Goal: Task Accomplishment & Management: Manage account settings

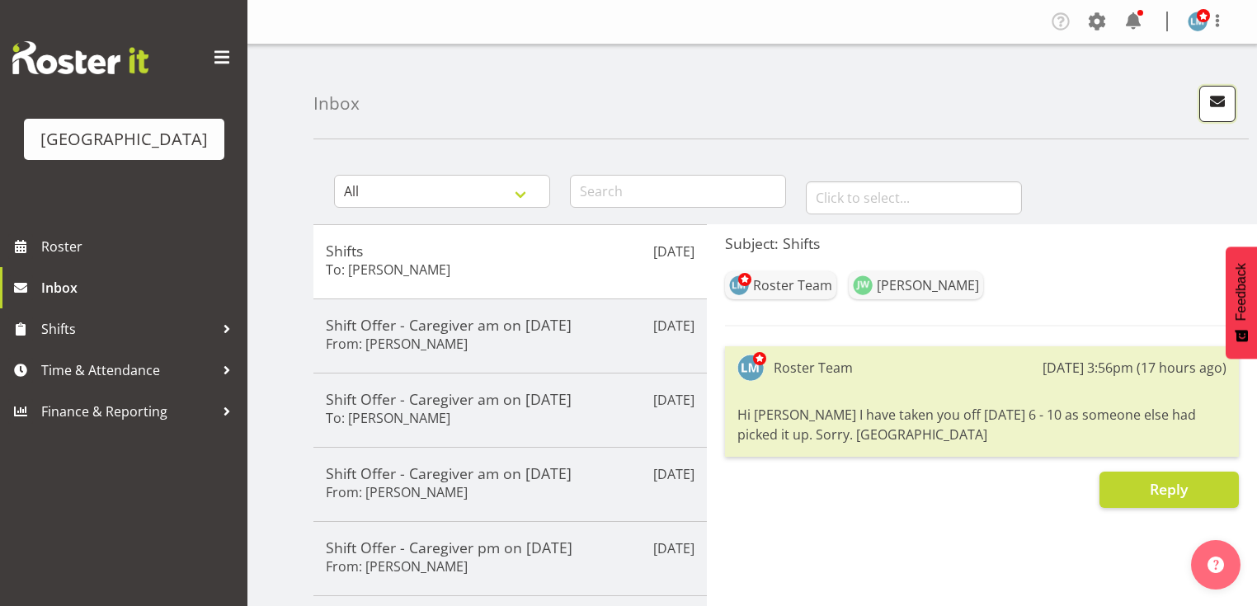
click at [1214, 101] on span "button" at bounding box center [1217, 101] width 21 height 21
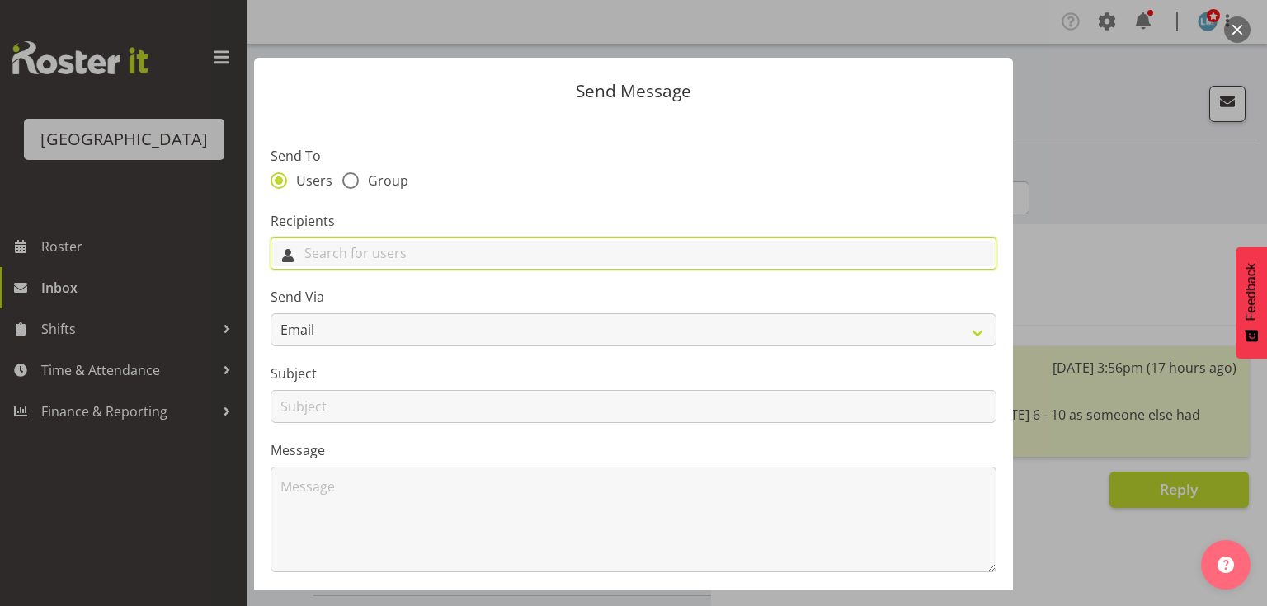
click at [515, 251] on input "text" at bounding box center [633, 254] width 724 height 26
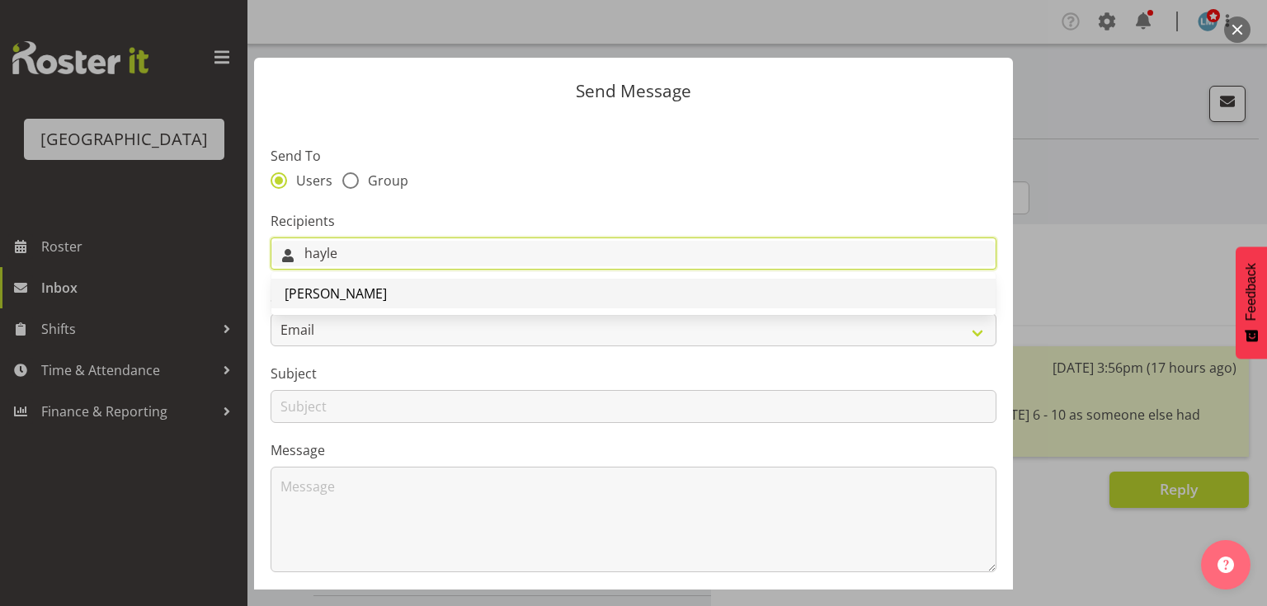
type input "hayle"
click at [348, 299] on span "[PERSON_NAME]" at bounding box center [336, 294] width 102 height 18
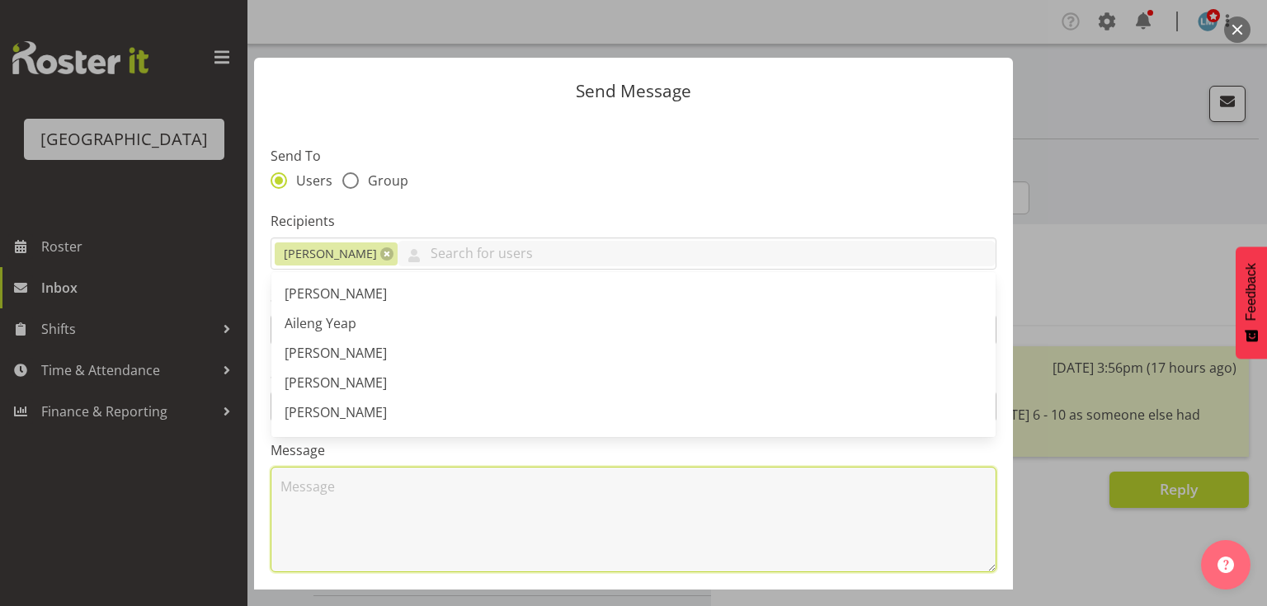
click at [398, 519] on textarea at bounding box center [634, 520] width 726 height 106
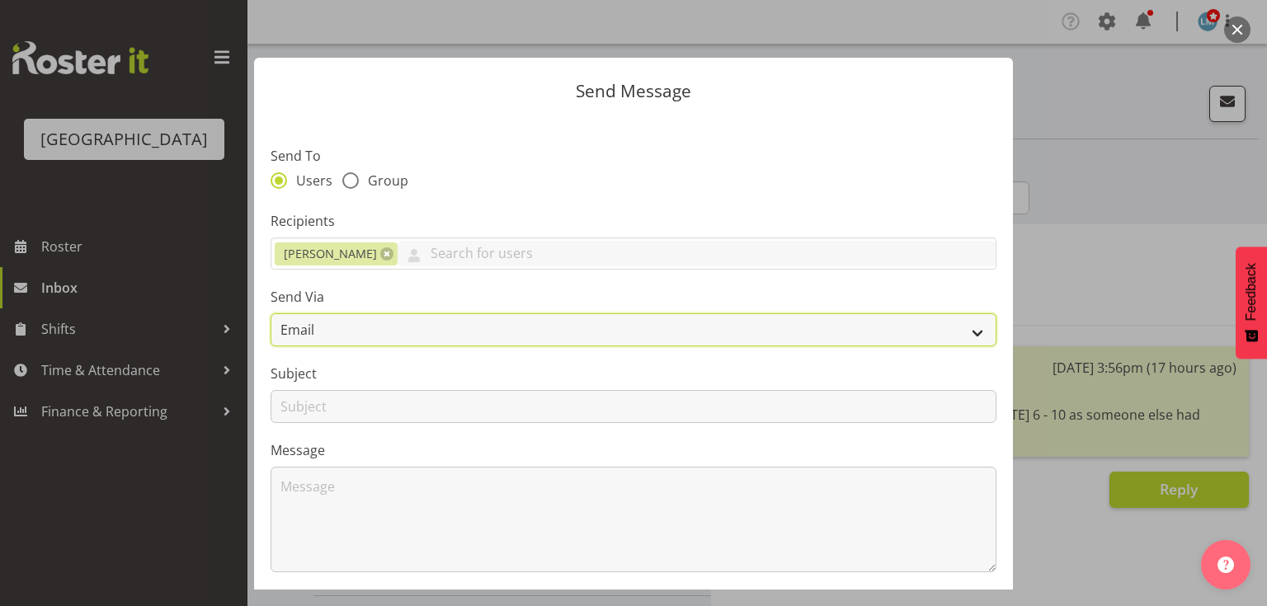
click at [960, 334] on select "Email SMS" at bounding box center [634, 329] width 726 height 33
select select "sms"
click at [271, 313] on select "Email SMS" at bounding box center [634, 329] width 726 height 33
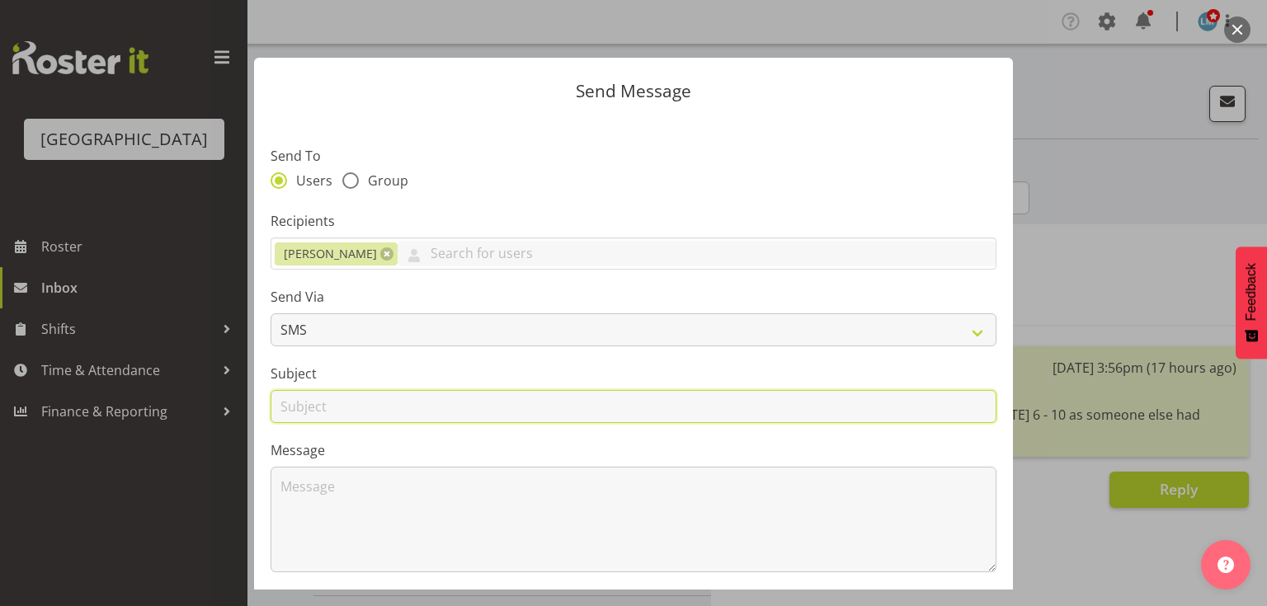
click at [291, 407] on input "text" at bounding box center [634, 406] width 726 height 33
type input "Permanent Shifts"
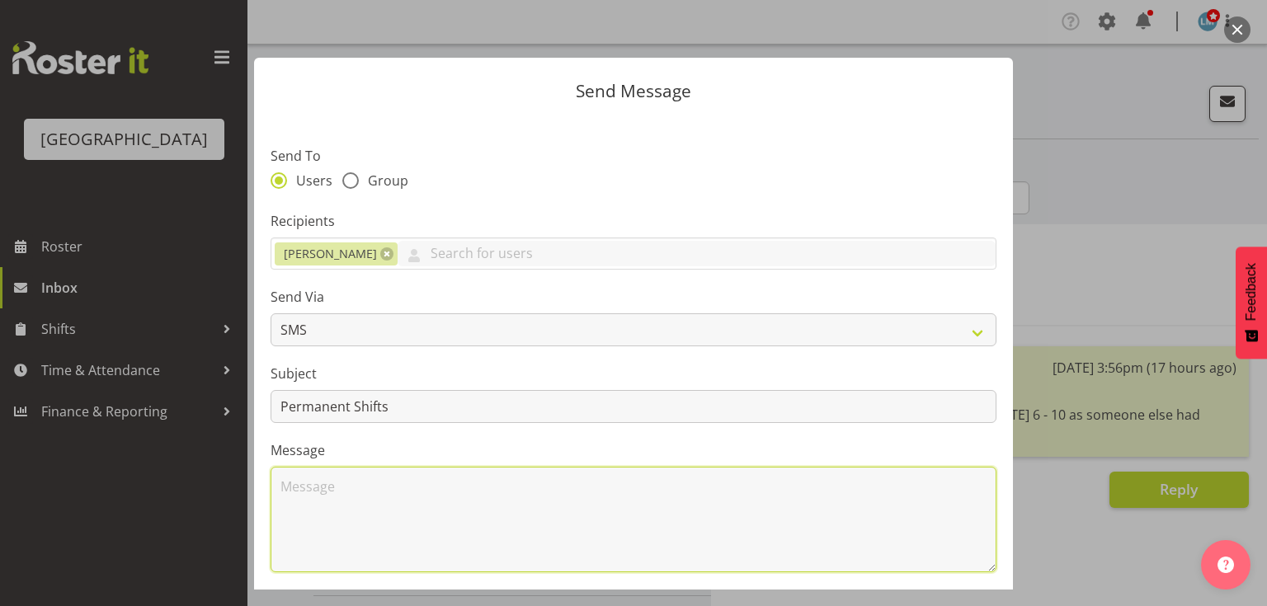
click at [351, 506] on textarea at bounding box center [634, 520] width 726 height 106
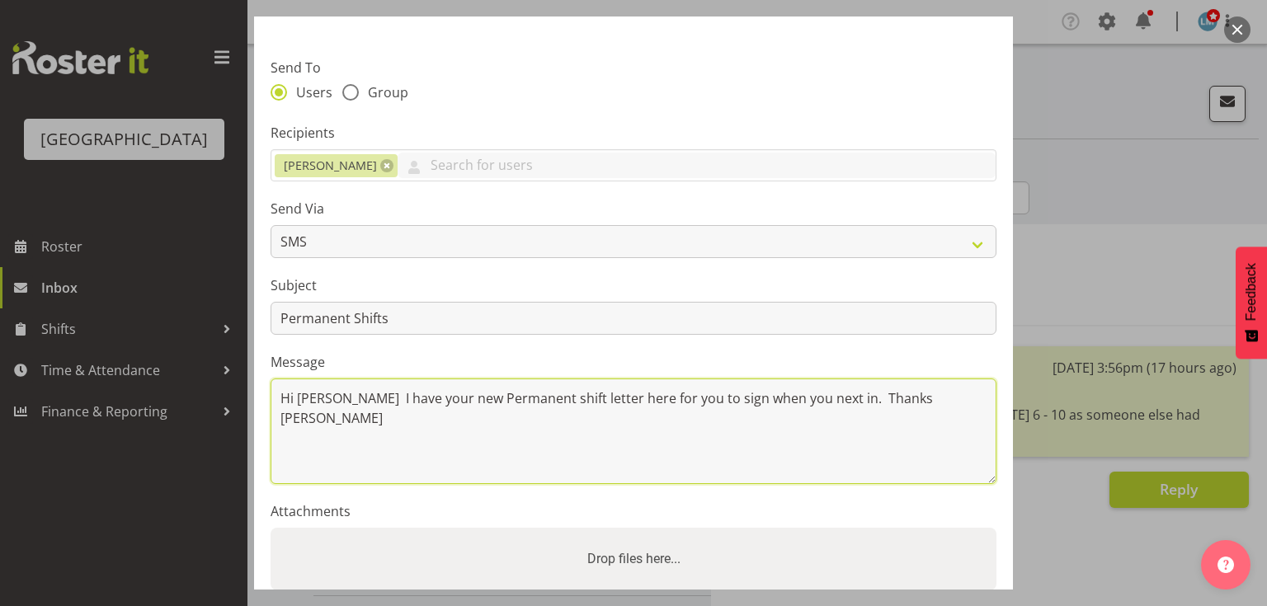
scroll to position [221, 0]
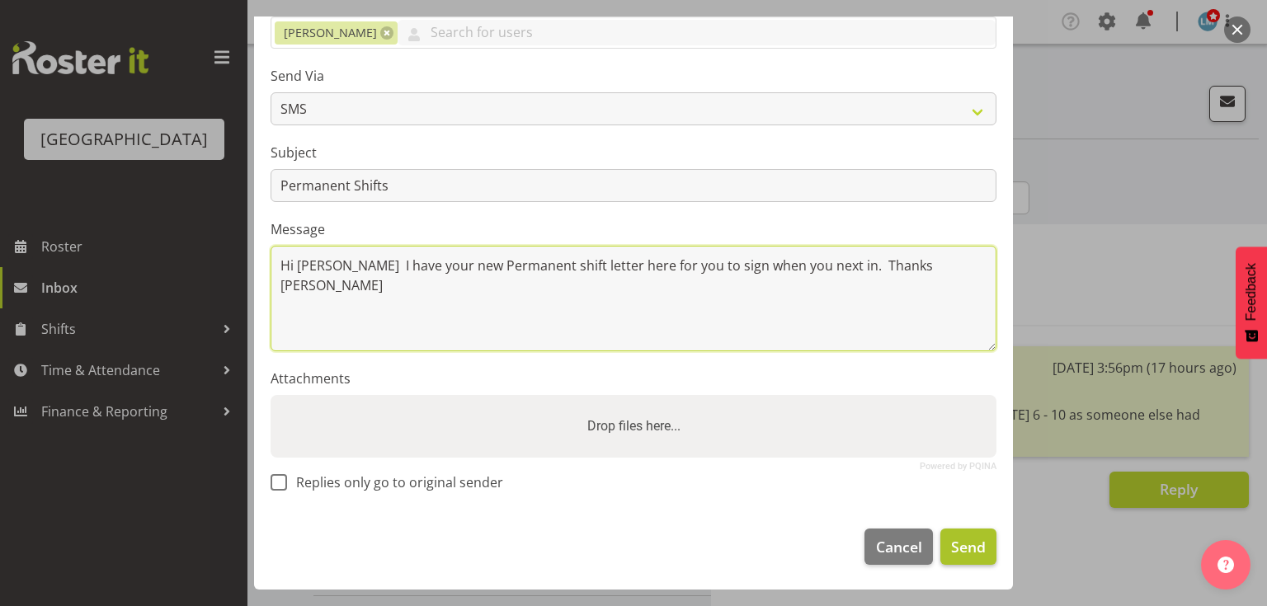
type textarea "Hi Hayley I have your new Permanent shift letter here for you to sign when you …"
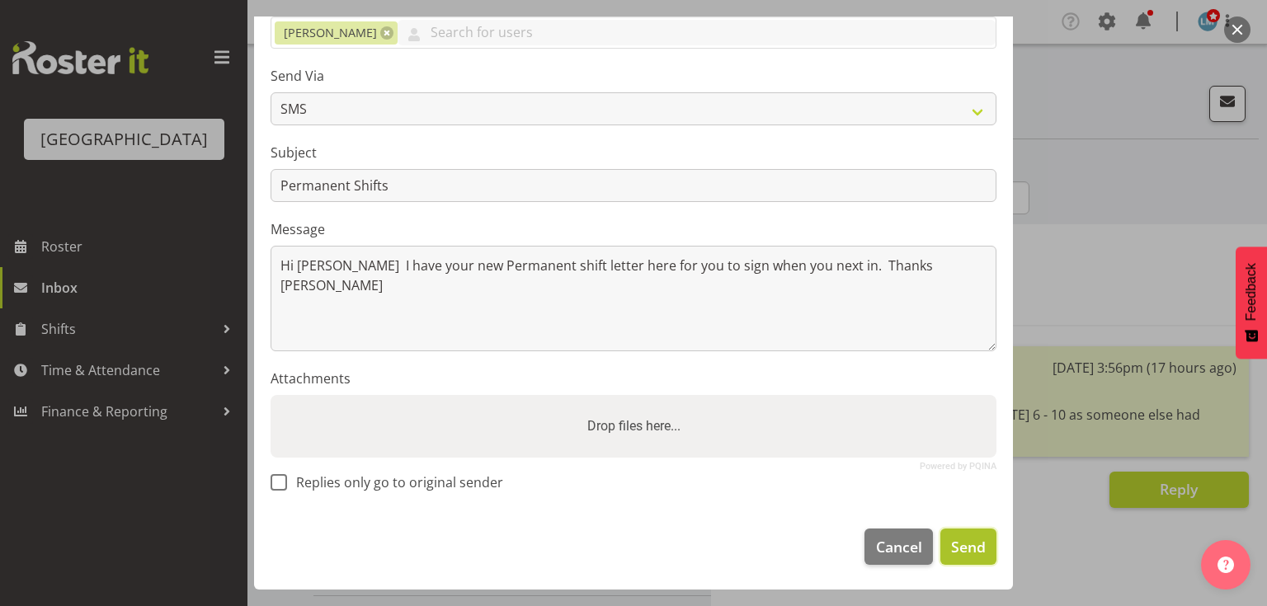
click at [960, 538] on span "Send" at bounding box center [968, 546] width 35 height 21
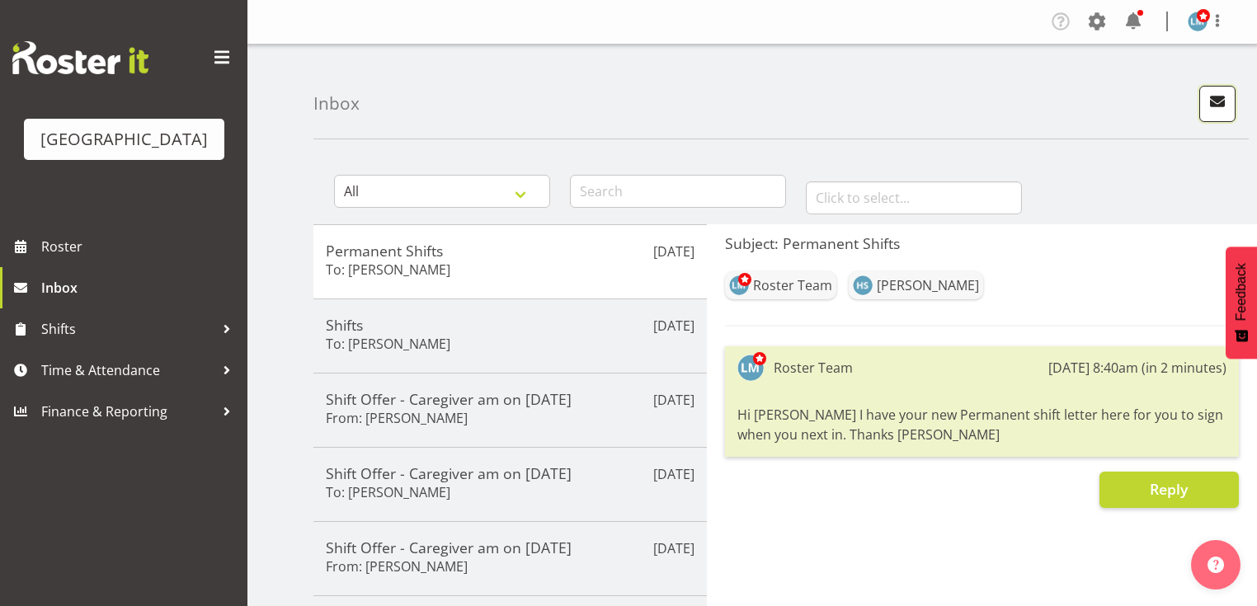
click at [1217, 102] on span "button" at bounding box center [1217, 101] width 21 height 21
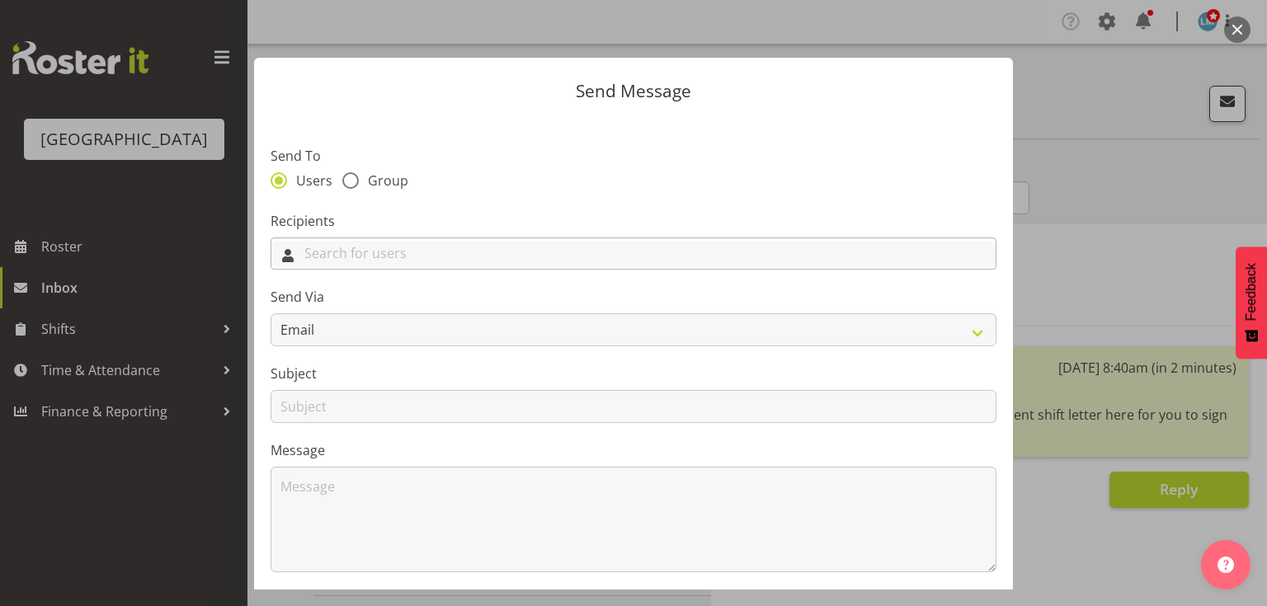
click at [578, 254] on input "text" at bounding box center [633, 254] width 724 height 26
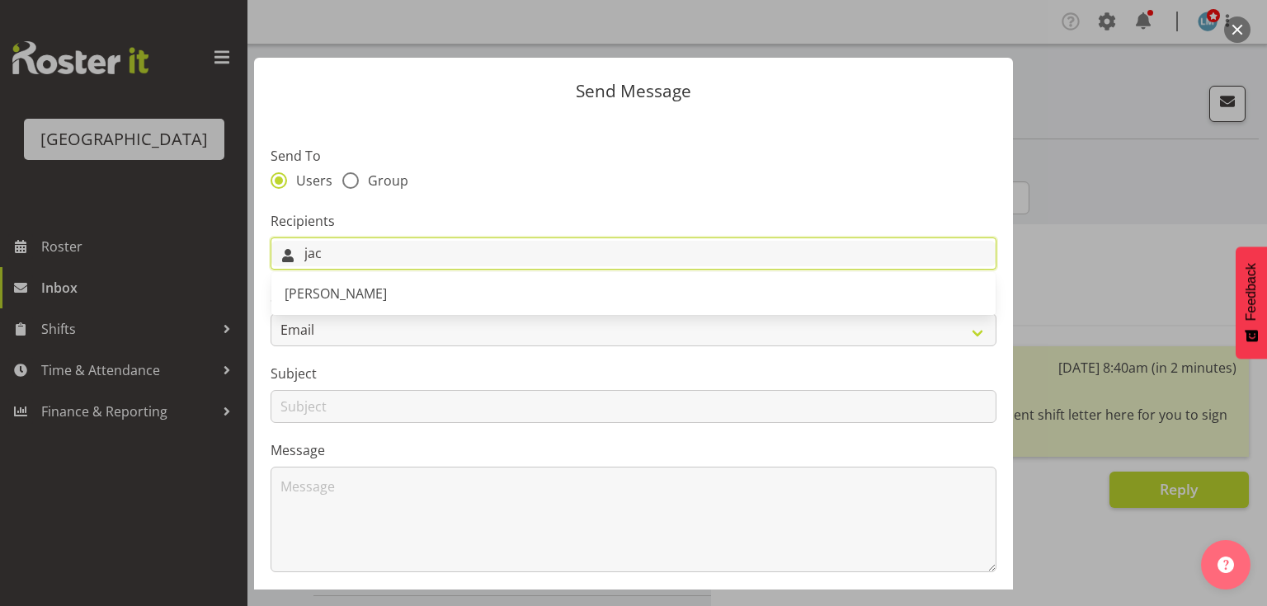
type input "jac"
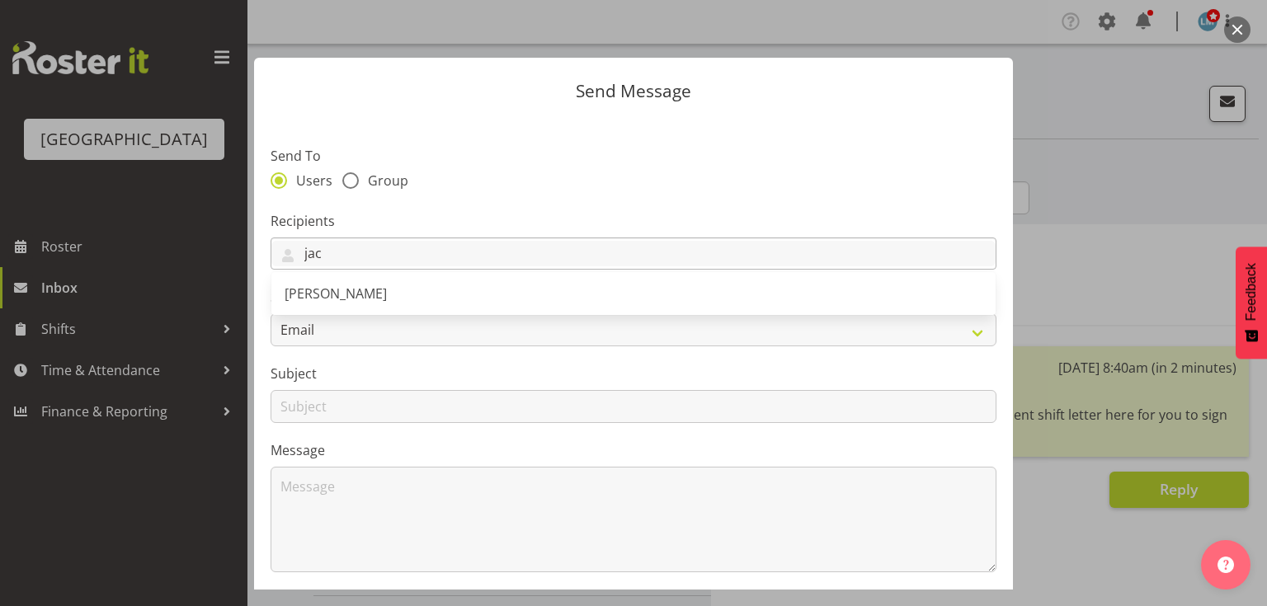
click at [390, 315] on div "[PERSON_NAME]" at bounding box center [633, 293] width 724 height 43
click at [360, 294] on span "[PERSON_NAME]" at bounding box center [336, 294] width 102 height 18
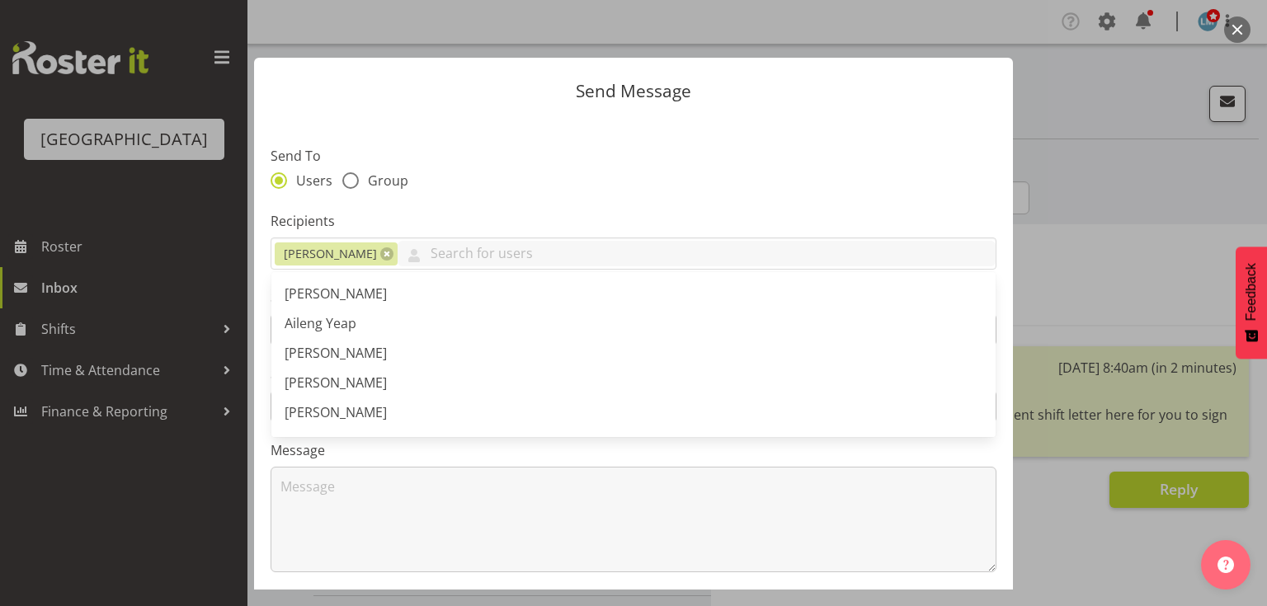
click at [424, 572] on section "Send To Users Group Recipients Jacquie Brosnahan Abigail Savage Aileng Yeap Ale…" at bounding box center [633, 425] width 759 height 618
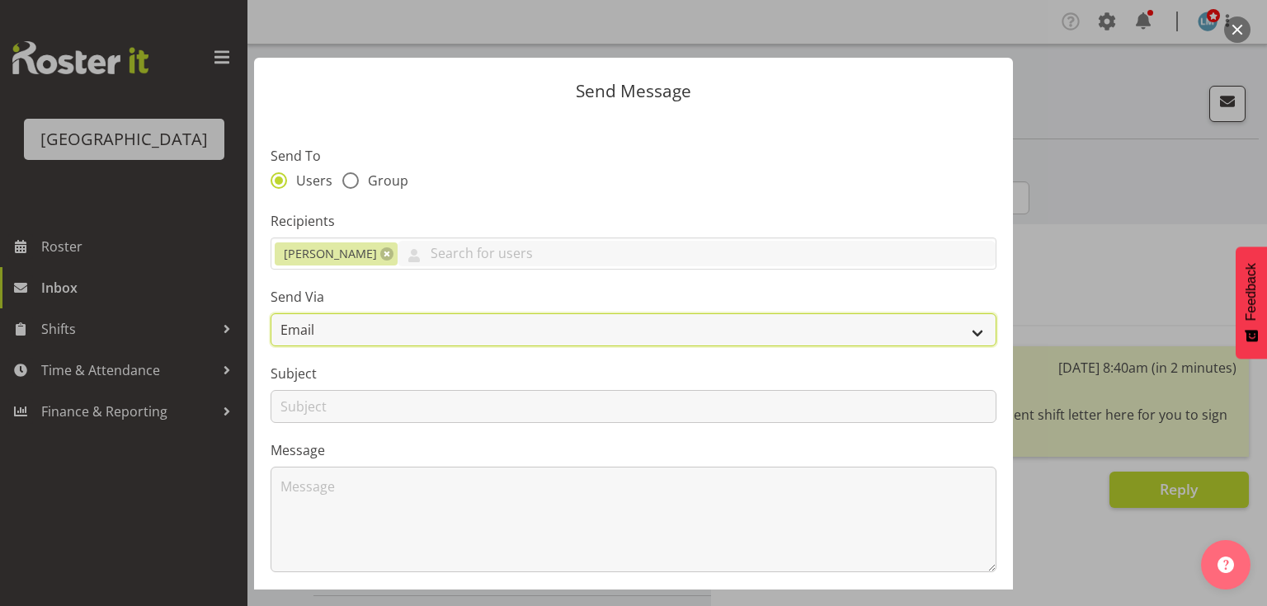
click at [960, 329] on select "Email SMS" at bounding box center [634, 329] width 726 height 33
select select "sms"
click at [271, 313] on select "Email SMS" at bounding box center [634, 329] width 726 height 33
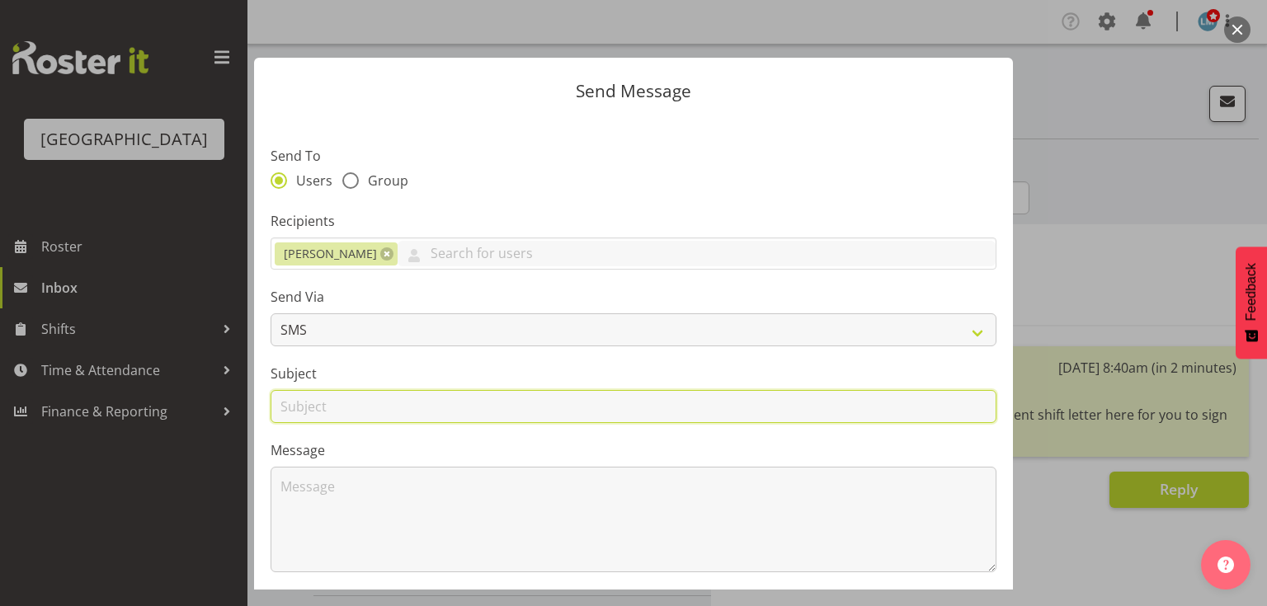
click at [294, 398] on input "text" at bounding box center [634, 406] width 726 height 33
type input "Shifts"
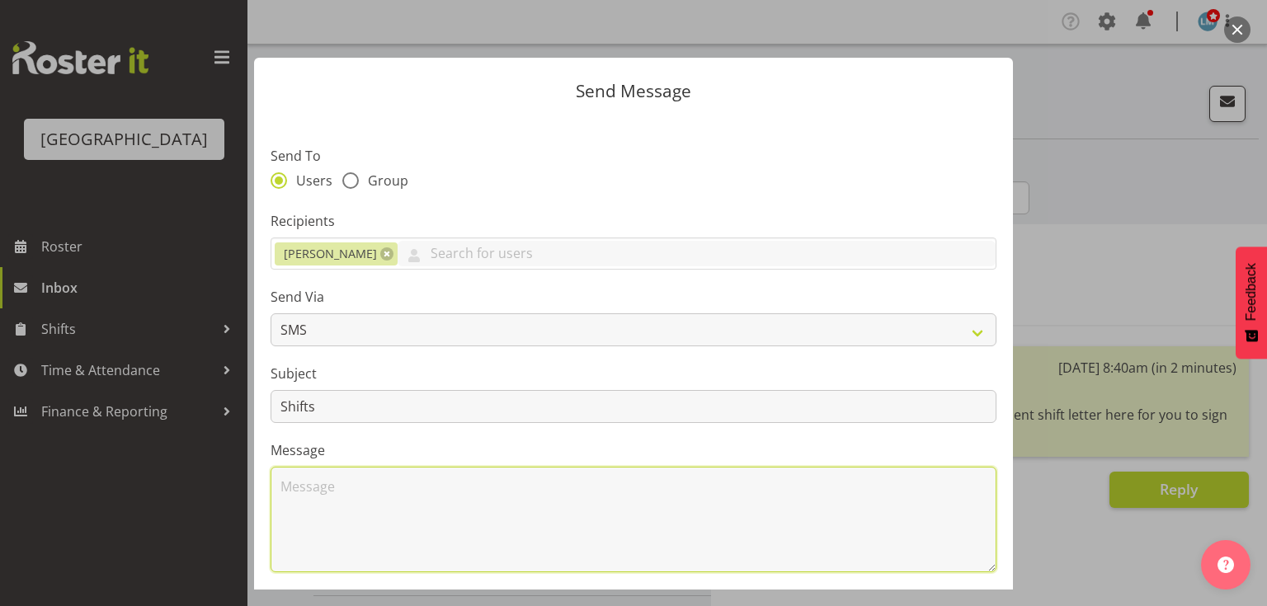
click at [380, 508] on textarea at bounding box center [634, 520] width 726 height 106
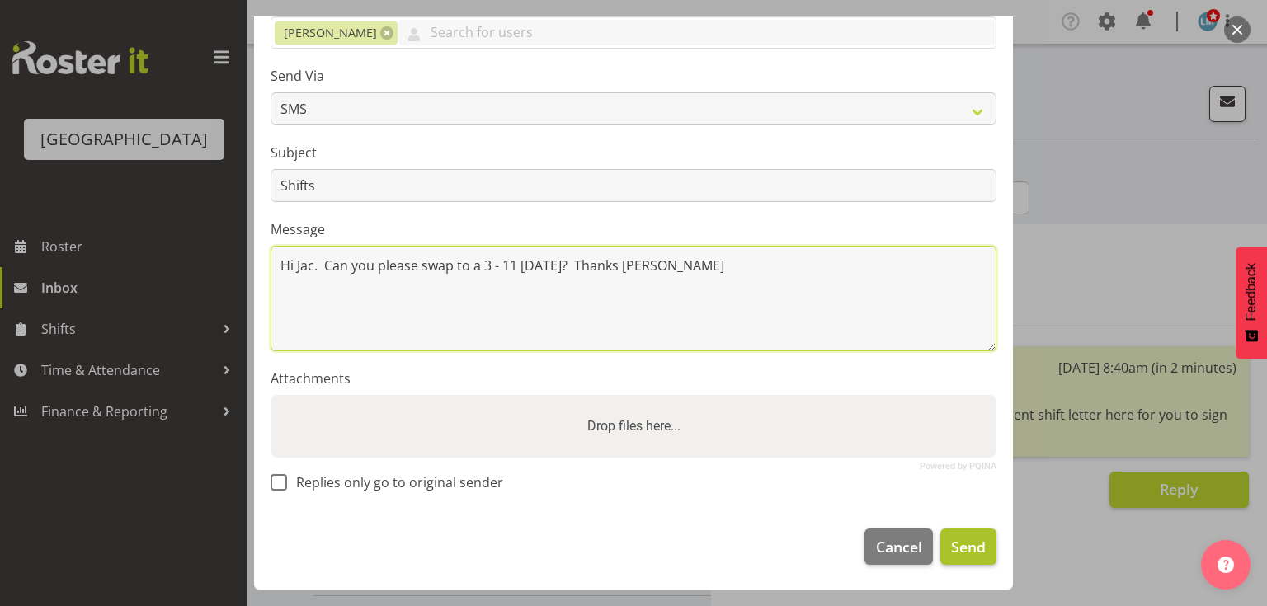
type textarea "Hi Jac. Can you please swap to a 3 - 11 today? Thanks Lesley"
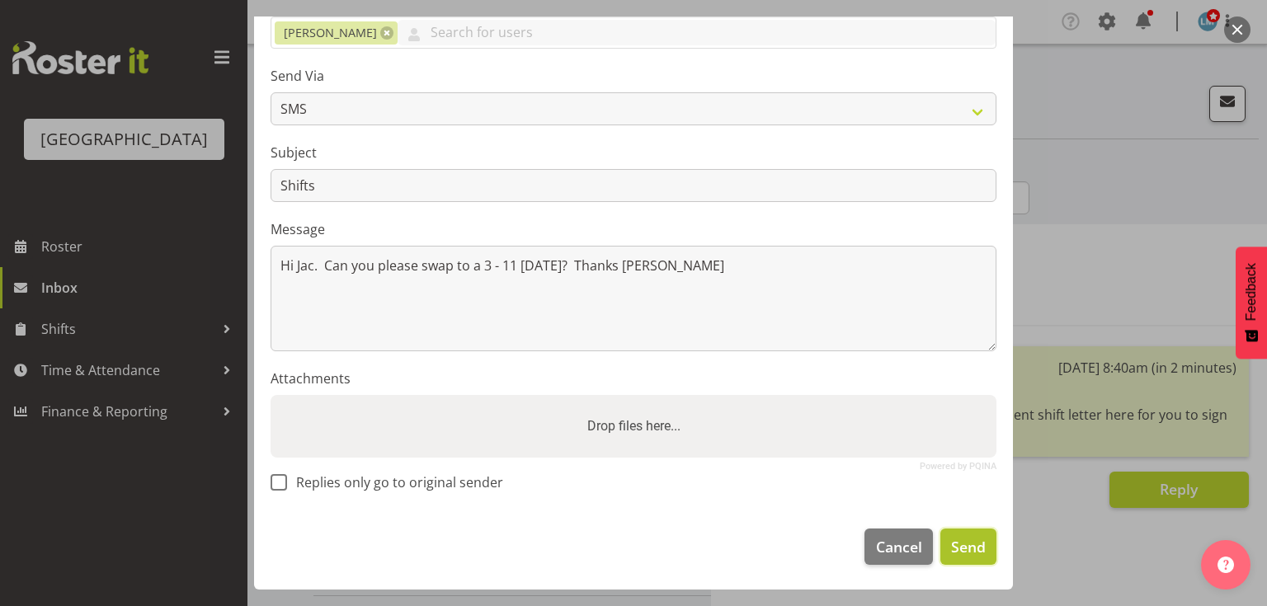
click at [956, 548] on span "Send" at bounding box center [968, 546] width 35 height 21
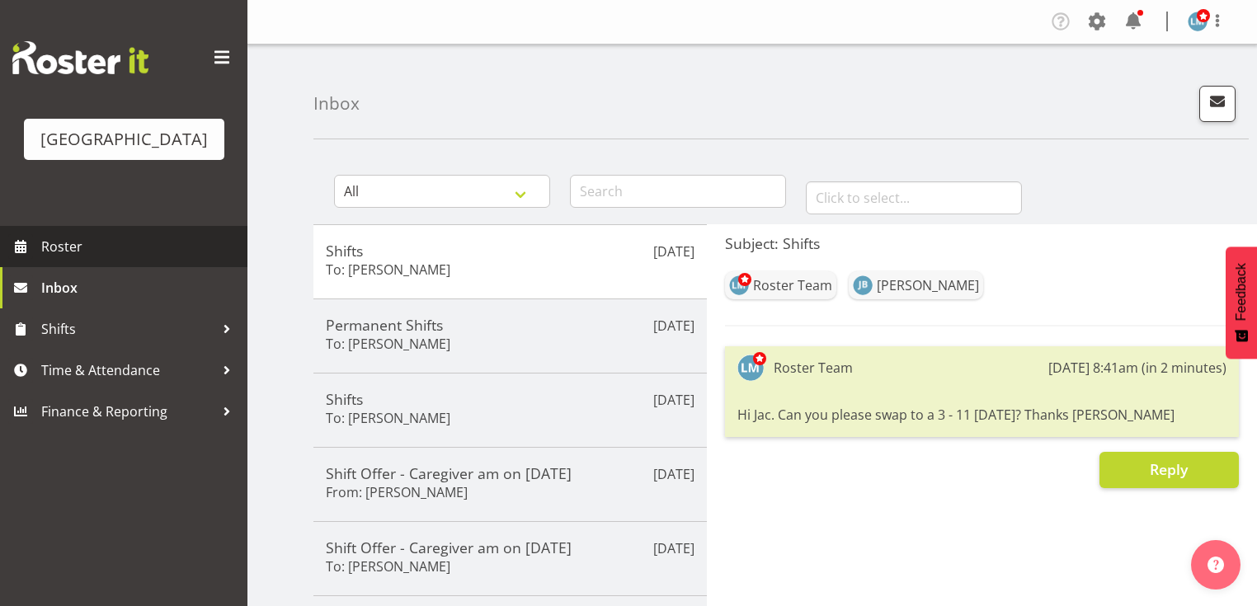
click at [92, 259] on span "Roster" at bounding box center [140, 246] width 198 height 25
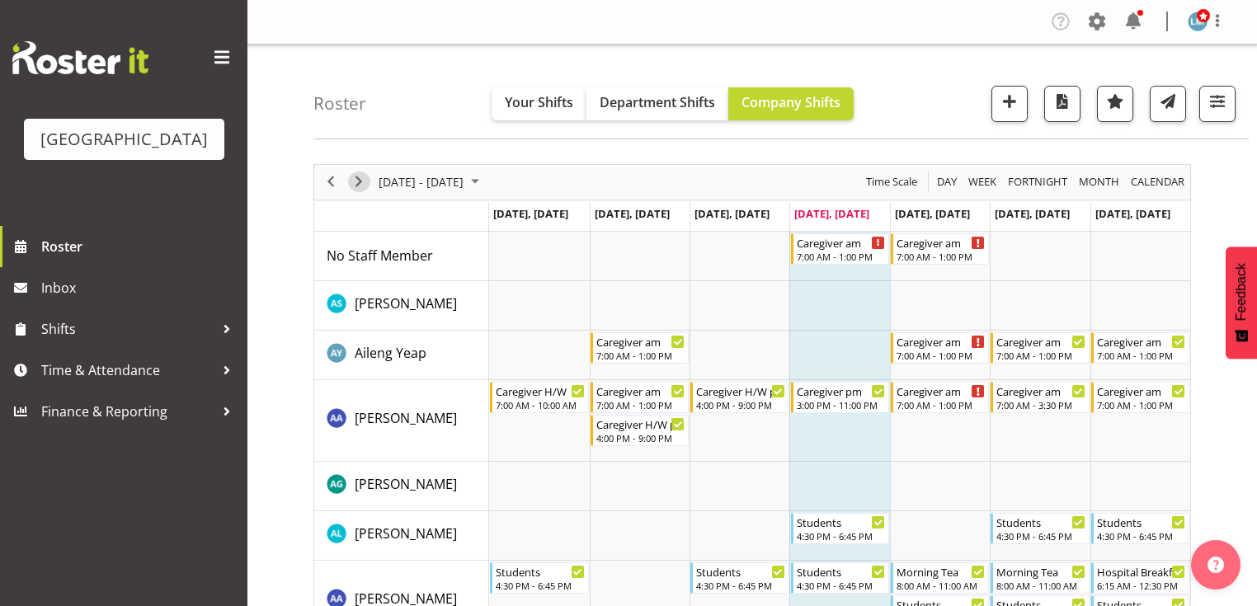
click at [356, 183] on span "Next" at bounding box center [359, 182] width 20 height 21
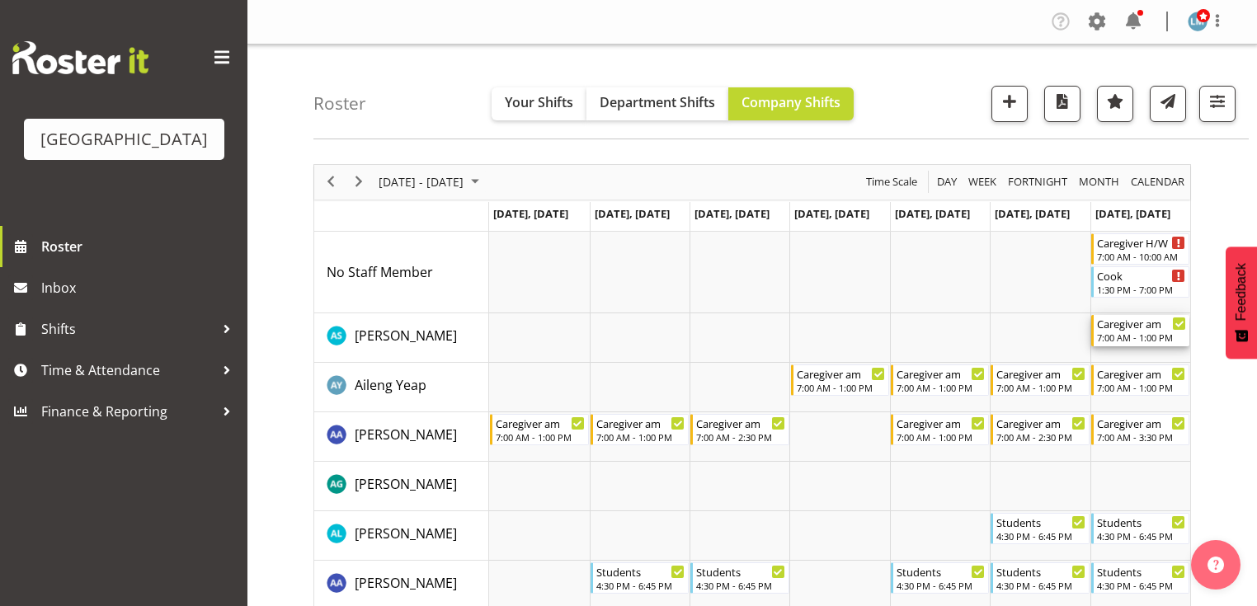
click at [1130, 327] on div "Caregiver am" at bounding box center [1141, 323] width 89 height 16
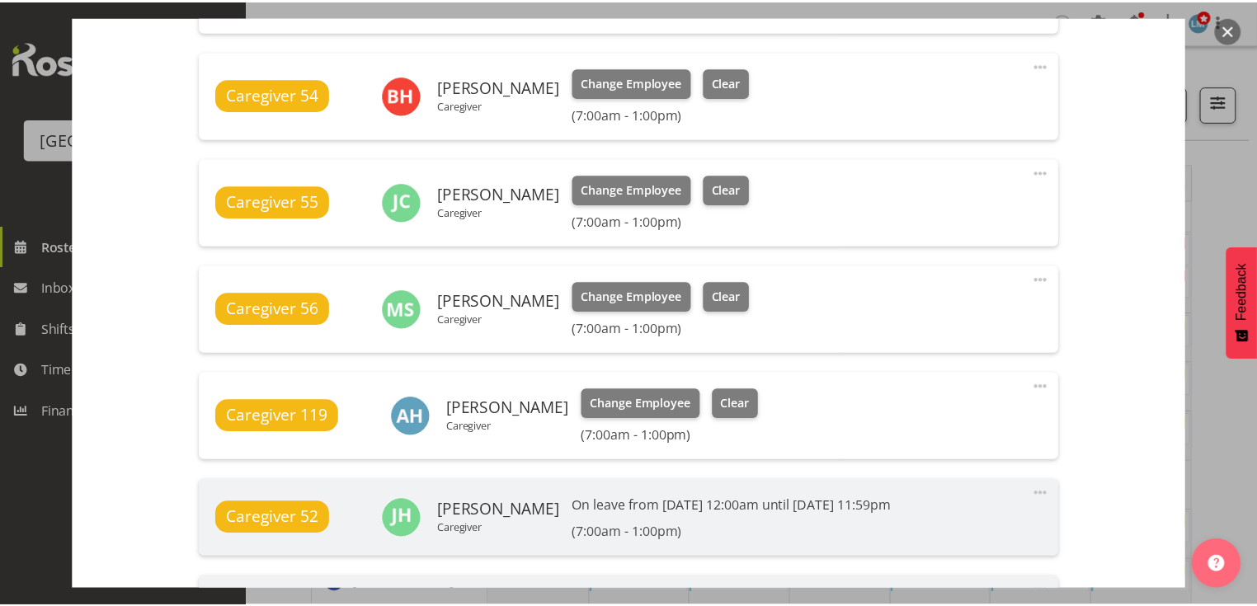
scroll to position [1122, 0]
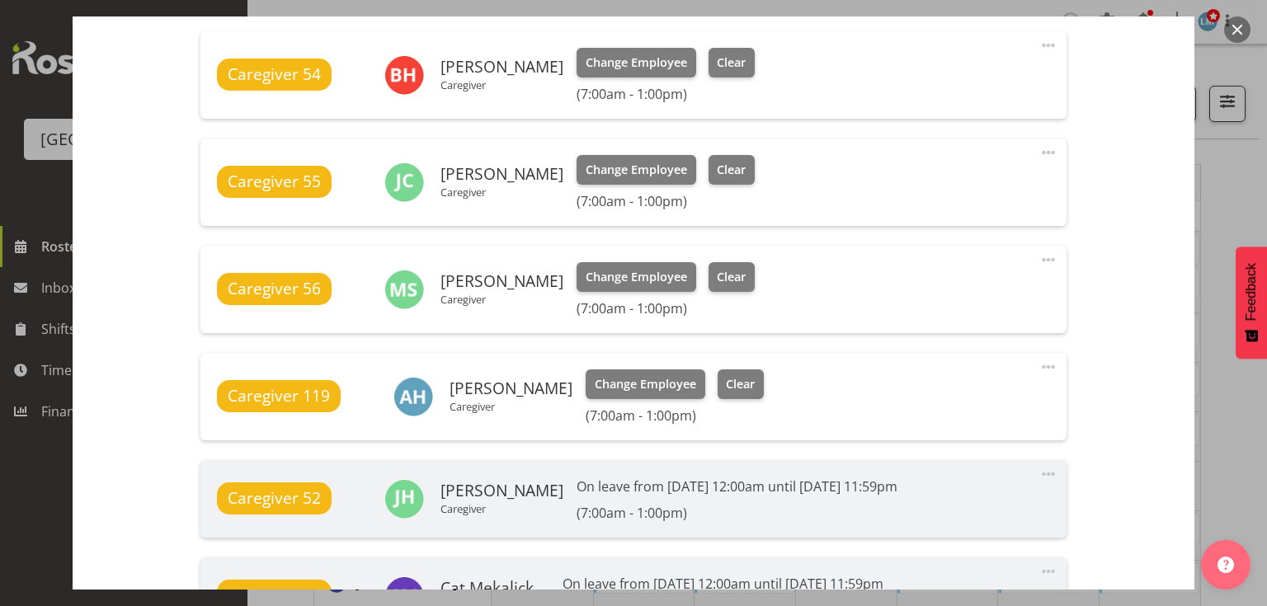
click at [1235, 29] on button "button" at bounding box center [1237, 29] width 26 height 26
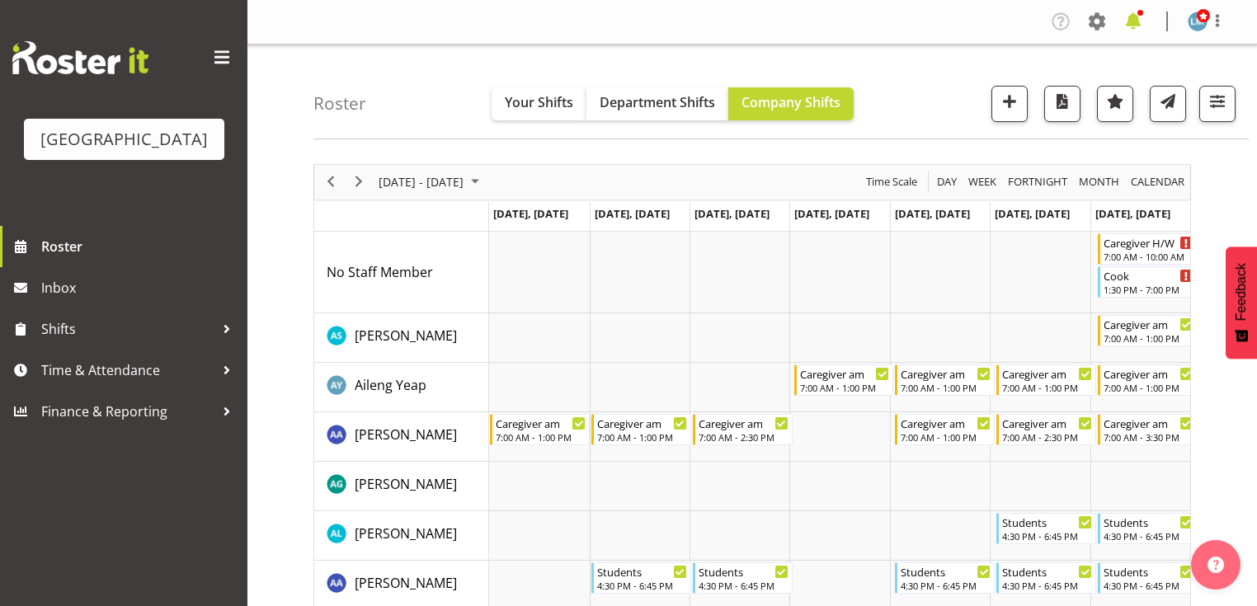
click at [1132, 15] on span at bounding box center [1133, 21] width 26 height 26
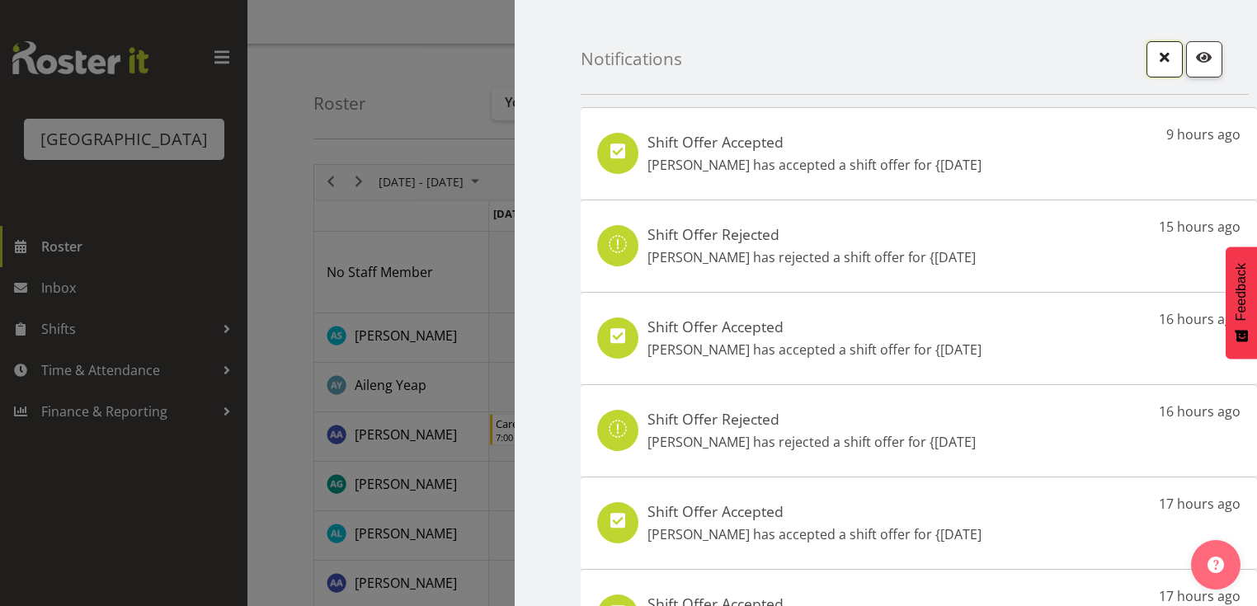
click at [1154, 60] on span "button" at bounding box center [1164, 56] width 21 height 21
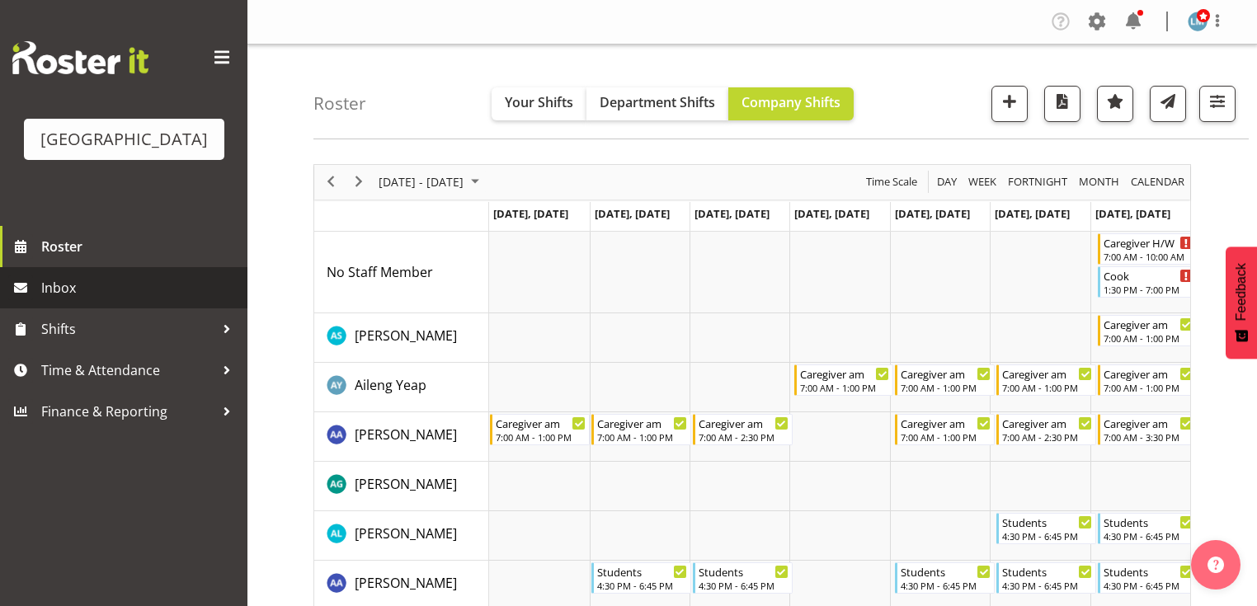
click at [89, 300] on span "Inbox" at bounding box center [140, 287] width 198 height 25
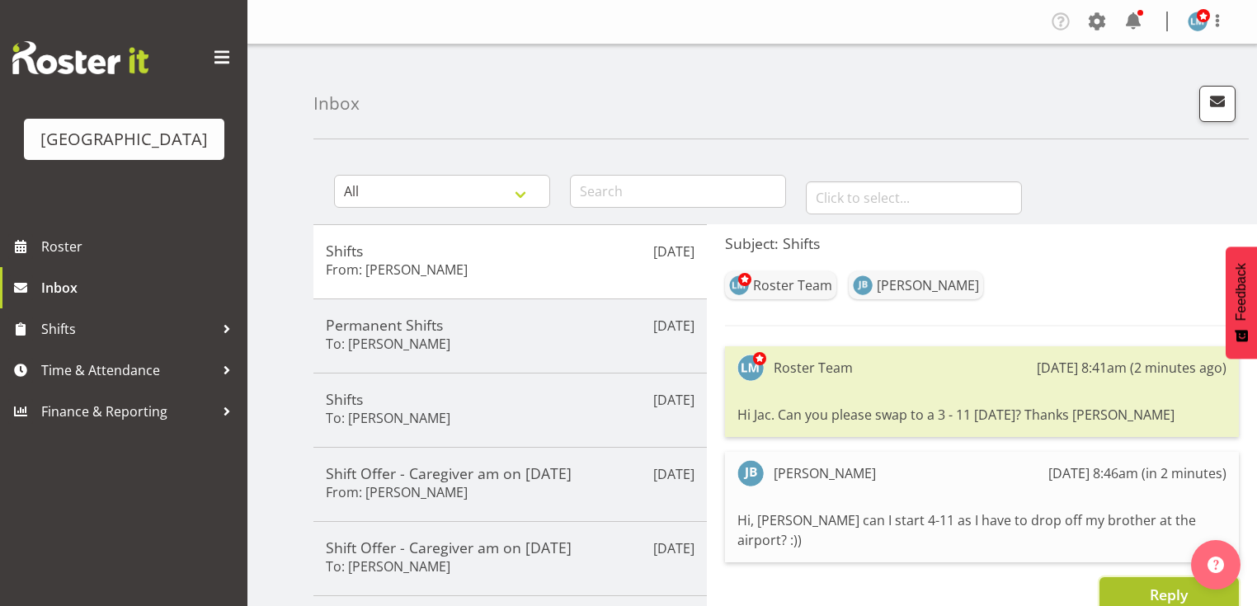
click at [1165, 585] on span "Reply" at bounding box center [1169, 595] width 38 height 20
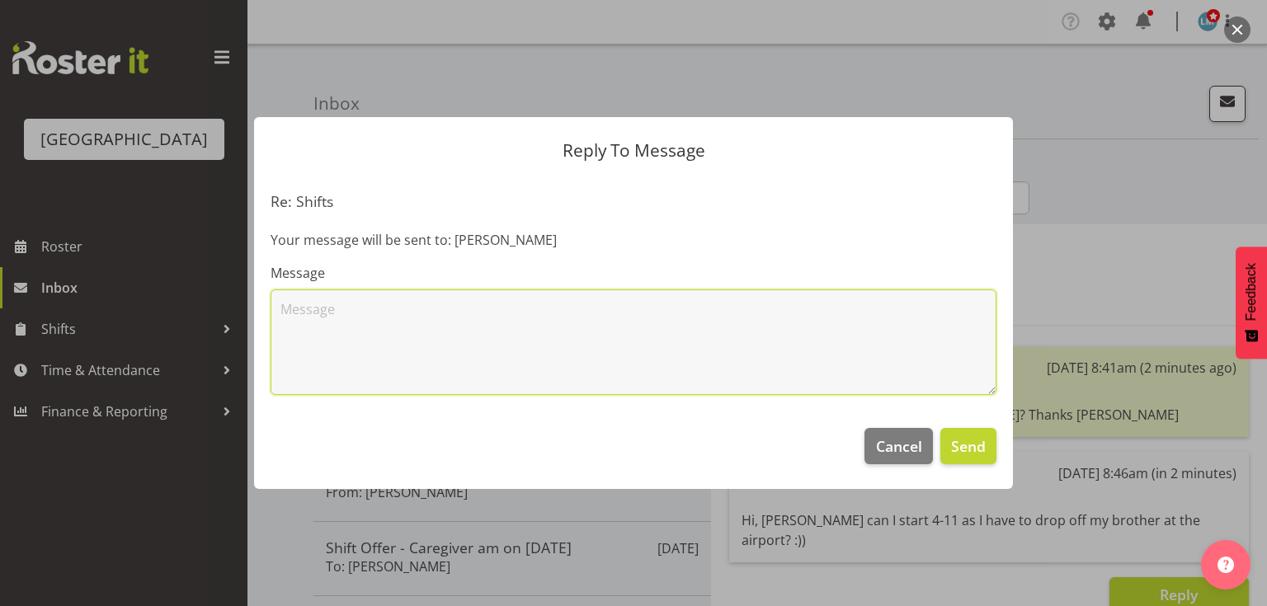
click at [494, 324] on textarea at bounding box center [634, 342] width 726 height 106
type textarea "Yes that is fine. Thanks very muchly Jac! :)"
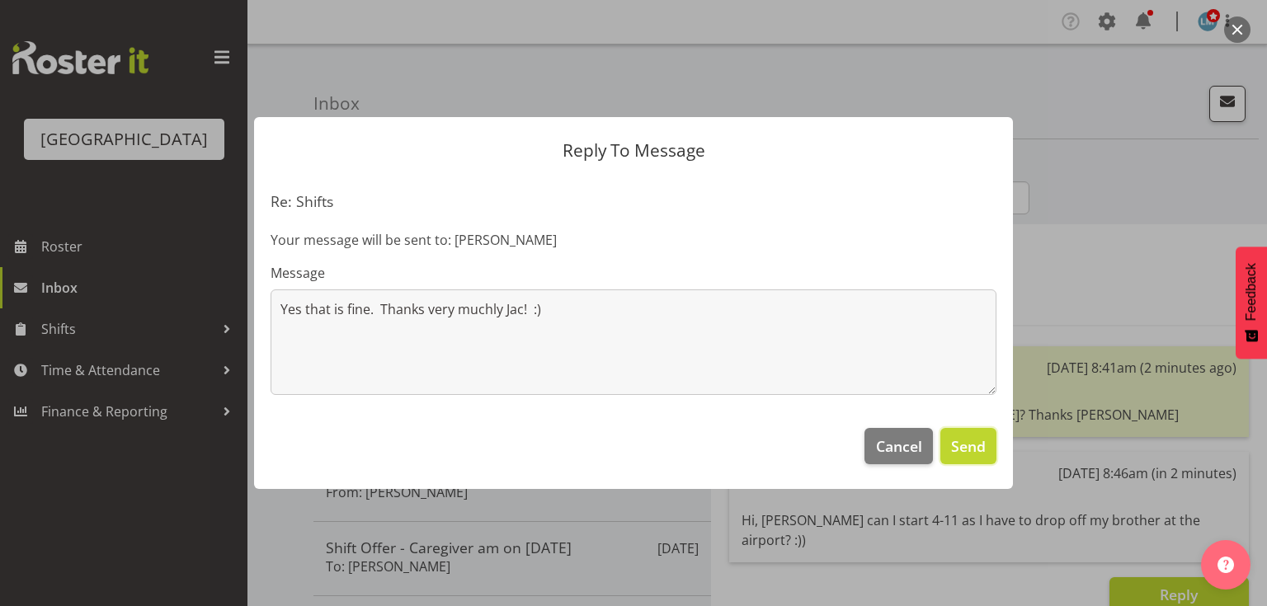
drag, startPoint x: 969, startPoint y: 446, endPoint x: 934, endPoint y: 417, distance: 45.7
click at [969, 444] on span "Send" at bounding box center [968, 445] width 35 height 21
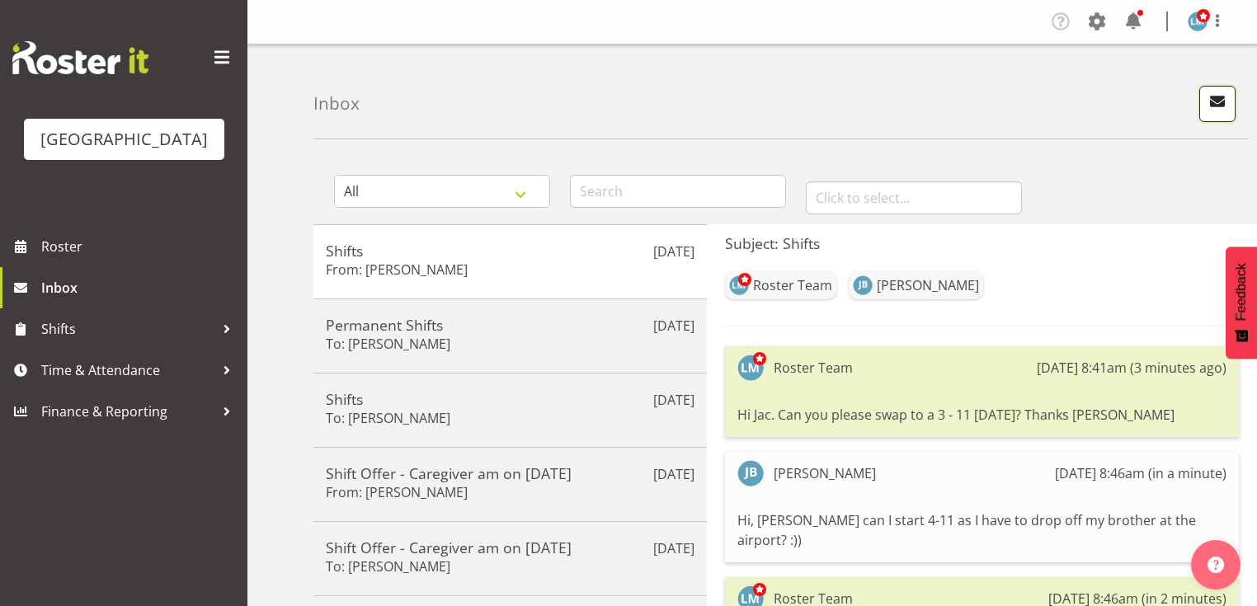
click at [1217, 99] on span "button" at bounding box center [1217, 101] width 21 height 21
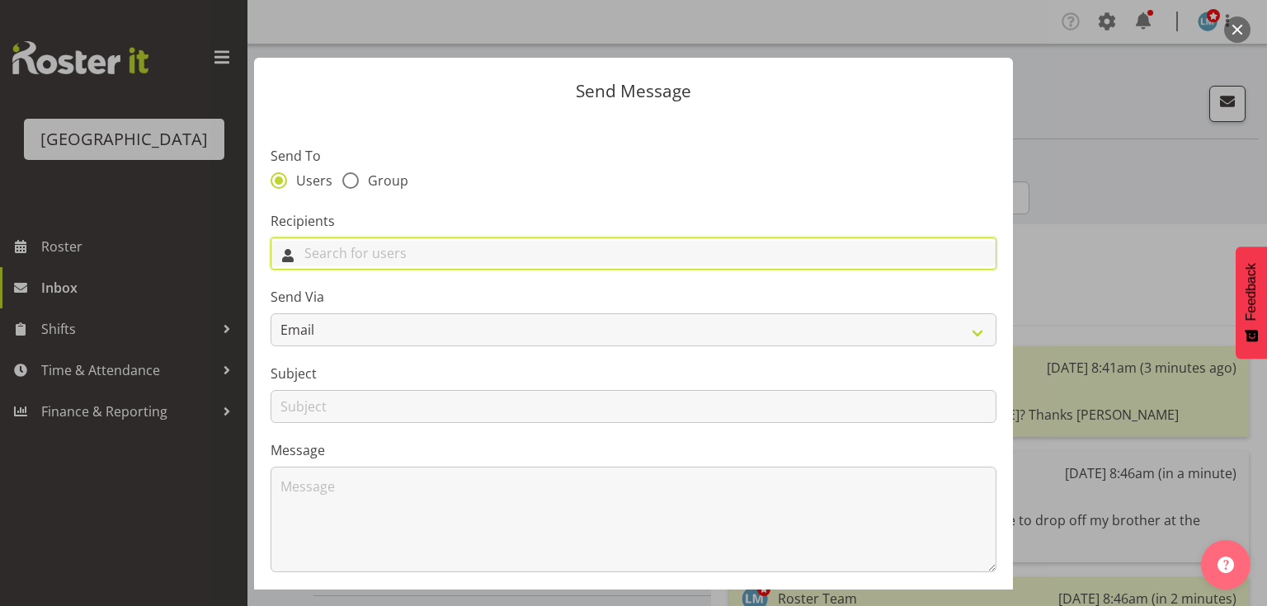
click at [627, 250] on input "text" at bounding box center [633, 254] width 724 height 26
type input "Su"
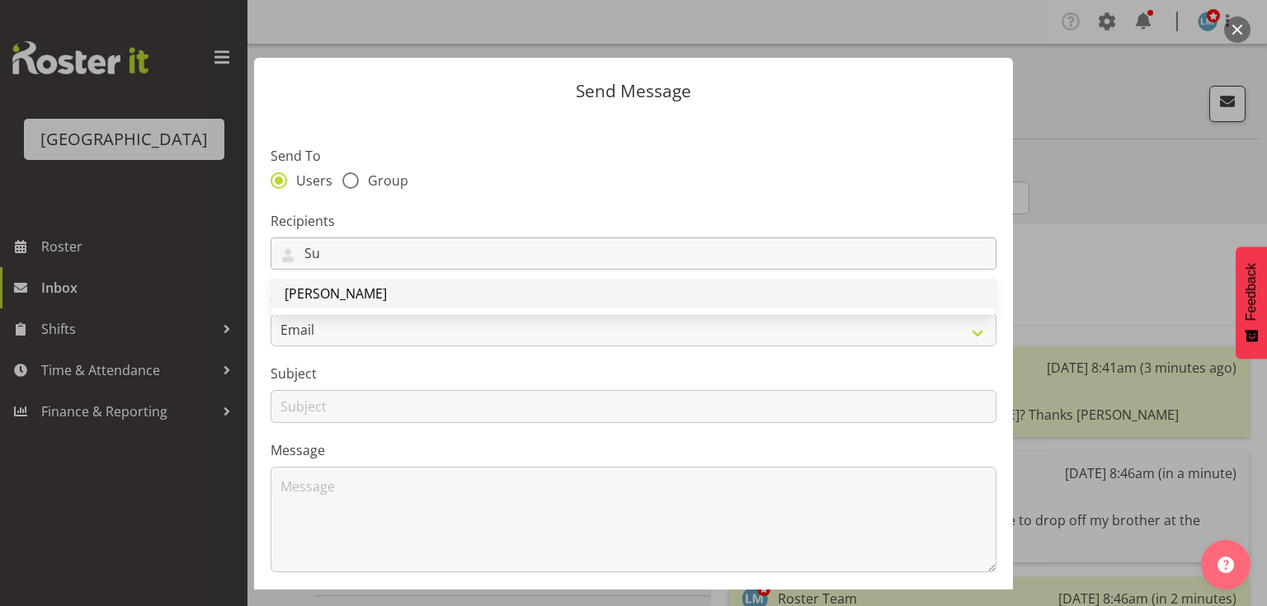
click at [364, 287] on span "[PERSON_NAME]" at bounding box center [336, 294] width 102 height 18
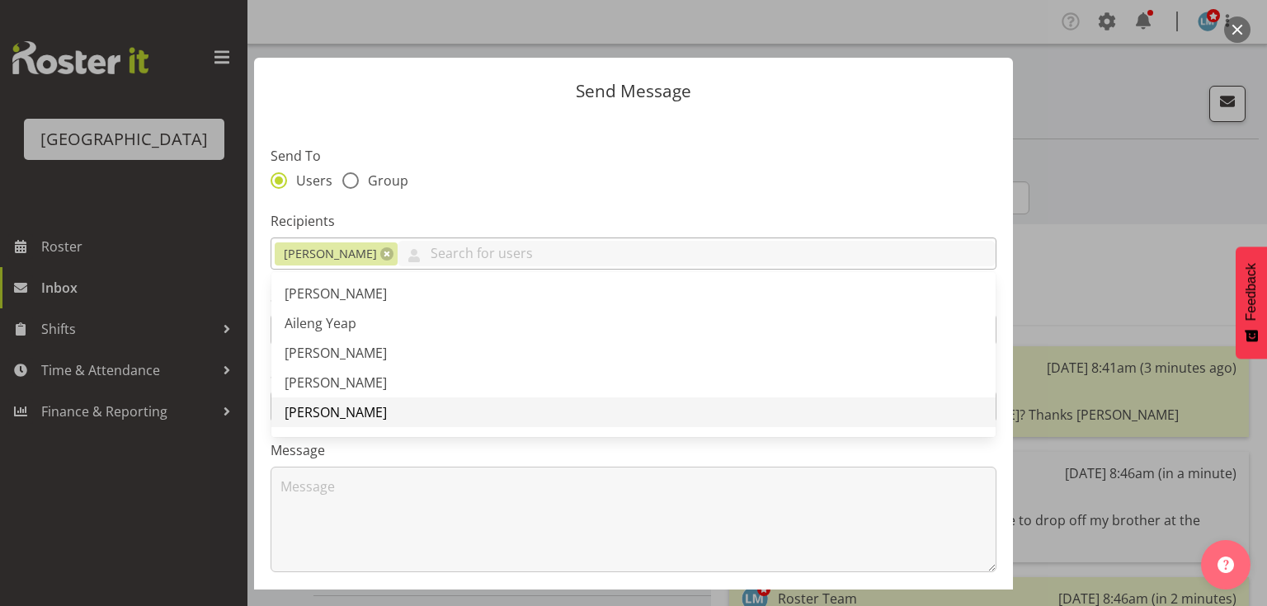
click at [367, 404] on link "[PERSON_NAME]" at bounding box center [633, 413] width 724 height 30
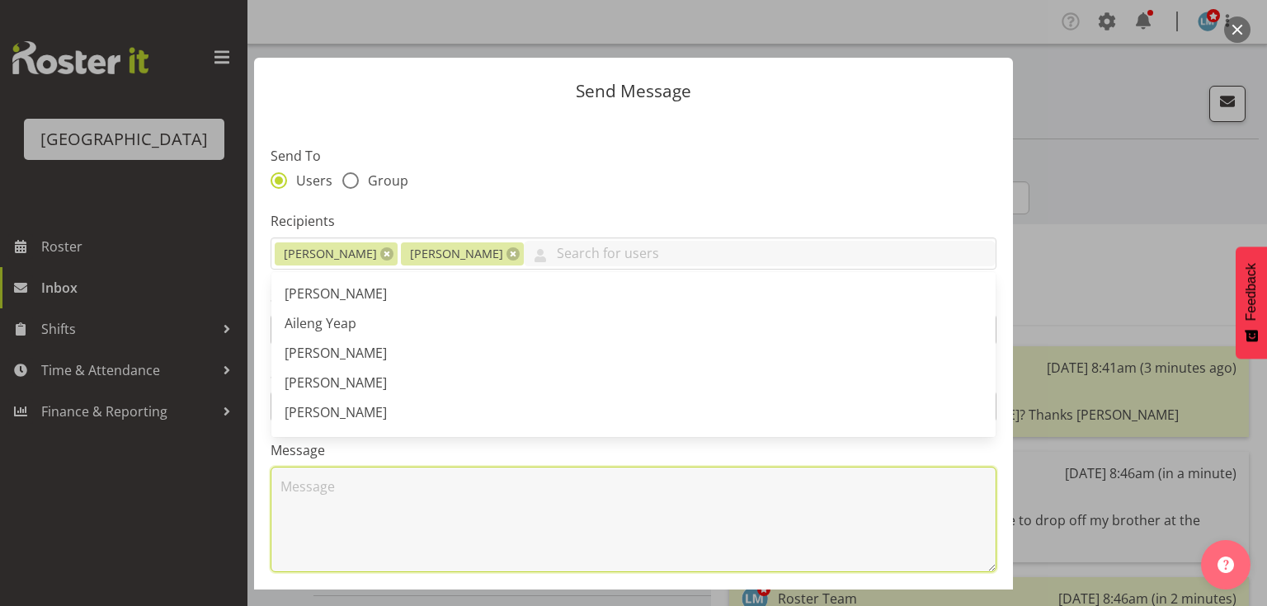
click at [405, 500] on textarea at bounding box center [634, 520] width 726 height 106
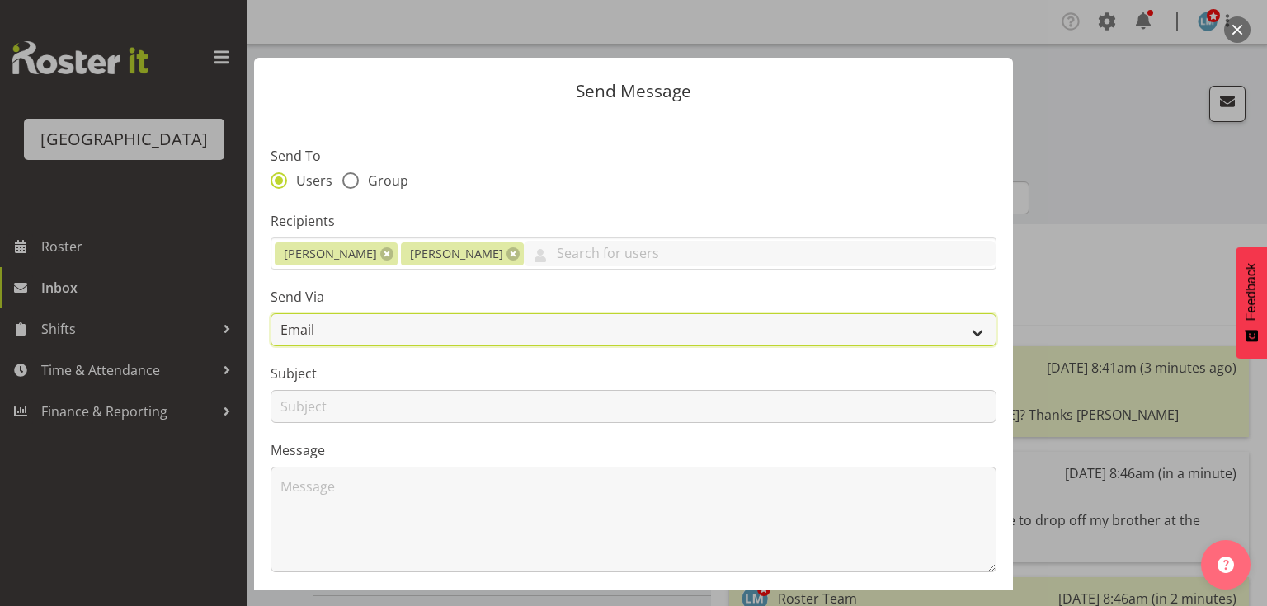
click at [966, 331] on select "Email SMS" at bounding box center [634, 329] width 726 height 33
select select "sms"
click at [271, 313] on select "Email SMS" at bounding box center [634, 329] width 726 height 33
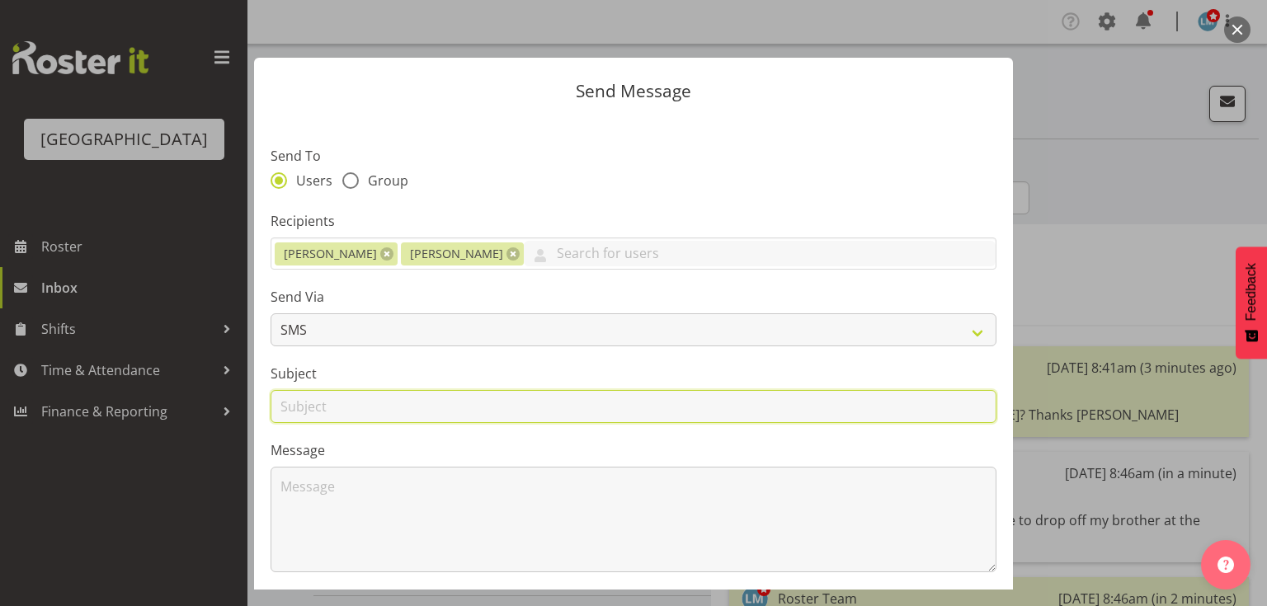
click at [303, 409] on input "text" at bounding box center [634, 406] width 726 height 33
type input "Days/Hours worked"
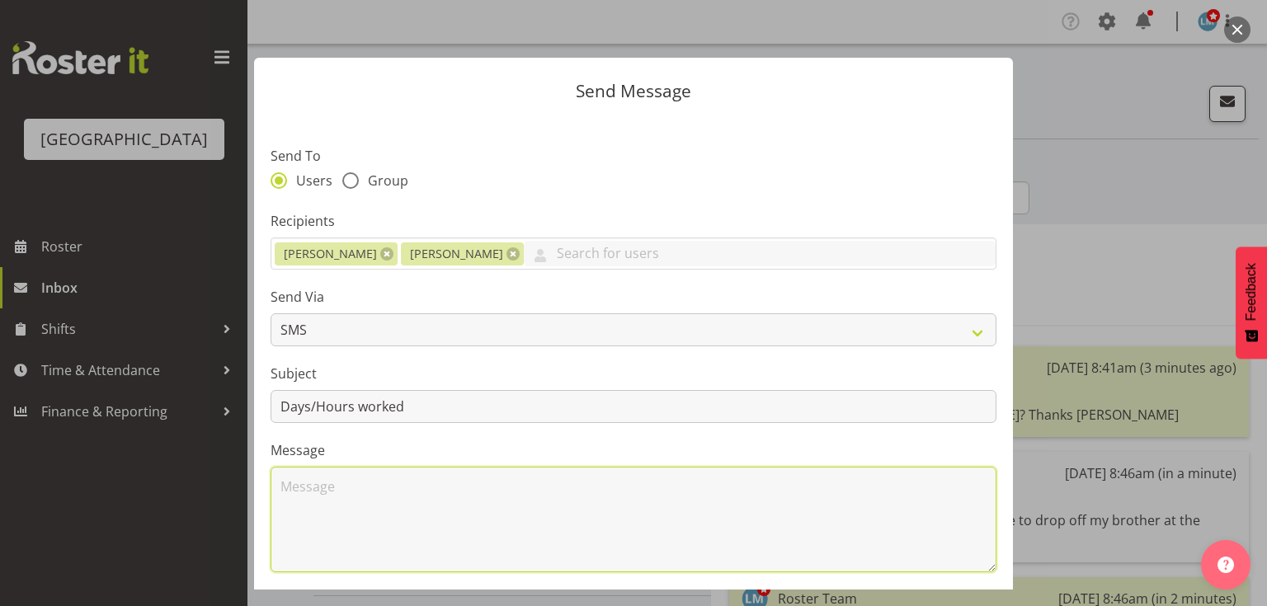
click at [313, 492] on textarea at bounding box center [634, 520] width 726 height 106
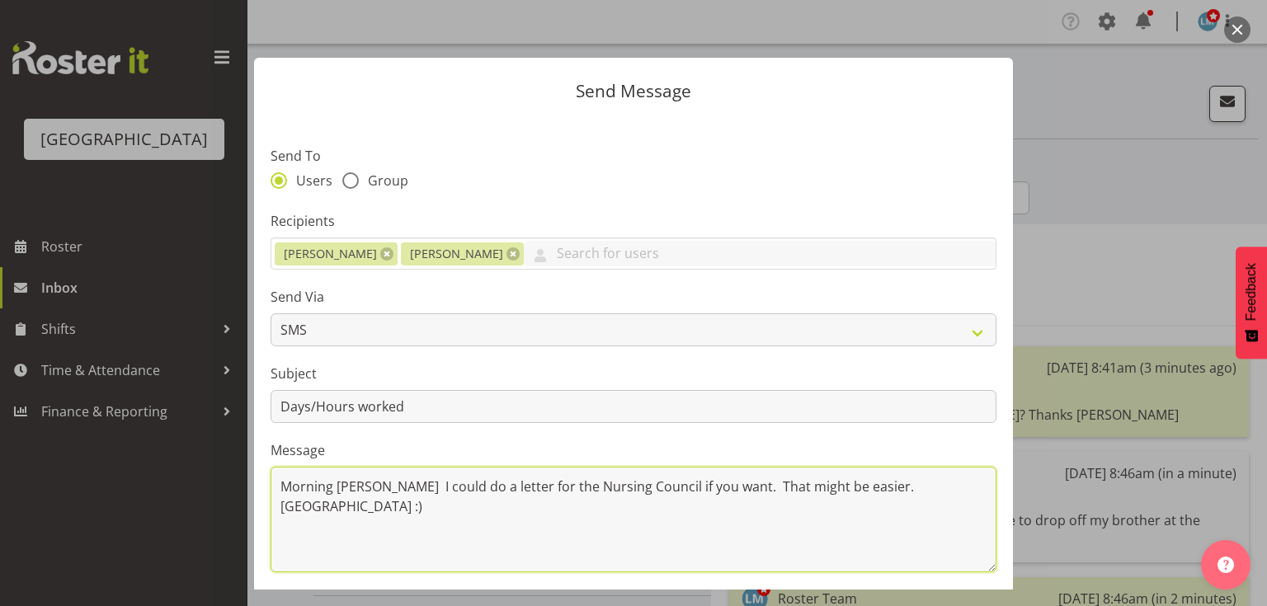
scroll to position [221, 0]
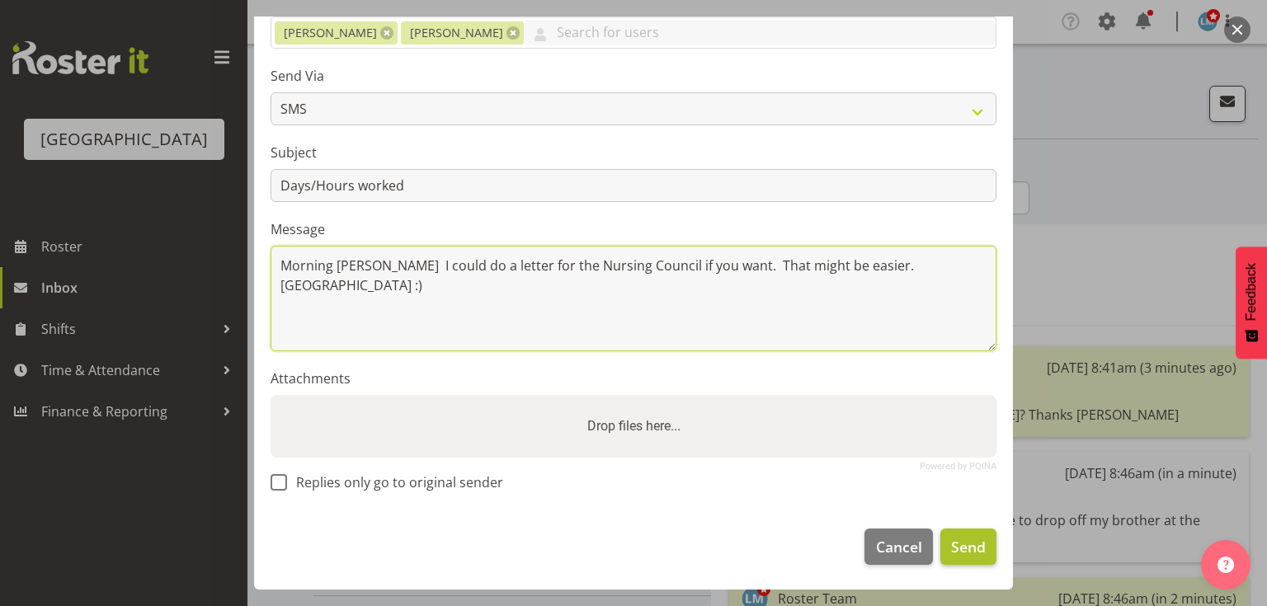
type textarea "Morning Sue I could do a letter for the Nursing Council if you want. That might…"
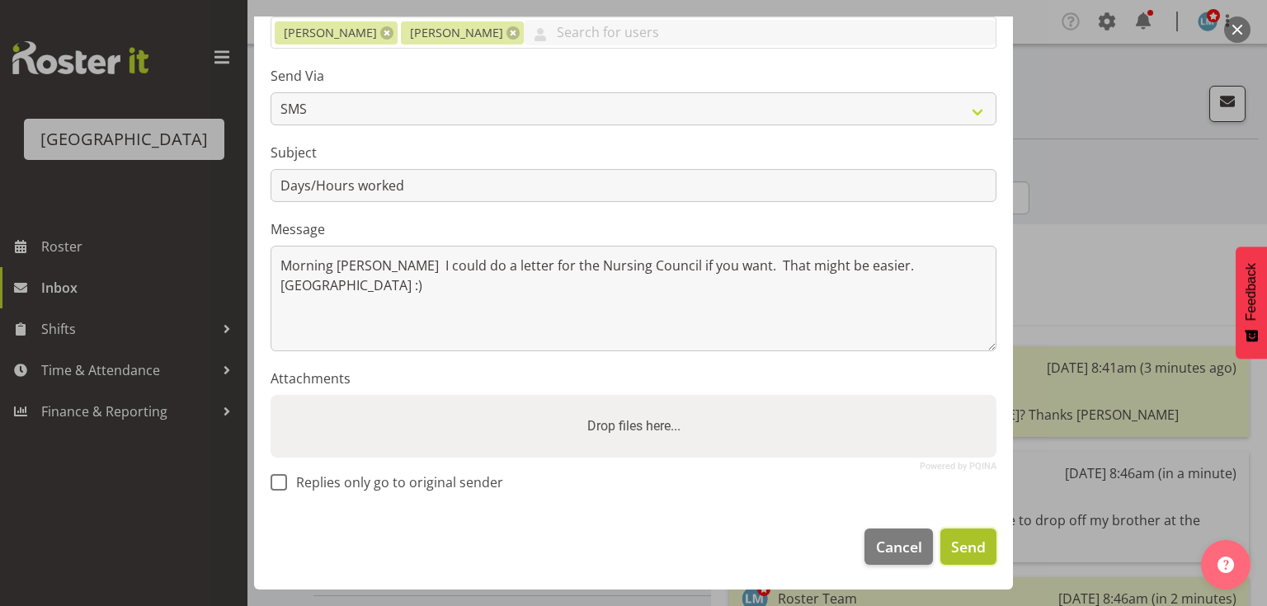
click at [958, 548] on span "Send" at bounding box center [968, 546] width 35 height 21
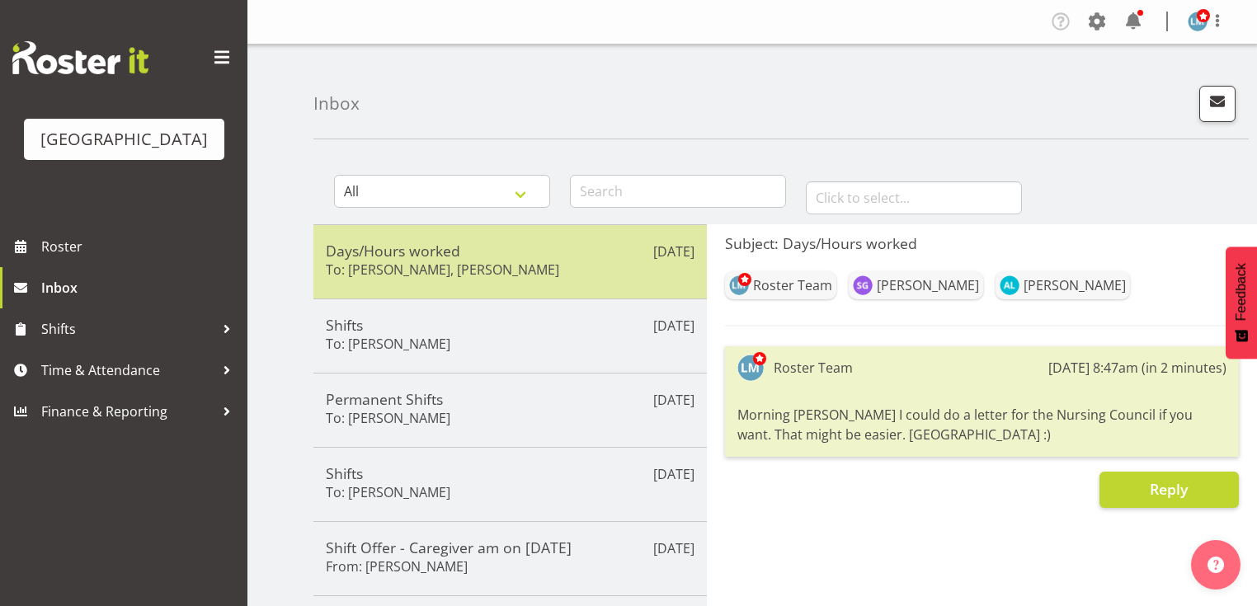
click at [539, 266] on div "Days/Hours worked To: Suzanne Goodwin, Alex Love" at bounding box center [510, 262] width 369 height 40
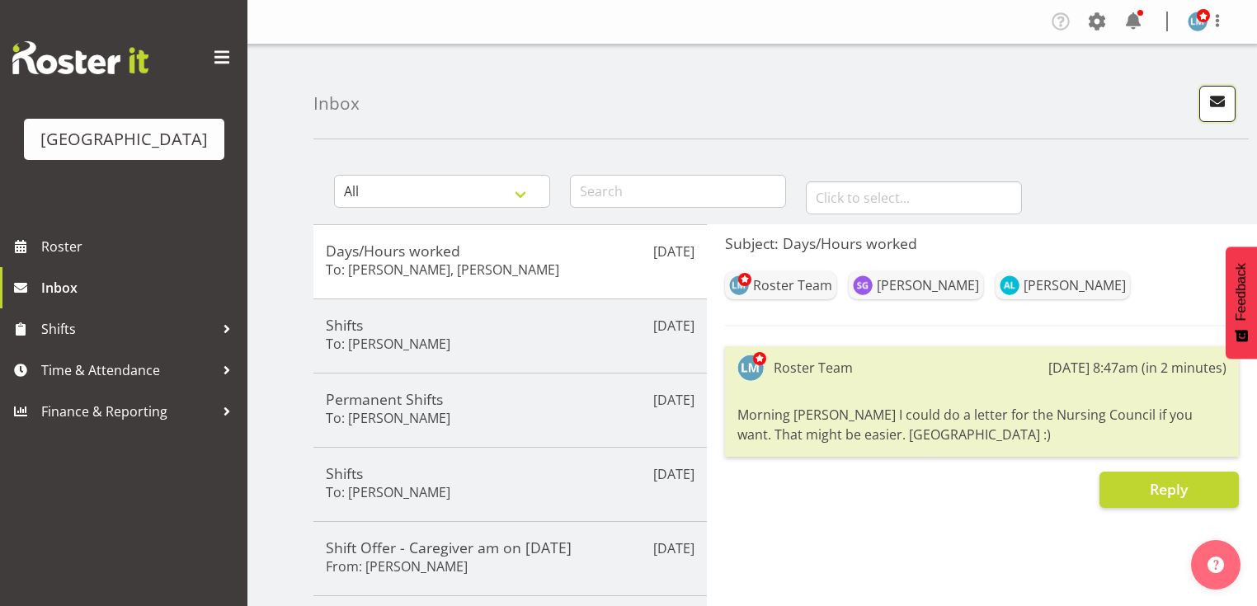
click at [1215, 99] on span "button" at bounding box center [1217, 101] width 21 height 21
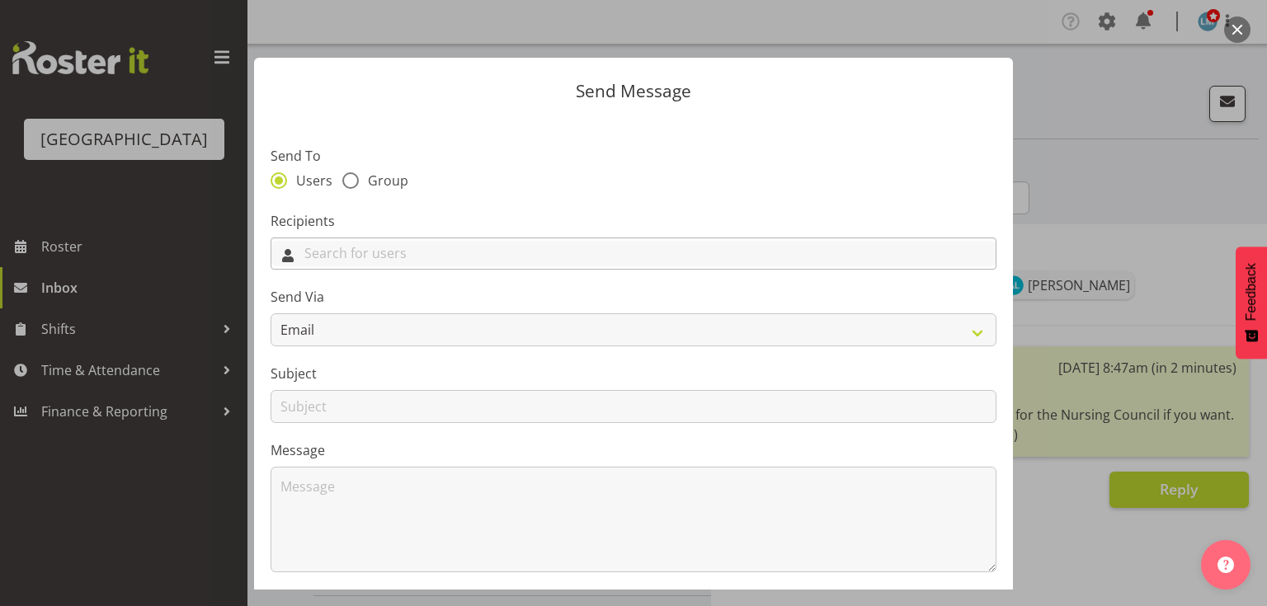
click at [449, 254] on input "text" at bounding box center [633, 254] width 724 height 26
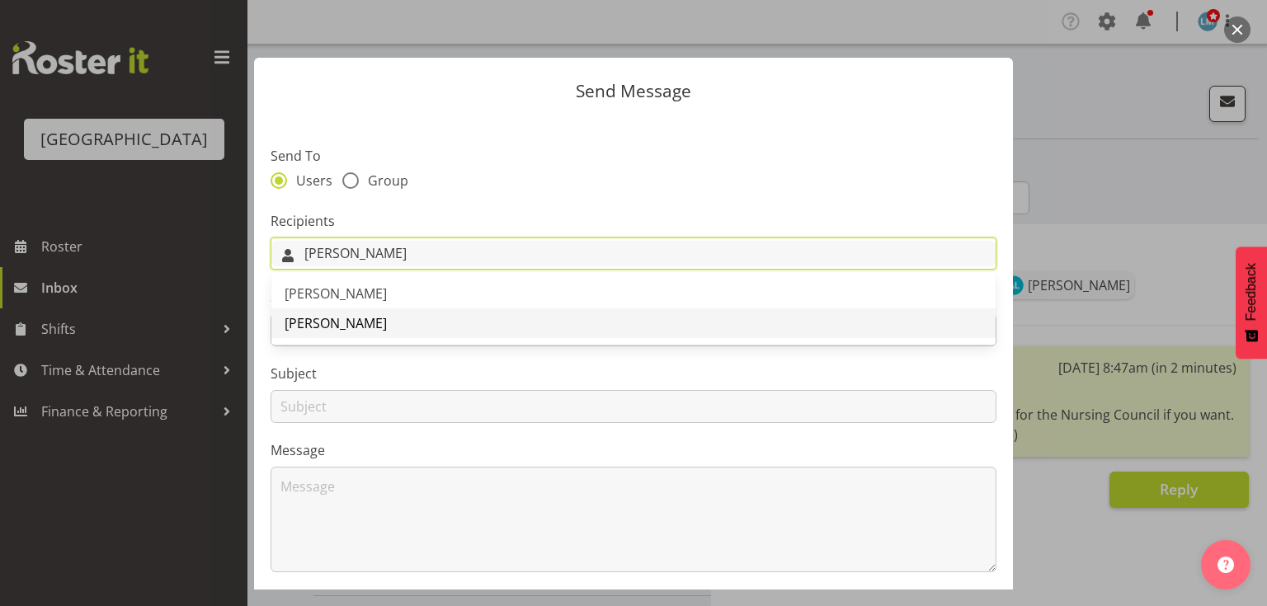
type input "Alex"
click at [310, 318] on span "[PERSON_NAME]" at bounding box center [336, 323] width 102 height 18
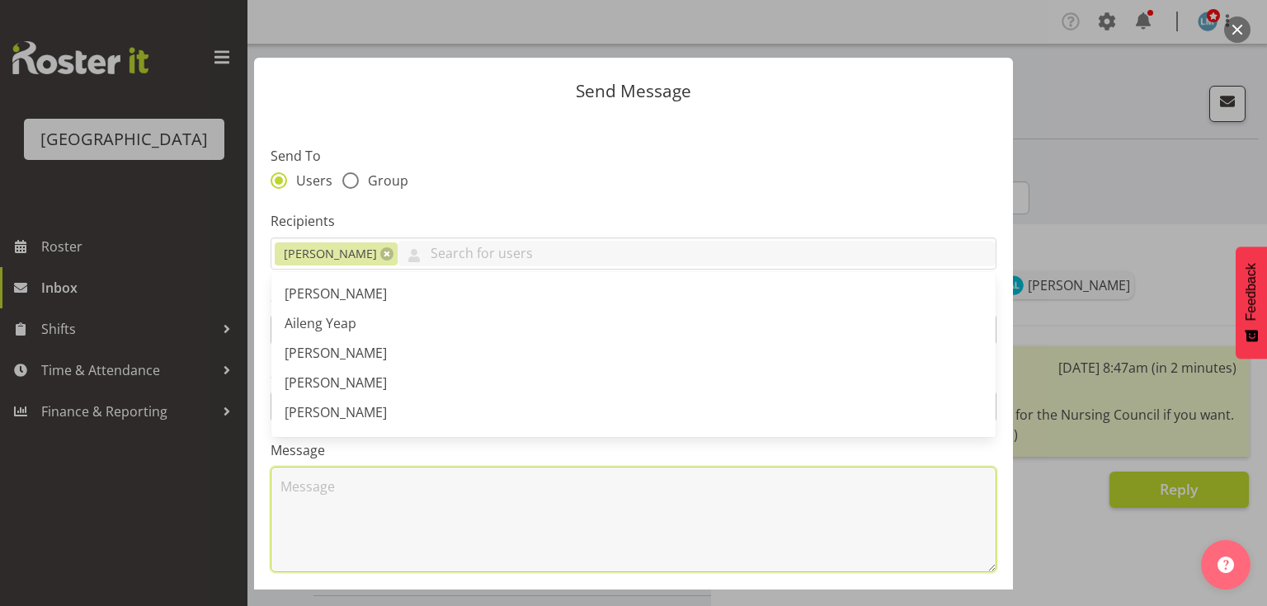
click at [393, 493] on textarea at bounding box center [634, 520] width 726 height 106
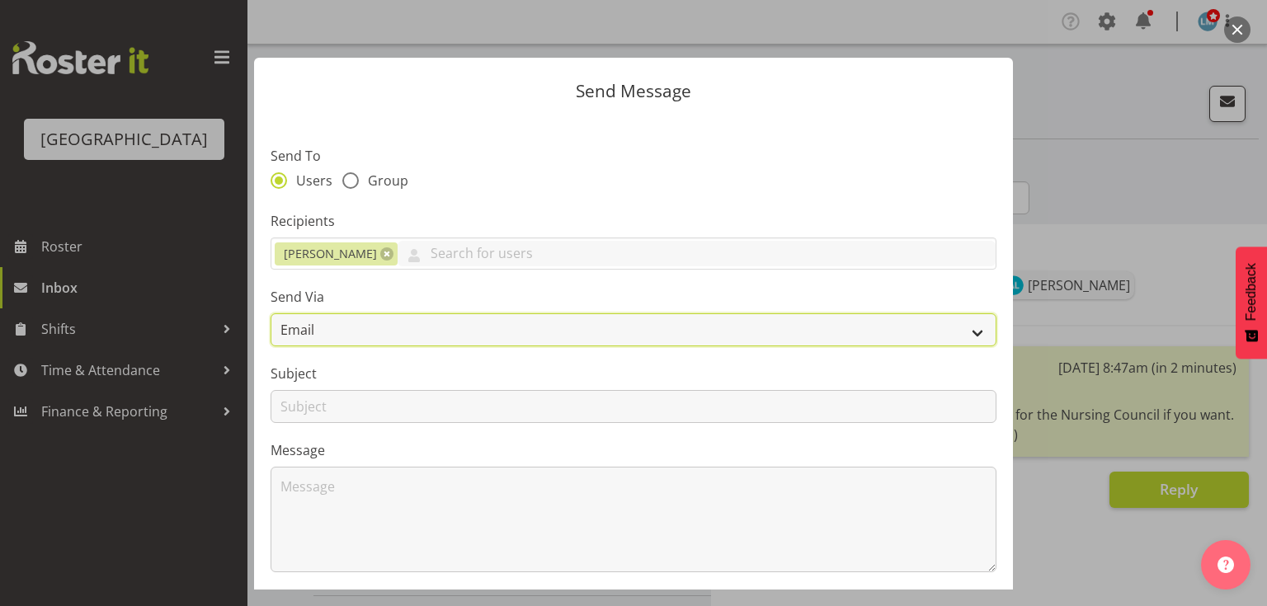
click at [977, 330] on select "Email SMS" at bounding box center [634, 329] width 726 height 33
select select "sms"
click at [271, 313] on select "Email SMS" at bounding box center [634, 329] width 726 height 33
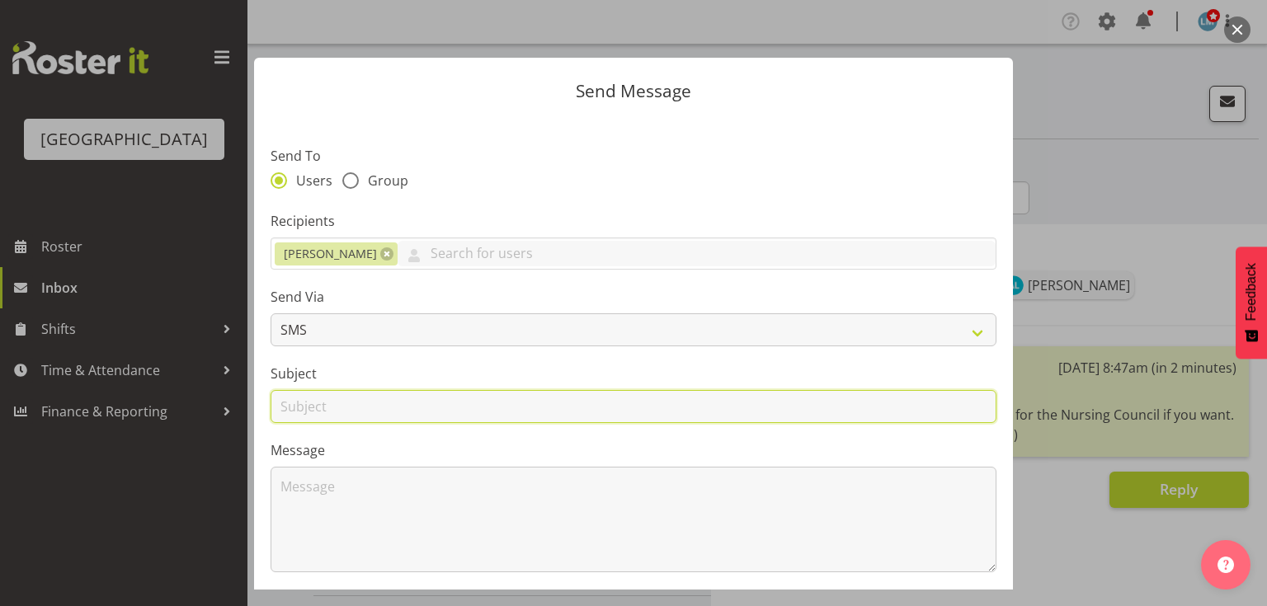
click at [298, 404] on input "text" at bounding box center [634, 406] width 726 height 33
type input "Text"
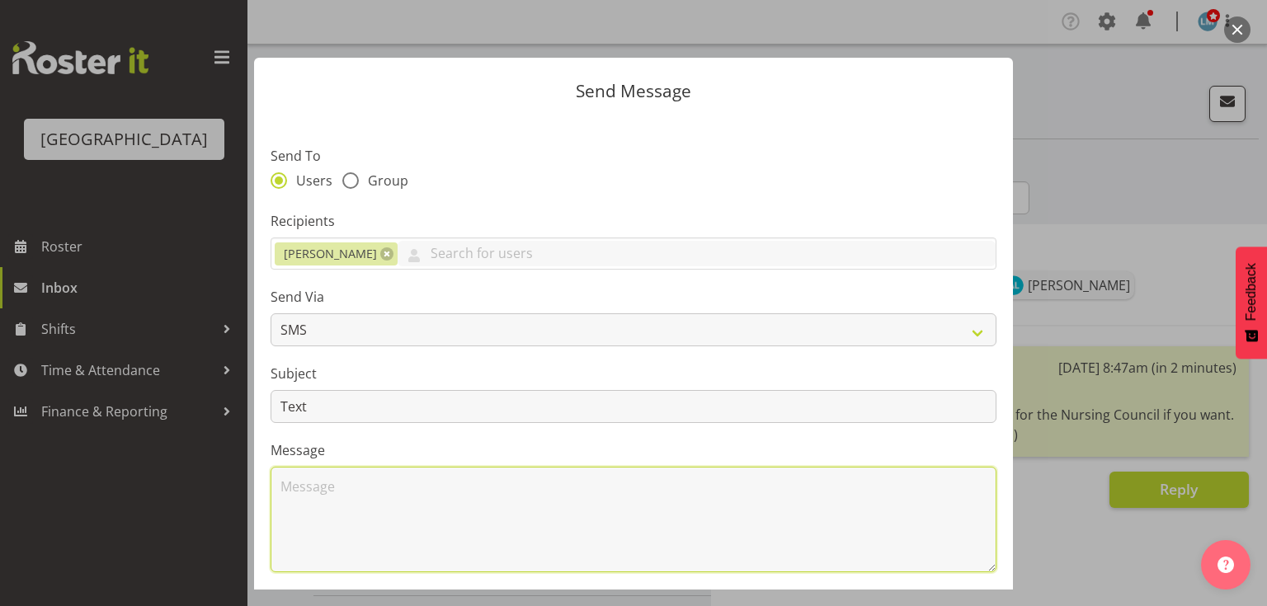
click at [343, 491] on textarea at bounding box center [634, 520] width 726 height 106
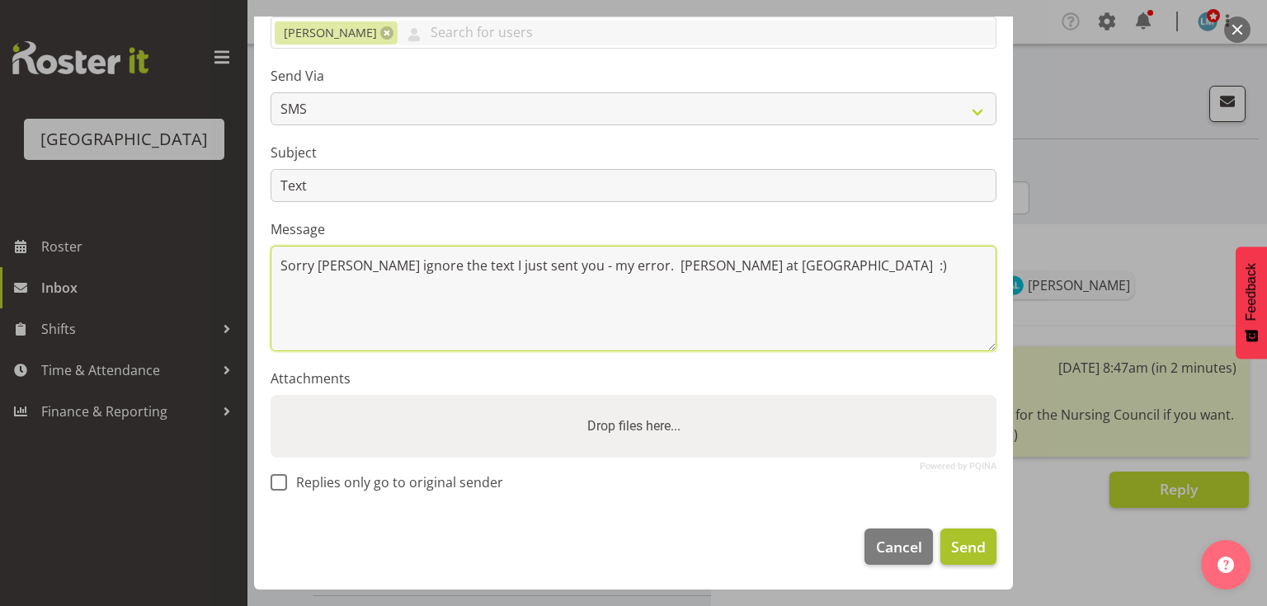
type textarea "Sorry Alex ignore the text I just sent you - my error. Lesley at Parkwood :)"
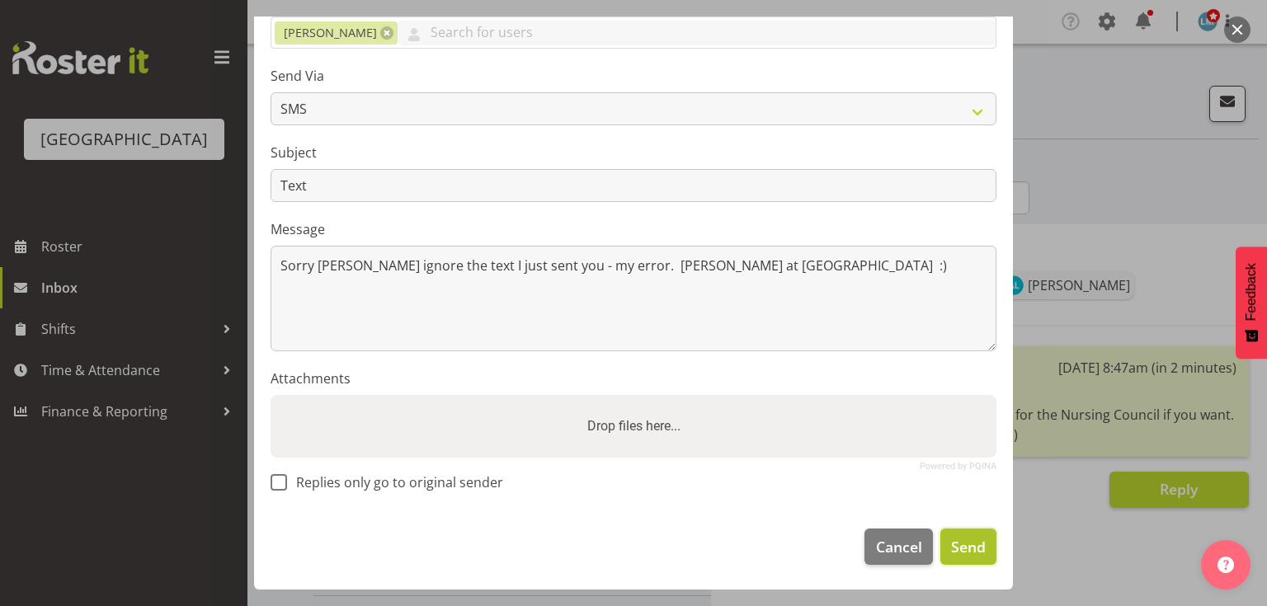
click at [940, 542] on button "Send" at bounding box center [968, 547] width 56 height 36
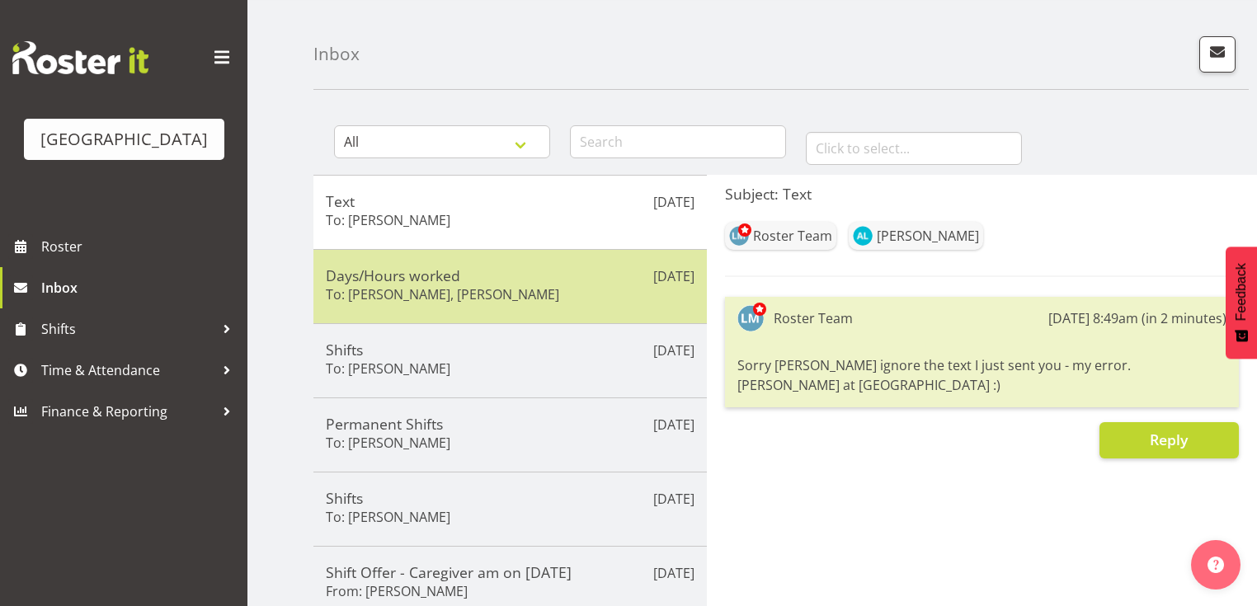
scroll to position [132, 0]
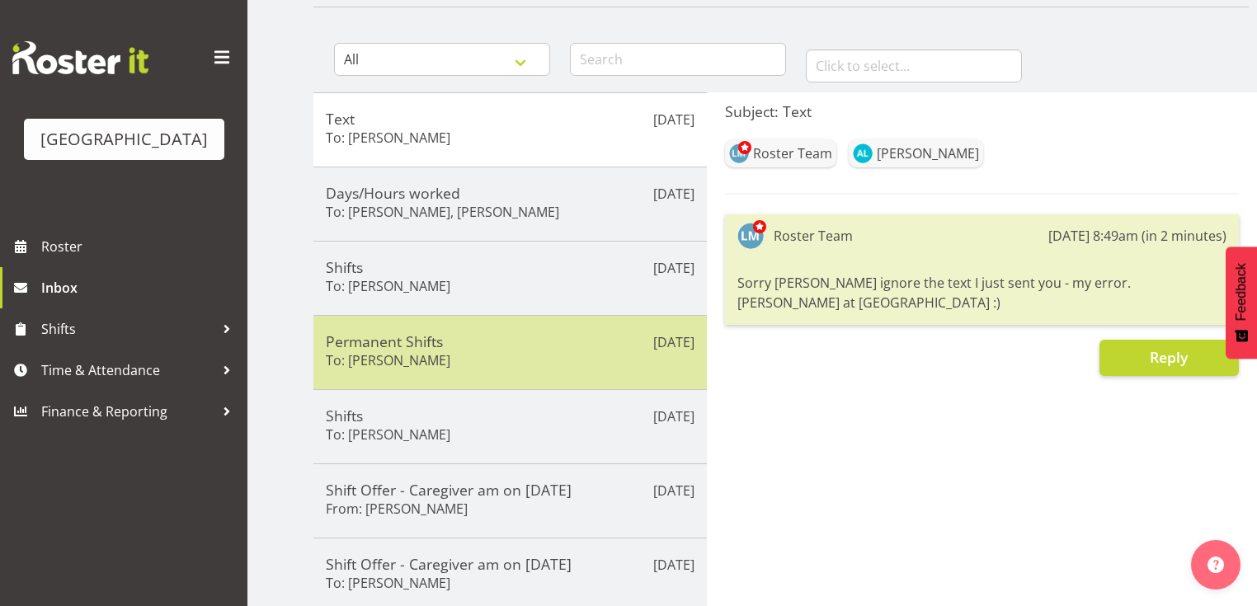
click at [536, 346] on h5 "Permanent Shifts" at bounding box center [510, 341] width 369 height 18
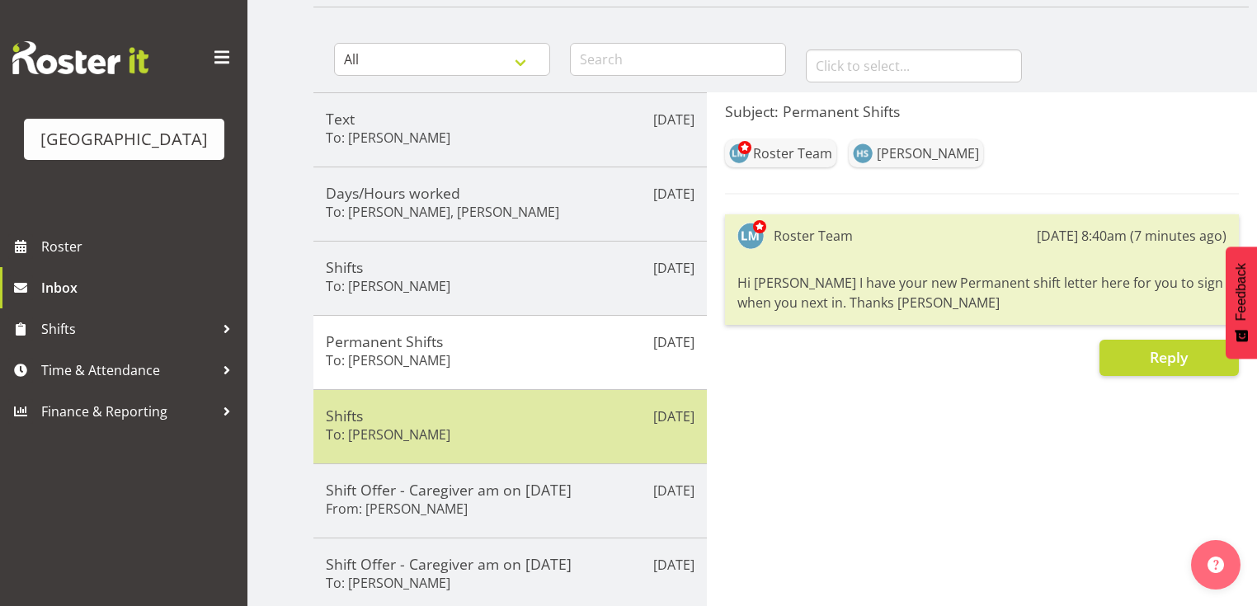
click at [543, 427] on div "Shifts To: Jenny Williamson" at bounding box center [510, 427] width 369 height 40
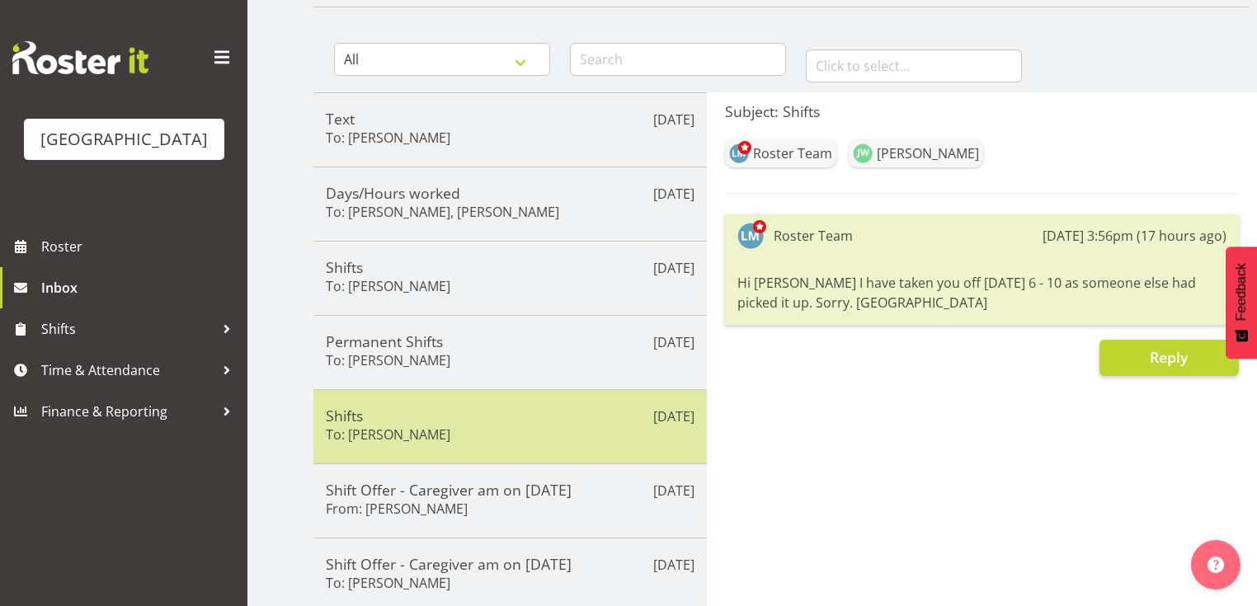
scroll to position [264, 0]
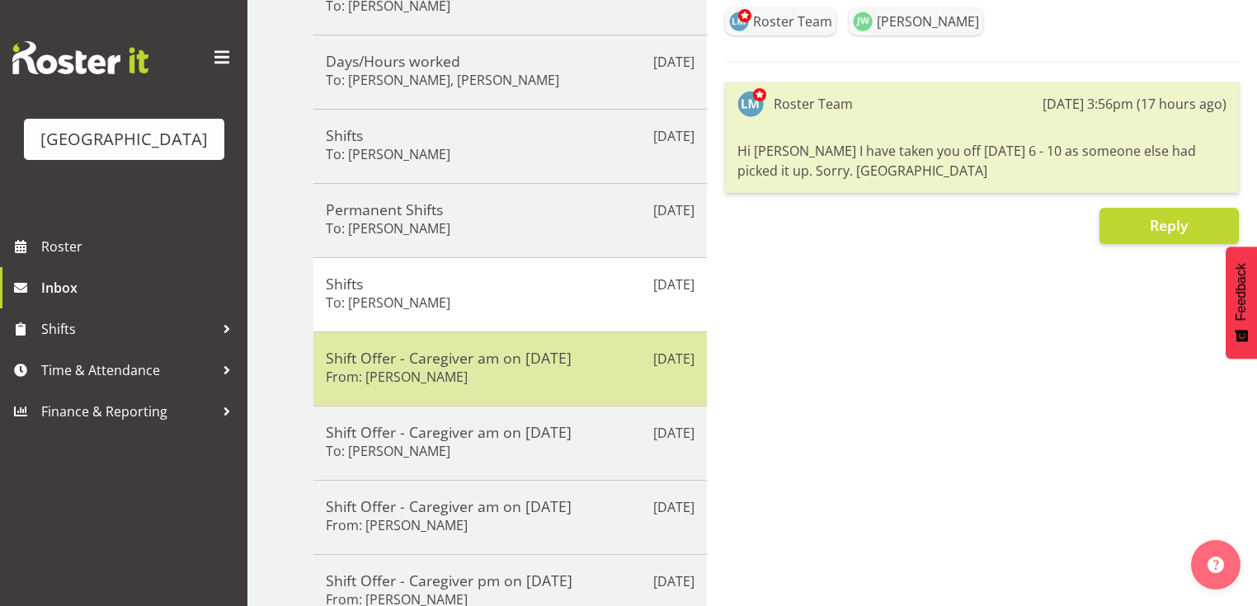
click at [557, 369] on div "Shift Offer - Caregiver am on 30/08/25 From: Alex Green" at bounding box center [510, 369] width 369 height 40
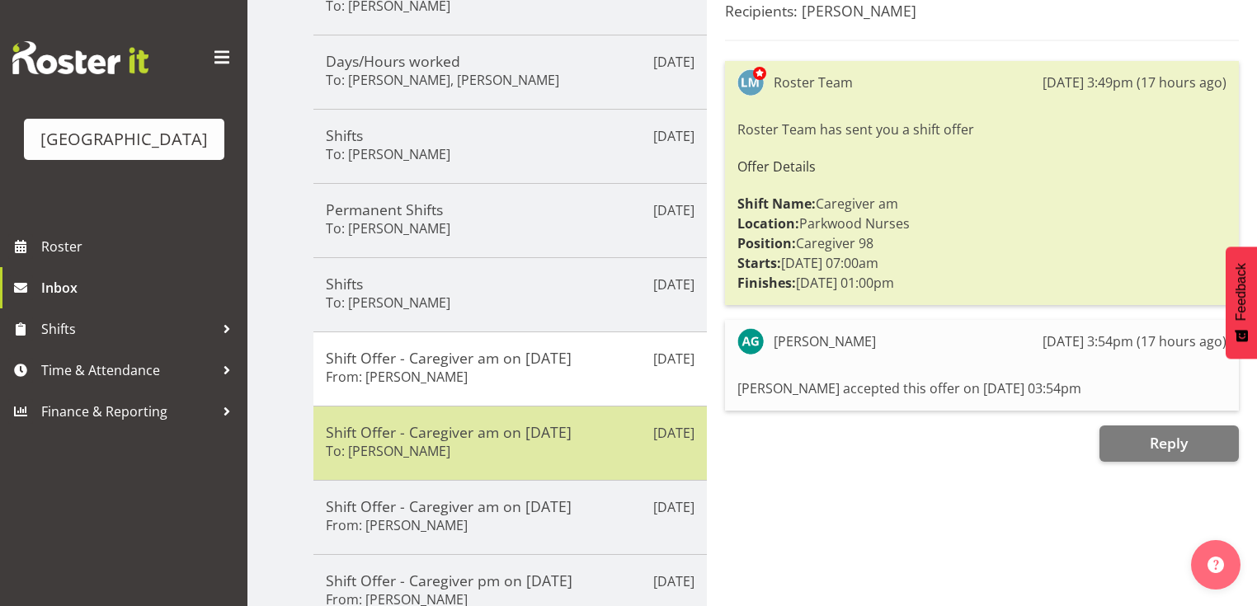
click at [549, 442] on div "Shift Offer - Caregiver am on 30/08/25 To: Ruth Flavell" at bounding box center [510, 443] width 369 height 40
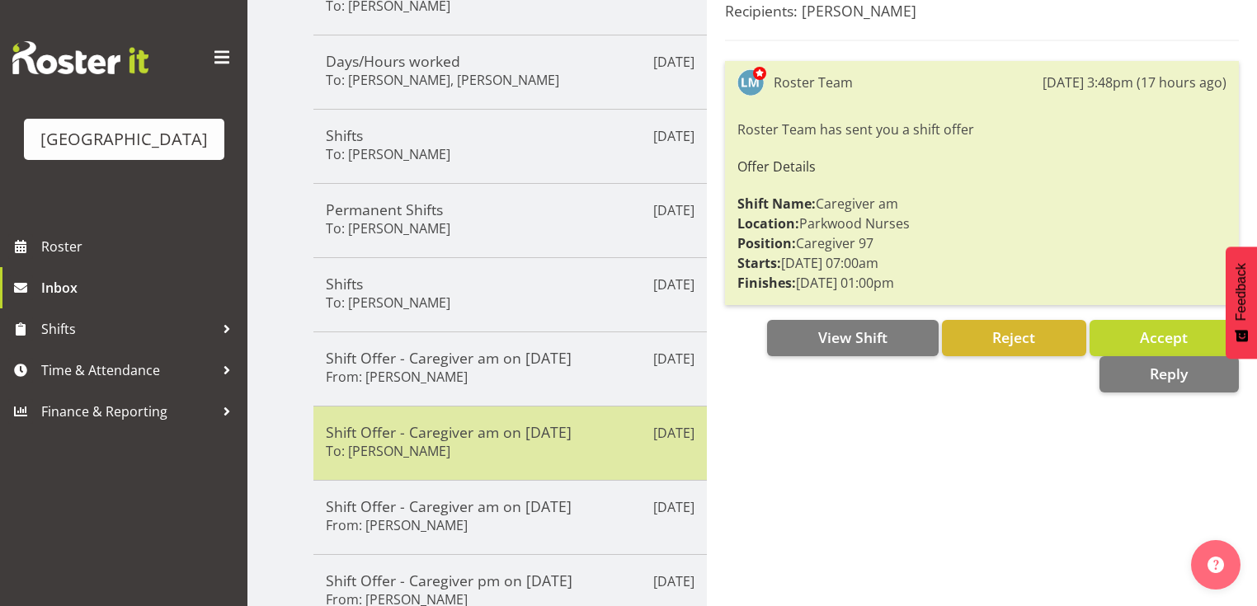
scroll to position [396, 0]
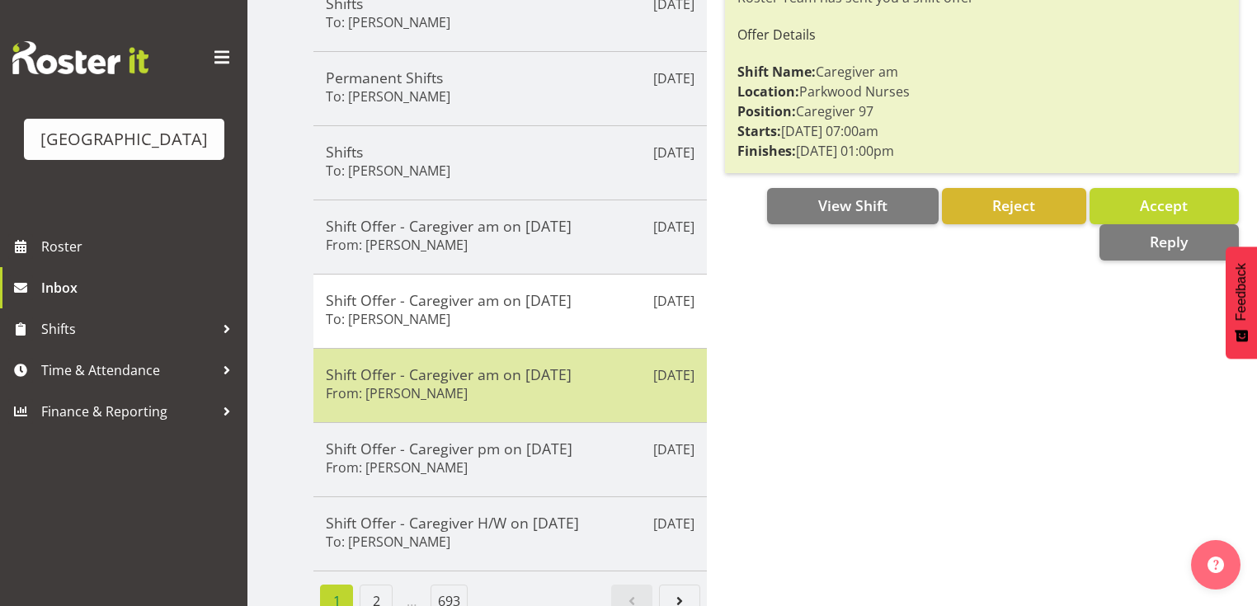
click at [567, 388] on div "Shift Offer - Caregiver am on 28/08/25 From: Alem Abreha" at bounding box center [510, 385] width 369 height 40
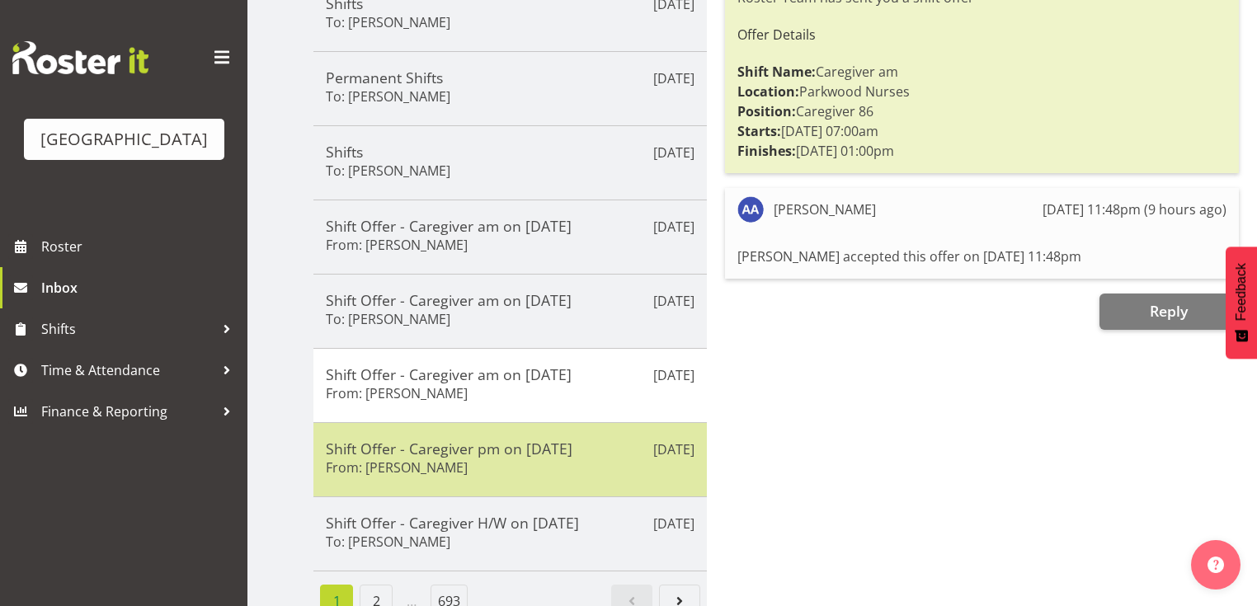
click at [567, 455] on div "Shift Offer - Caregiver pm on 27/08/25 From: Shania Ali" at bounding box center [510, 460] width 369 height 40
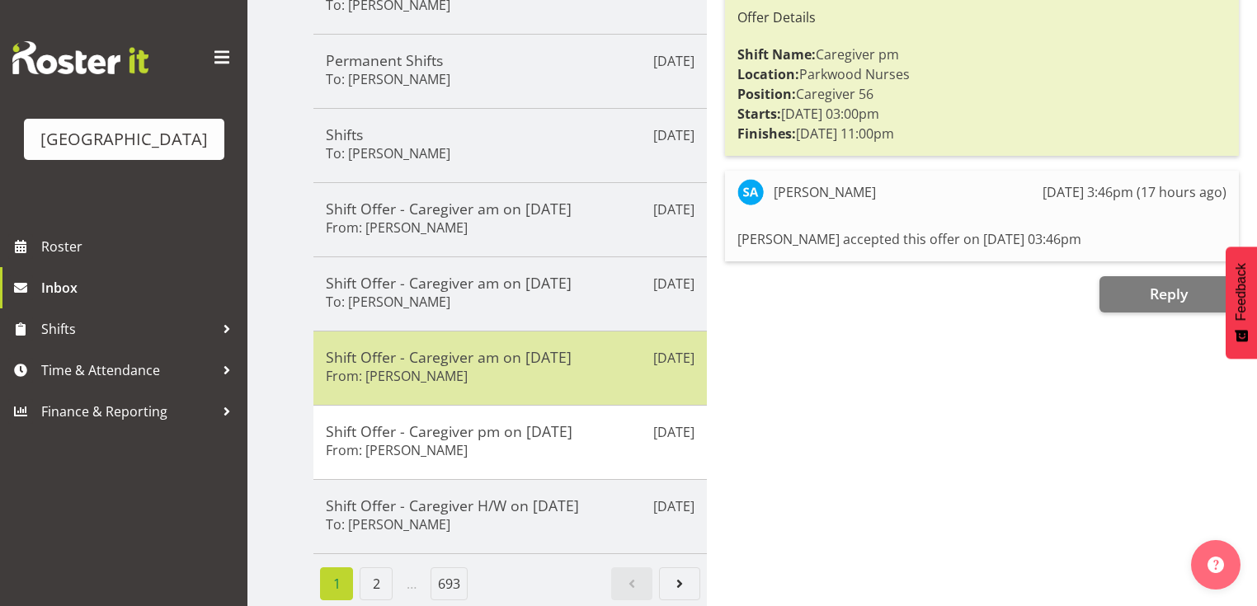
scroll to position [418, 0]
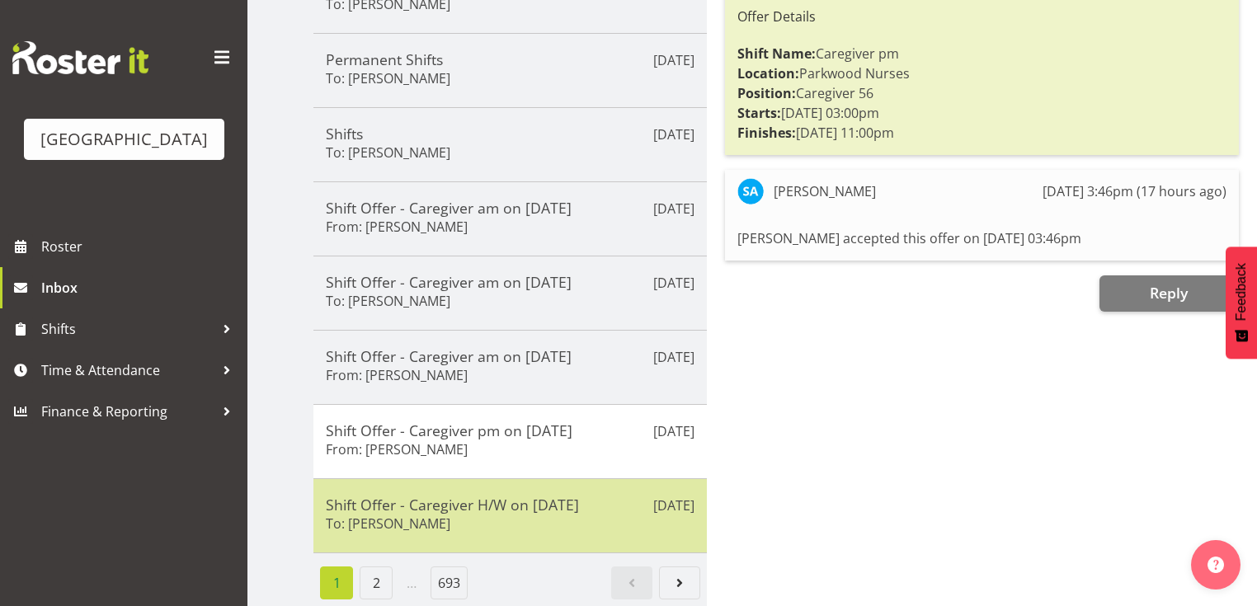
click at [555, 511] on div "Shift Offer - Caregiver H/W on 24/08/25 To: Alex Green" at bounding box center [510, 516] width 369 height 40
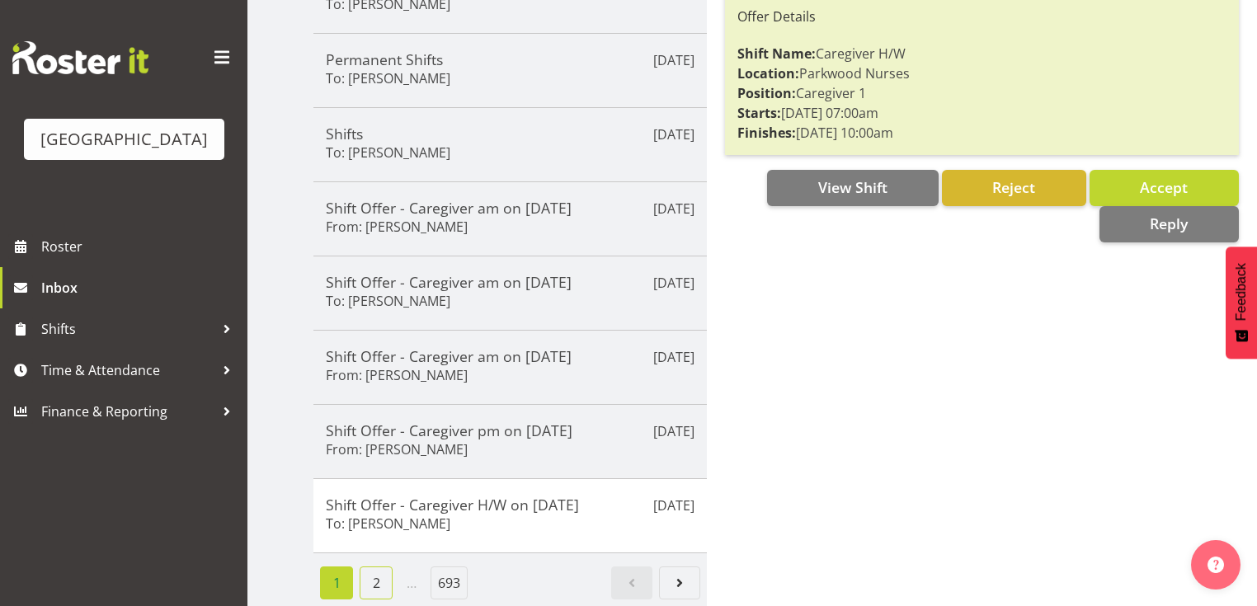
click at [386, 572] on link "2" at bounding box center [376, 583] width 33 height 33
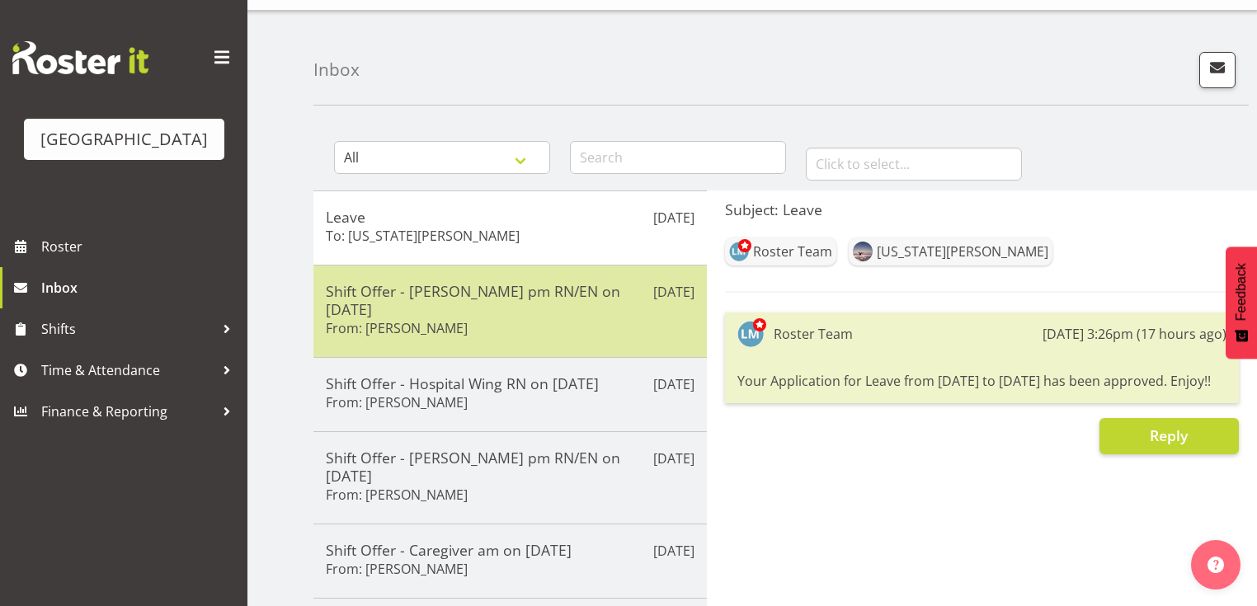
scroll to position [66, 0]
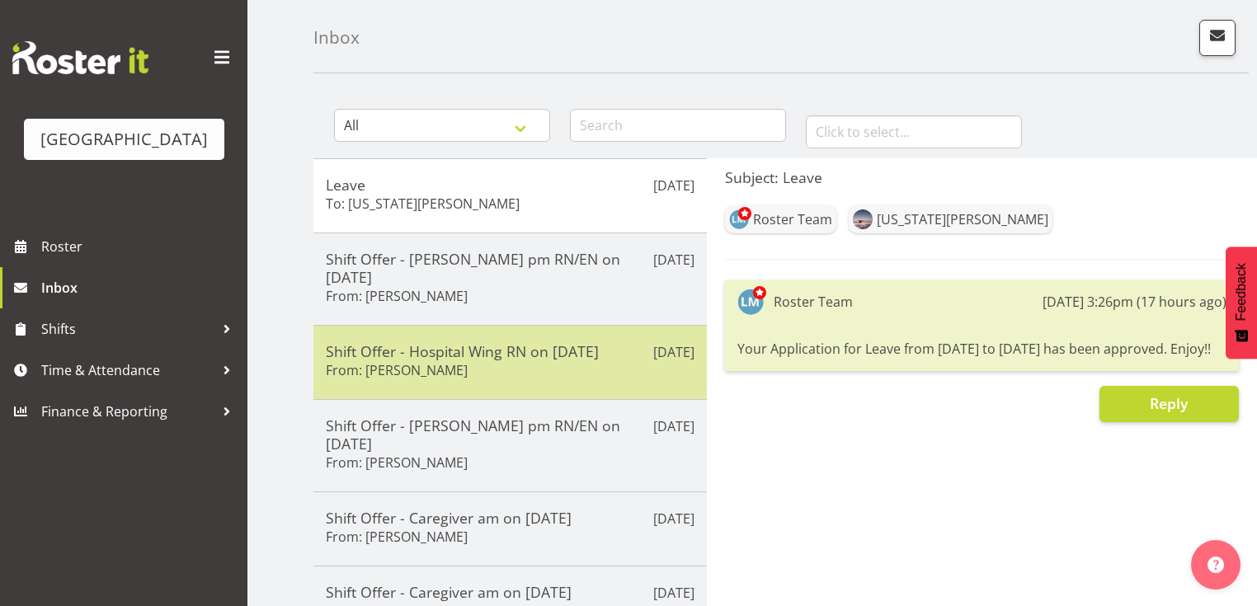
click at [539, 346] on div "Shift Offer - Hospital Wing RN on 14/09/25 From: Miriam Jones" at bounding box center [510, 362] width 369 height 40
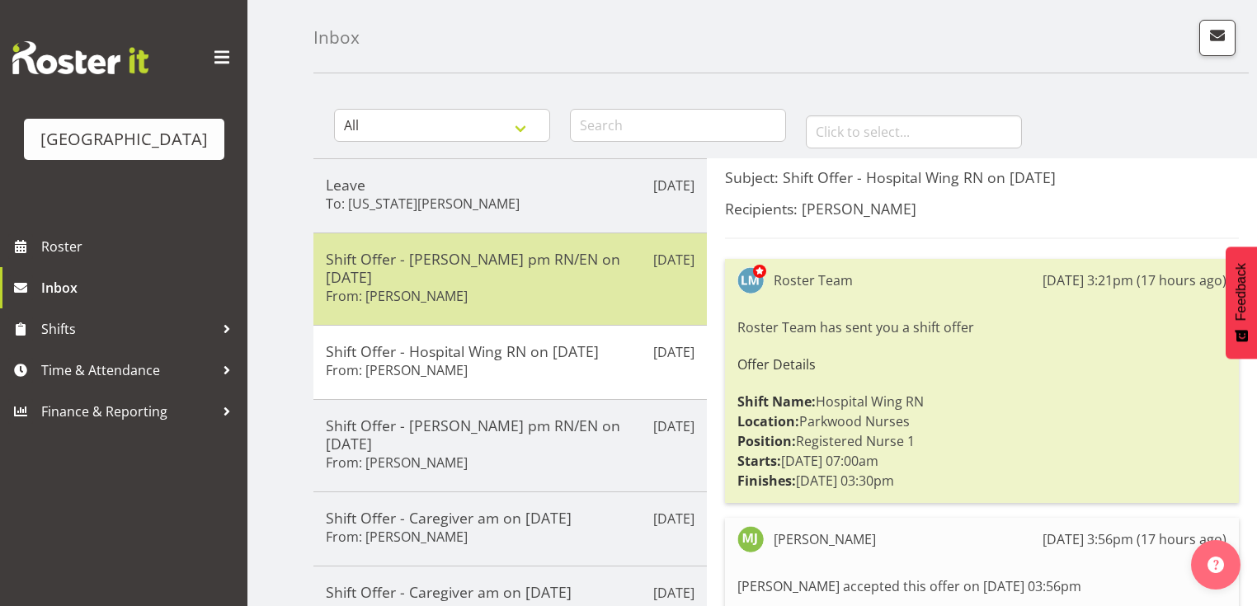
click at [528, 280] on div "Shift Offer - Ressie pm RN/EN on 11/09/25 From: Liz Schofield" at bounding box center [510, 279] width 369 height 59
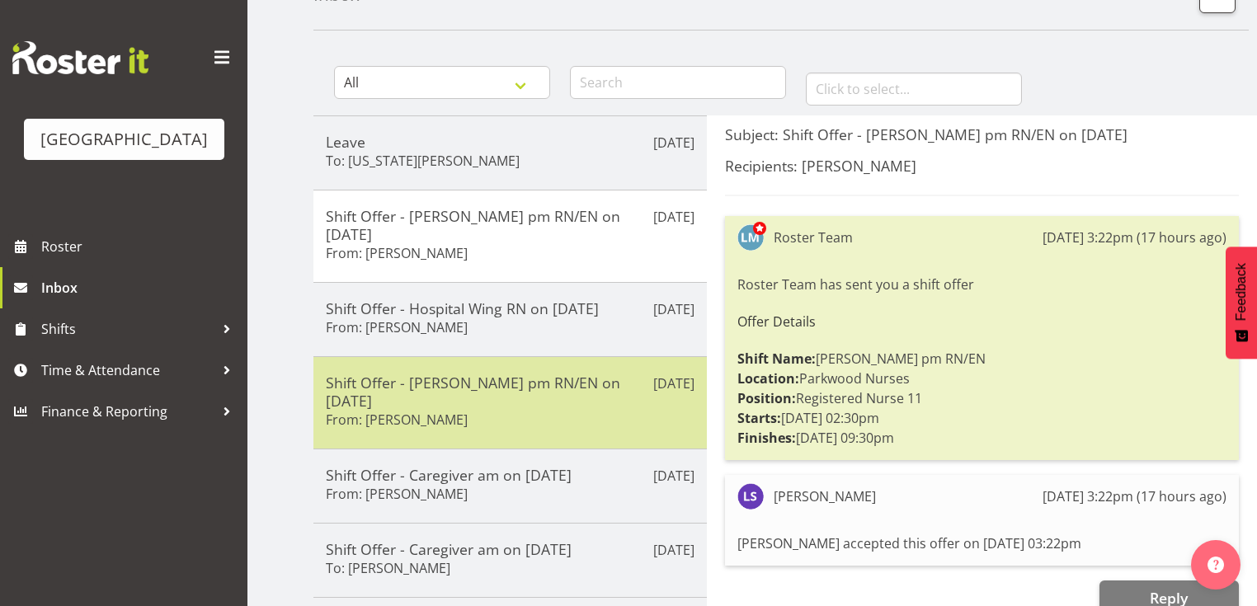
scroll to position [132, 0]
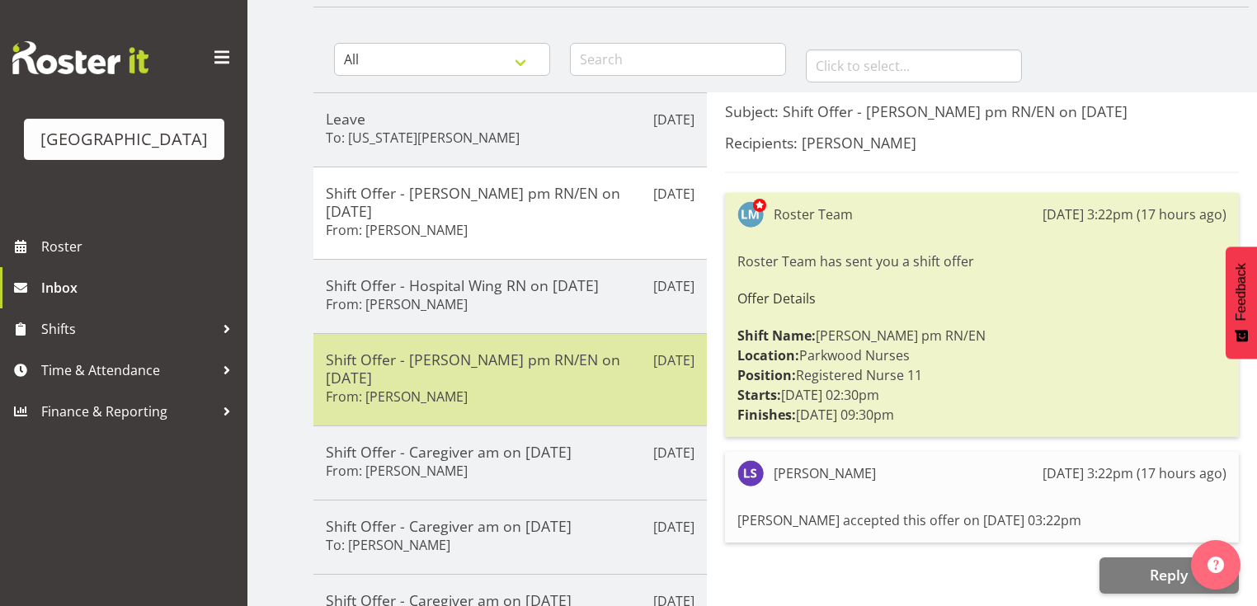
click at [567, 355] on div "Shift Offer - Ressie pm RN/EN on 09/09/25 From: Lois Girdwood" at bounding box center [510, 380] width 369 height 59
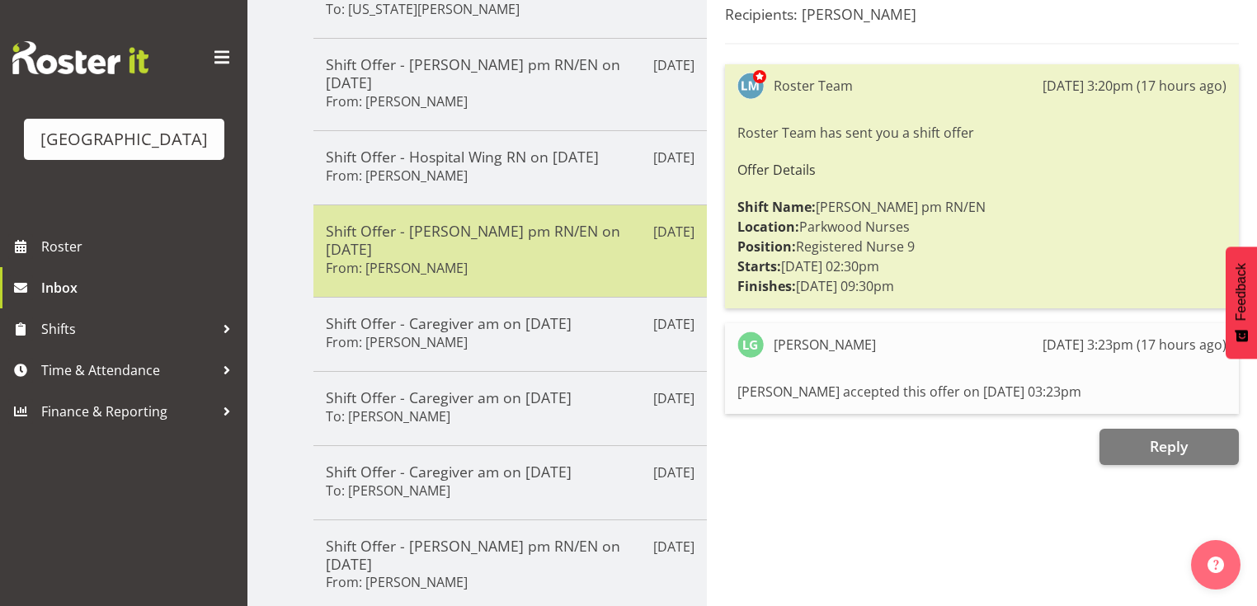
scroll to position [264, 0]
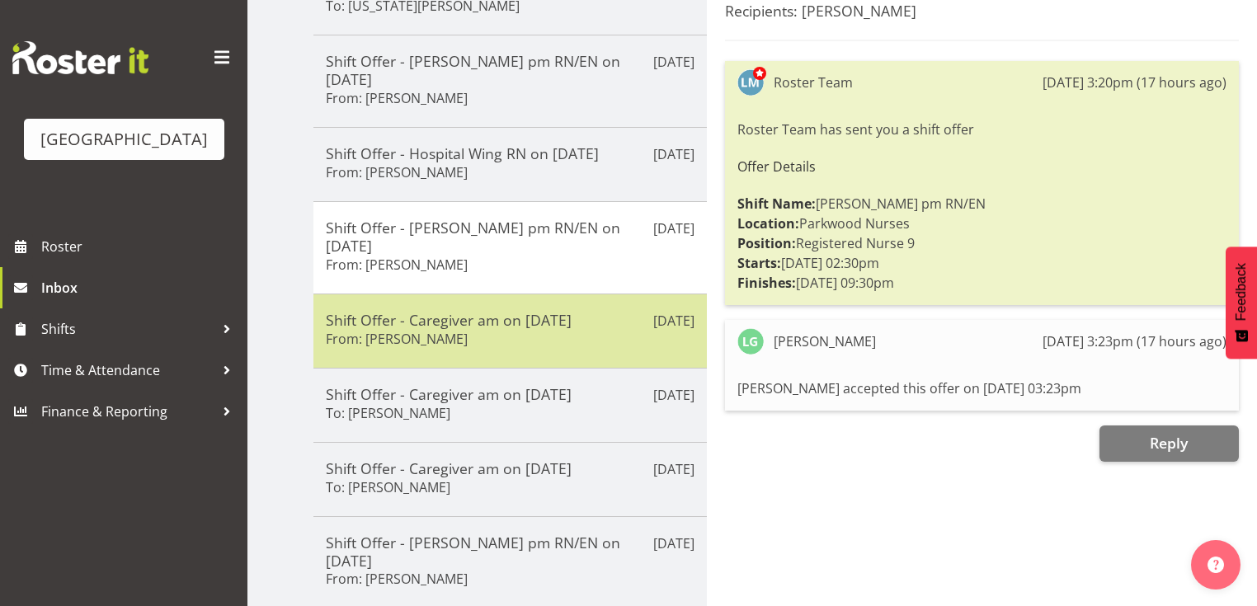
click at [568, 311] on div "Shift Offer - Caregiver am on 24/08/25 From: Briar Hughes" at bounding box center [510, 331] width 369 height 40
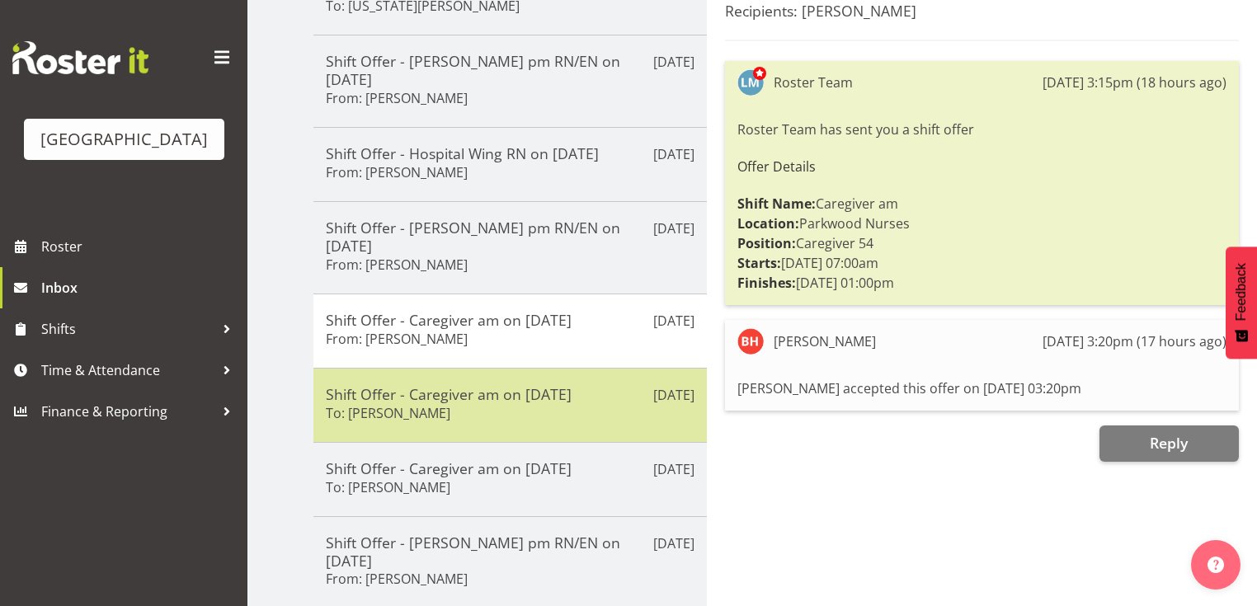
click at [553, 385] on div "Shift Offer - Caregiver am on 24/08/25 To: Jamilla Lockyer" at bounding box center [510, 405] width 369 height 40
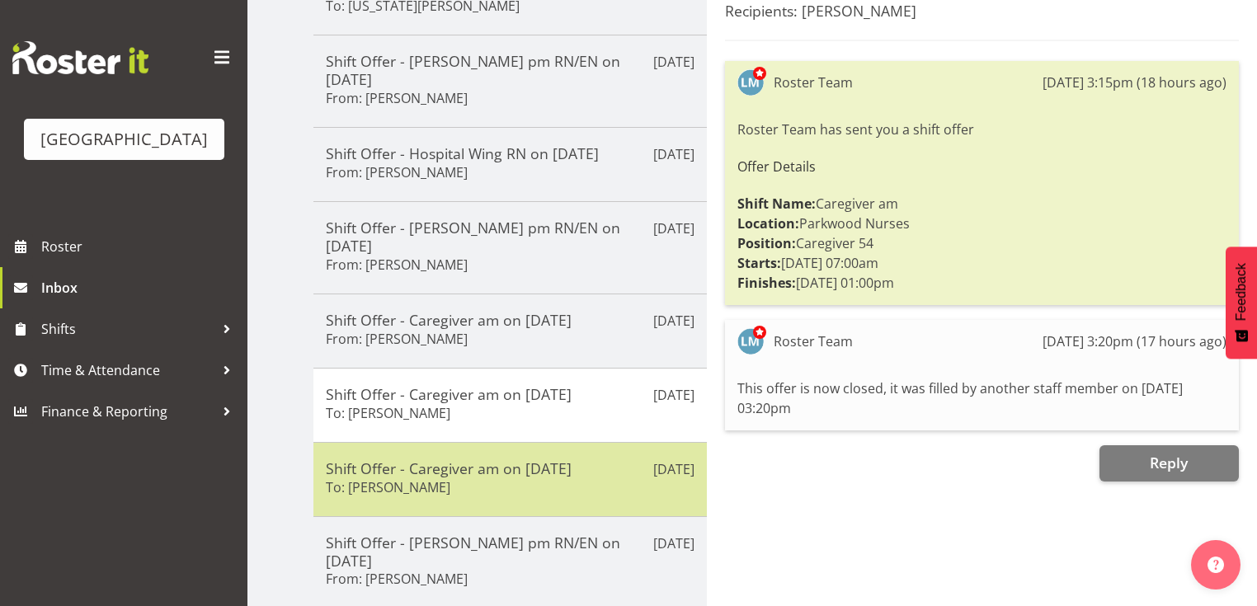
click at [545, 459] on div "Shift Offer - Caregiver am on 14/08/25 To: Jamilla Lockyer" at bounding box center [510, 479] width 369 height 40
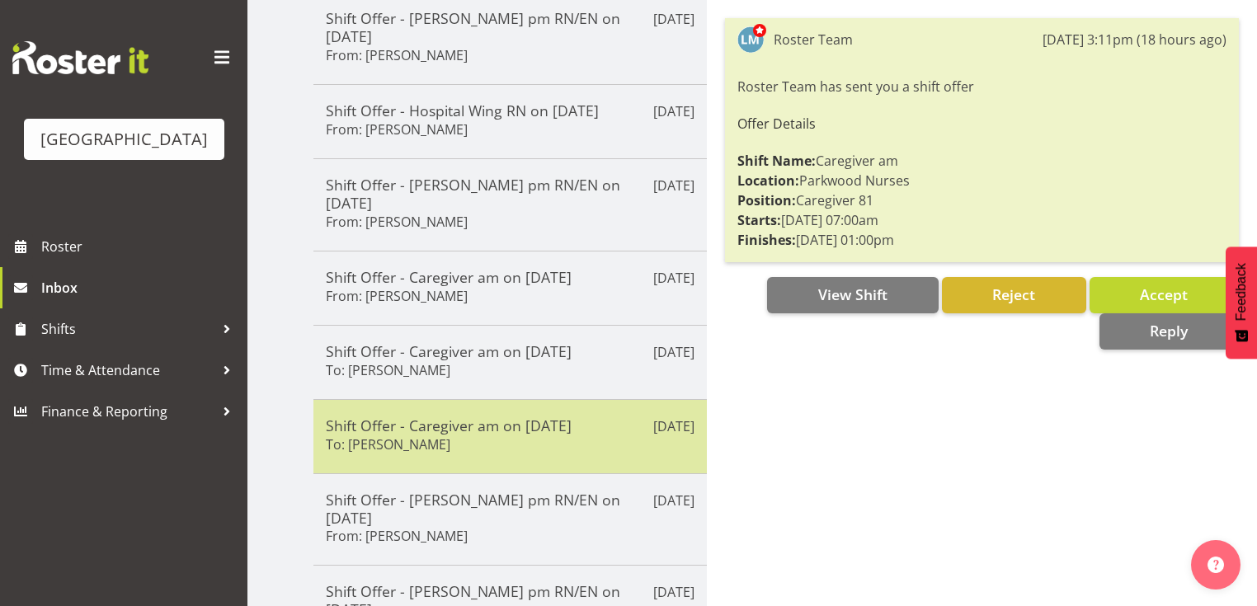
scroll to position [330, 0]
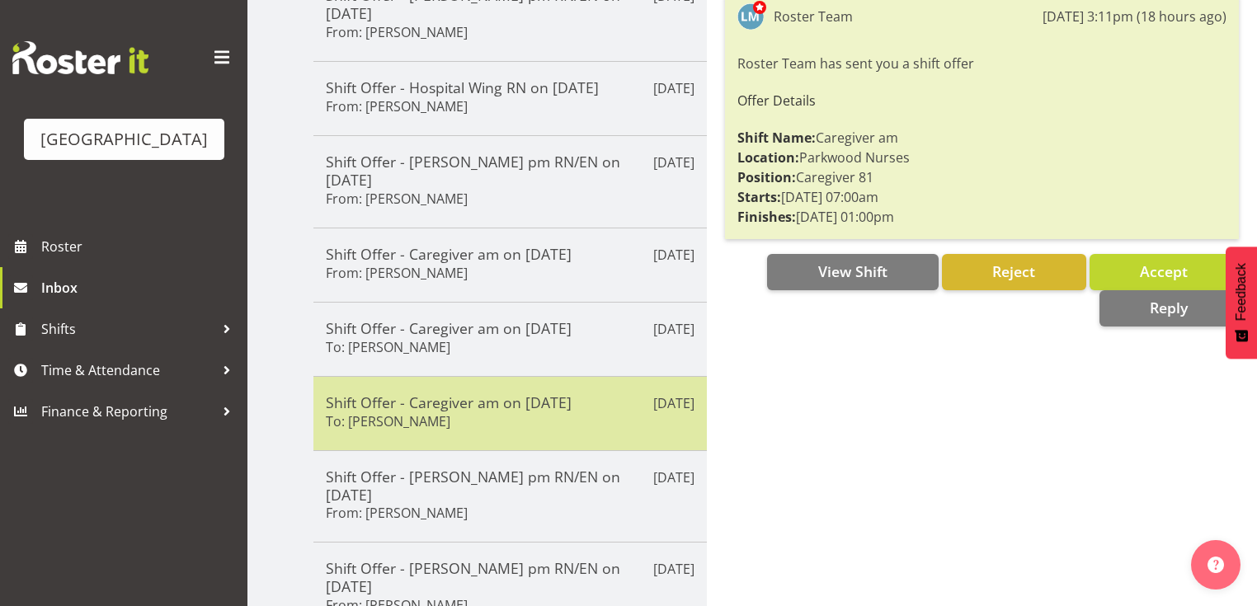
click at [546, 468] on div "Shift Offer - Ressie pm RN/EN on 12/09/25 From: Freya Horder" at bounding box center [510, 497] width 369 height 59
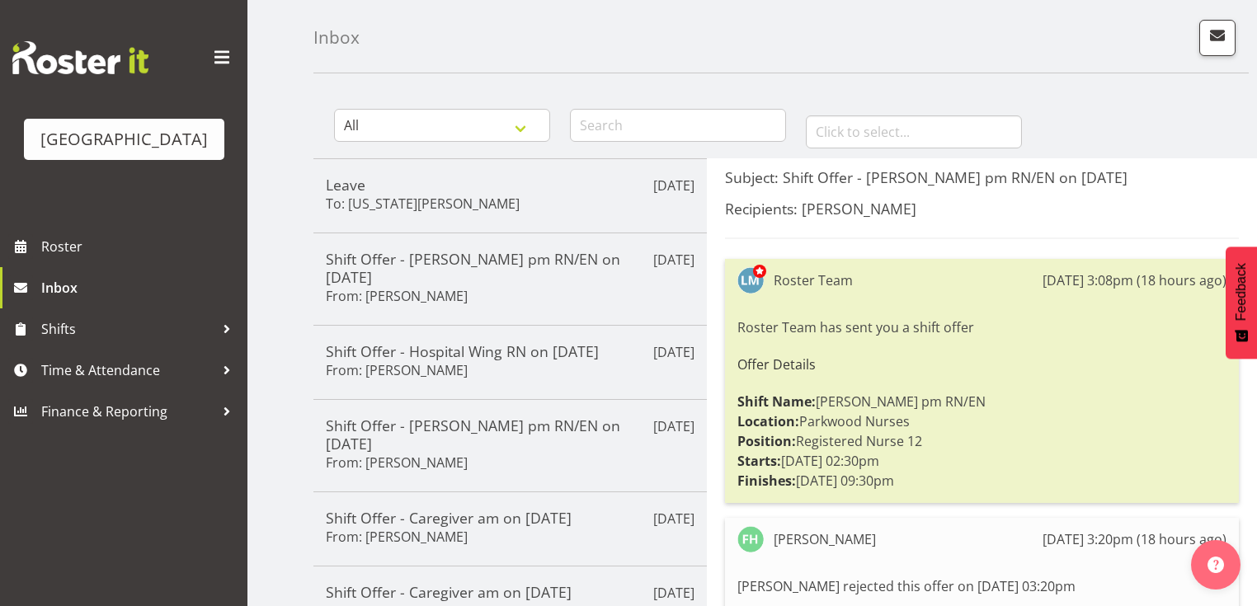
scroll to position [0, 0]
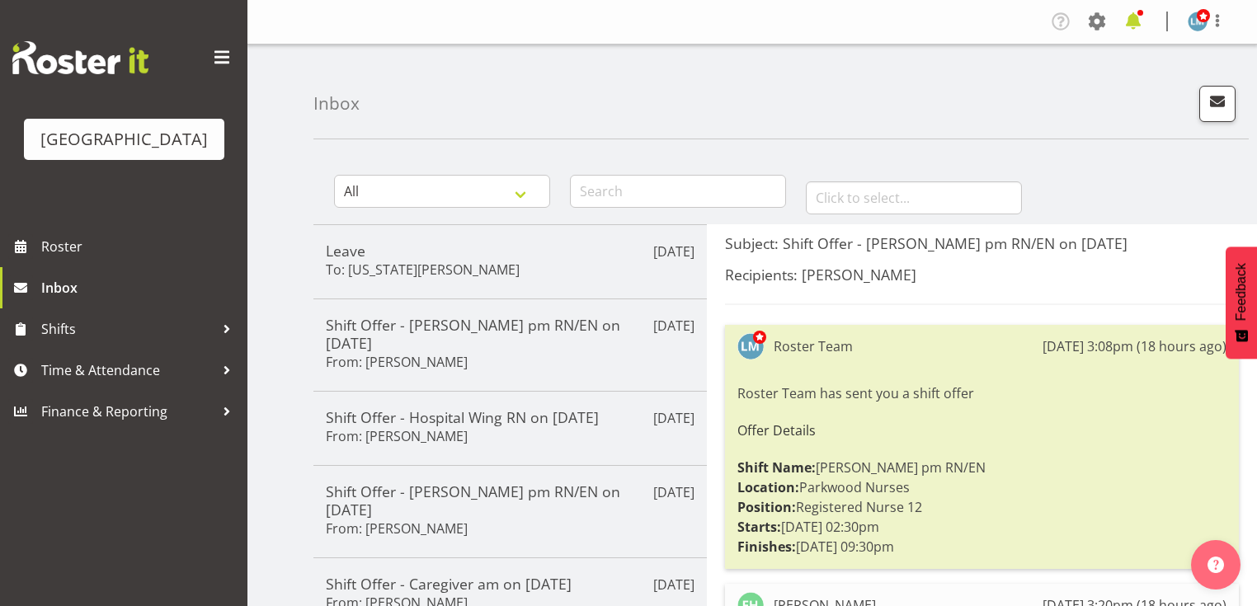
click at [1138, 22] on span at bounding box center [1133, 21] width 26 height 26
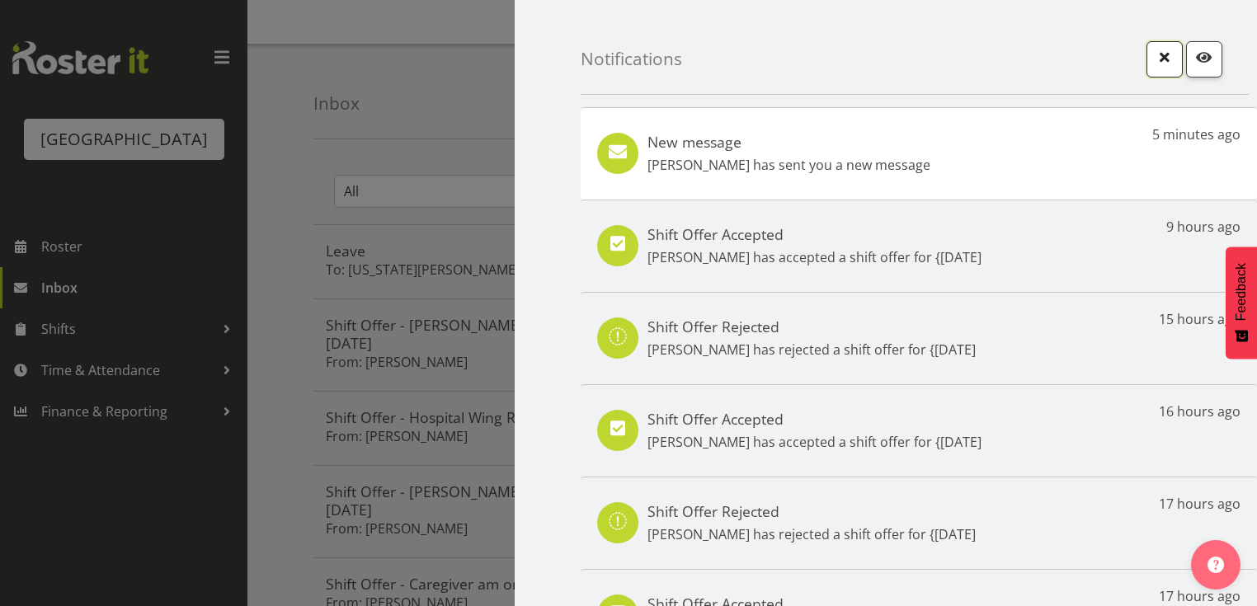
click at [1154, 56] on span "button" at bounding box center [1164, 56] width 21 height 21
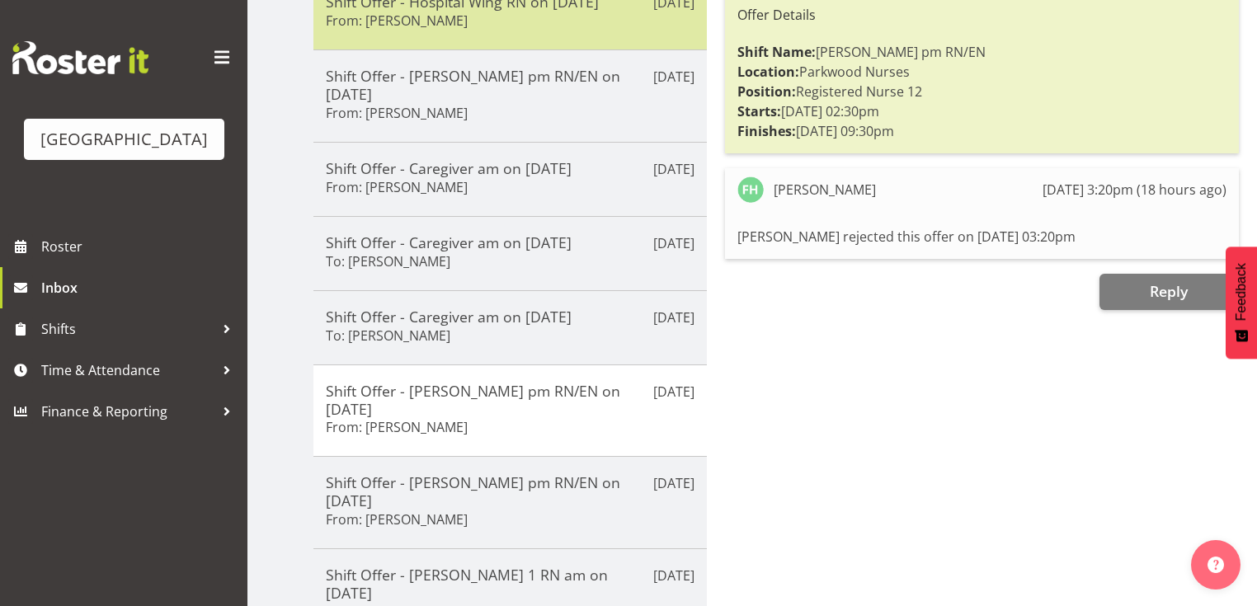
scroll to position [418, 0]
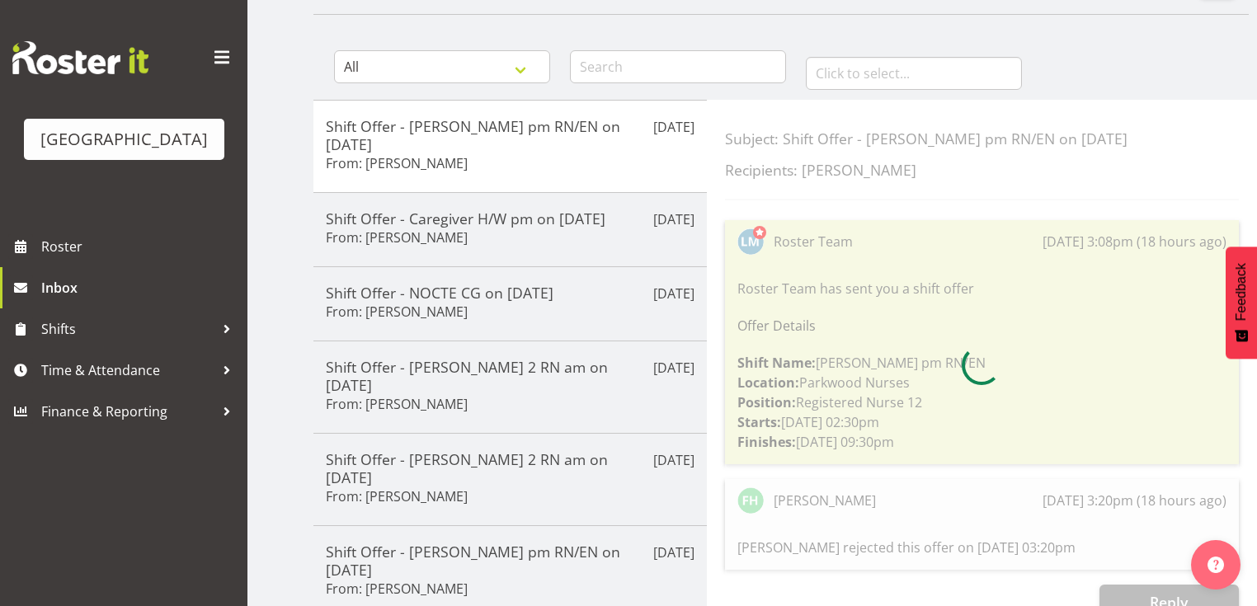
scroll to position [0, 0]
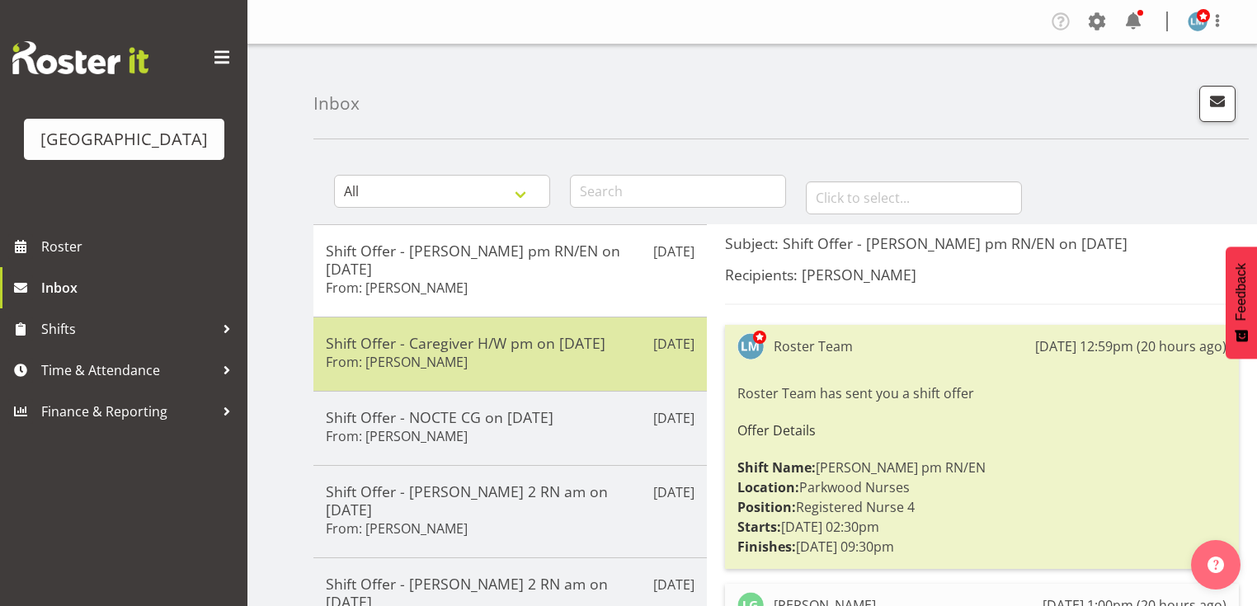
click at [541, 350] on div "Shift Offer - Caregiver H/W pm on 05/09/25 From: Caitlin Huria" at bounding box center [510, 354] width 369 height 40
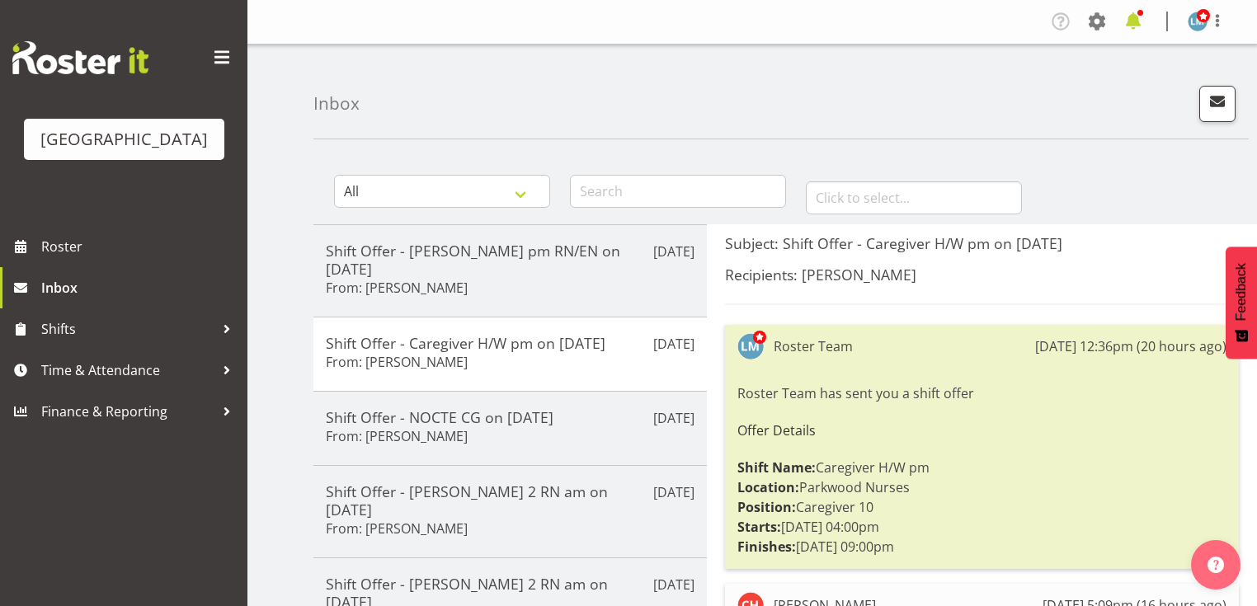
click at [1131, 16] on span at bounding box center [1133, 21] width 26 height 26
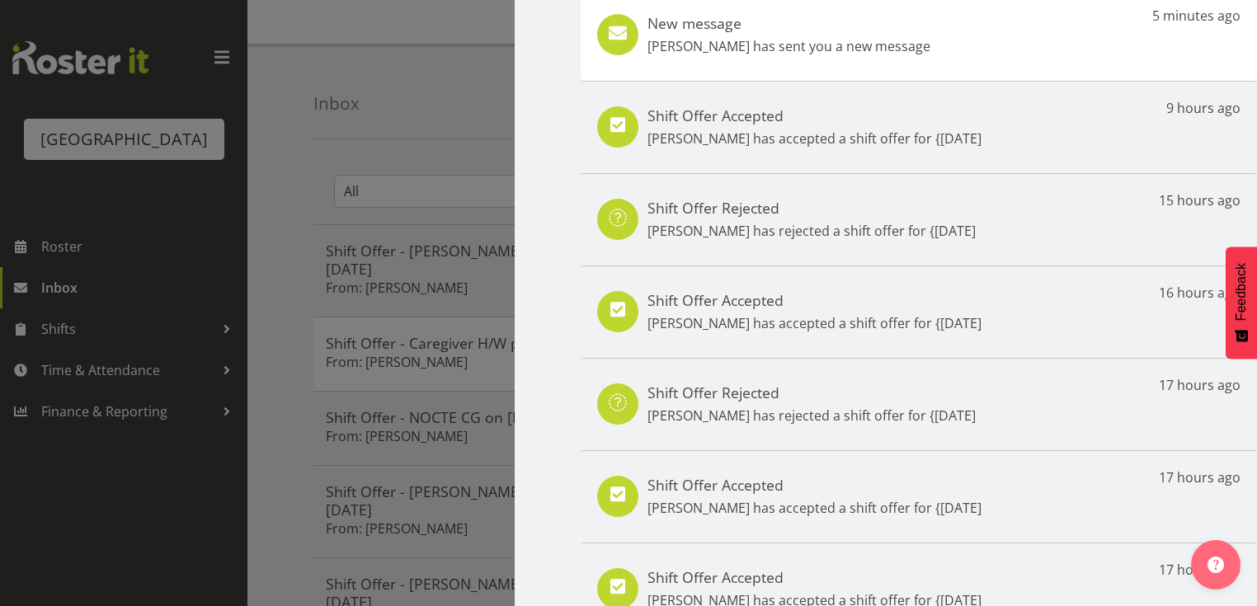
scroll to position [34, 0]
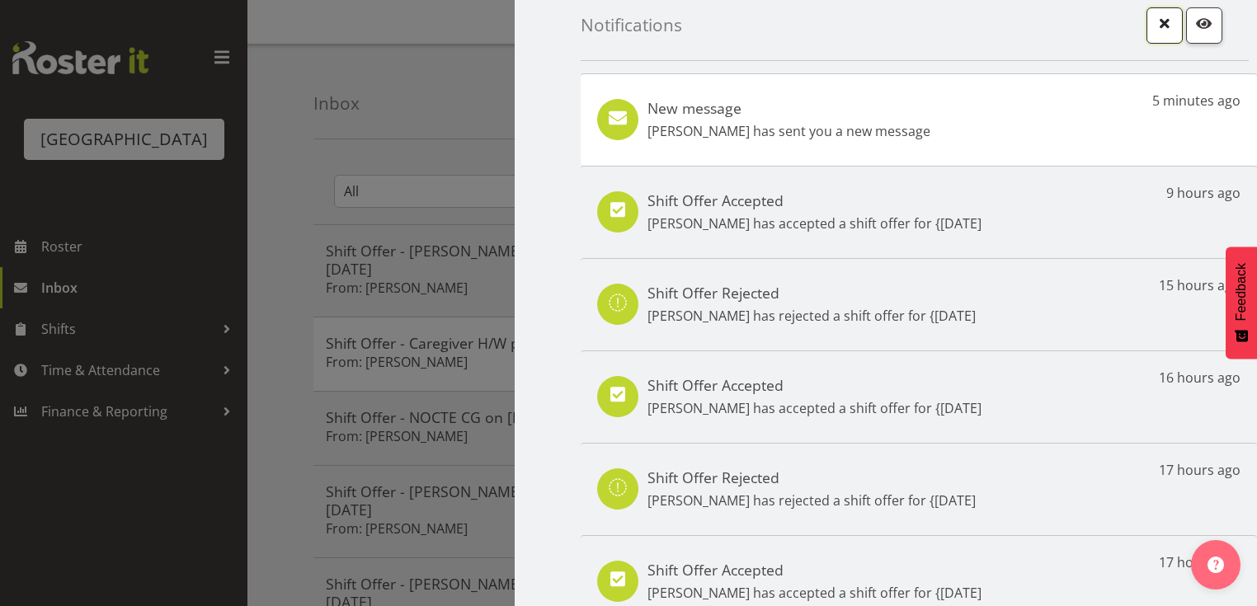
click at [1154, 20] on span "button" at bounding box center [1164, 22] width 21 height 21
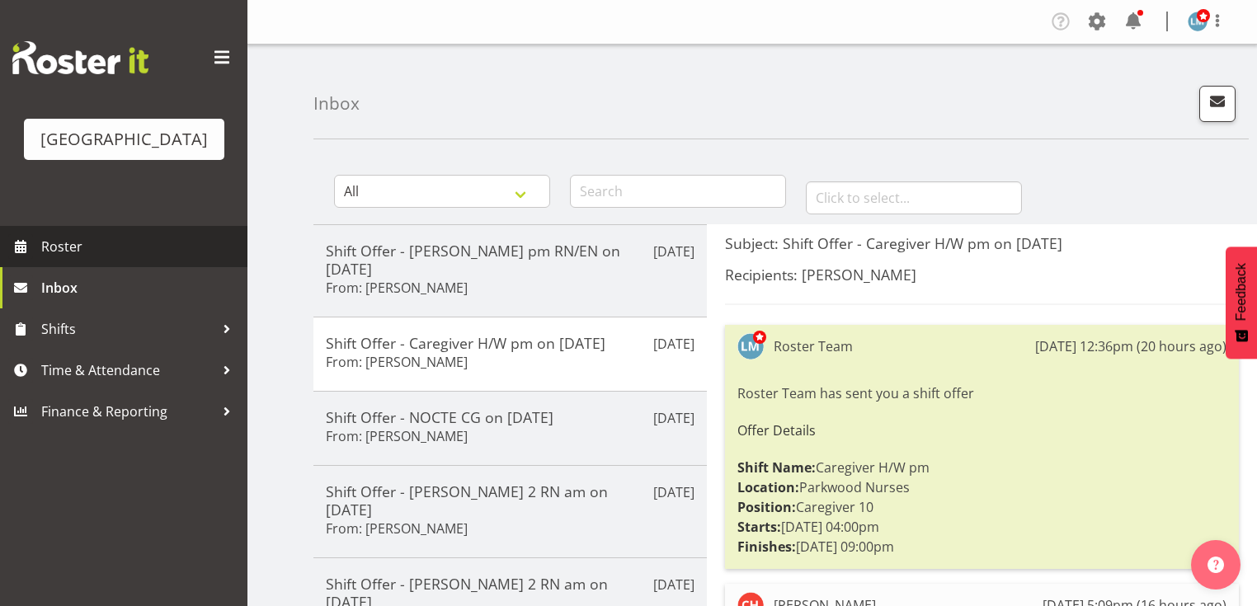
click at [67, 259] on span "Roster" at bounding box center [140, 246] width 198 height 25
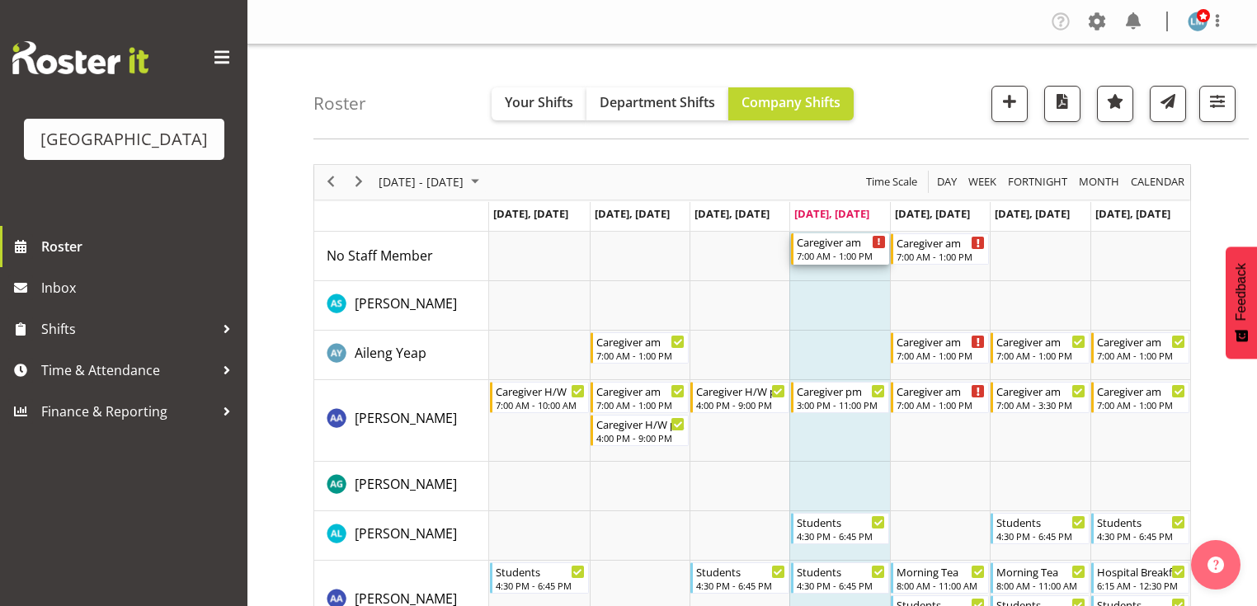
click at [835, 253] on div "7:00 AM - 1:00 PM" at bounding box center [841, 255] width 89 height 13
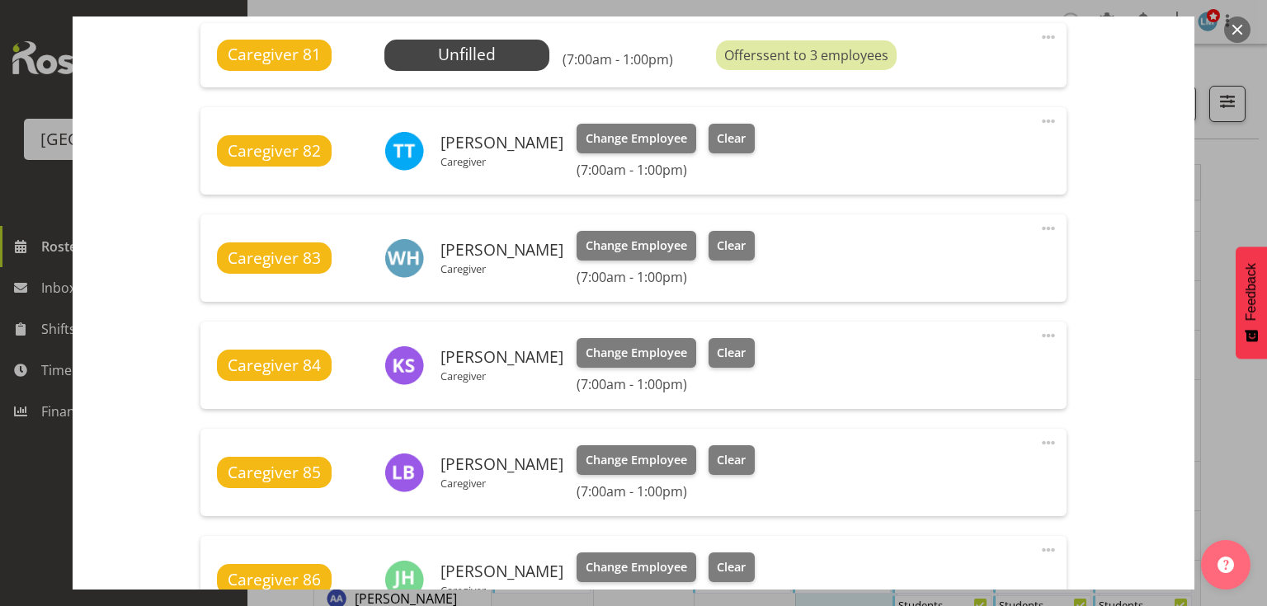
scroll to position [462, 0]
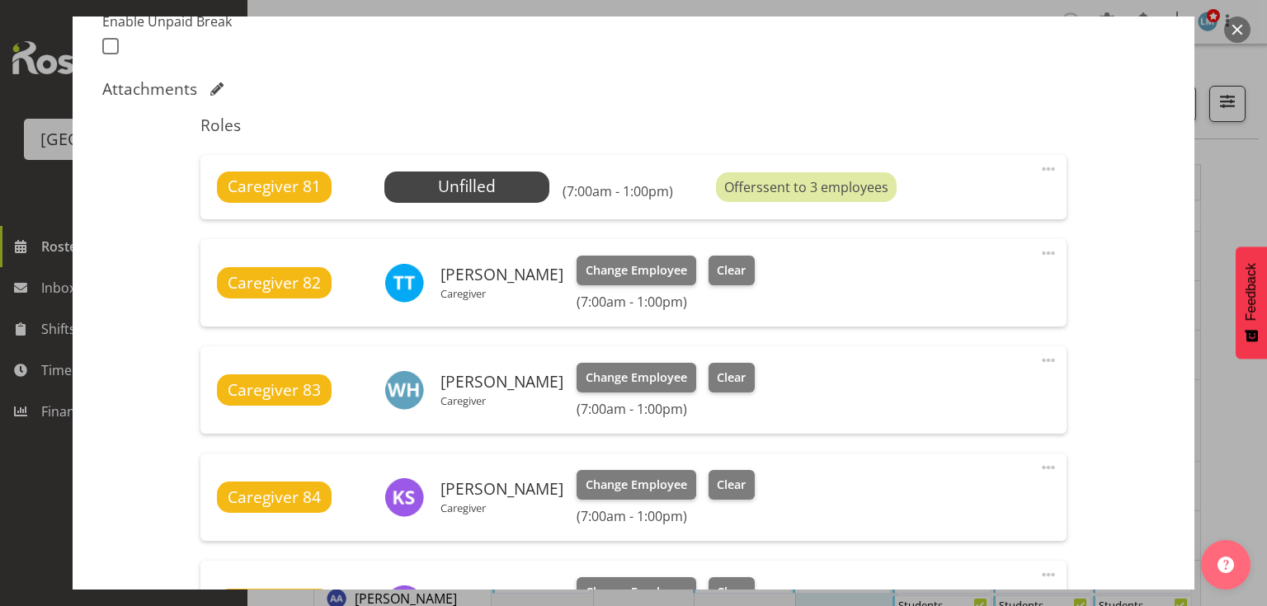
click at [1038, 165] on span at bounding box center [1048, 169] width 20 height 20
click at [910, 267] on link "Delete" at bounding box center [979, 265] width 158 height 30
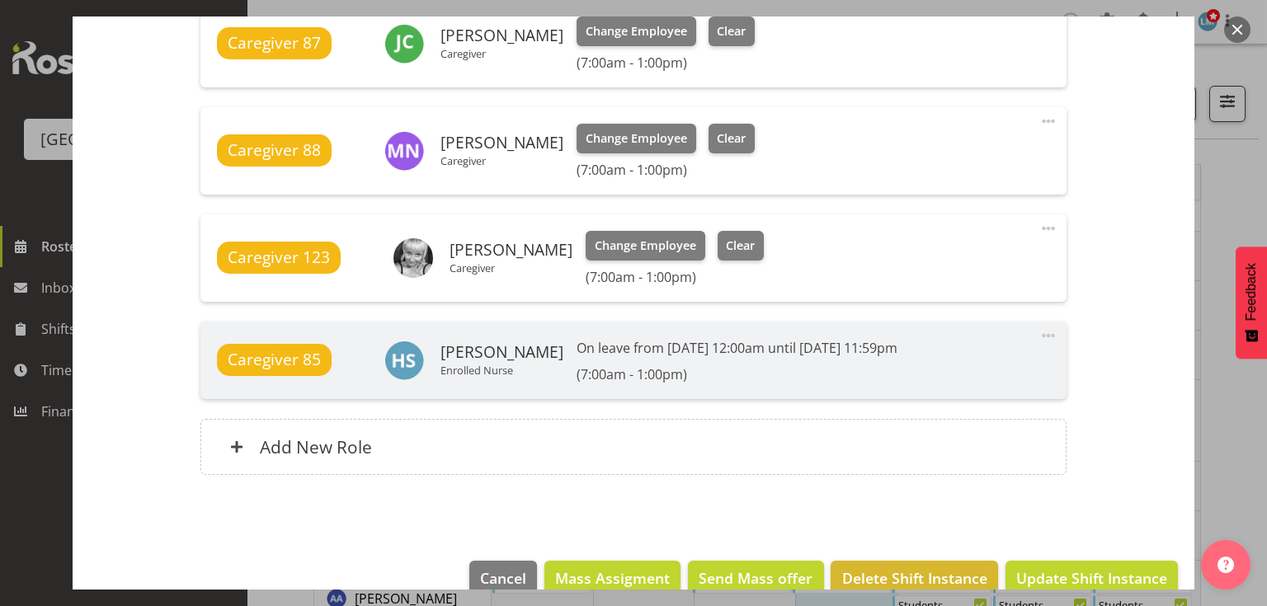
scroll to position [1184, 0]
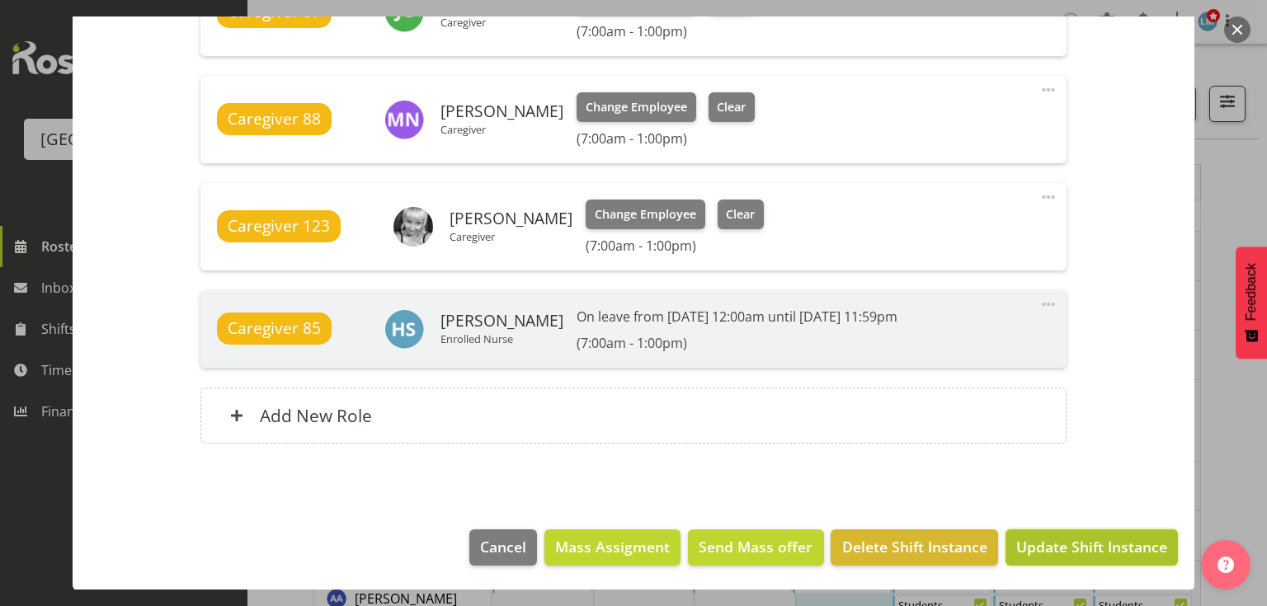
click at [1069, 546] on span "Update Shift Instance" at bounding box center [1091, 546] width 151 height 21
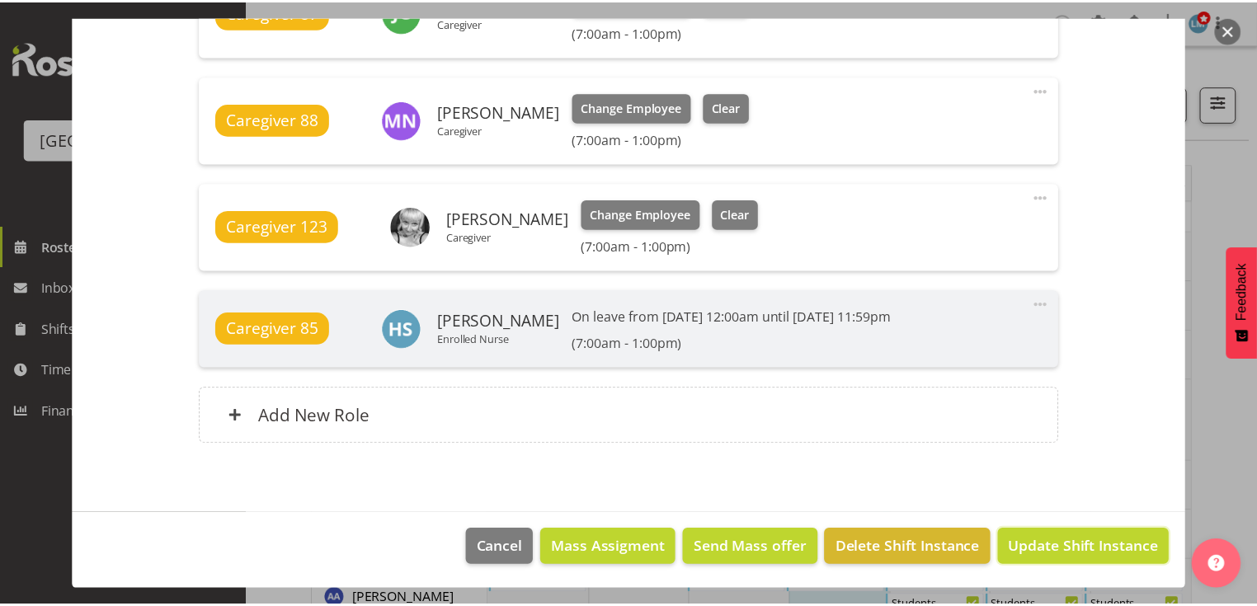
scroll to position [1118, 0]
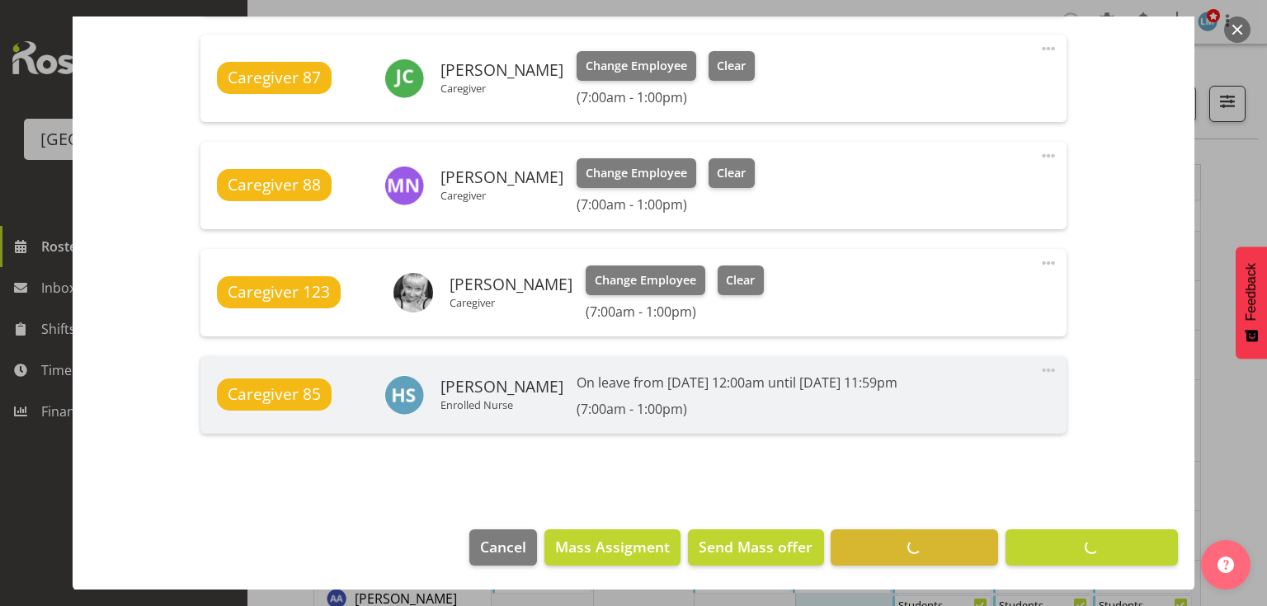
click at [1228, 30] on button "button" at bounding box center [1237, 29] width 26 height 26
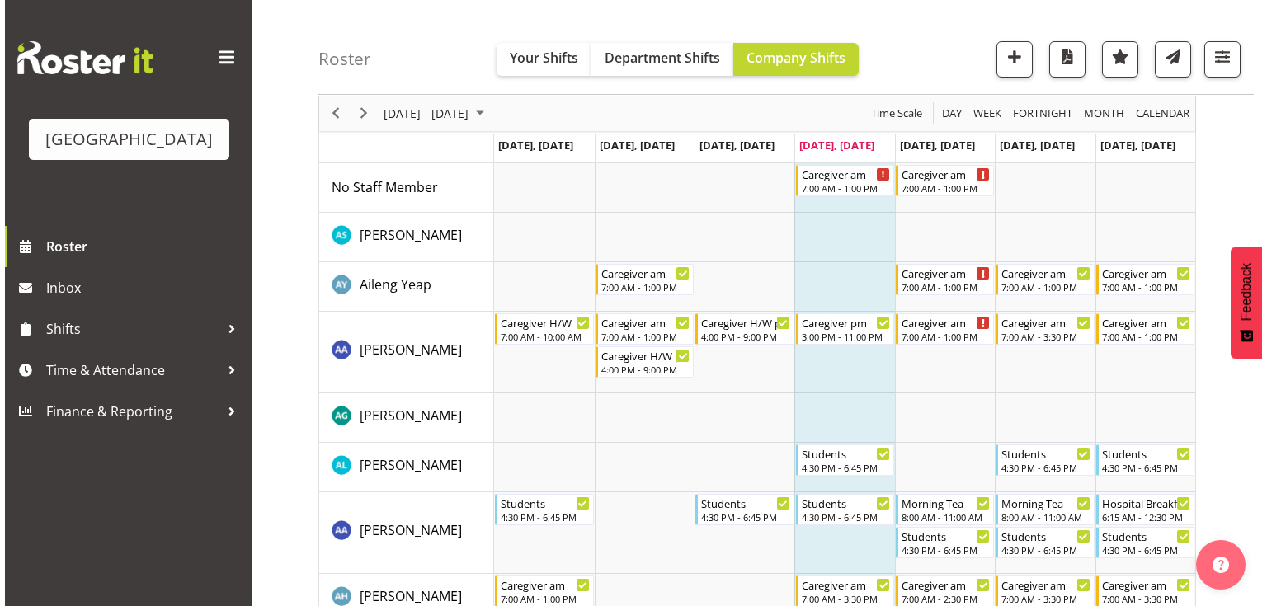
scroll to position [0, 0]
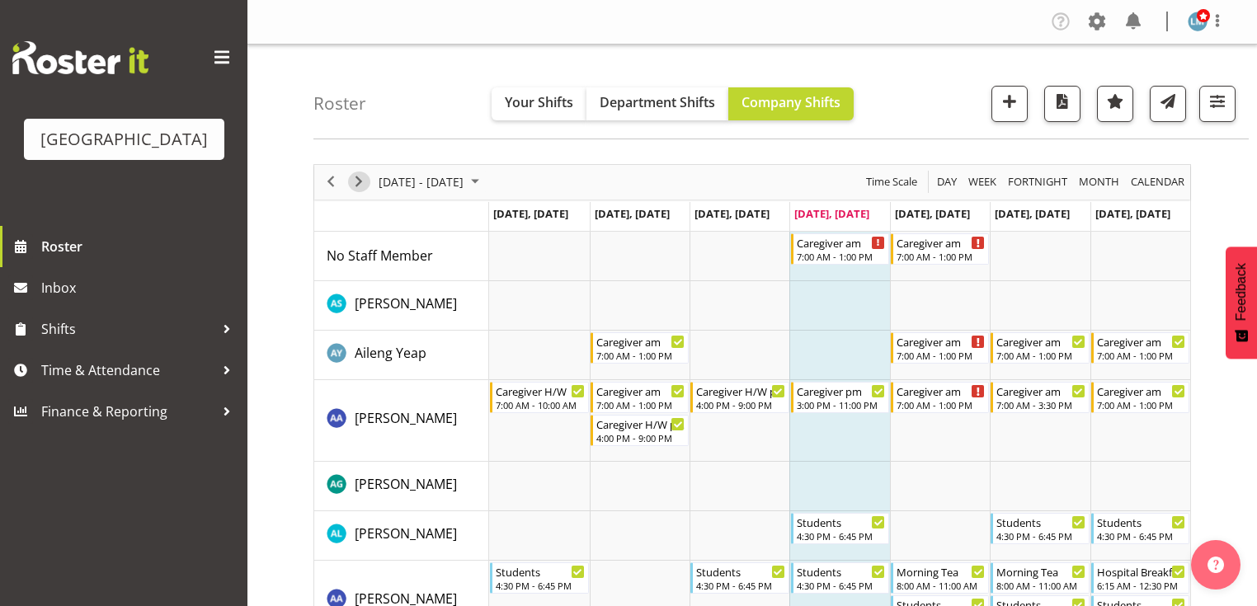
click at [356, 175] on span "Next" at bounding box center [359, 182] width 20 height 21
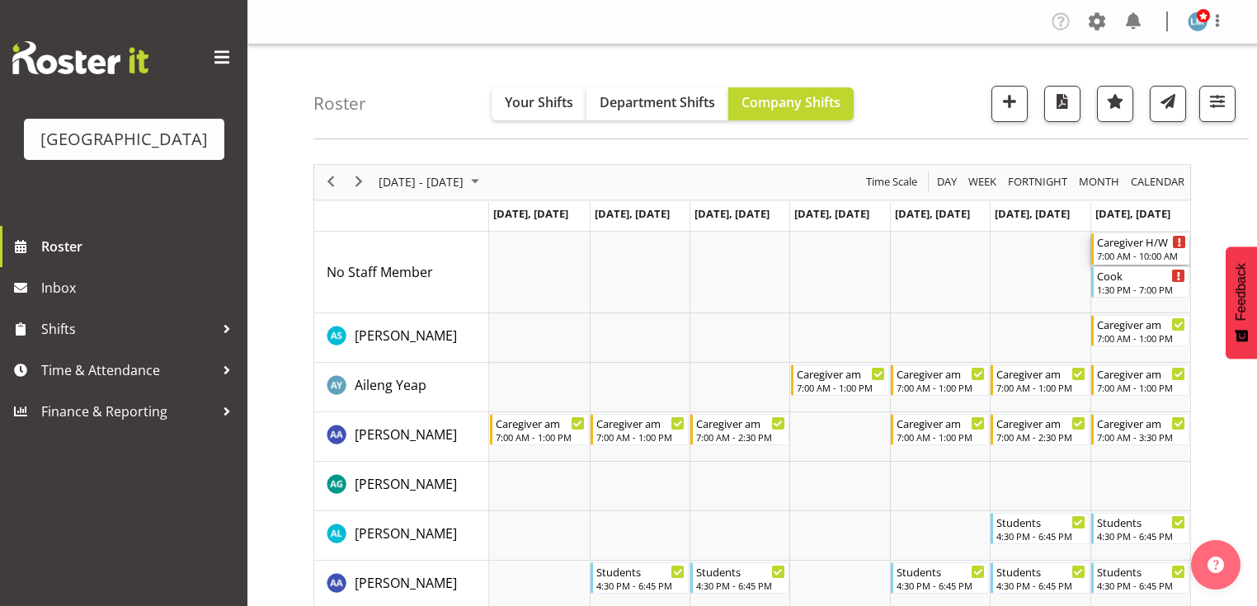
click at [1118, 246] on div "Caregiver H/W" at bounding box center [1141, 241] width 89 height 16
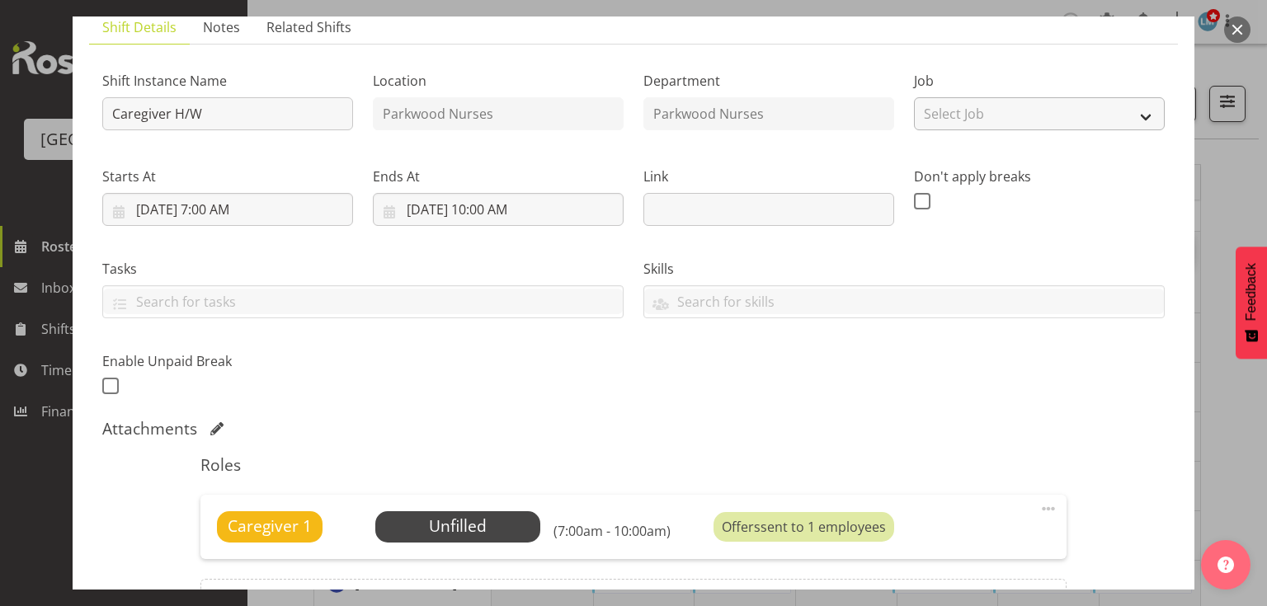
scroll to position [264, 0]
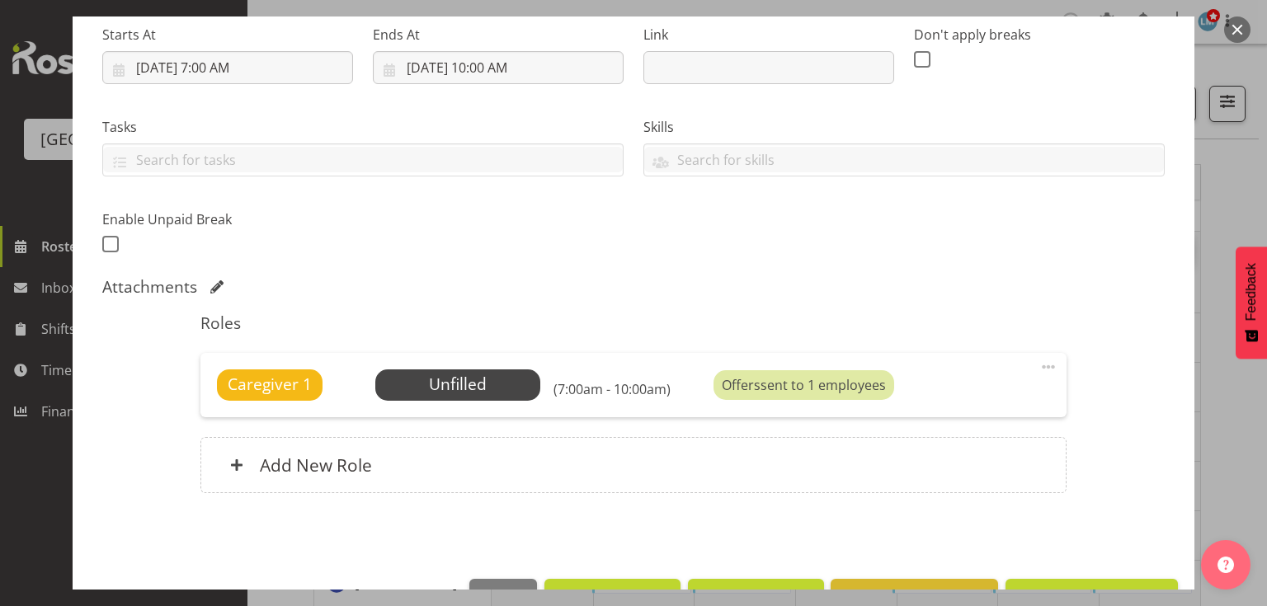
click at [1221, 30] on div at bounding box center [633, 303] width 1267 height 606
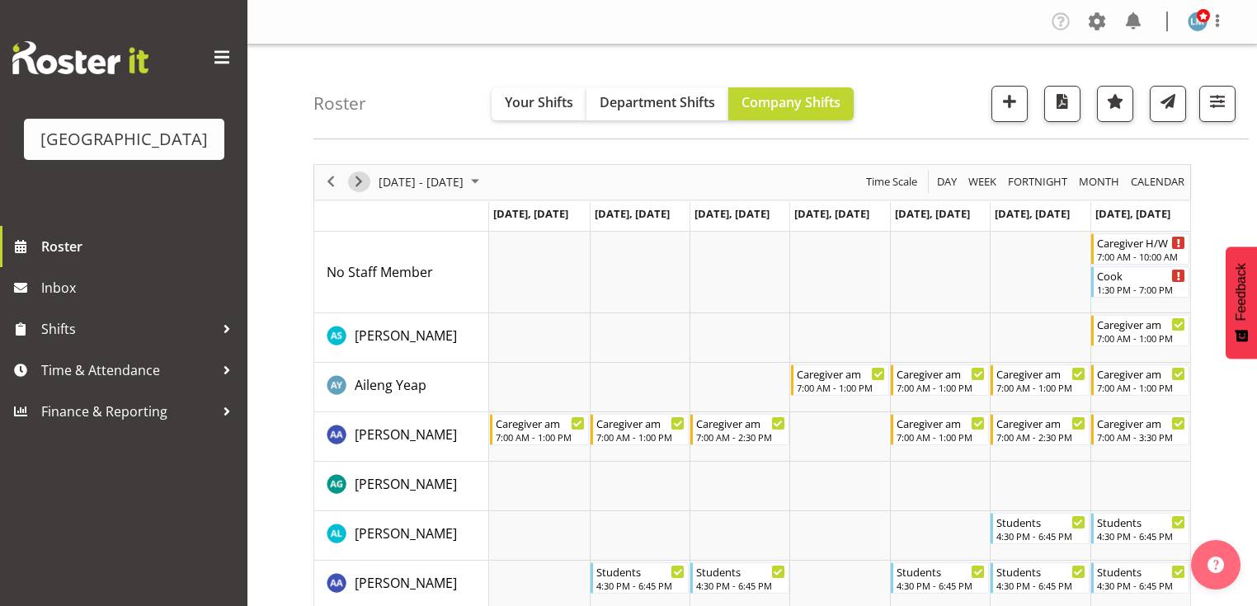
click at [360, 181] on span "Next" at bounding box center [359, 182] width 20 height 21
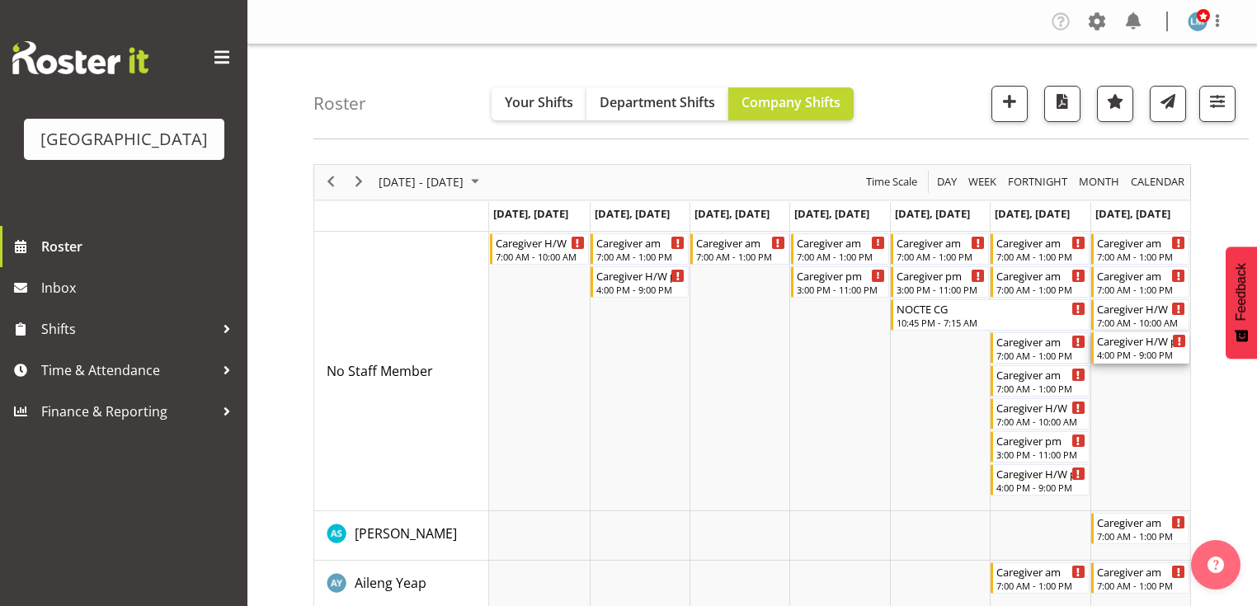
click at [1106, 353] on div "4:00 PM - 9:00 PM" at bounding box center [1141, 354] width 89 height 13
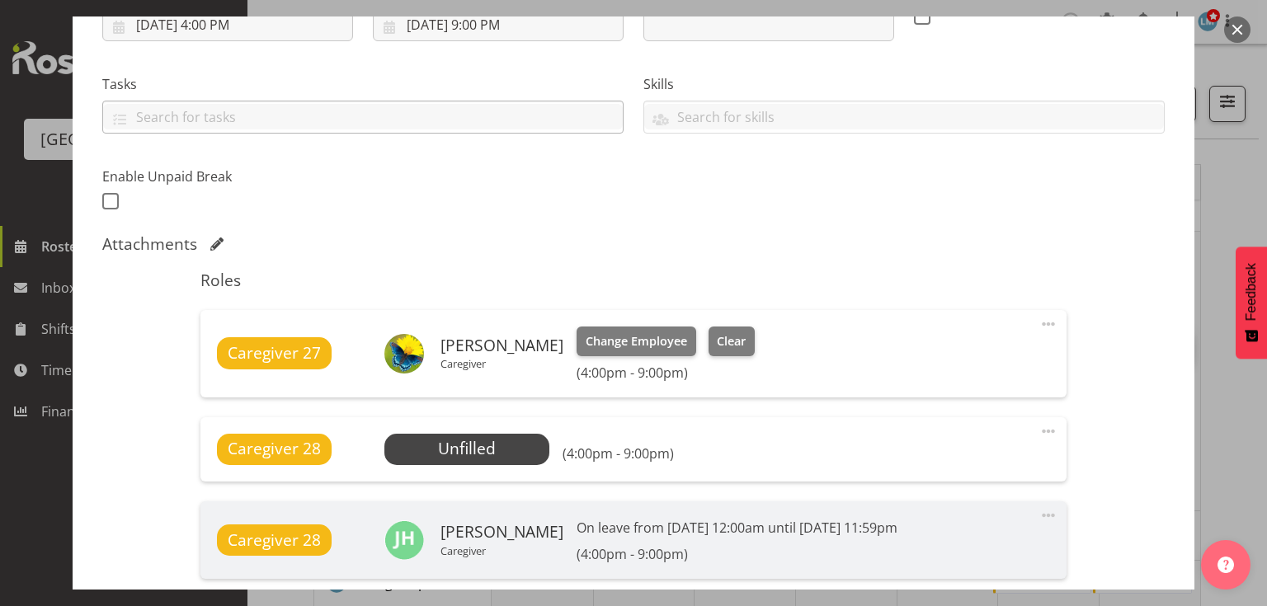
scroll to position [330, 0]
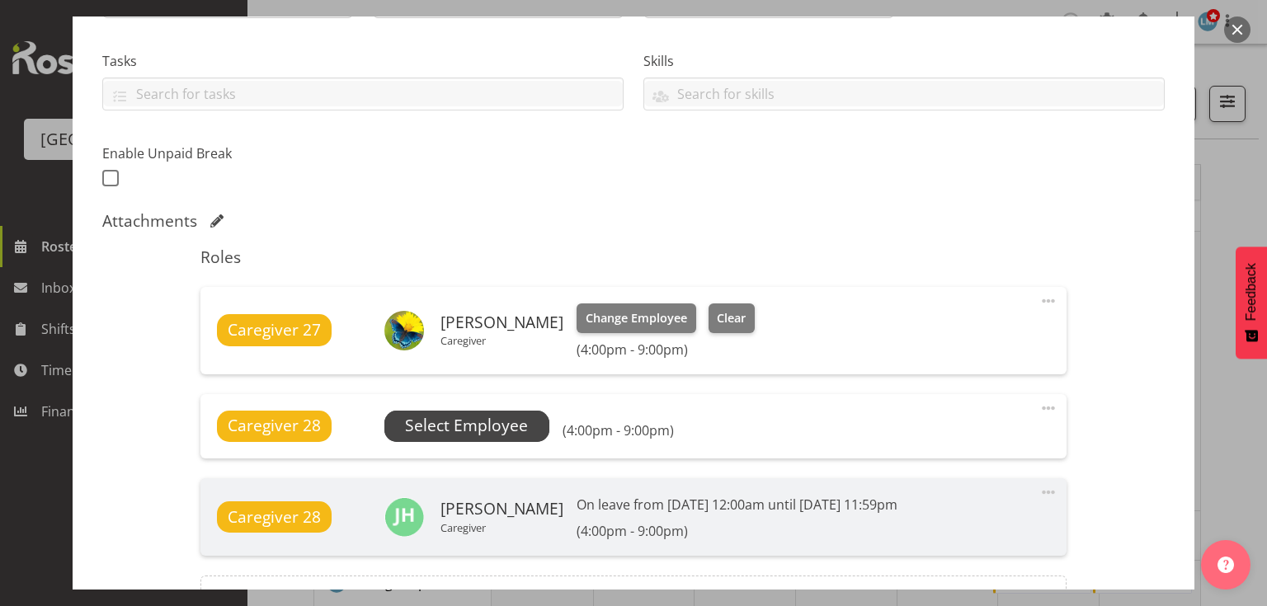
click at [480, 428] on span "Select Employee" at bounding box center [466, 426] width 123 height 24
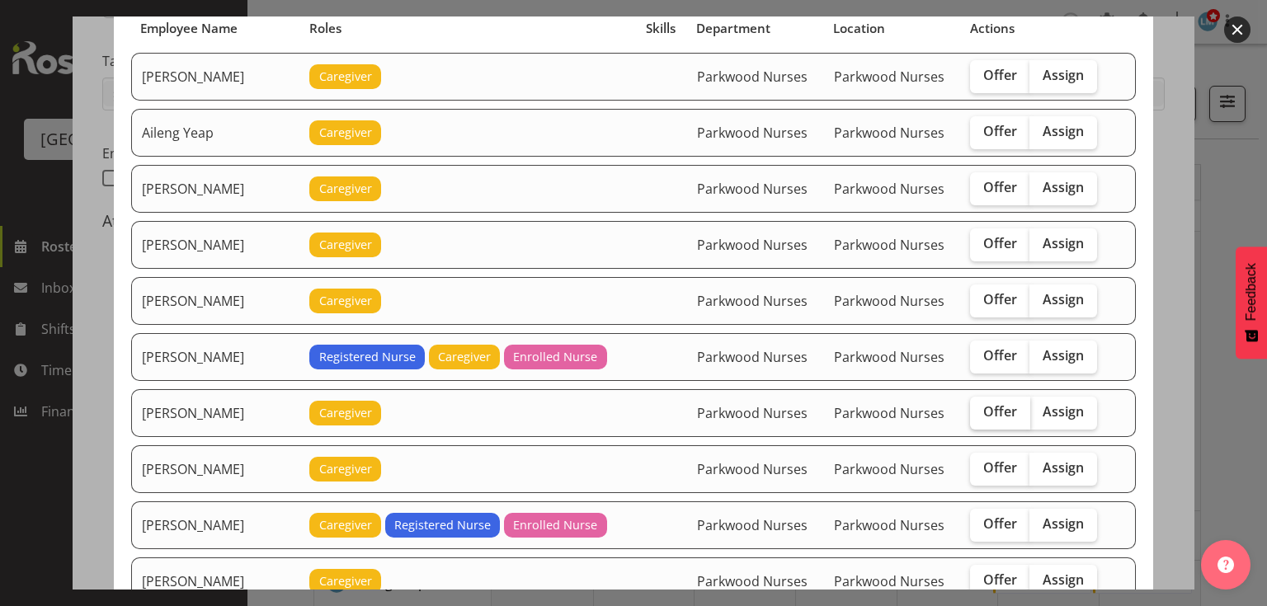
scroll to position [198, 0]
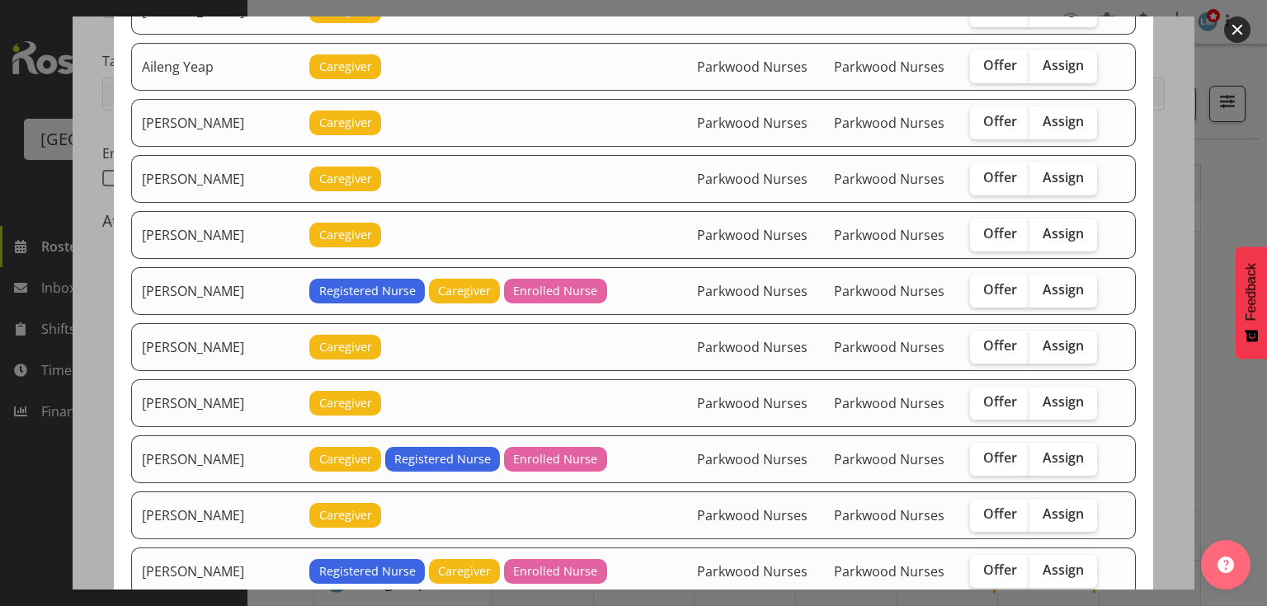
click at [1234, 27] on button "button" at bounding box center [1237, 29] width 26 height 26
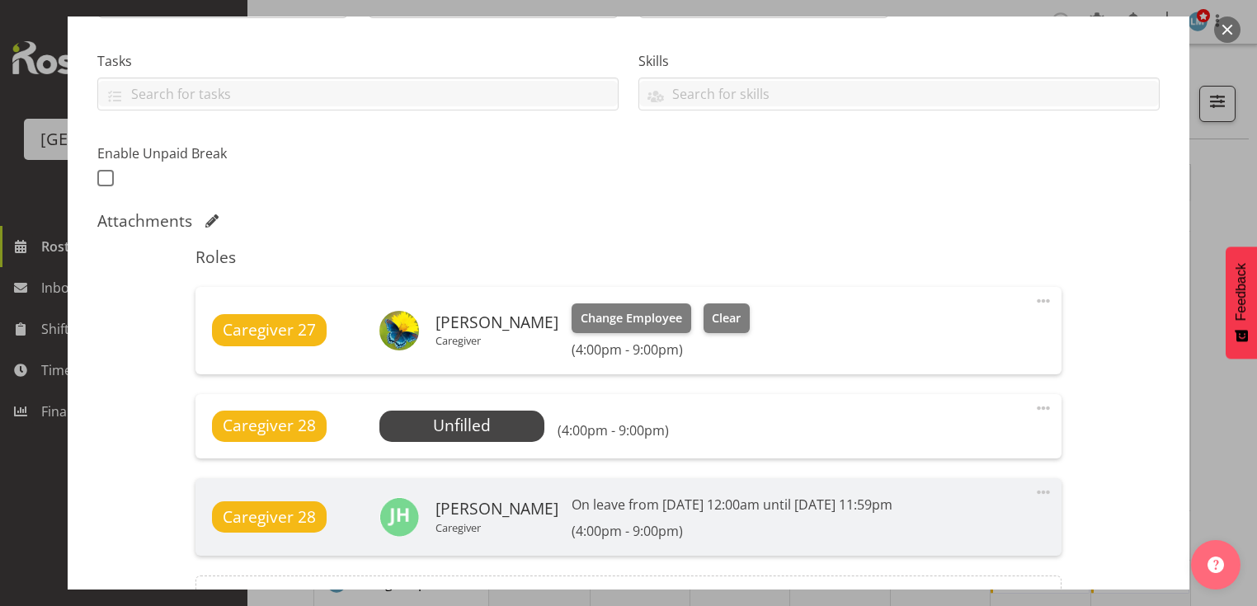
click at [1234, 28] on button "button" at bounding box center [1227, 29] width 26 height 26
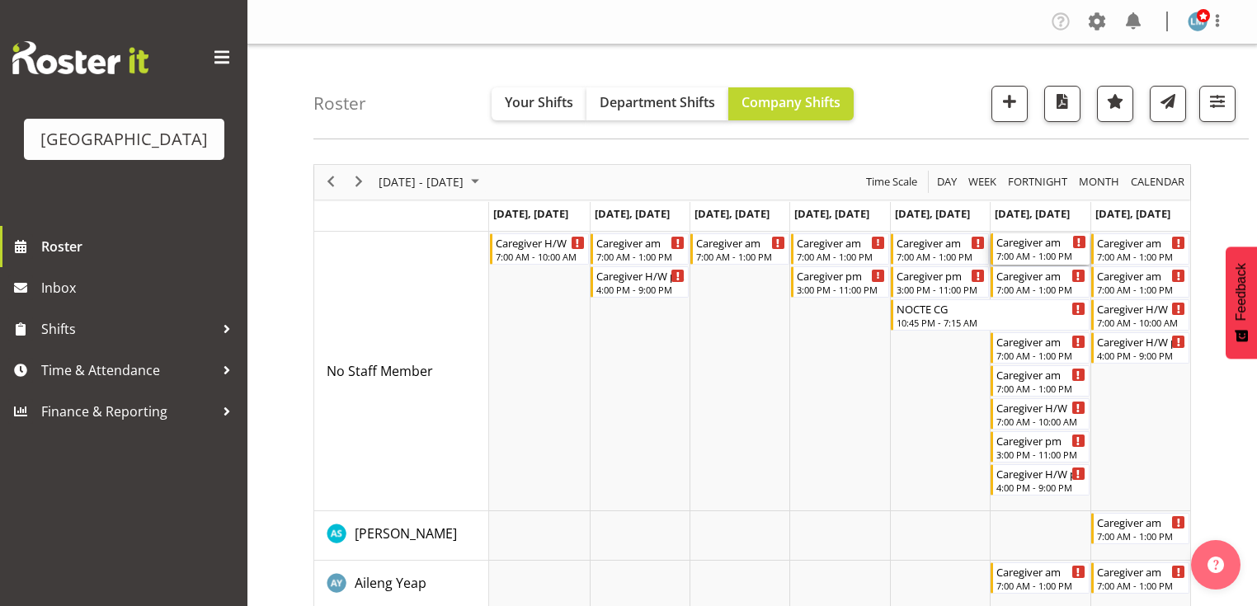
click at [1014, 246] on div "Caregiver am" at bounding box center [1040, 241] width 89 height 16
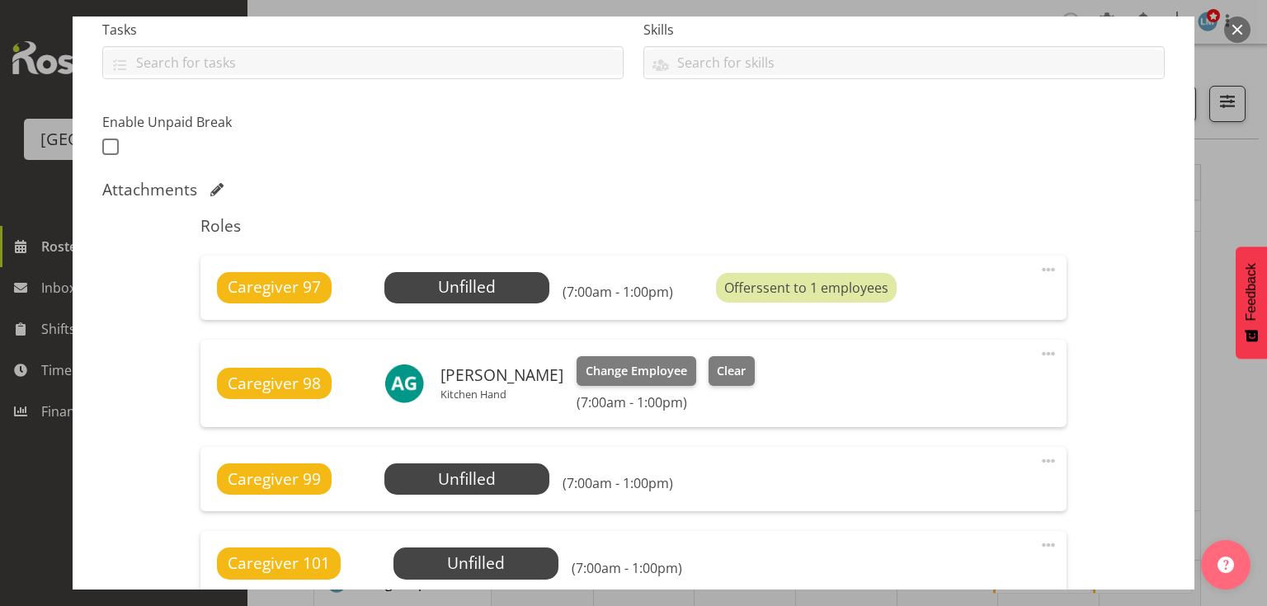
scroll to position [462, 0]
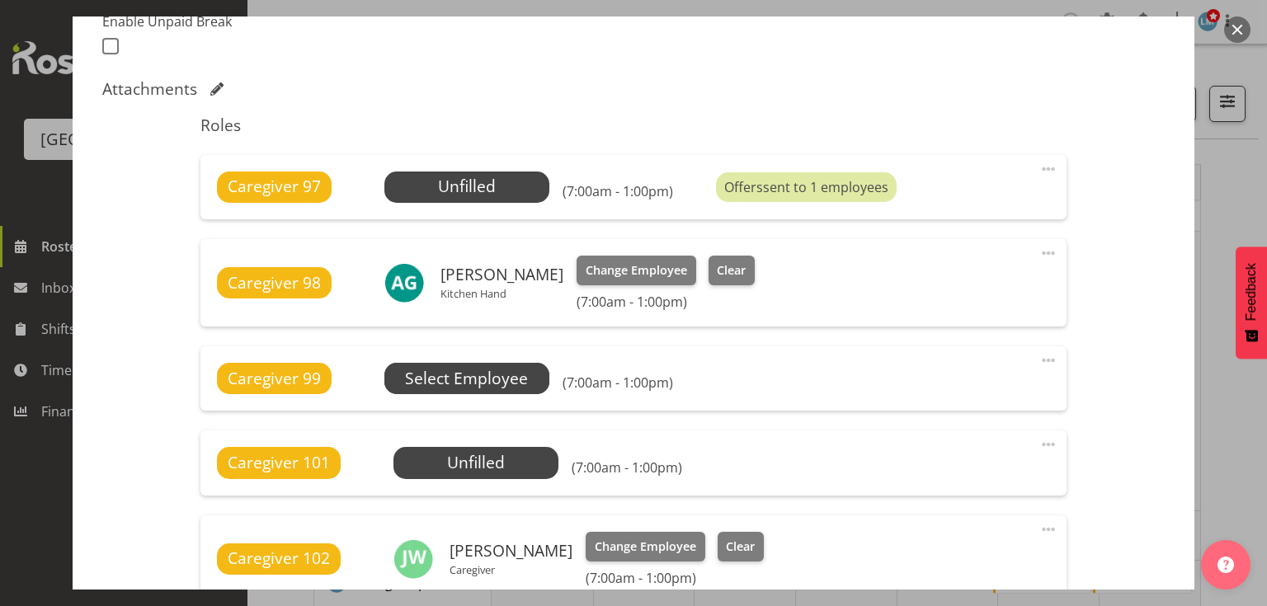
click at [0, 0] on span "Select Employee" at bounding box center [0, 0] width 0 height 0
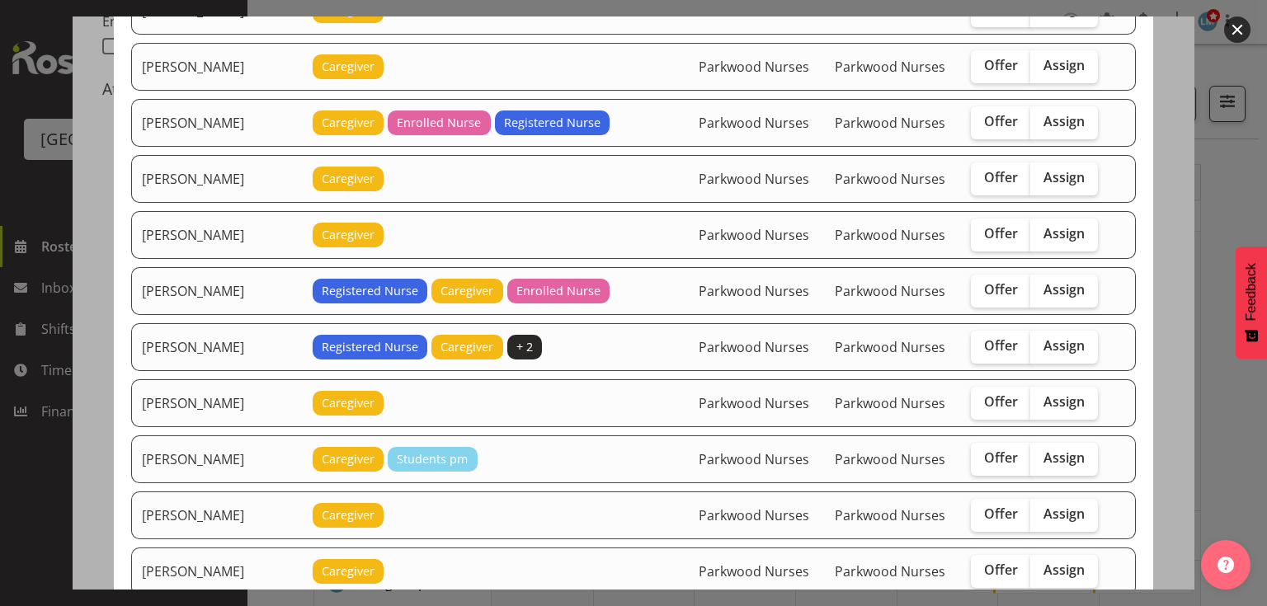
scroll to position [66, 0]
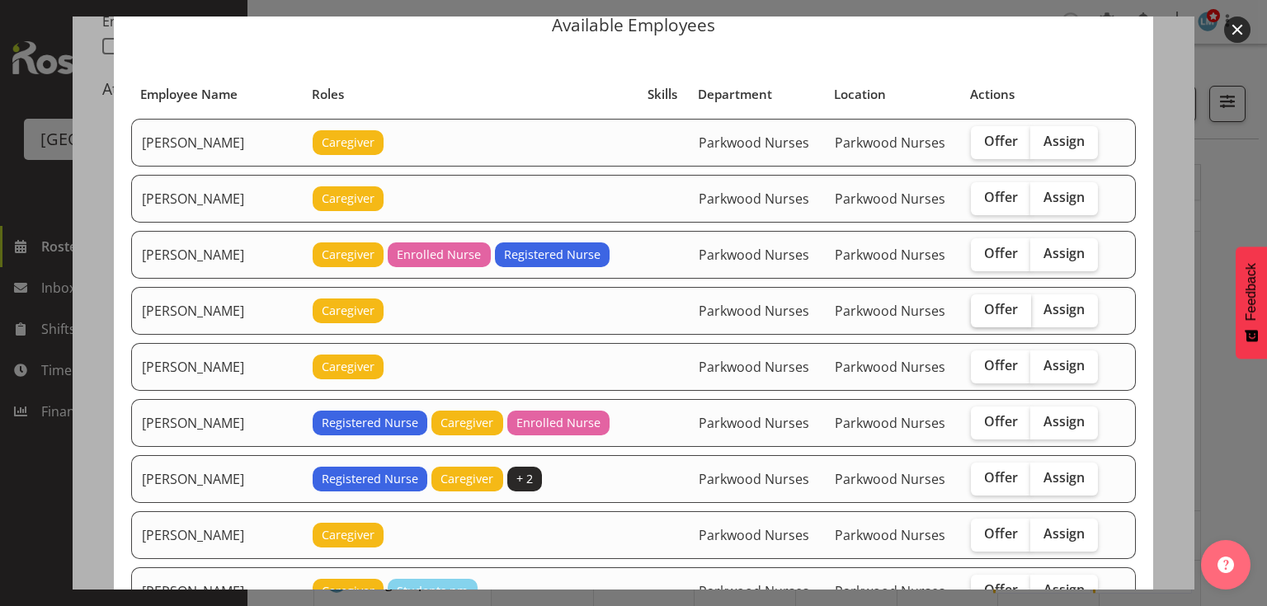
click at [986, 304] on span "Offer" at bounding box center [1001, 309] width 34 height 16
click at [981, 304] on input "Offer" at bounding box center [976, 309] width 11 height 11
checkbox input "true"
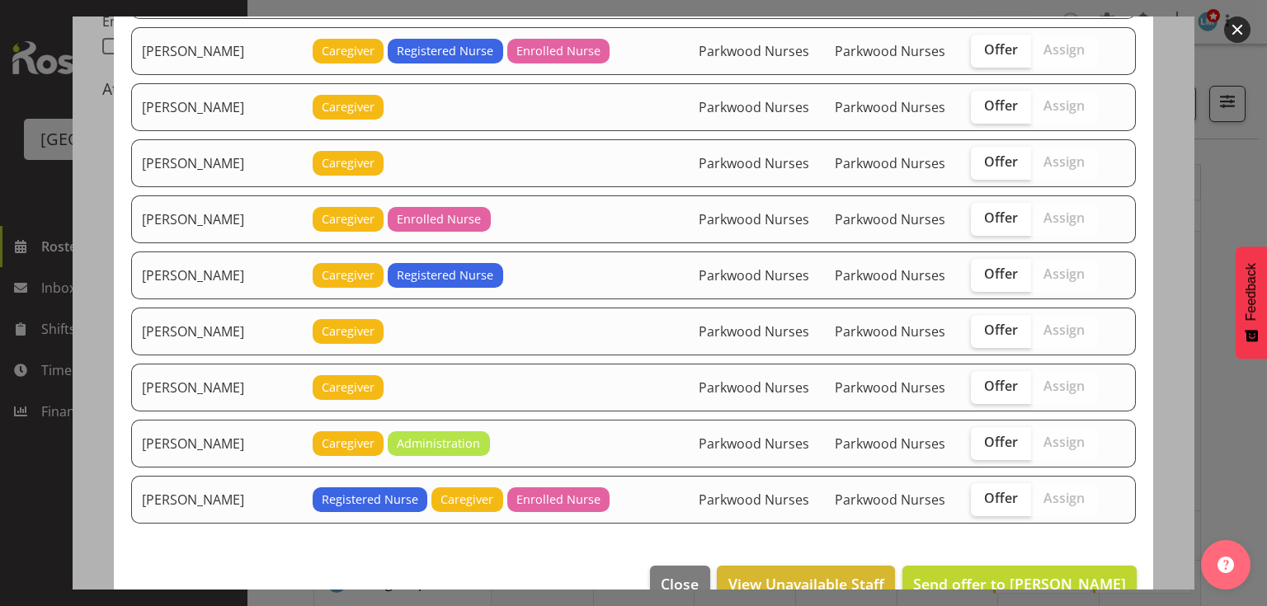
scroll to position [2238, 0]
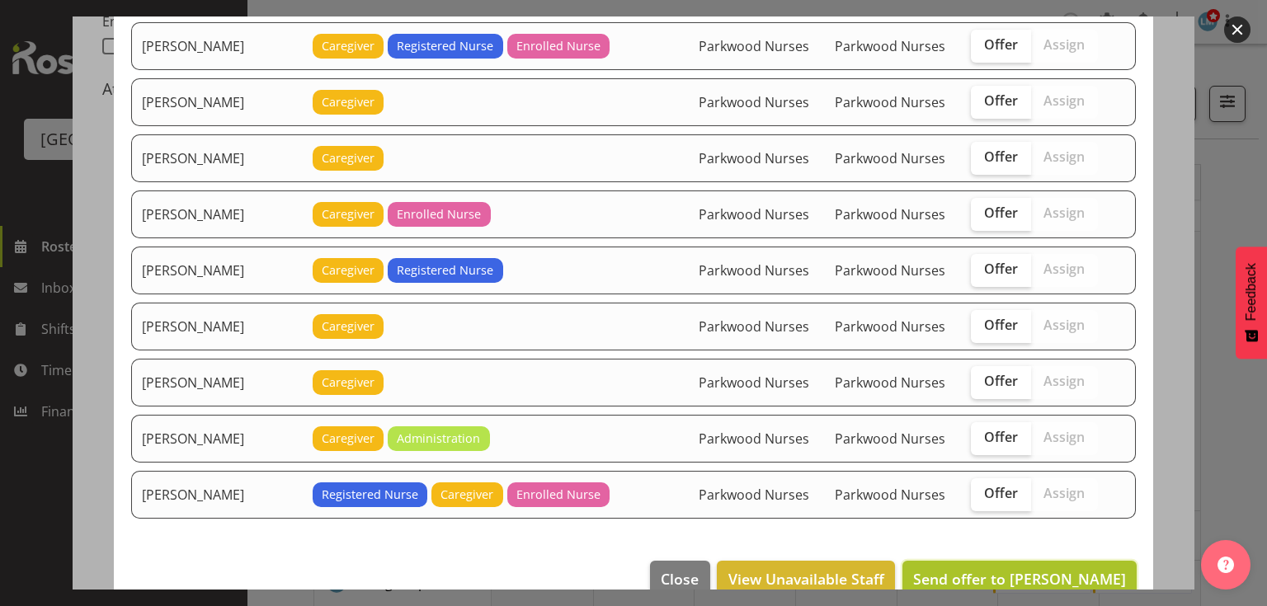
click at [1000, 569] on span "Send offer to Briar Hughes" at bounding box center [1019, 579] width 213 height 20
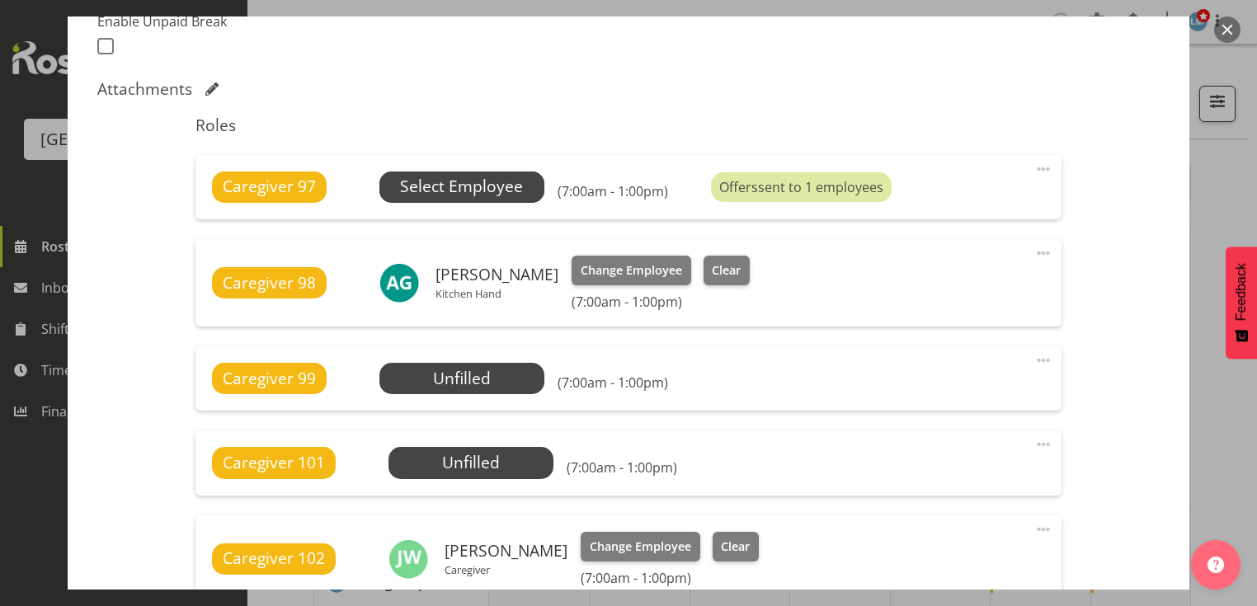
click at [474, 187] on span "Select Employee" at bounding box center [461, 187] width 123 height 24
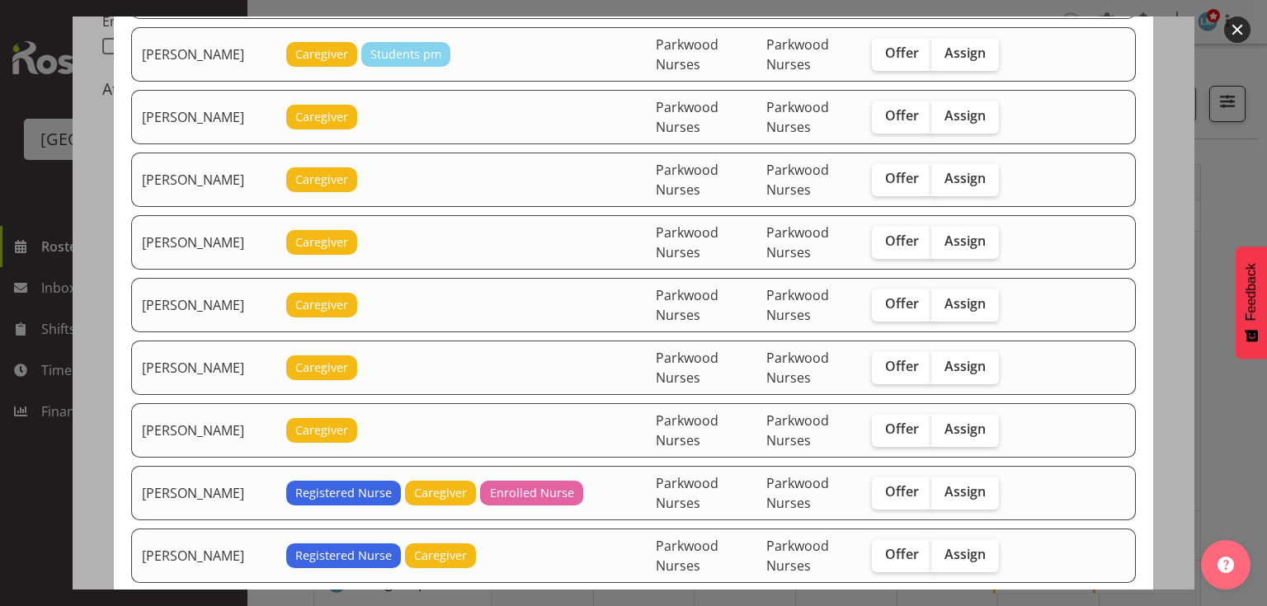
scroll to position [660, 0]
click at [902, 420] on span "Offer" at bounding box center [902, 428] width 34 height 16
click at [882, 423] on input "Offer" at bounding box center [877, 428] width 11 height 11
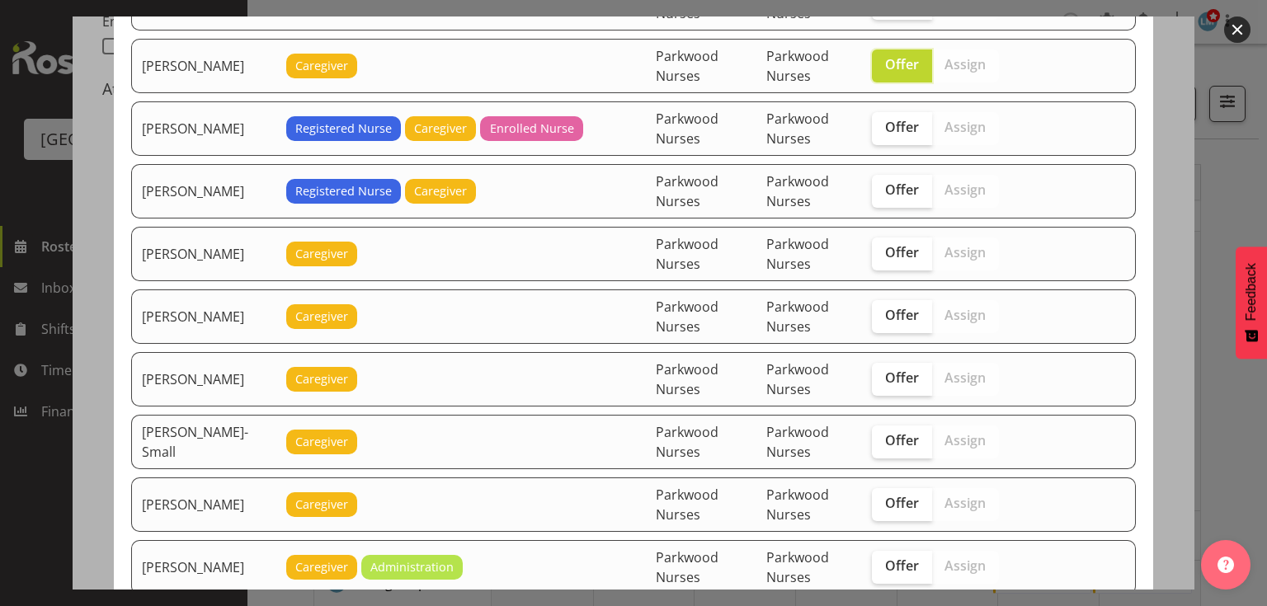
scroll to position [826, 0]
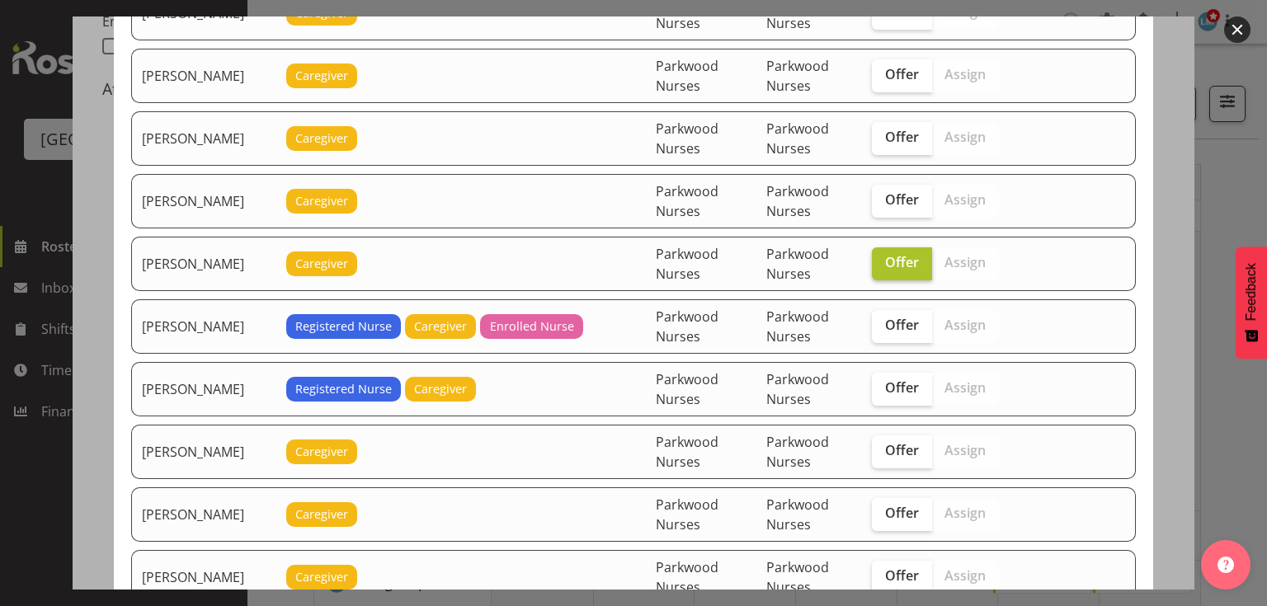
click at [894, 254] on span "Offer" at bounding box center [902, 262] width 34 height 16
click at [882, 257] on input "Offer" at bounding box center [877, 262] width 11 height 11
checkbox input "false"
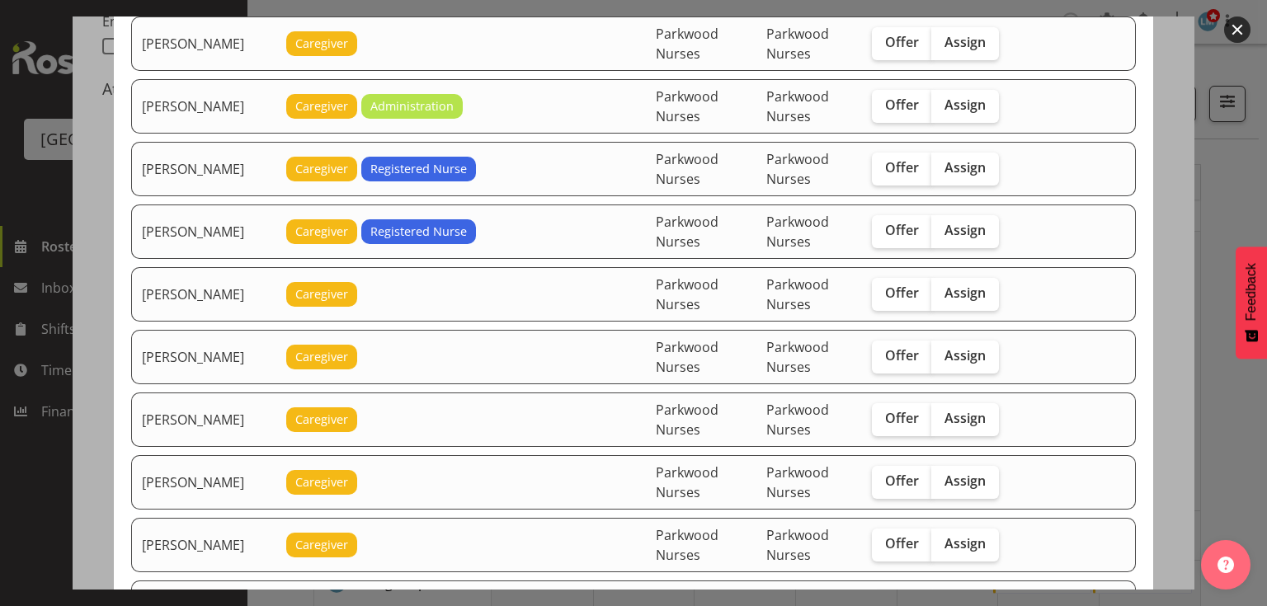
scroll to position [1485, 0]
click at [906, 472] on span "Offer" at bounding box center [902, 480] width 34 height 16
click at [882, 475] on input "Offer" at bounding box center [877, 480] width 11 height 11
checkbox input "true"
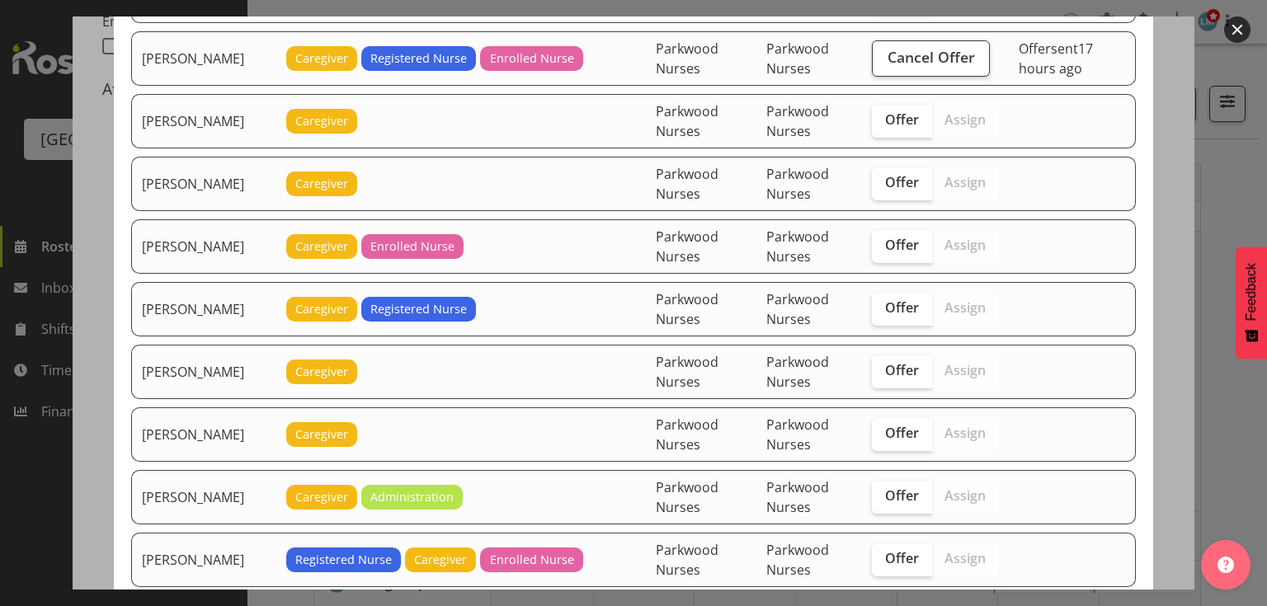
scroll to position [2541, 0]
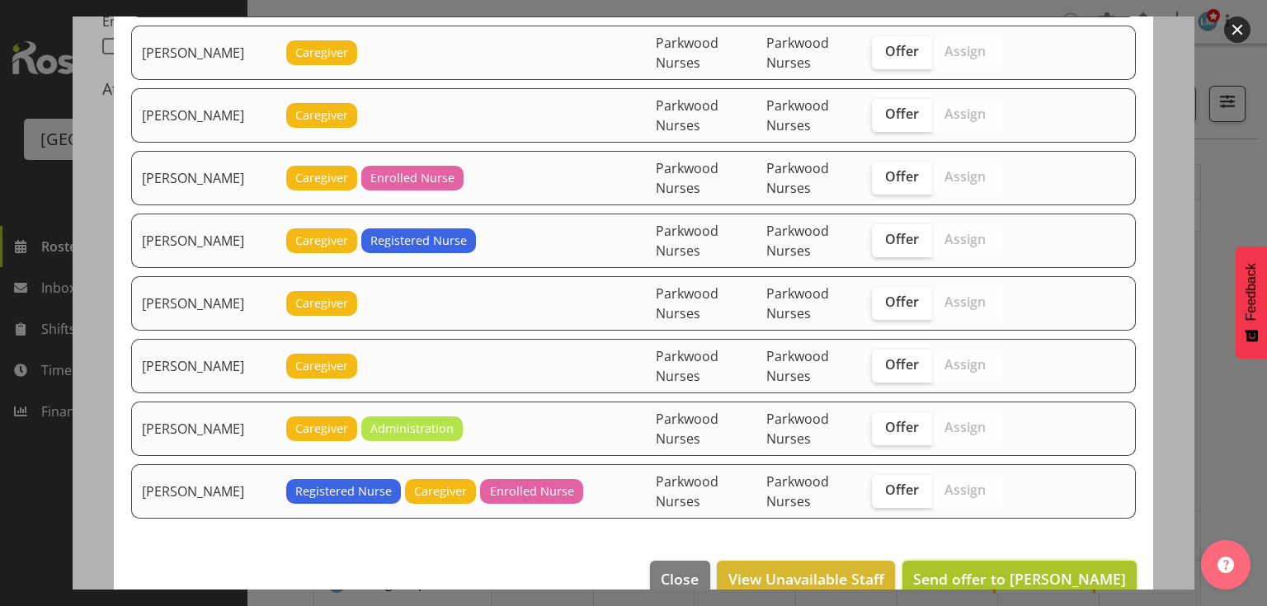
click at [1026, 569] on span "Send offer to Maria Kuraem" at bounding box center [1019, 579] width 213 height 20
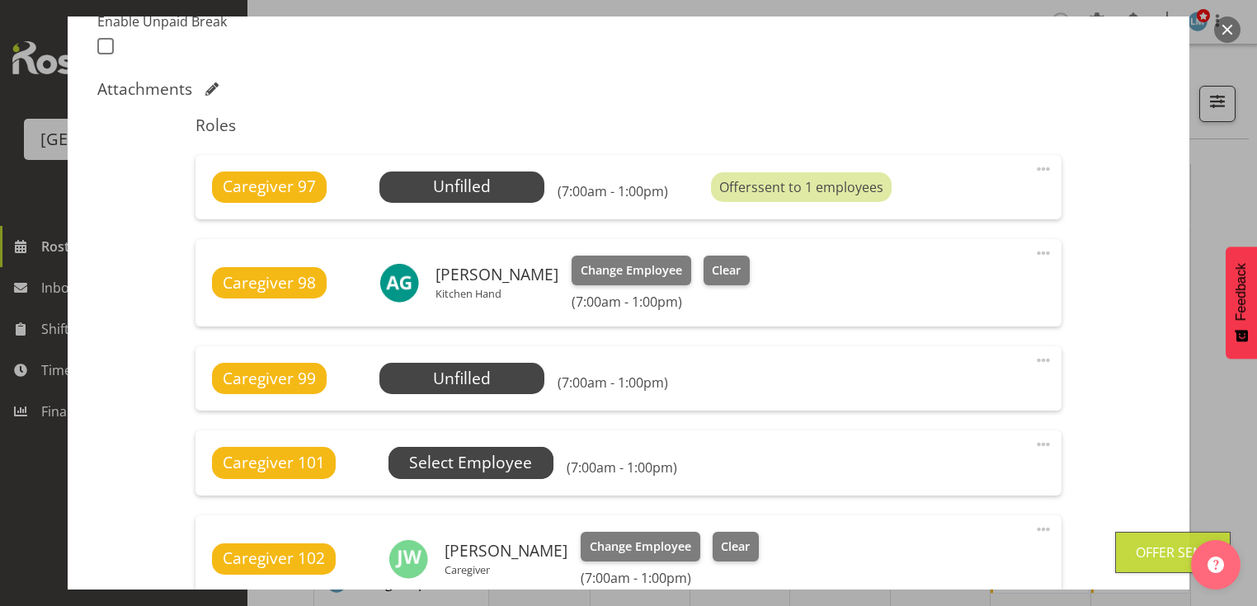
click at [0, 0] on span "Select Employee" at bounding box center [0, 0] width 0 height 0
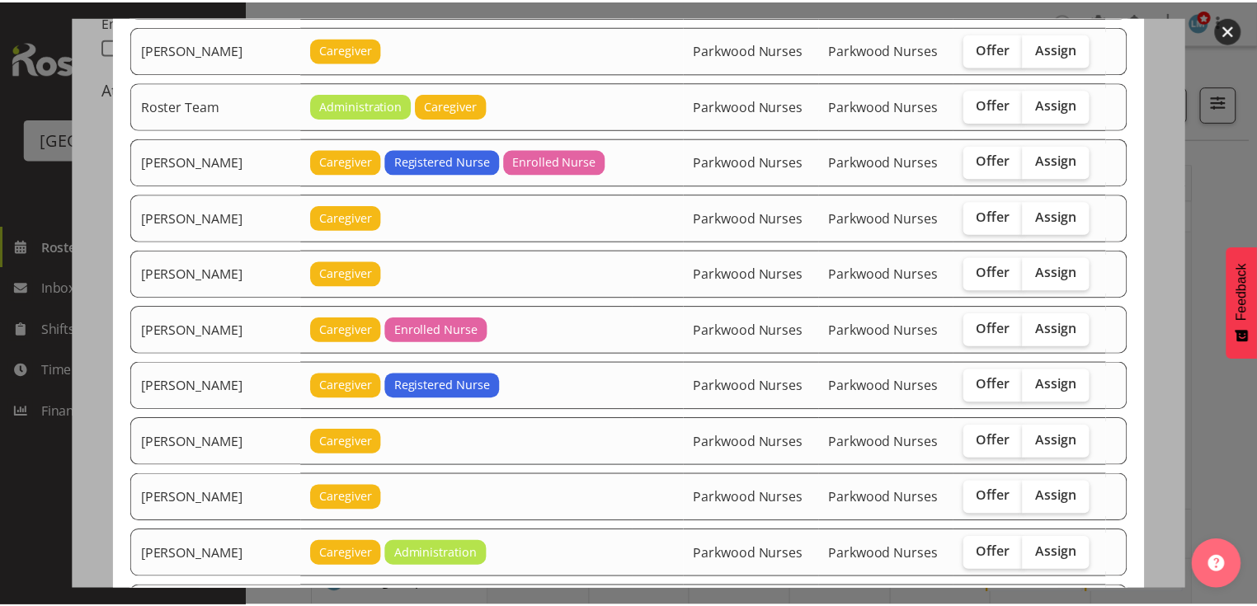
scroll to position [2238, 0]
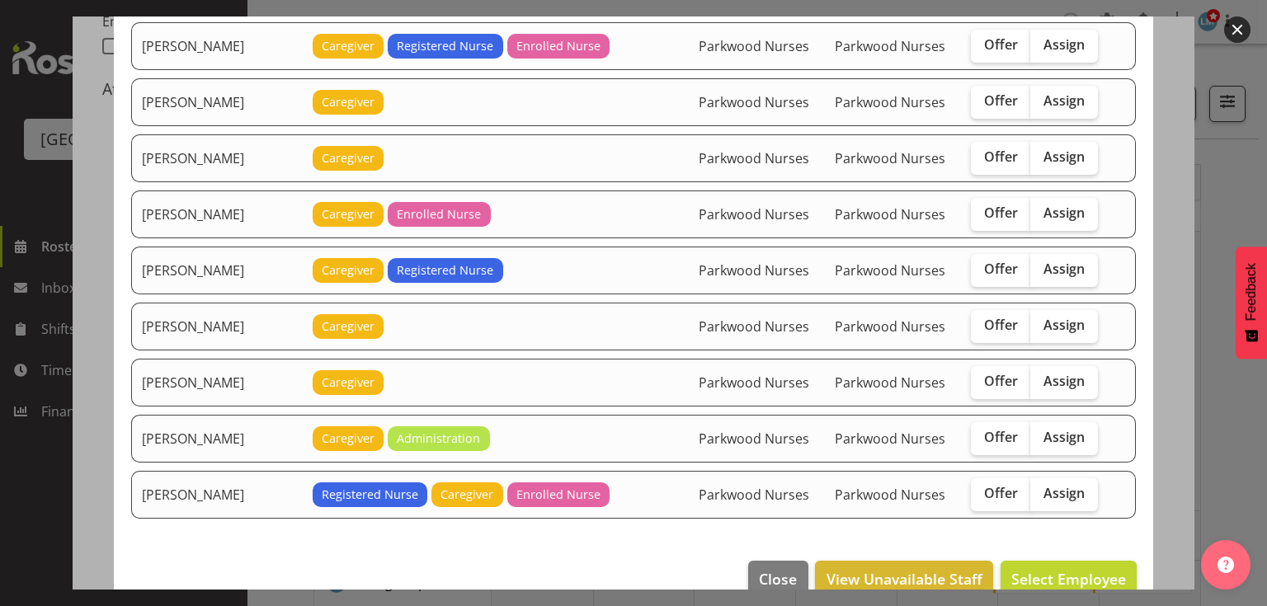
click at [1240, 20] on button "button" at bounding box center [1237, 29] width 26 height 26
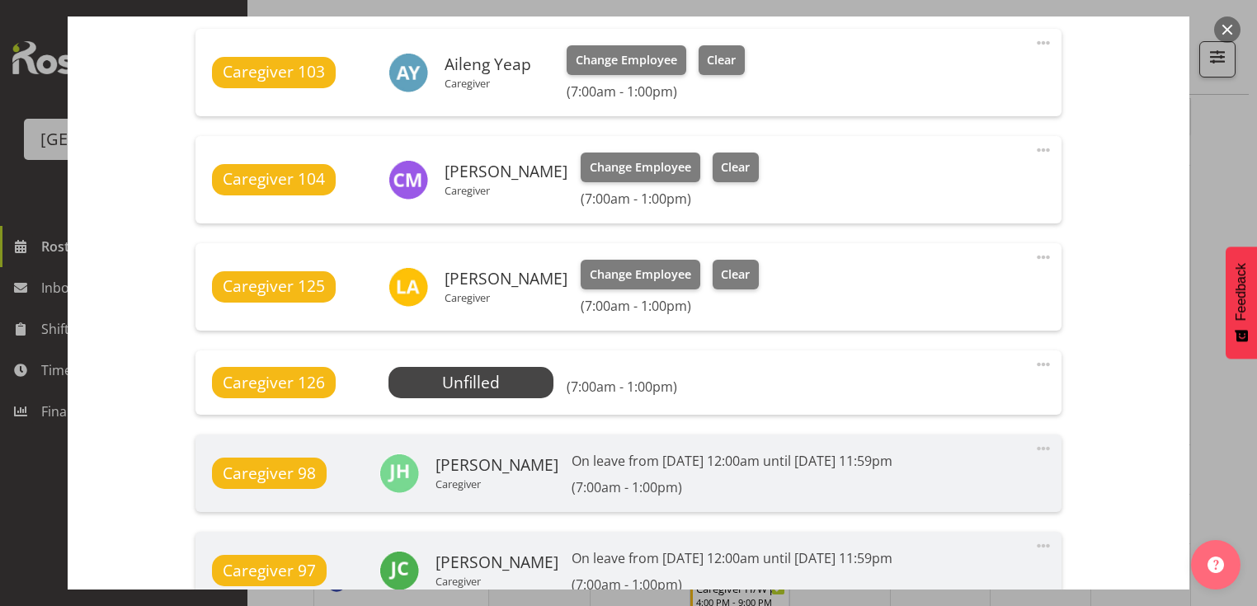
scroll to position [1297, 0]
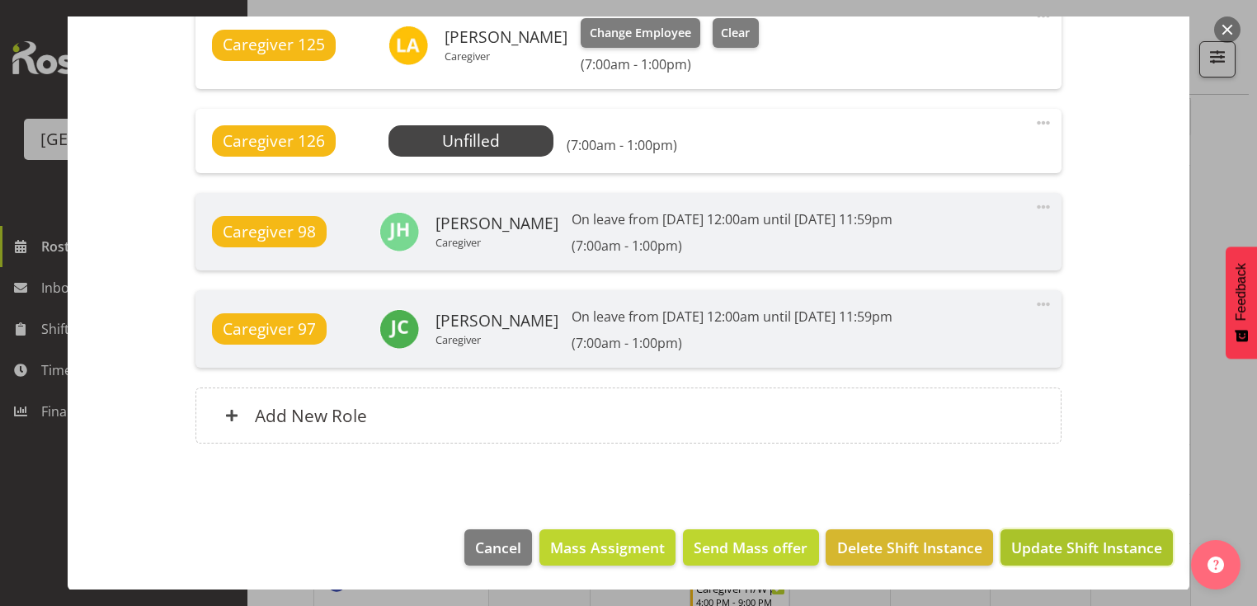
click at [1066, 544] on span "Update Shift Instance" at bounding box center [1086, 547] width 151 height 21
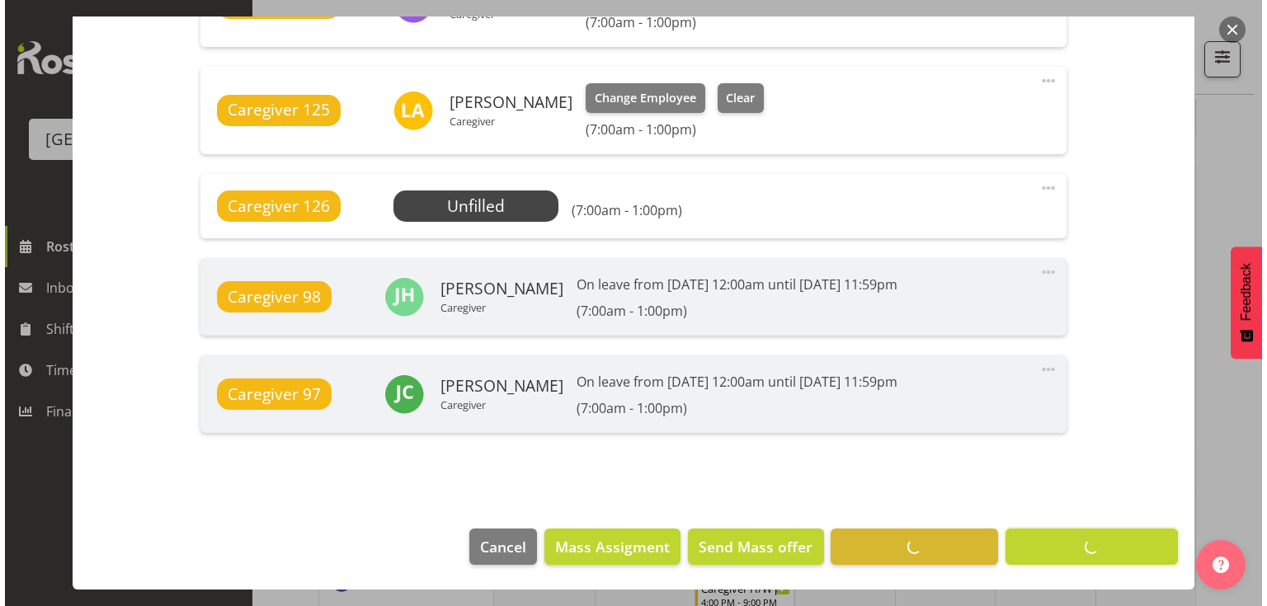
scroll to position [1231, 0]
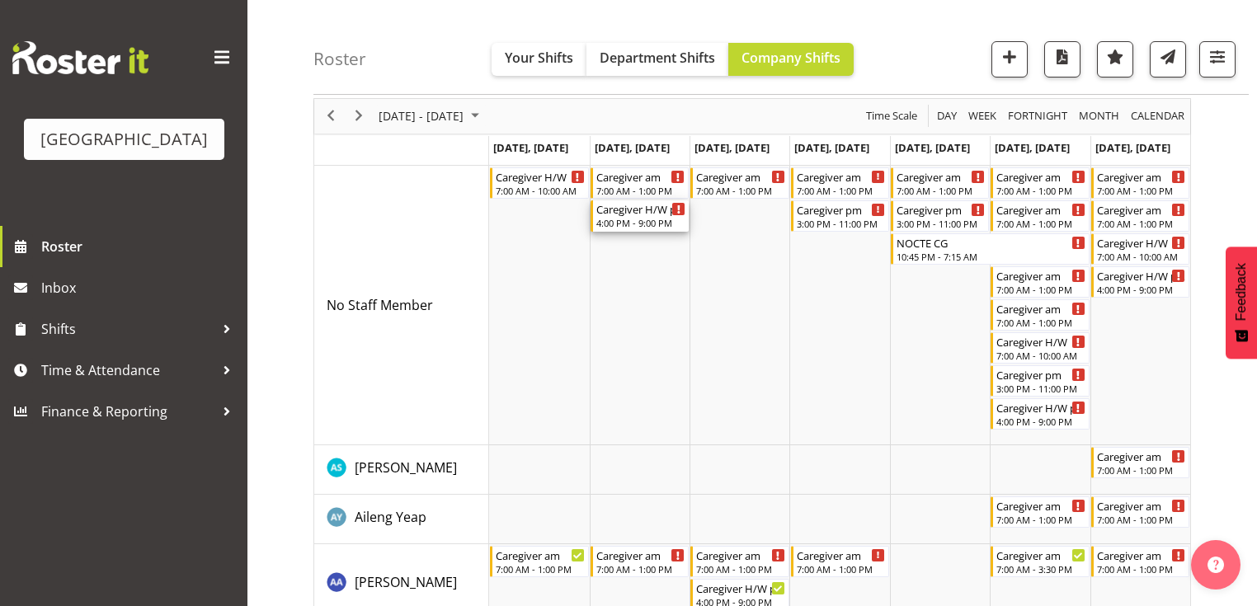
click at [620, 214] on div "Caregiver H/W pm" at bounding box center [640, 208] width 89 height 16
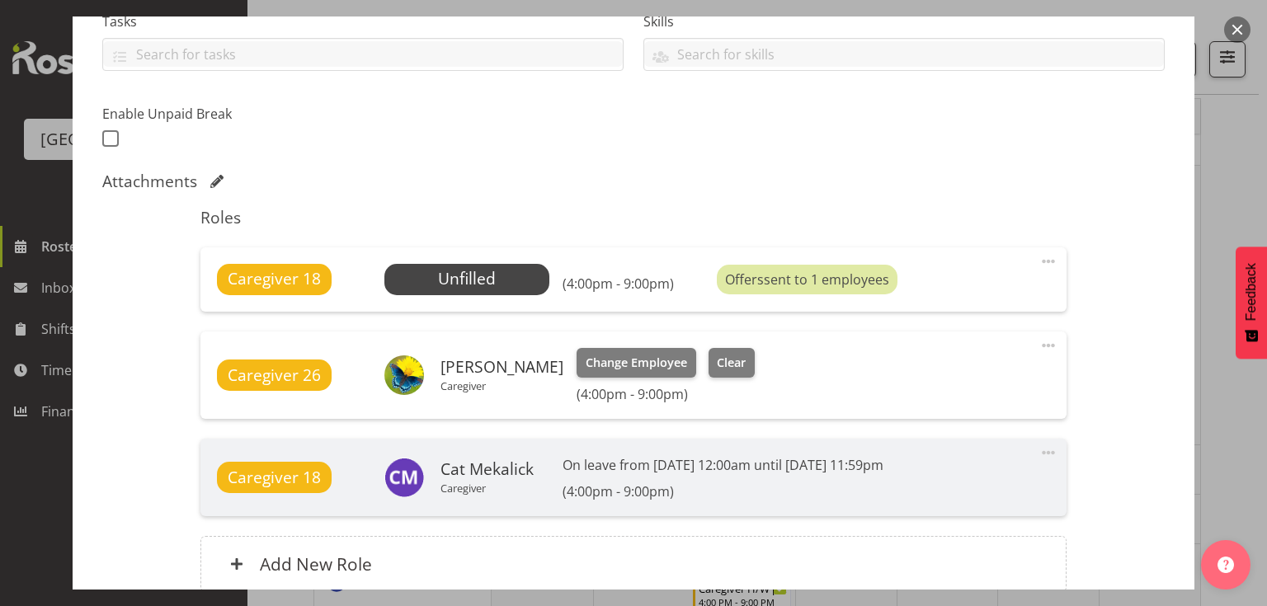
scroll to position [462, 0]
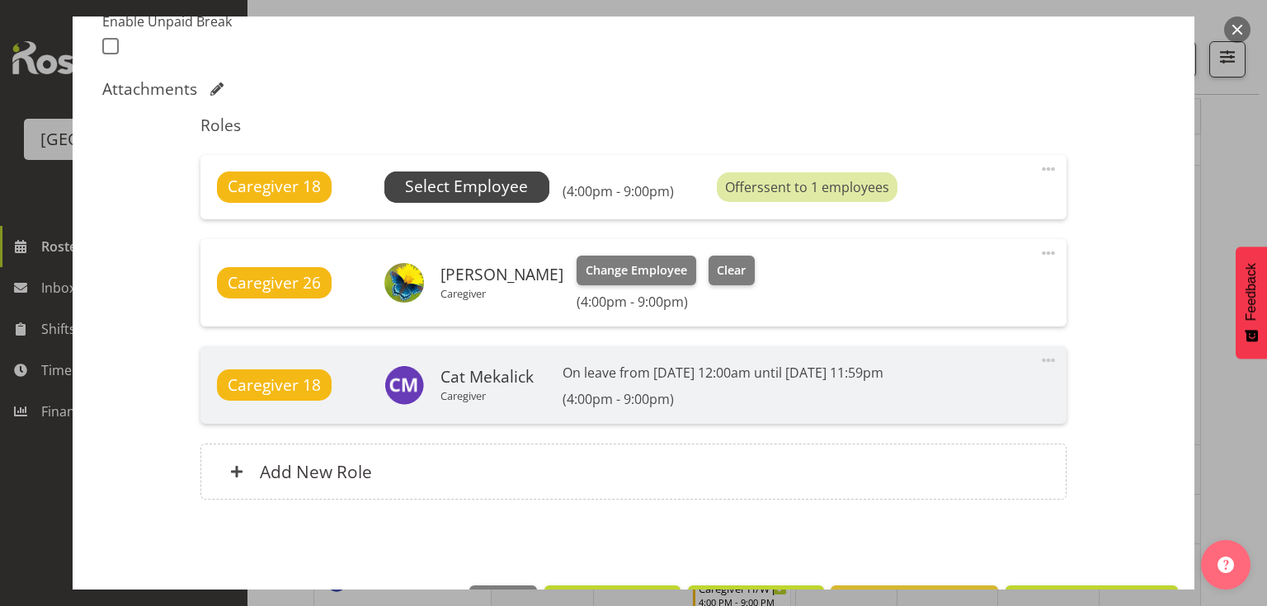
click at [493, 181] on span "Select Employee" at bounding box center [466, 187] width 123 height 24
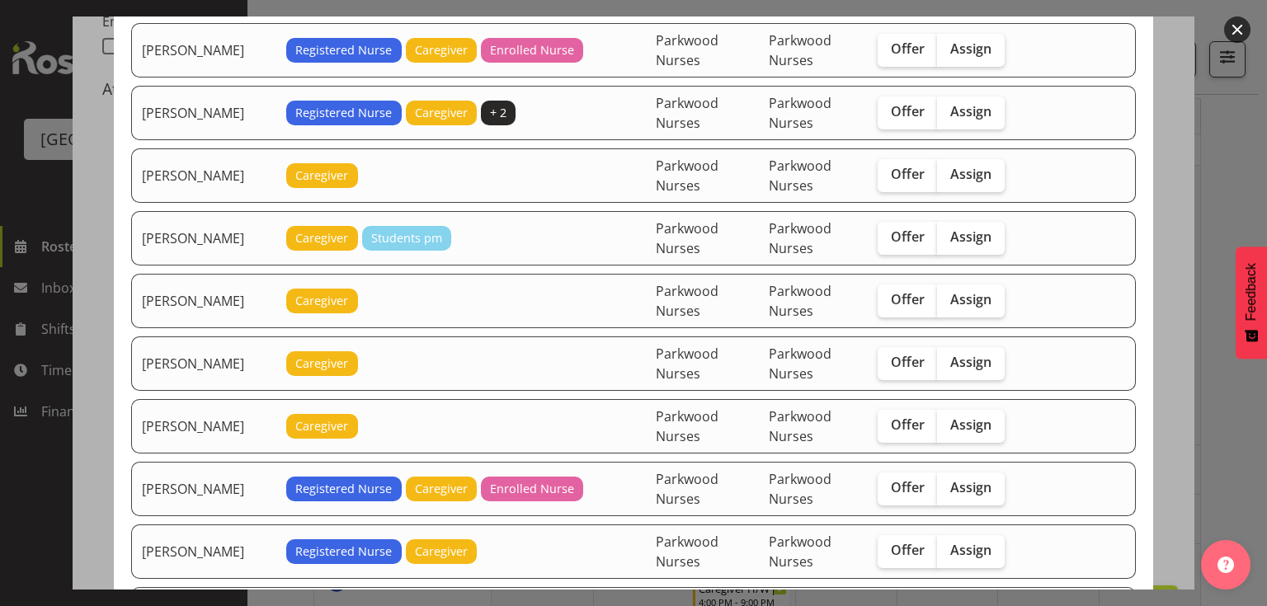
scroll to position [660, 0]
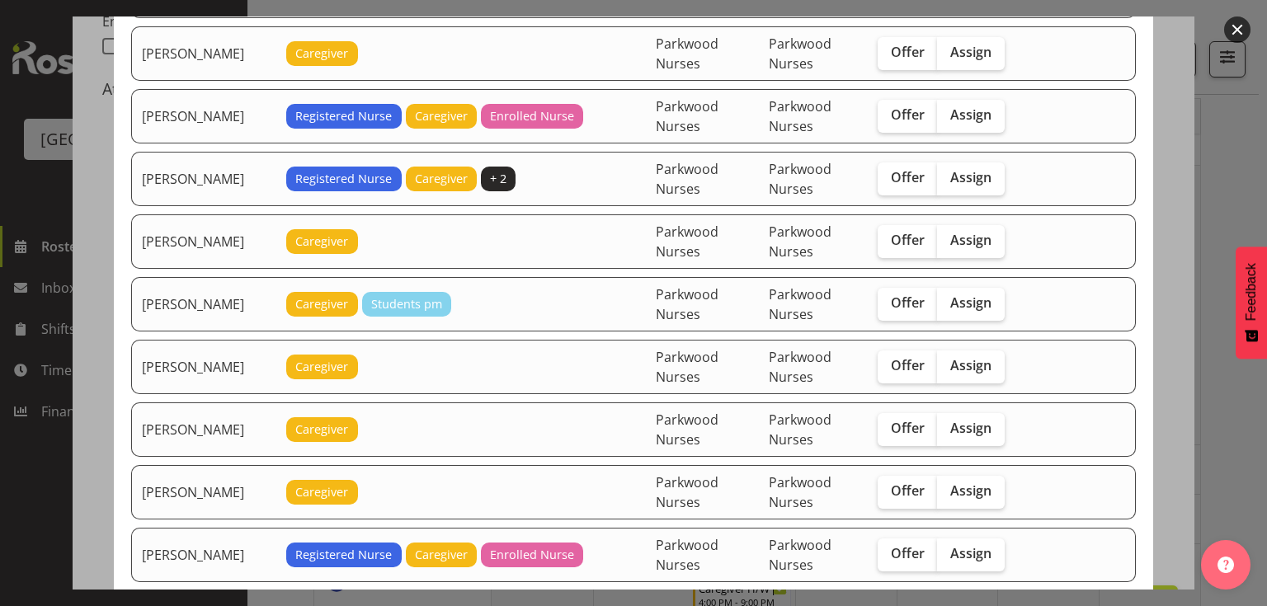
click at [1240, 28] on button "button" at bounding box center [1237, 29] width 26 height 26
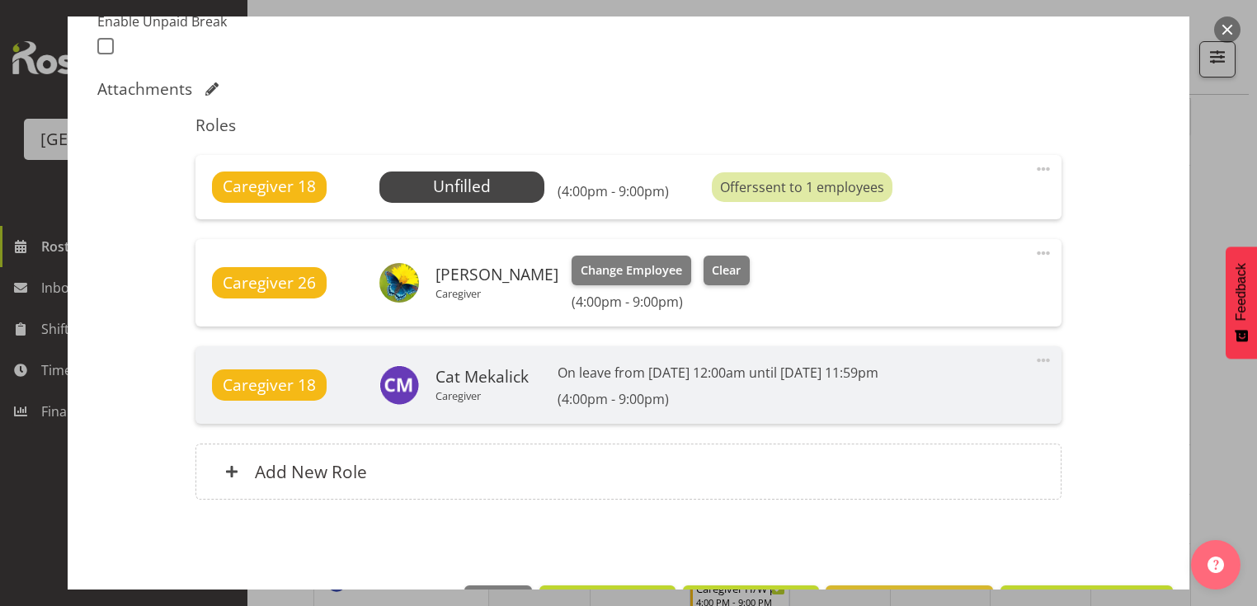
click at [1221, 23] on button "button" at bounding box center [1227, 29] width 26 height 26
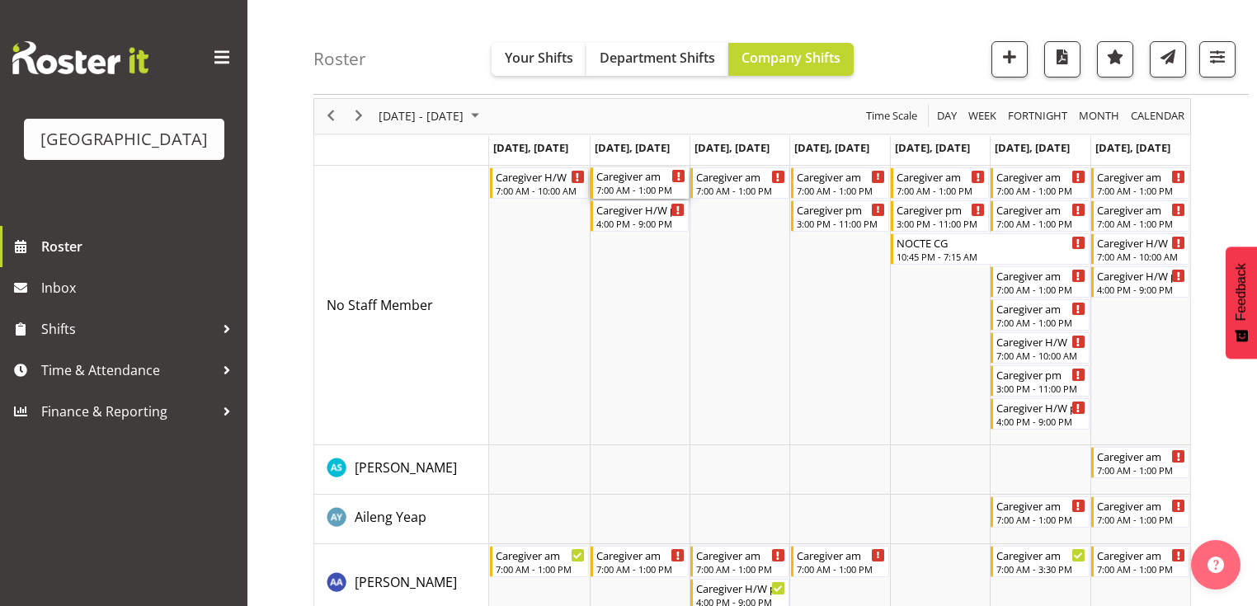
click at [624, 181] on div "Caregiver am" at bounding box center [640, 175] width 89 height 16
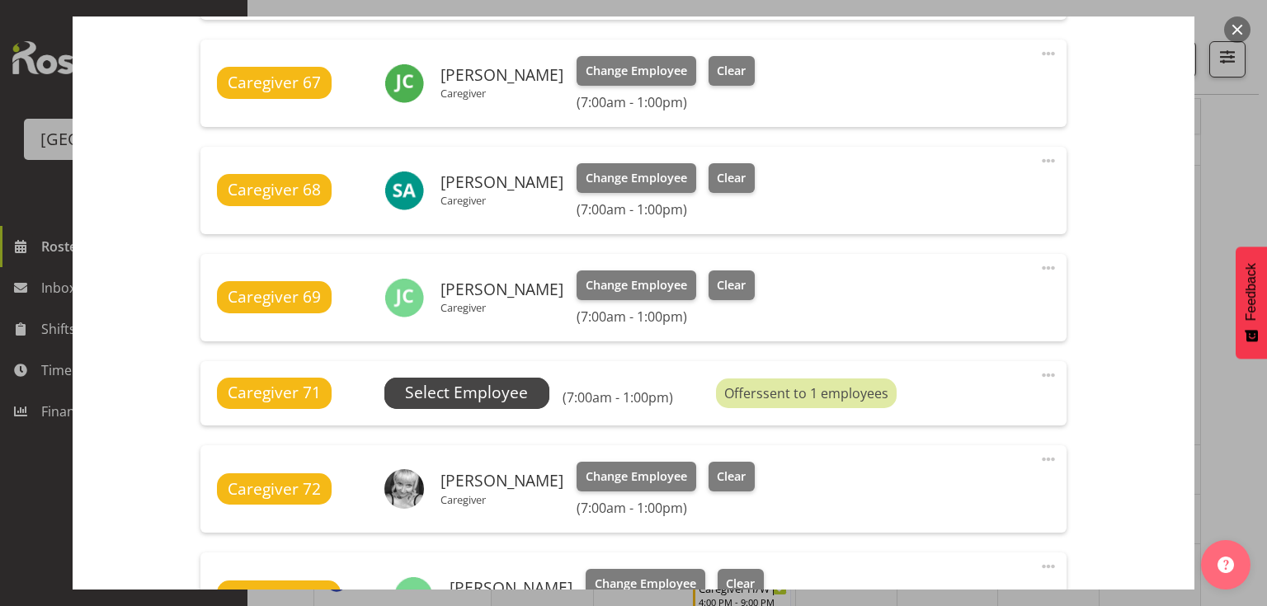
scroll to position [990, 0]
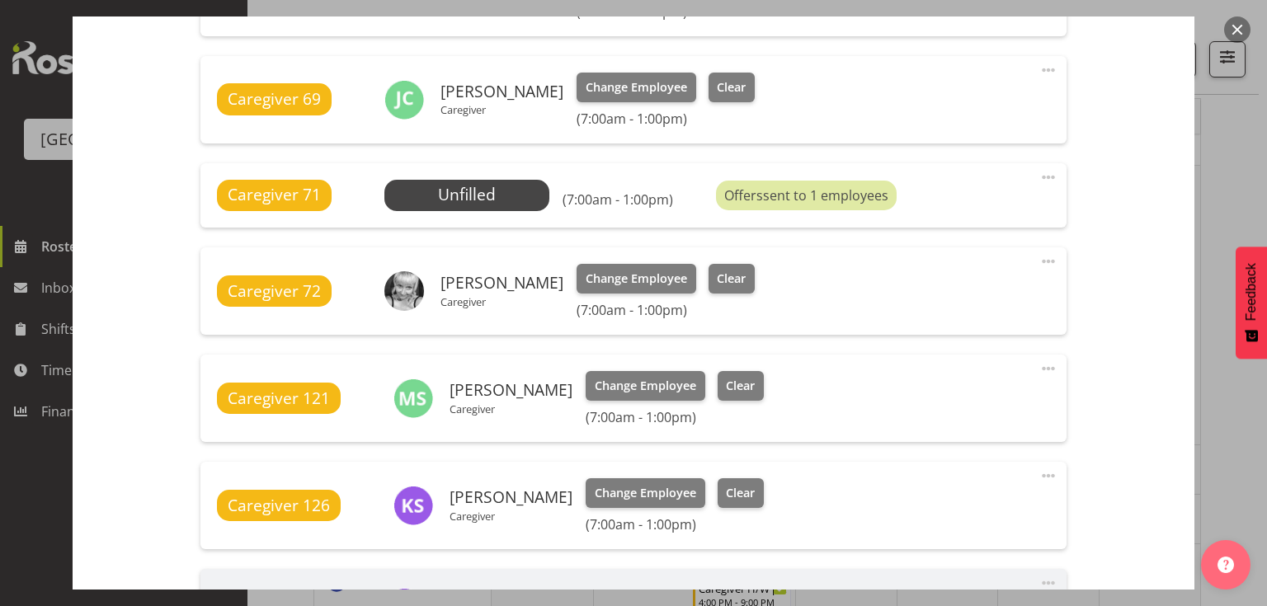
click at [1231, 30] on button "button" at bounding box center [1237, 29] width 26 height 26
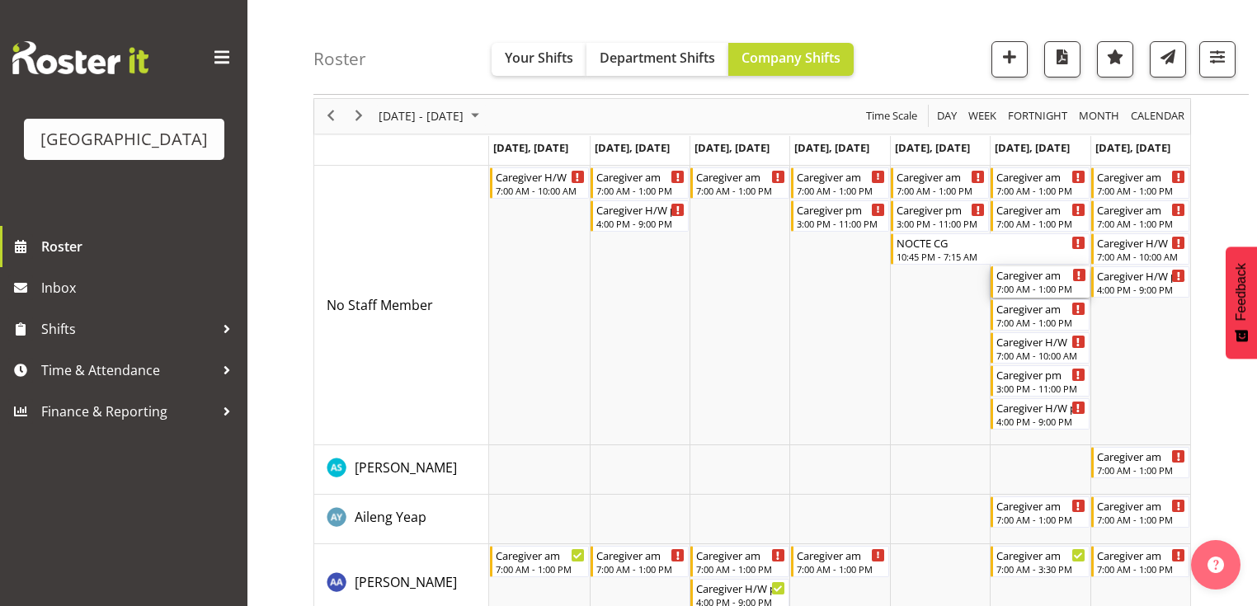
click at [1033, 285] on div "7:00 AM - 1:00 PM" at bounding box center [1040, 288] width 89 height 13
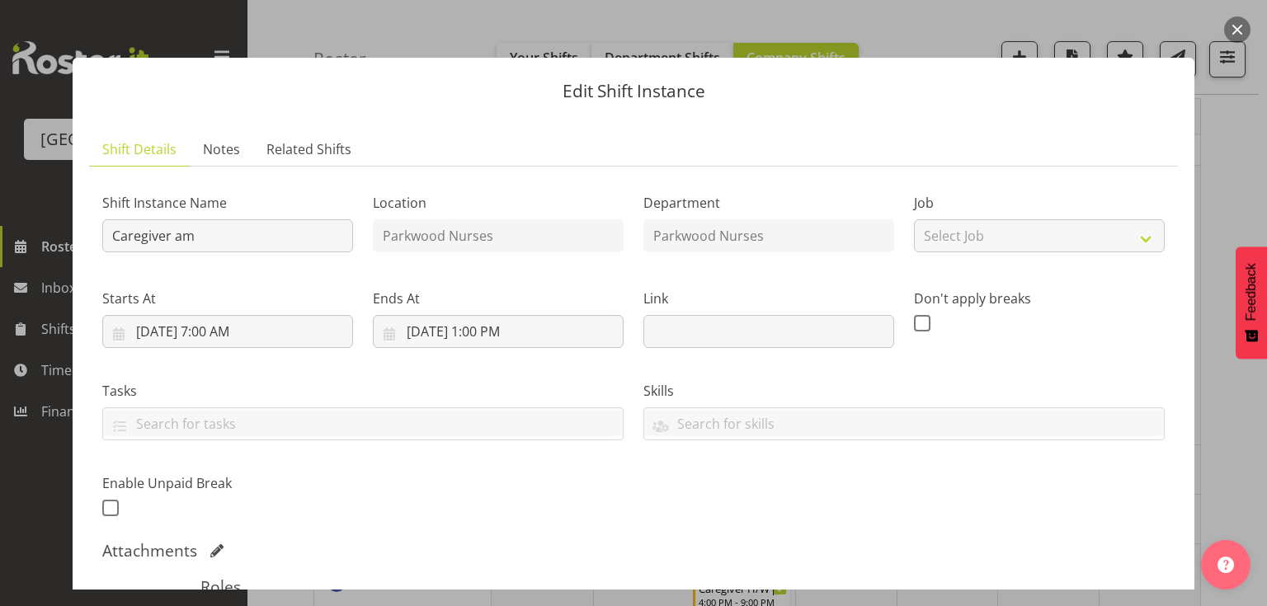
scroll to position [264, 0]
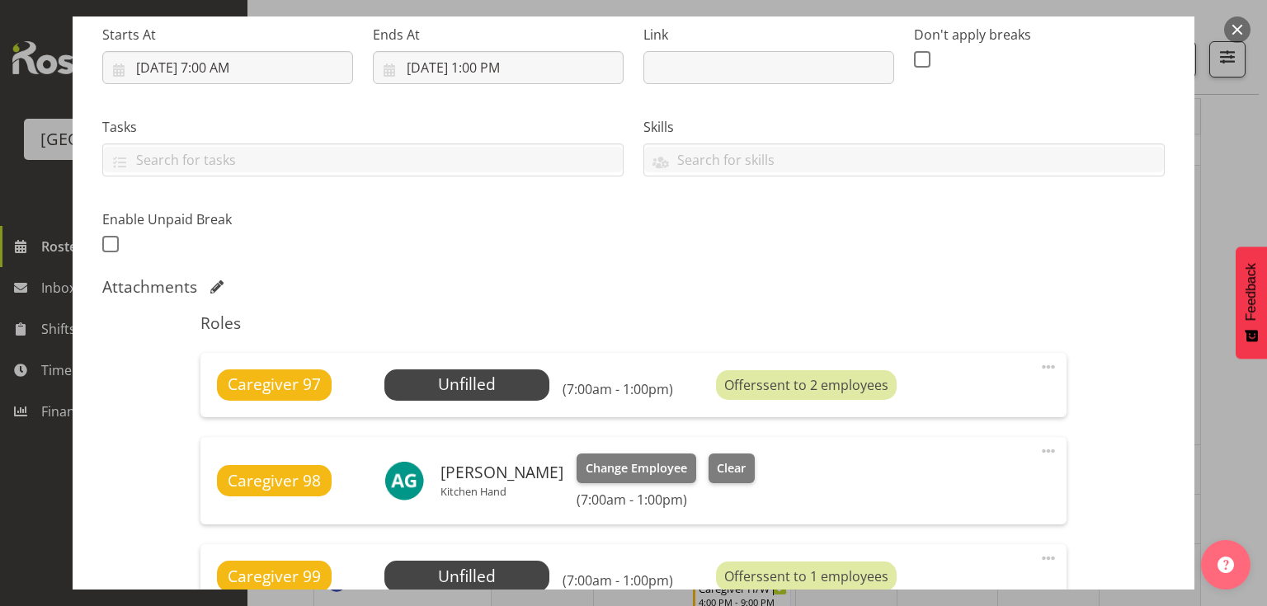
click at [1235, 21] on button "button" at bounding box center [1237, 29] width 26 height 26
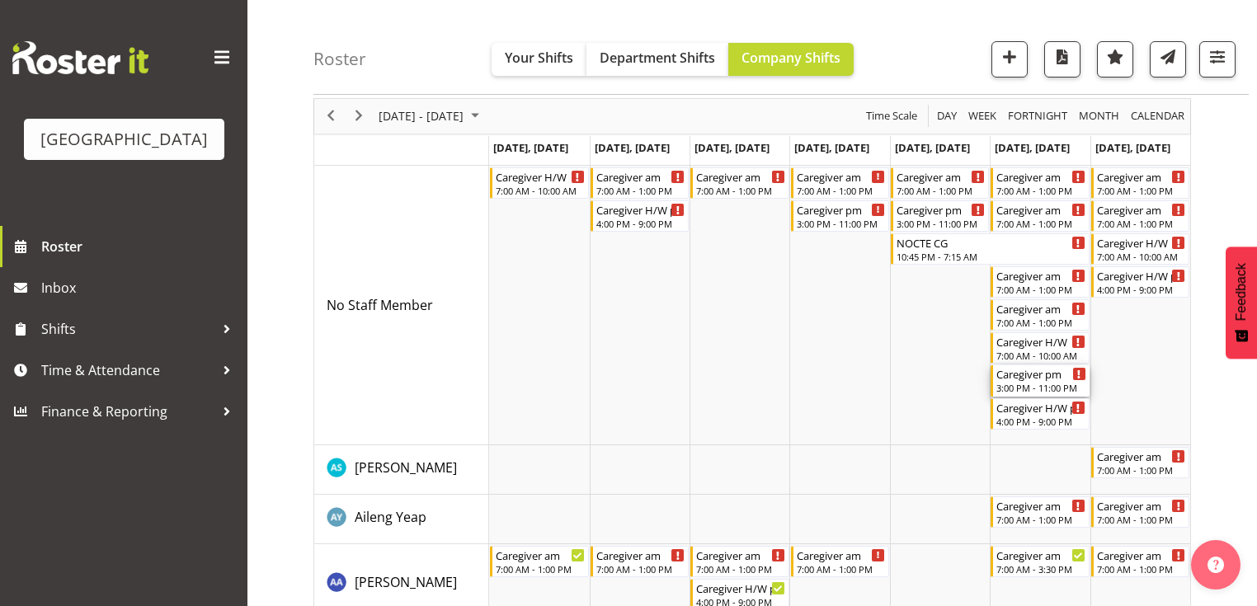
click at [1013, 382] on div "3:00 PM - 11:00 PM" at bounding box center [1040, 387] width 89 height 13
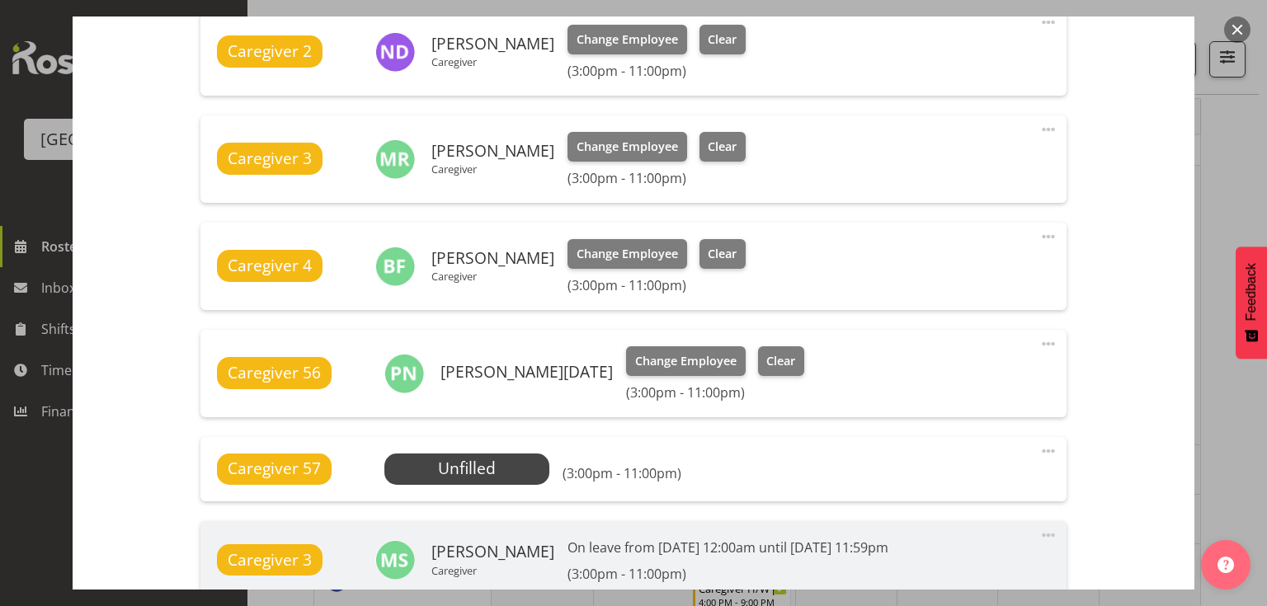
scroll to position [792, 0]
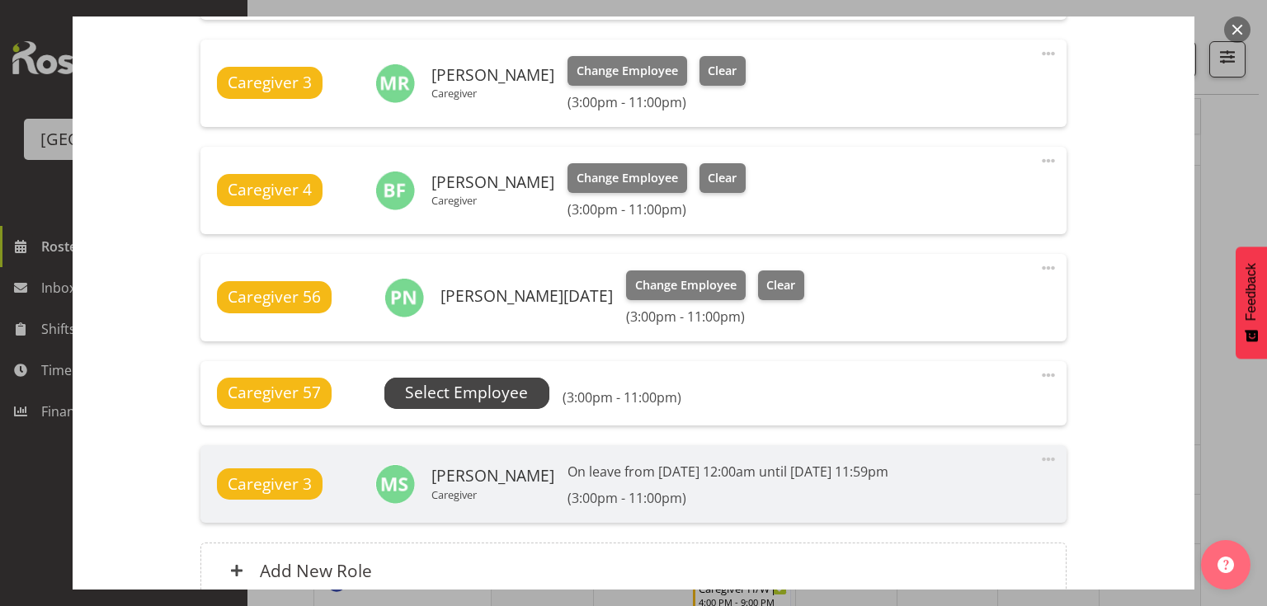
click at [473, 388] on span "Select Employee" at bounding box center [466, 393] width 123 height 24
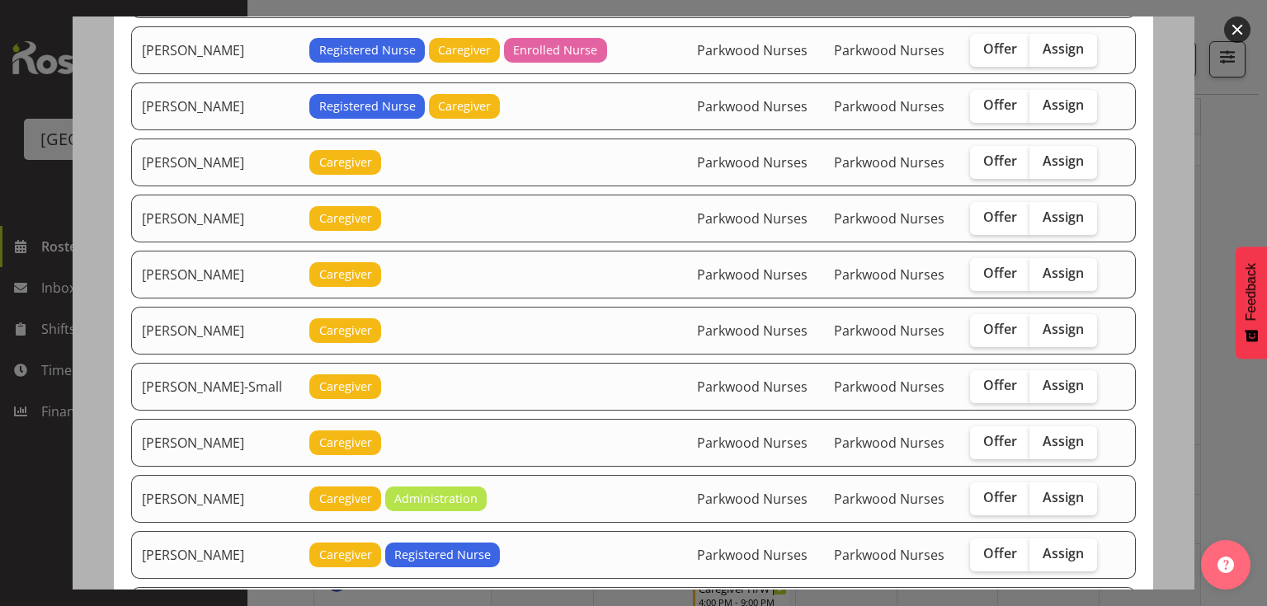
scroll to position [1320, 0]
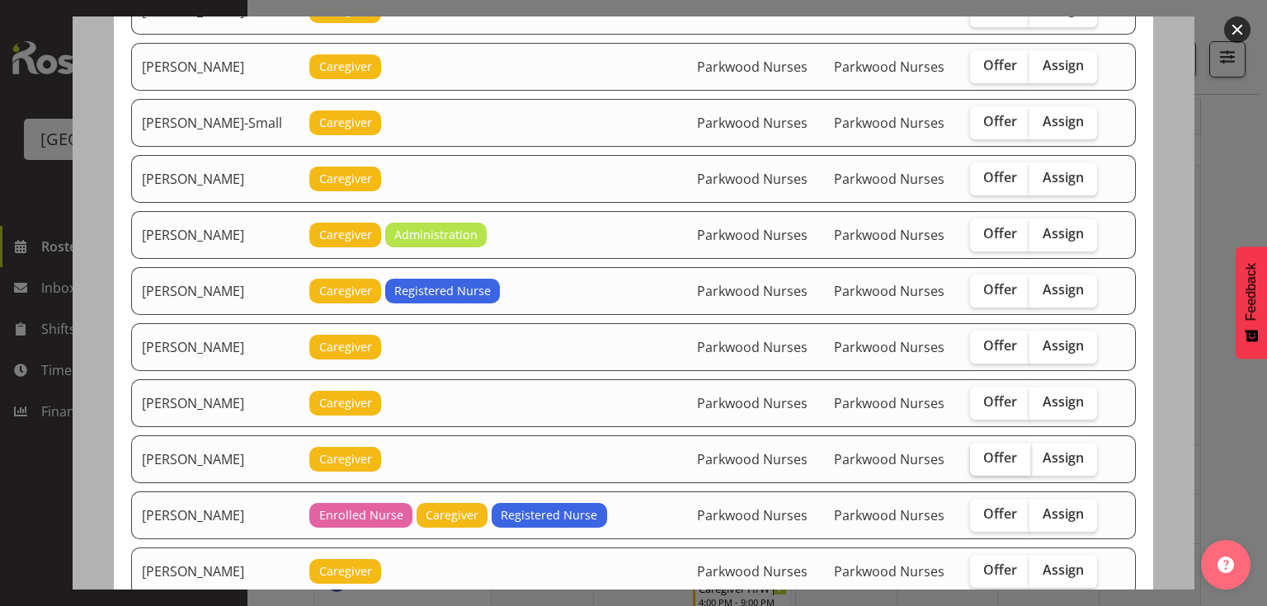
click at [983, 449] on span "Offer" at bounding box center [1000, 457] width 34 height 16
click at [980, 453] on input "Offer" at bounding box center [975, 458] width 11 height 11
checkbox input "true"
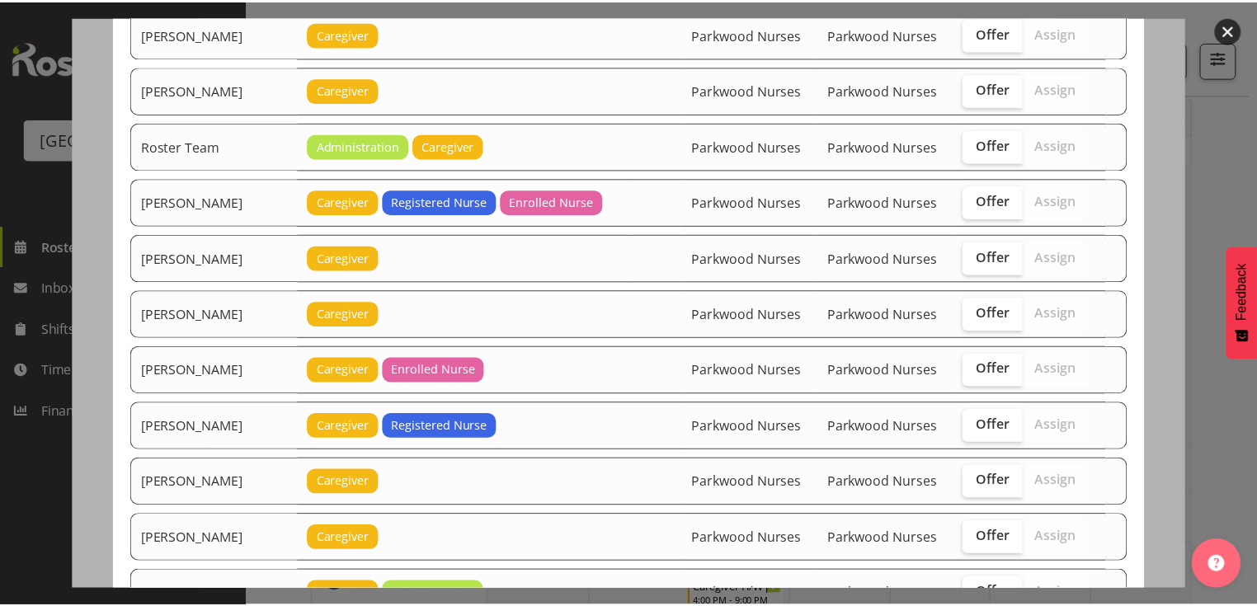
scroll to position [2072, 0]
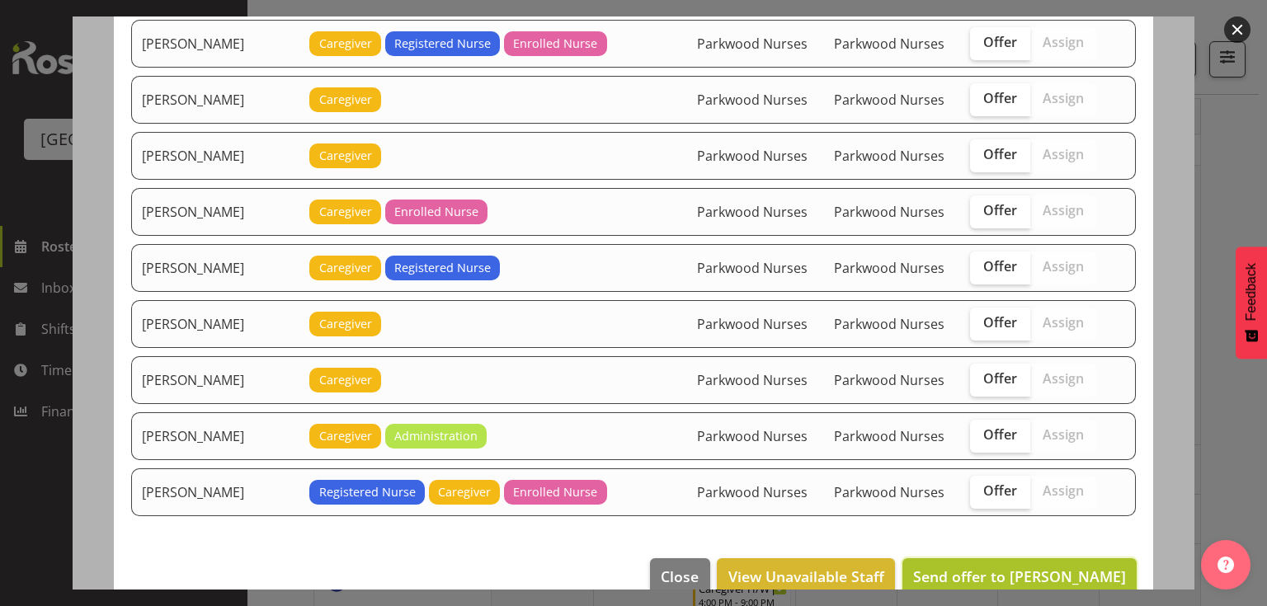
click at [1029, 567] on span "Send offer to Maricon Nillo" at bounding box center [1019, 577] width 213 height 20
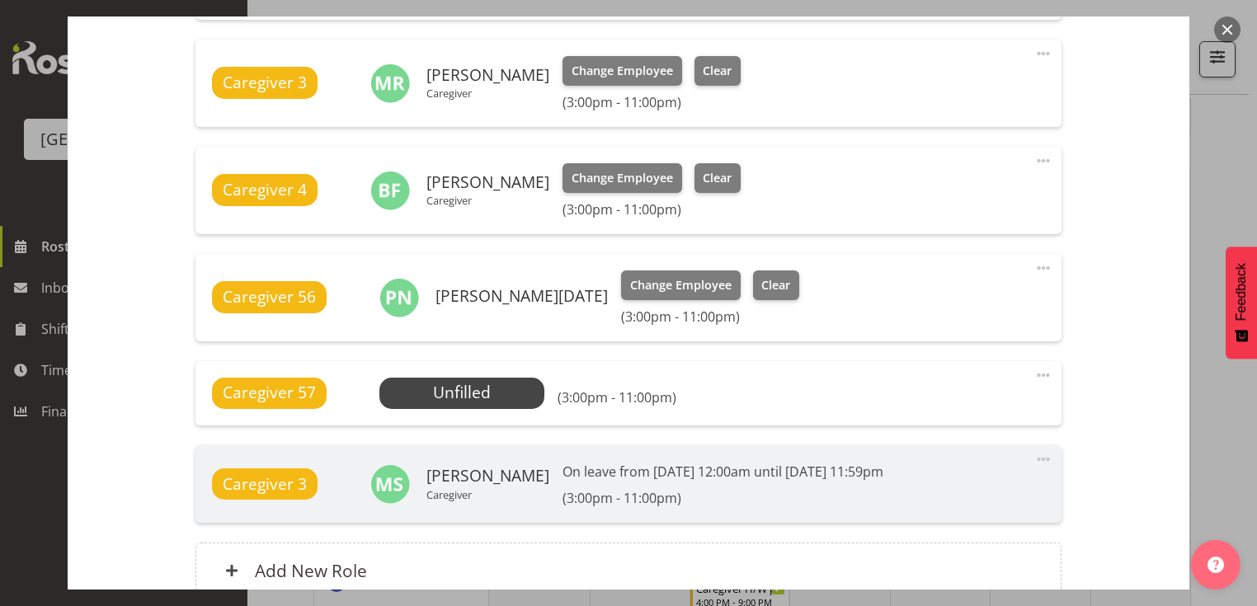
scroll to position [947, 0]
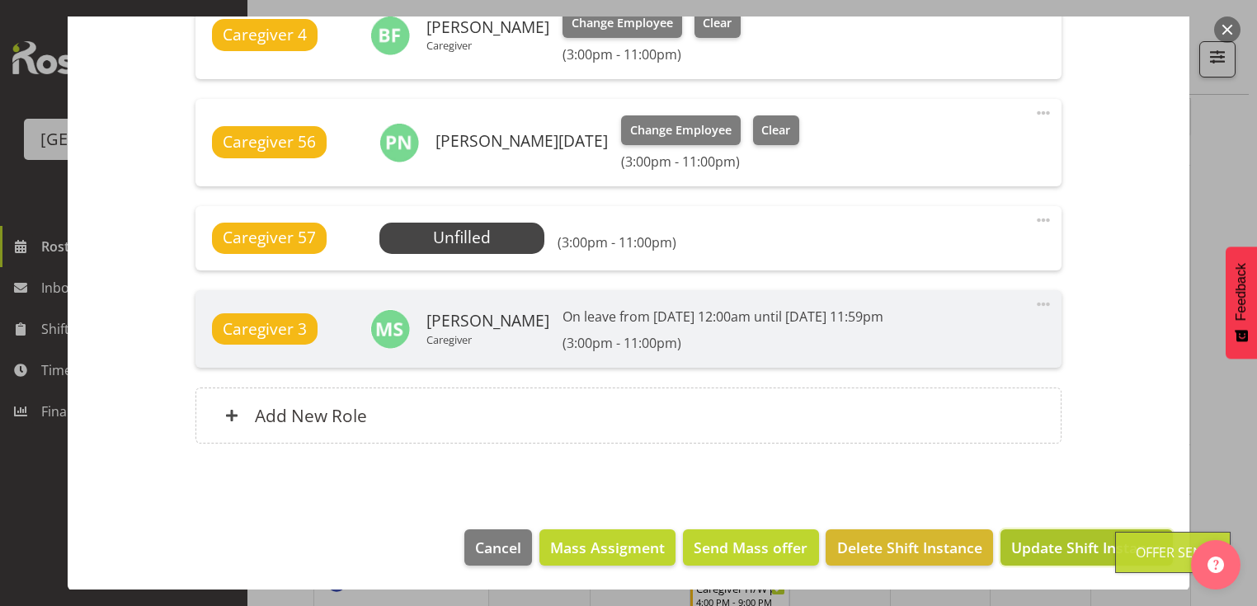
click at [1033, 544] on span "Update Shift Instance" at bounding box center [1086, 547] width 151 height 21
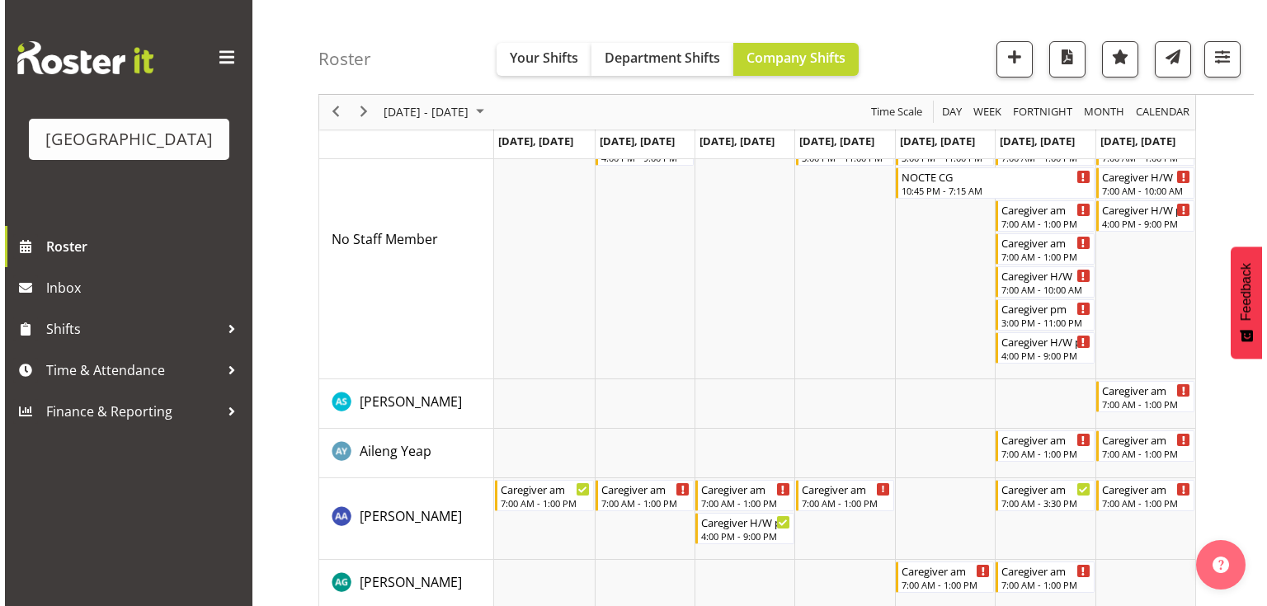
scroll to position [0, 0]
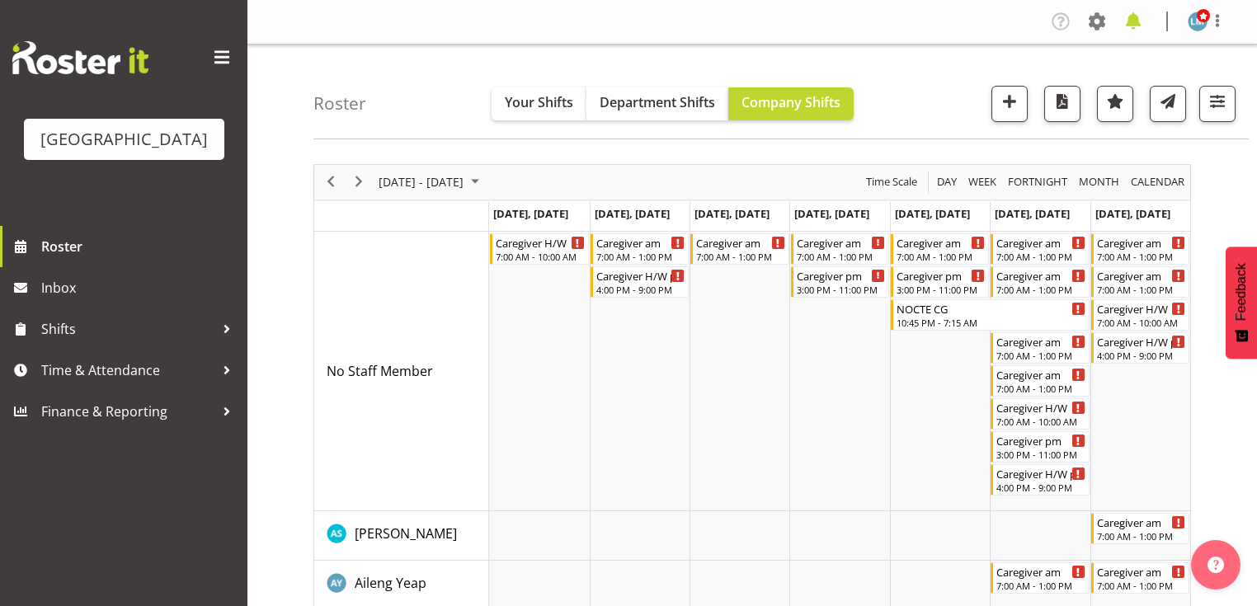
click at [1129, 17] on span at bounding box center [1133, 21] width 26 height 26
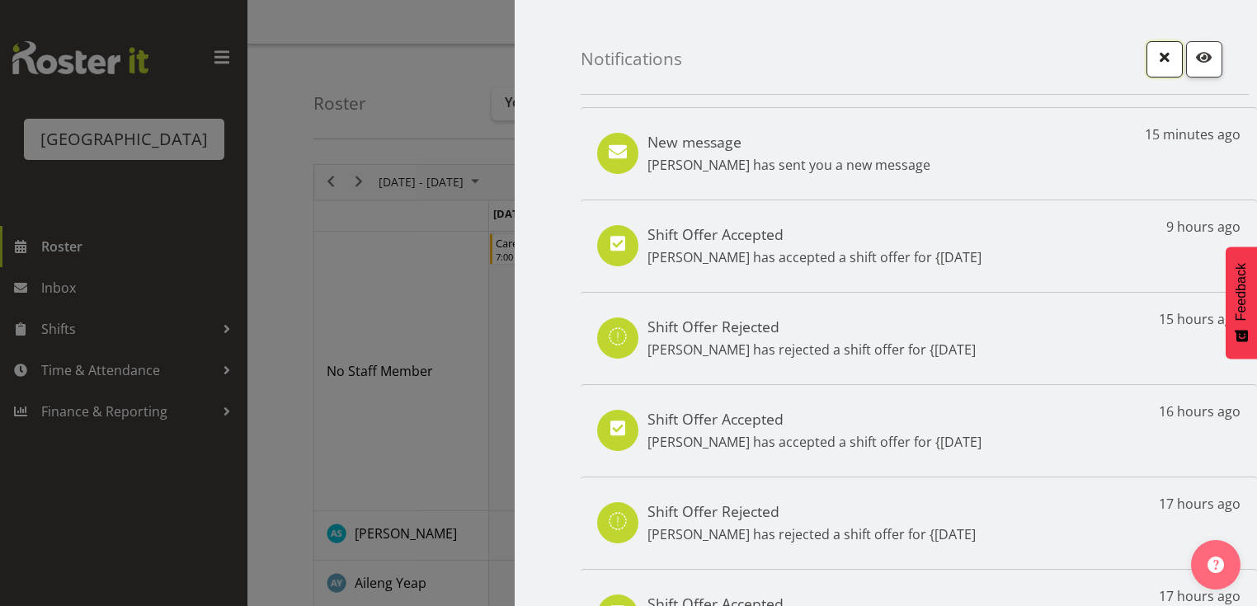
click at [1155, 60] on span "button" at bounding box center [1164, 56] width 21 height 21
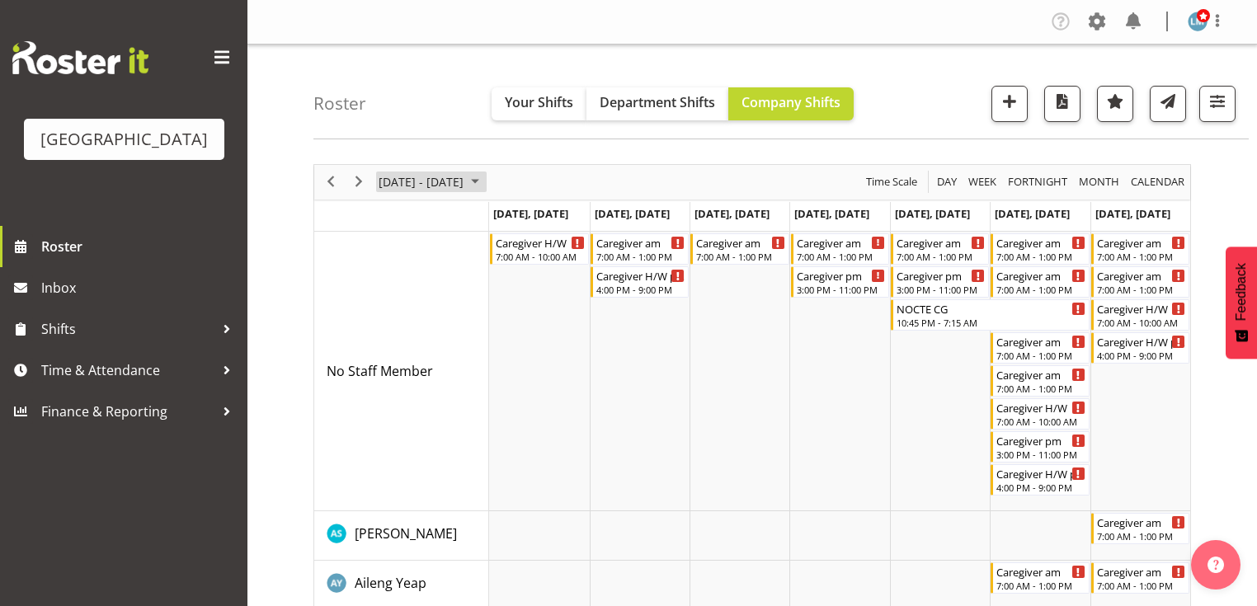
click at [485, 176] on span "August 2025" at bounding box center [475, 182] width 20 height 21
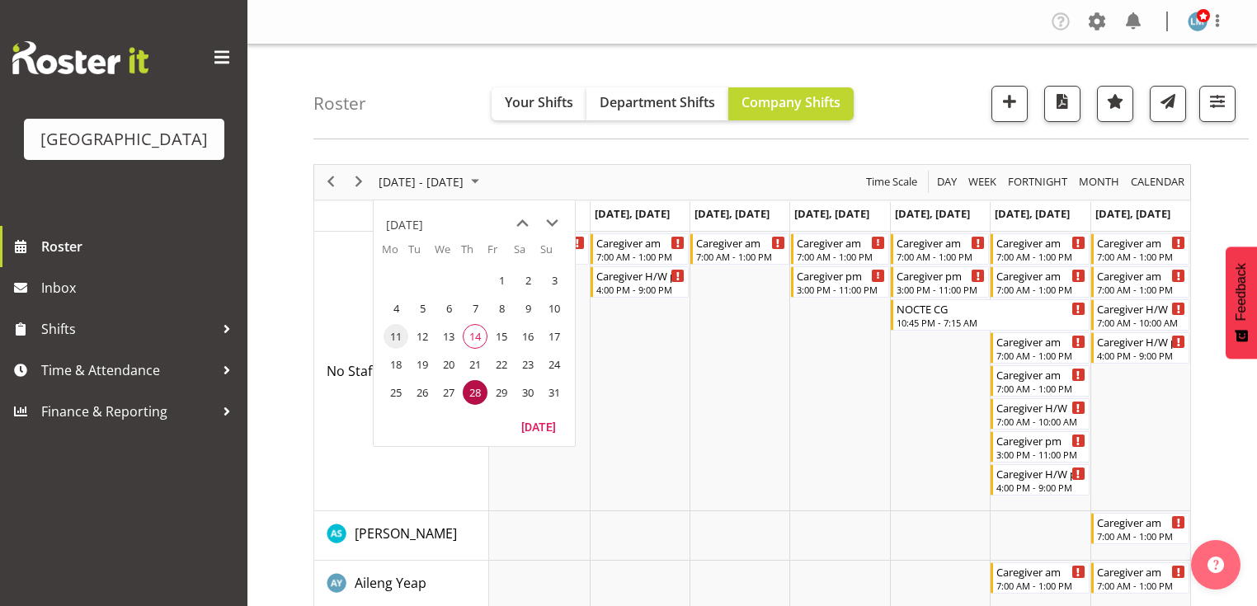
click at [395, 330] on span "11" at bounding box center [396, 336] width 25 height 25
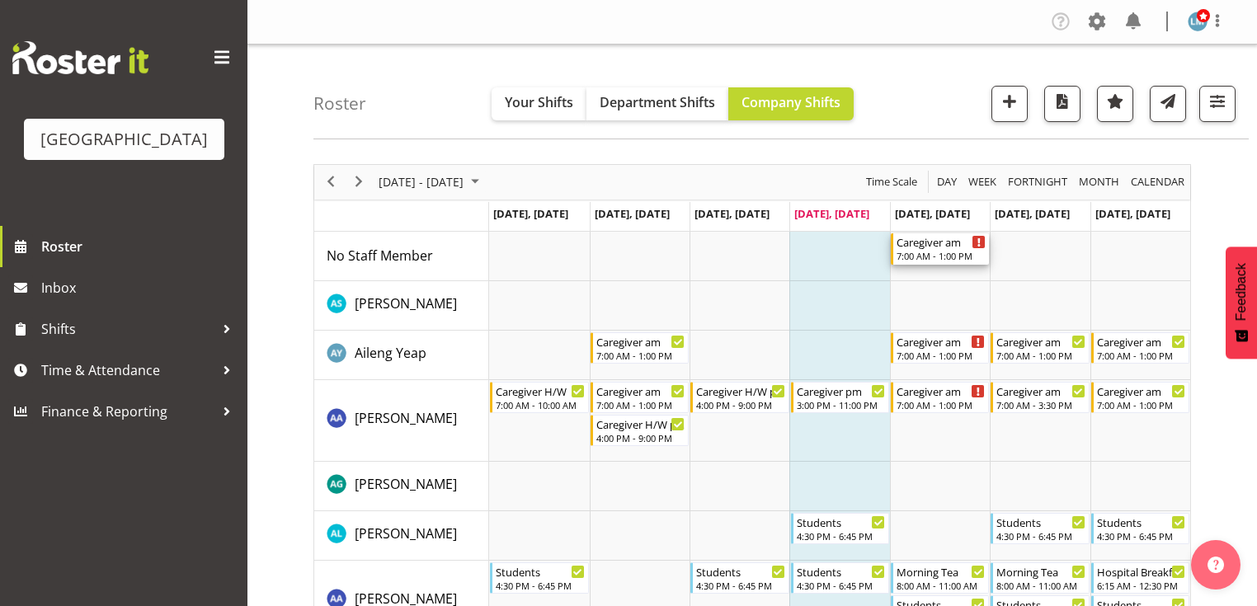
click at [938, 251] on div "7:00 AM - 1:00 PM" at bounding box center [941, 255] width 89 height 13
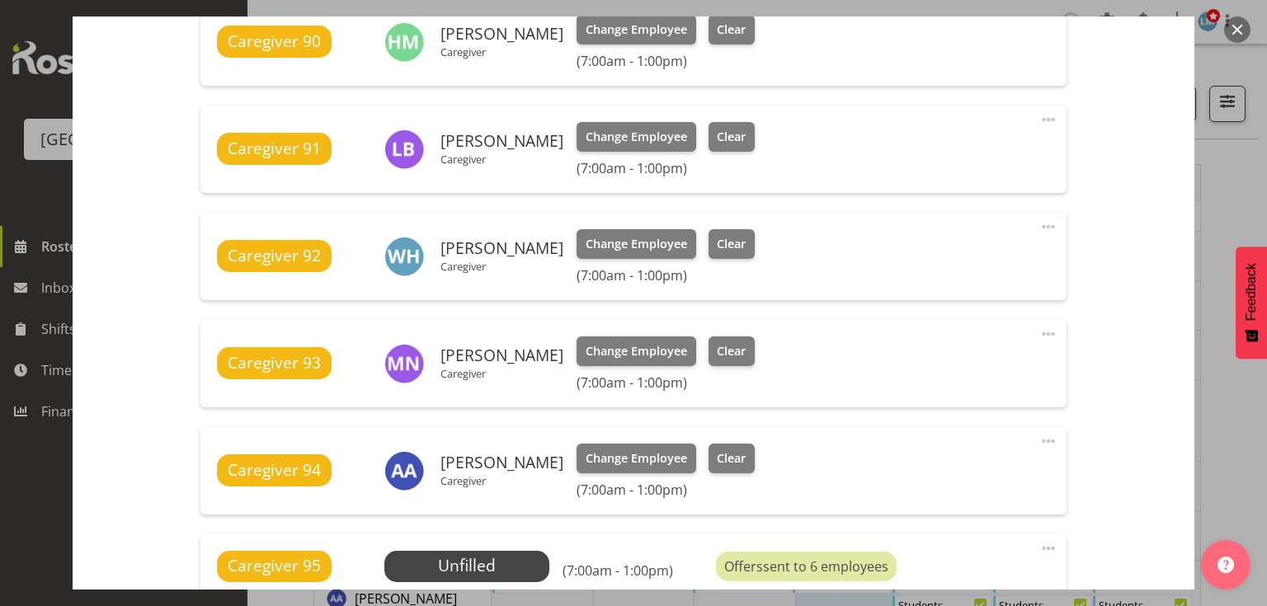
scroll to position [990, 0]
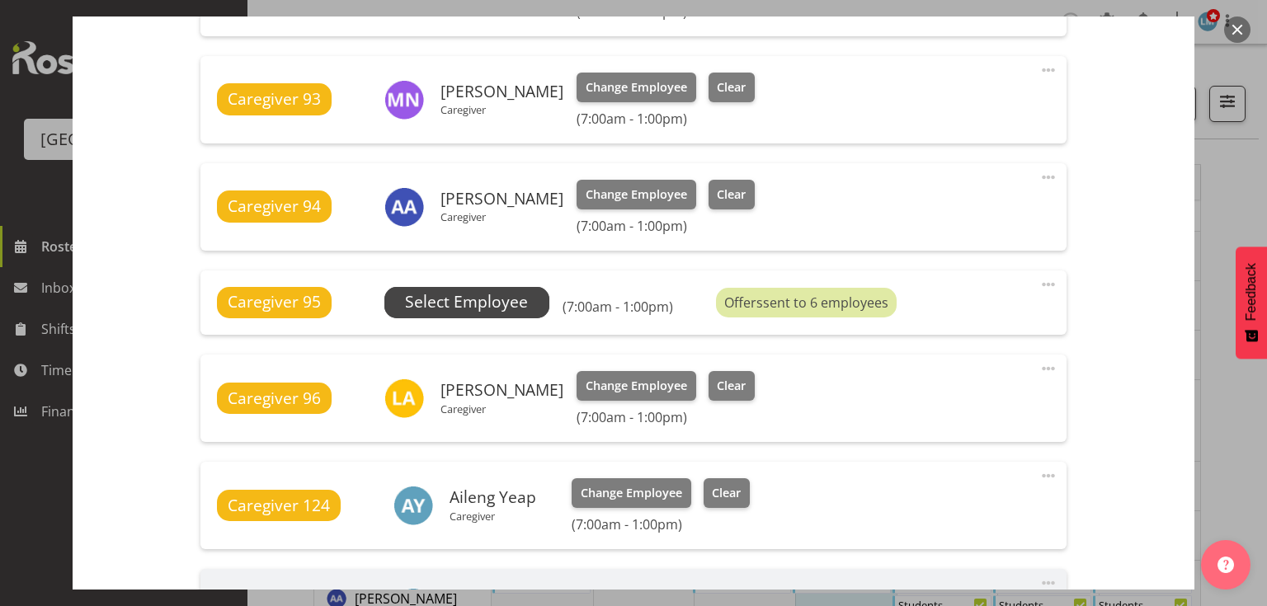
click at [478, 302] on span "Select Employee" at bounding box center [466, 302] width 123 height 24
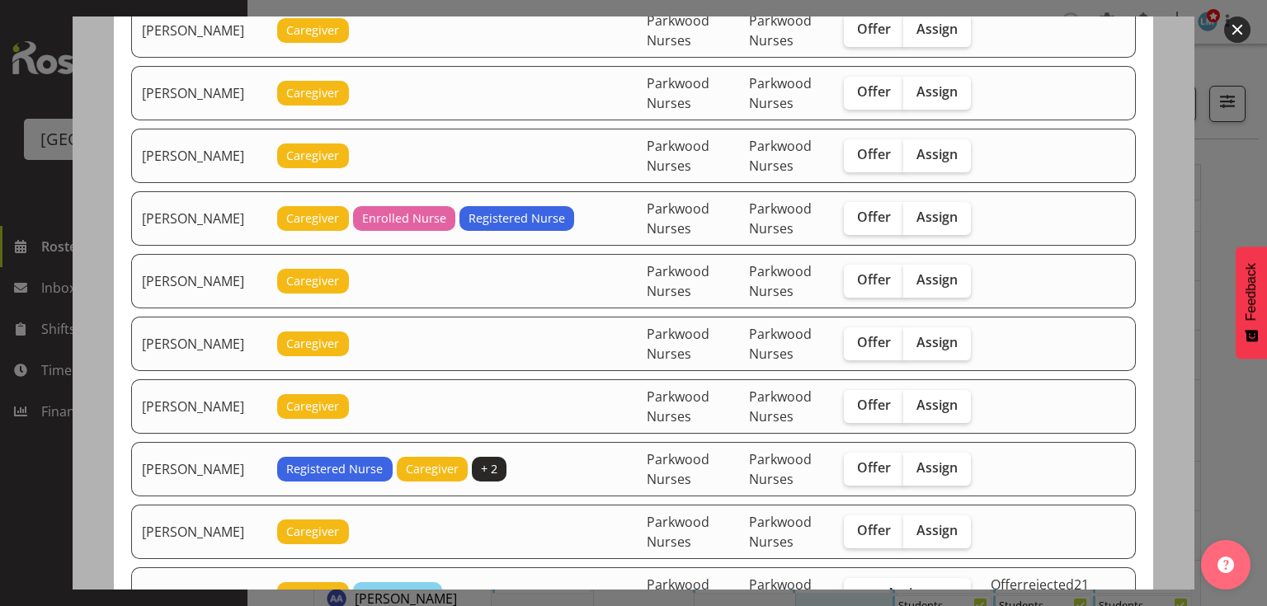
scroll to position [0, 0]
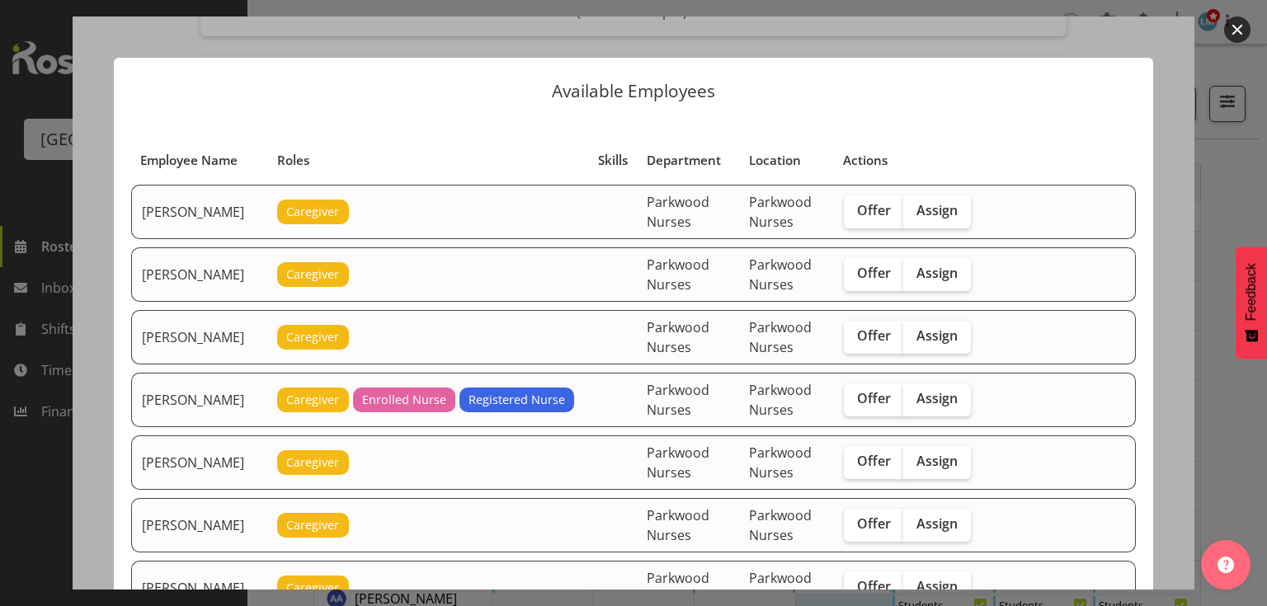
click at [1235, 26] on button "button" at bounding box center [1237, 29] width 26 height 26
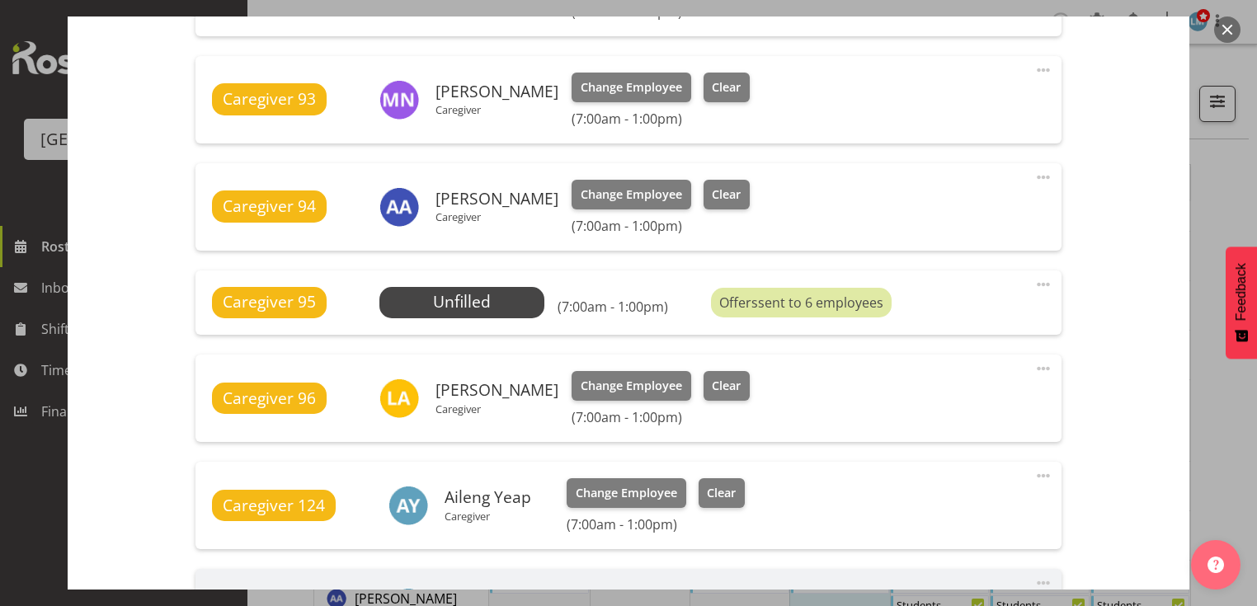
click at [1226, 28] on button "button" at bounding box center [1227, 29] width 26 height 26
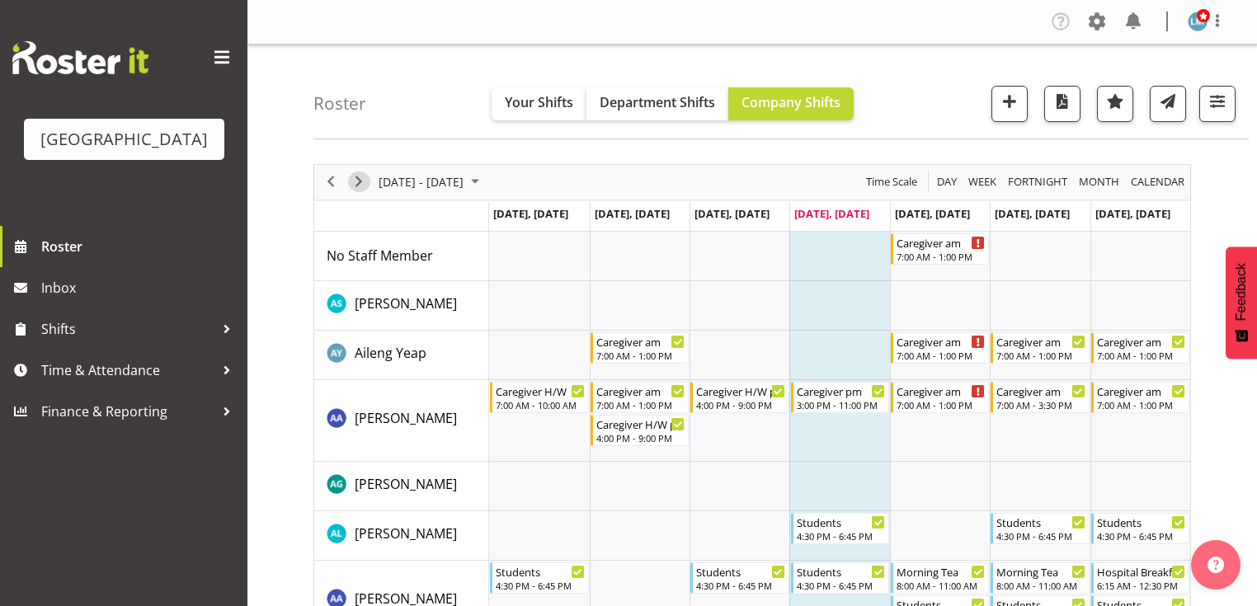
click at [360, 178] on span "Next" at bounding box center [359, 182] width 20 height 21
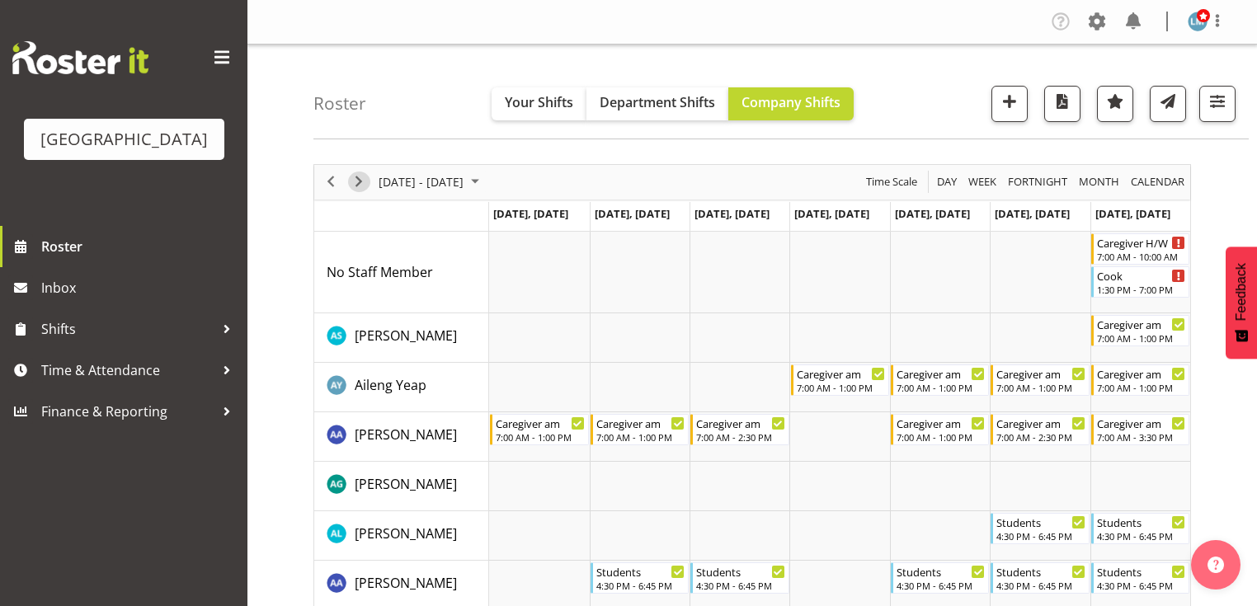
click at [361, 181] on span "Next" at bounding box center [359, 182] width 20 height 21
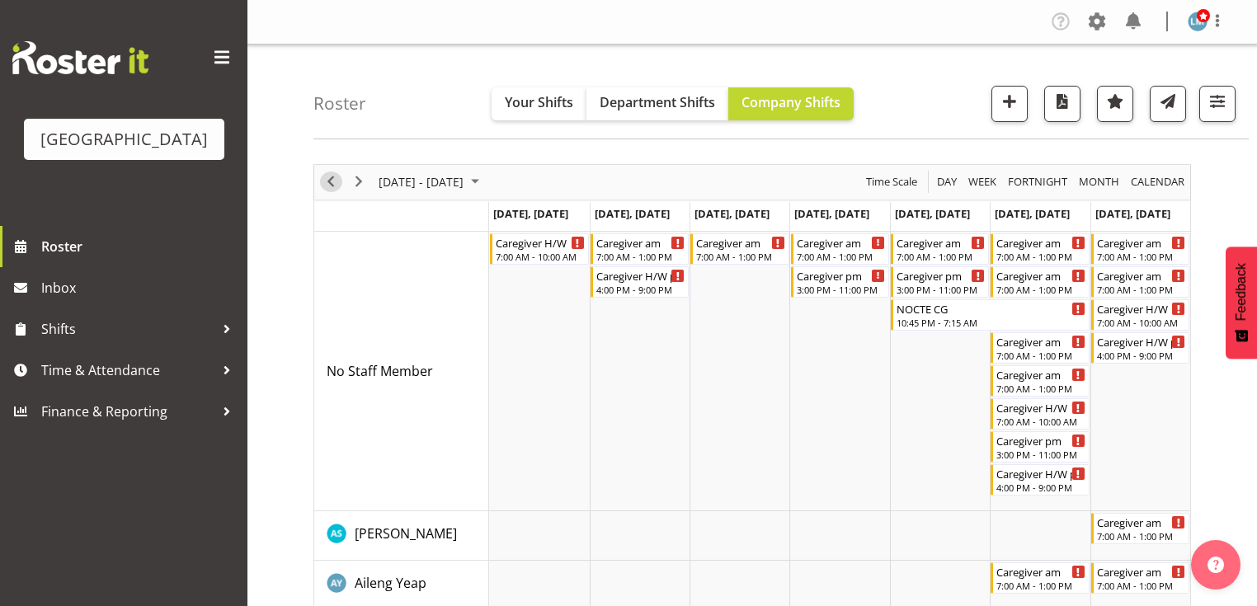
click at [338, 175] on span "Previous" at bounding box center [331, 182] width 20 height 21
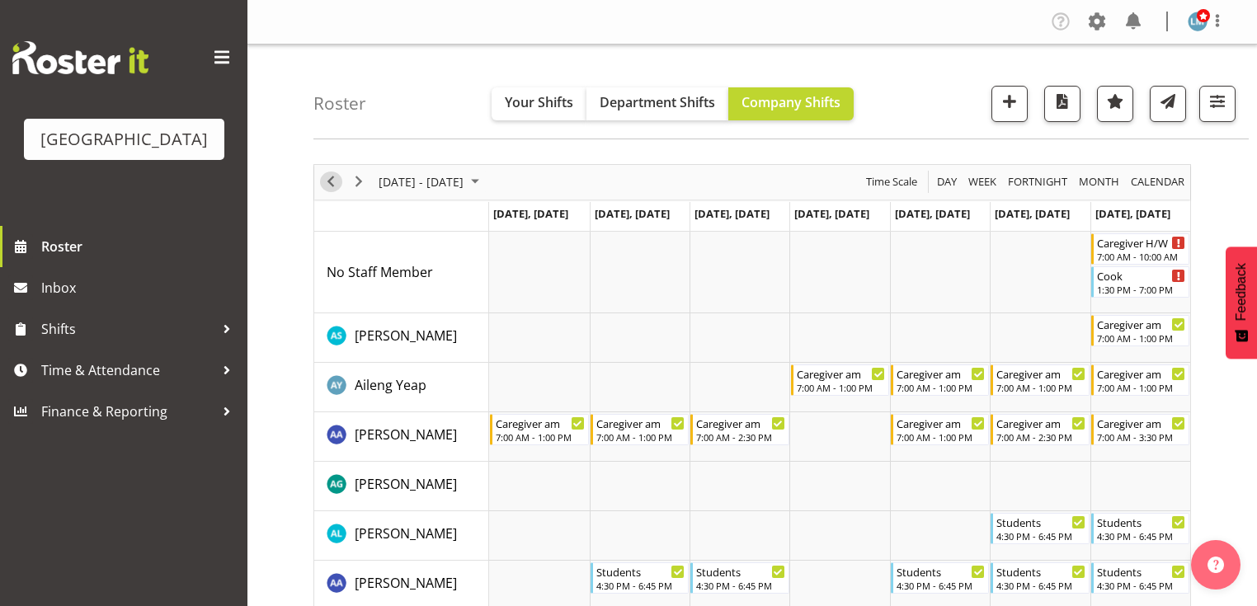
click at [336, 183] on span "Previous" at bounding box center [331, 182] width 20 height 21
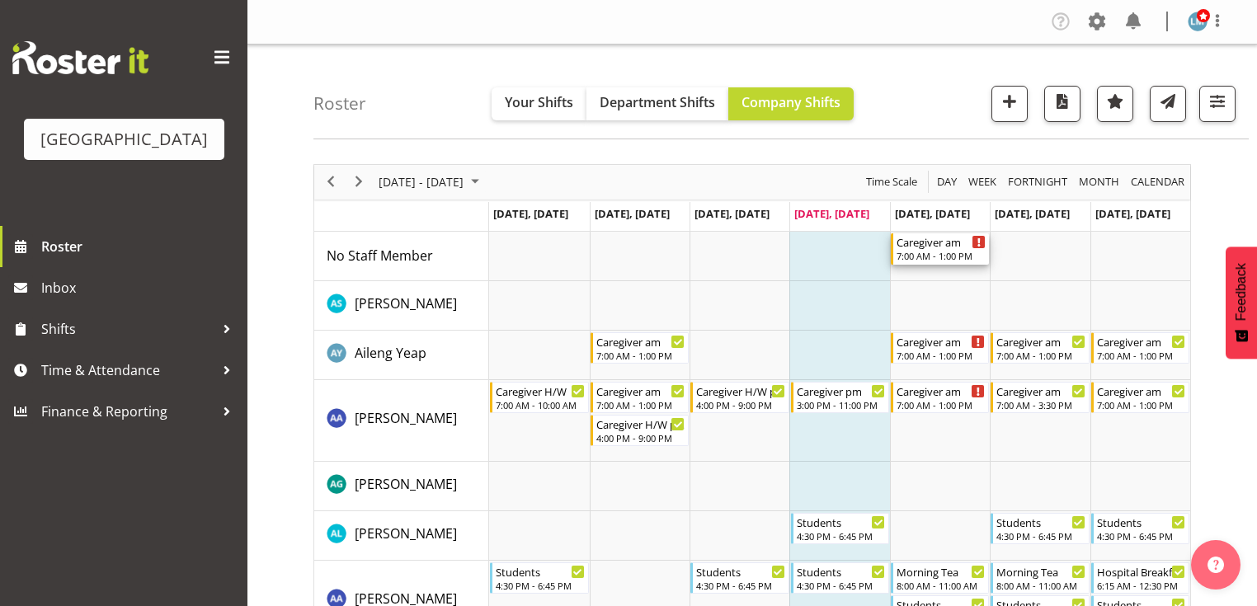
click at [923, 254] on div "7:00 AM - 1:00 PM" at bounding box center [941, 255] width 89 height 13
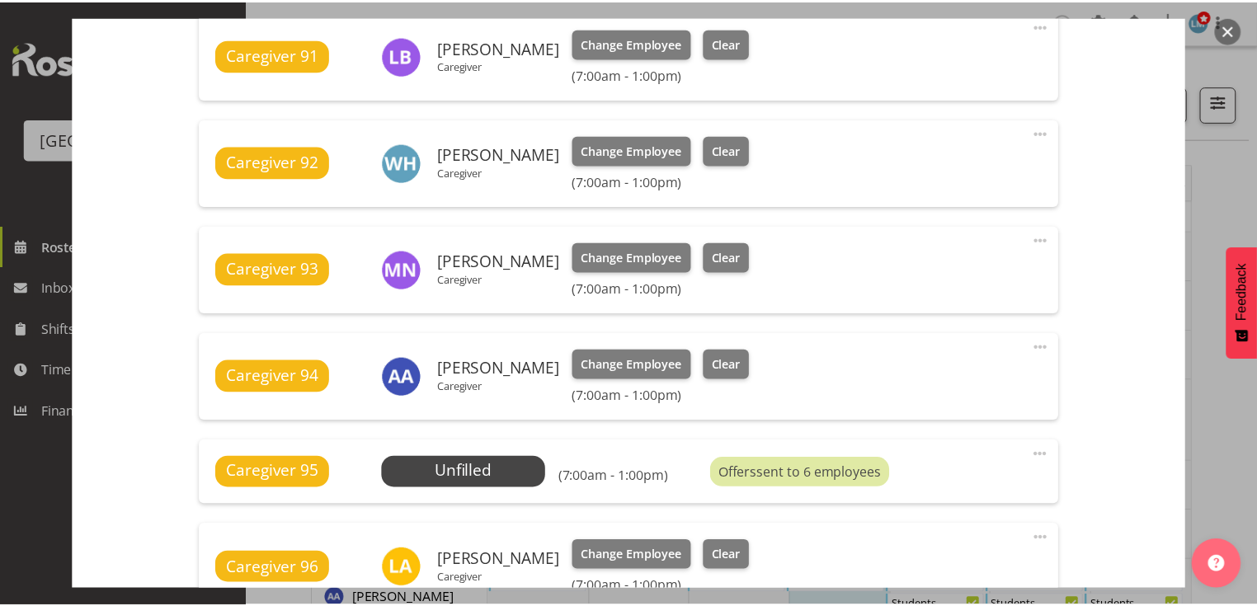
scroll to position [924, 0]
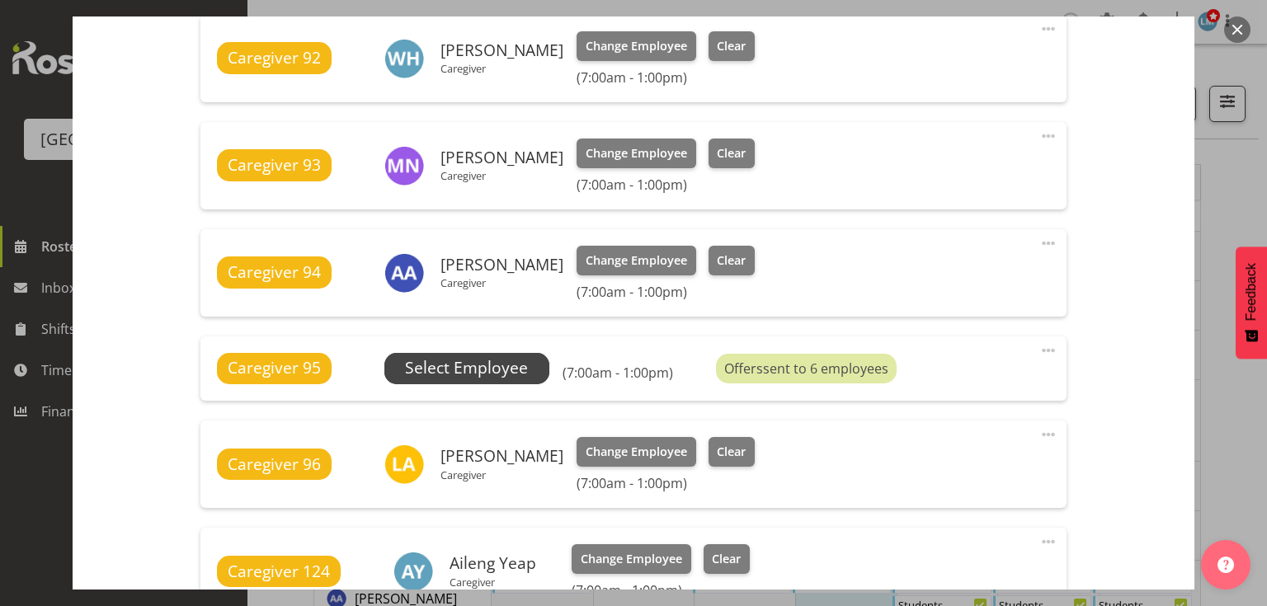
click at [449, 368] on span "Select Employee" at bounding box center [466, 368] width 123 height 24
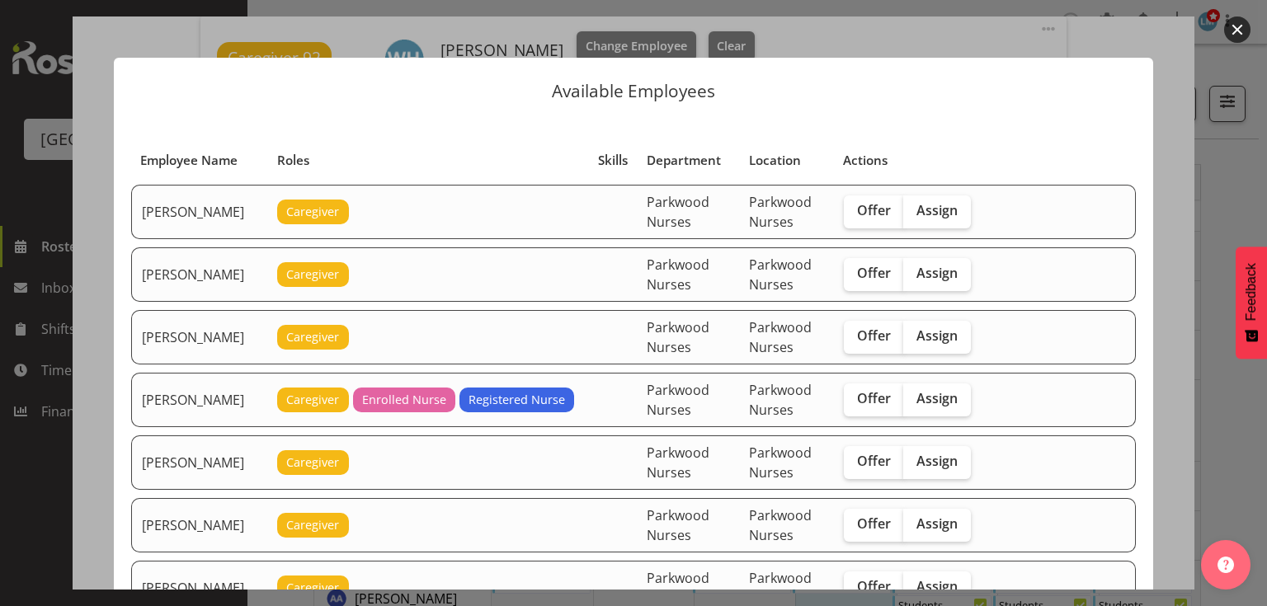
click at [1227, 30] on button "button" at bounding box center [1237, 29] width 26 height 26
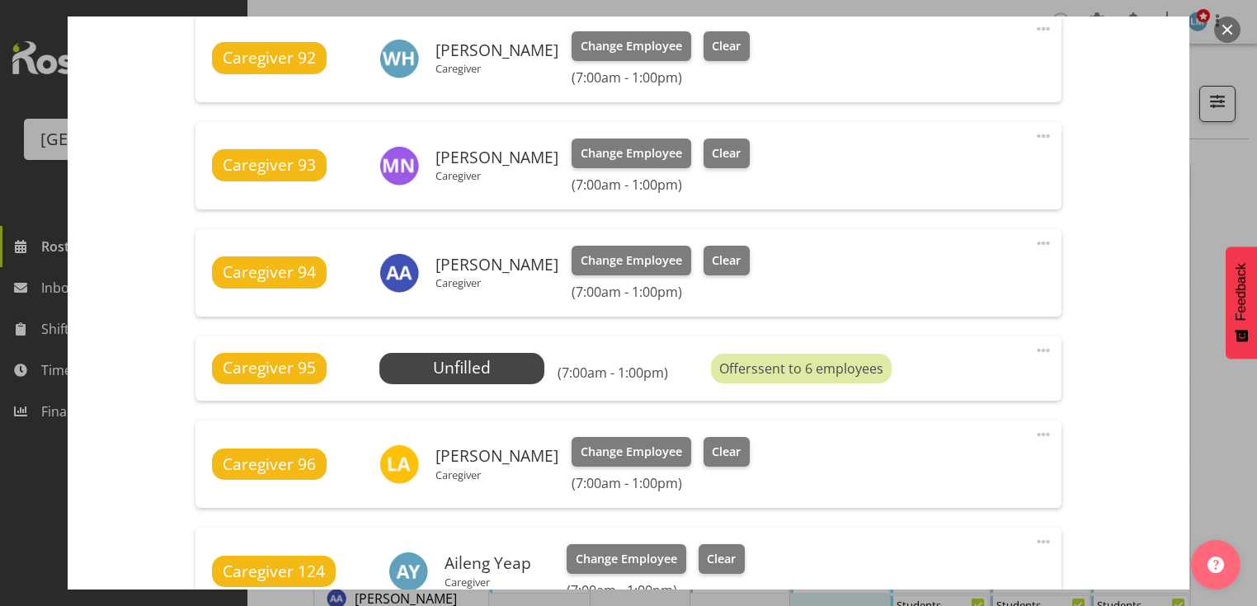
click at [1228, 30] on button "button" at bounding box center [1227, 29] width 26 height 26
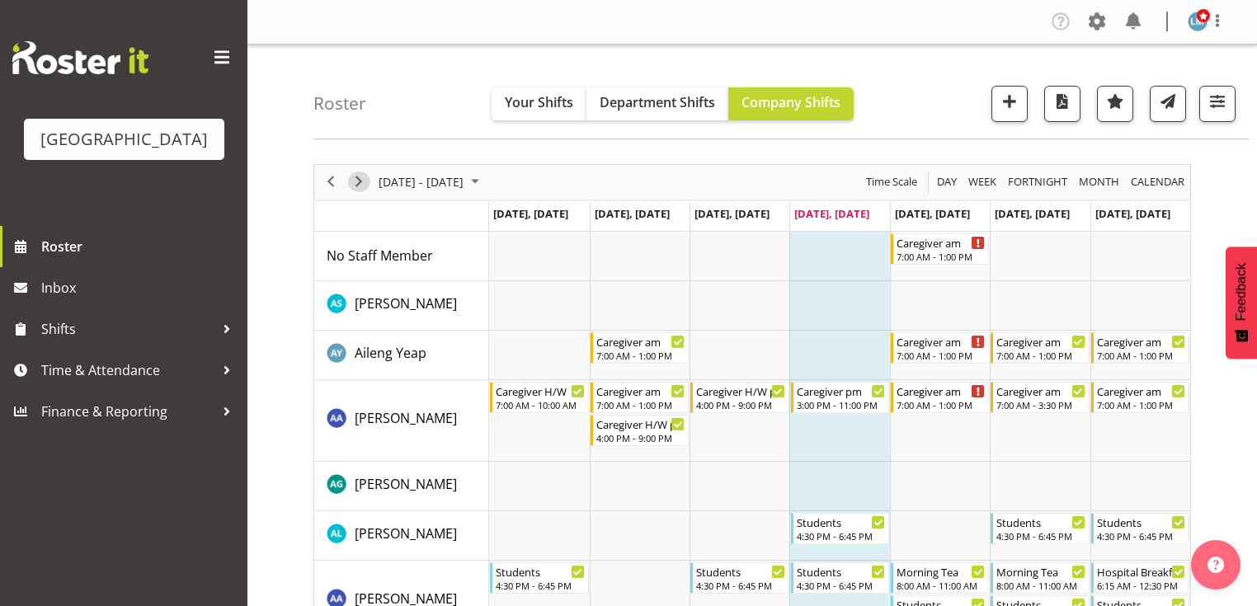
click at [360, 181] on span "Next" at bounding box center [359, 182] width 20 height 21
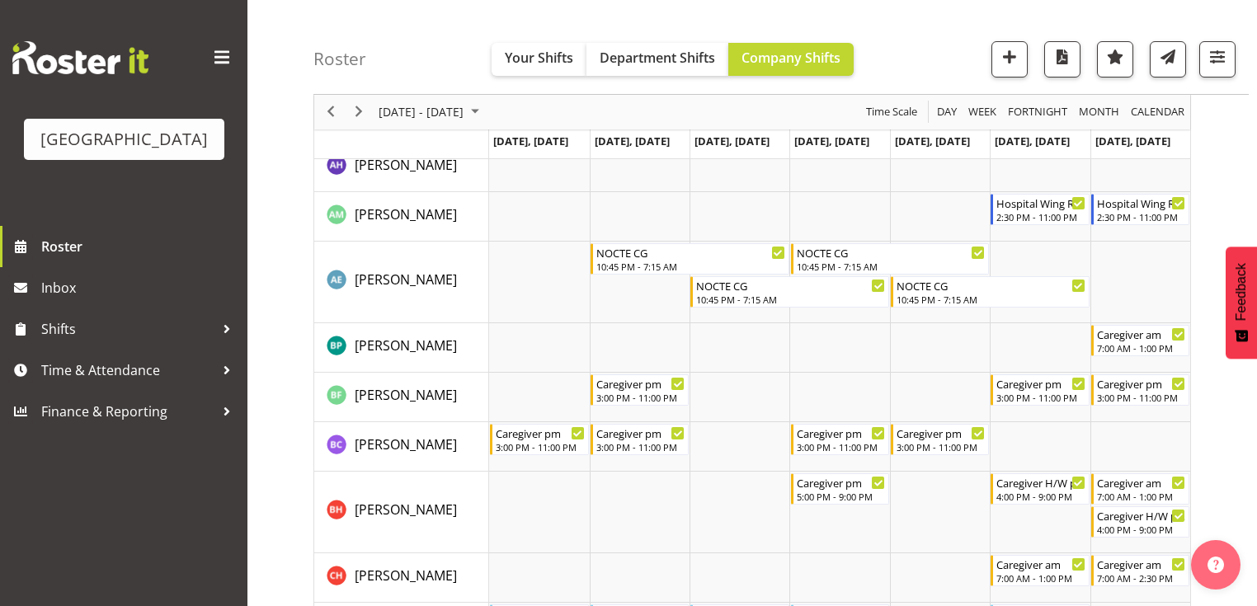
scroll to position [594, 0]
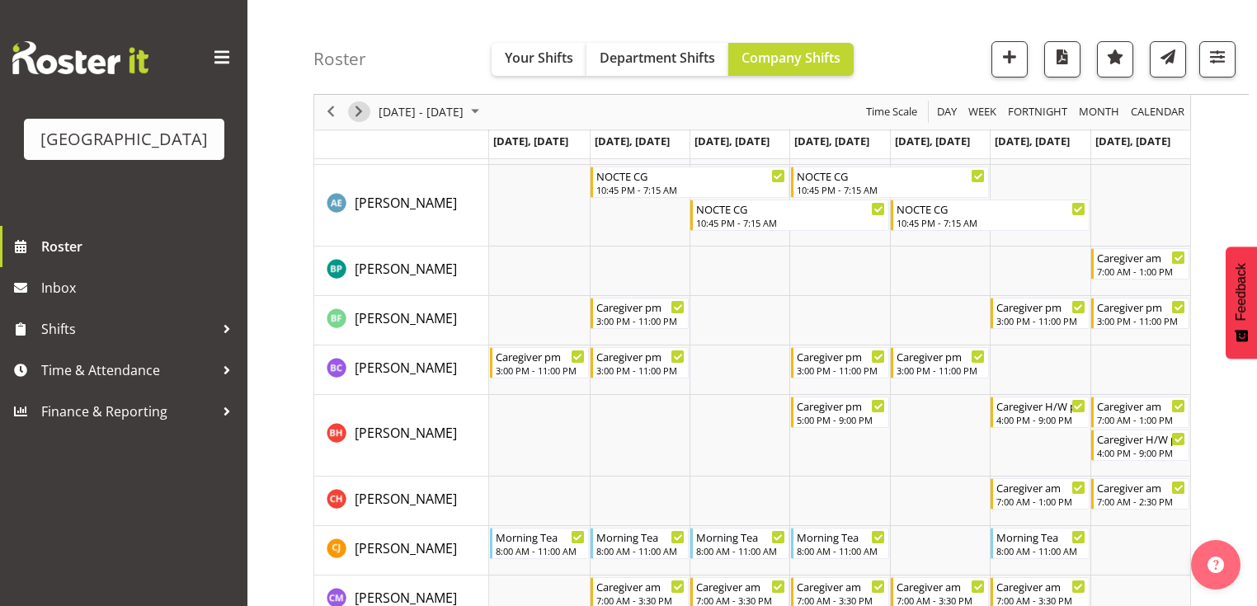
click at [356, 110] on span "Next" at bounding box center [359, 112] width 20 height 21
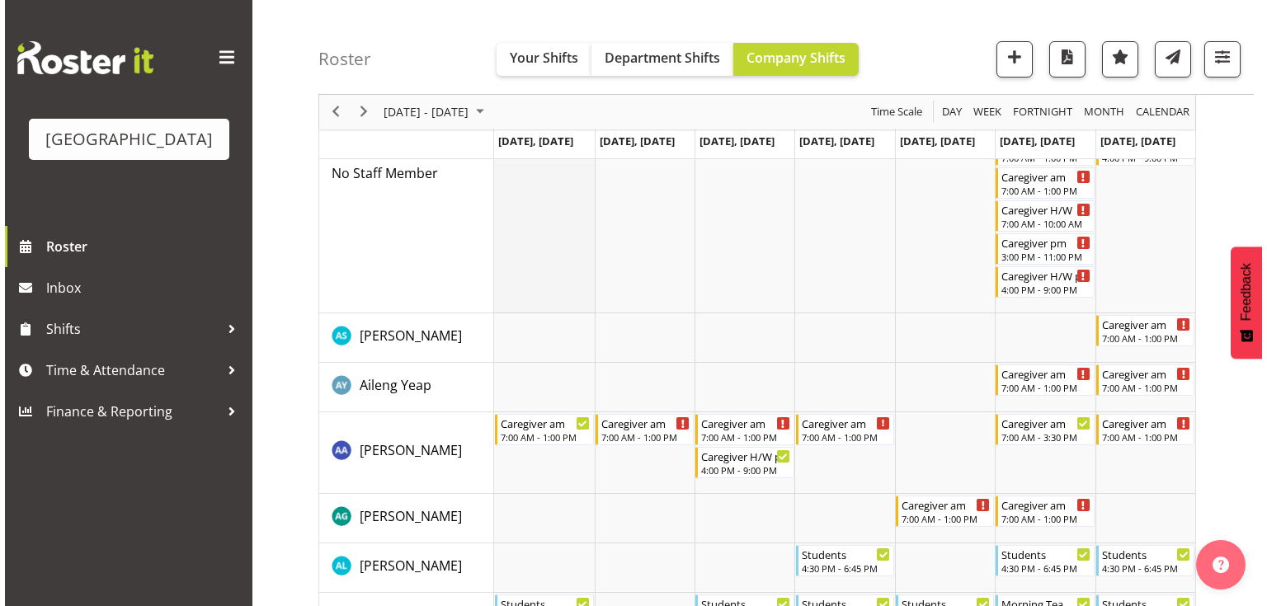
scroll to position [264, 0]
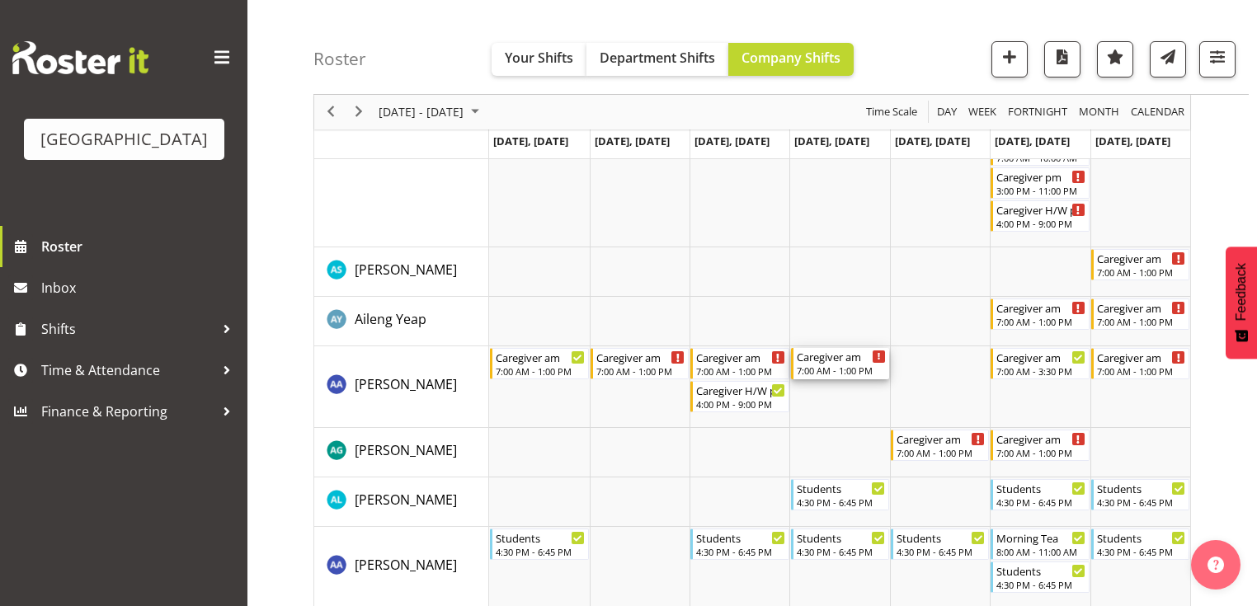
click at [835, 373] on div "7:00 AM - 1:00 PM" at bounding box center [841, 370] width 89 height 13
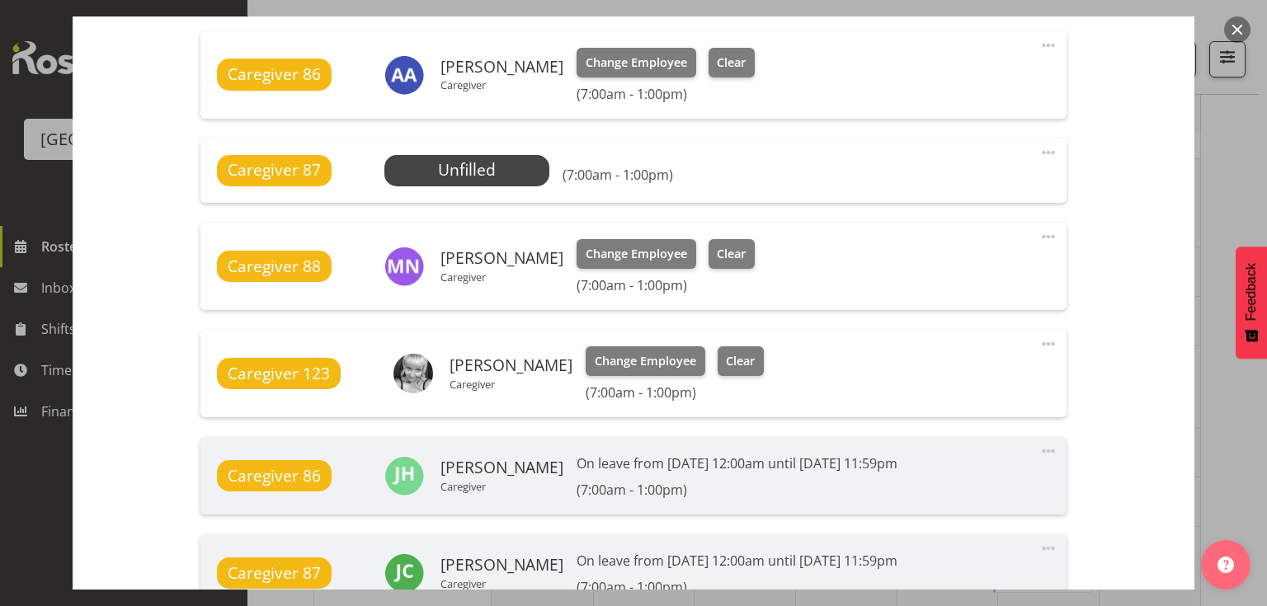
scroll to position [1056, 0]
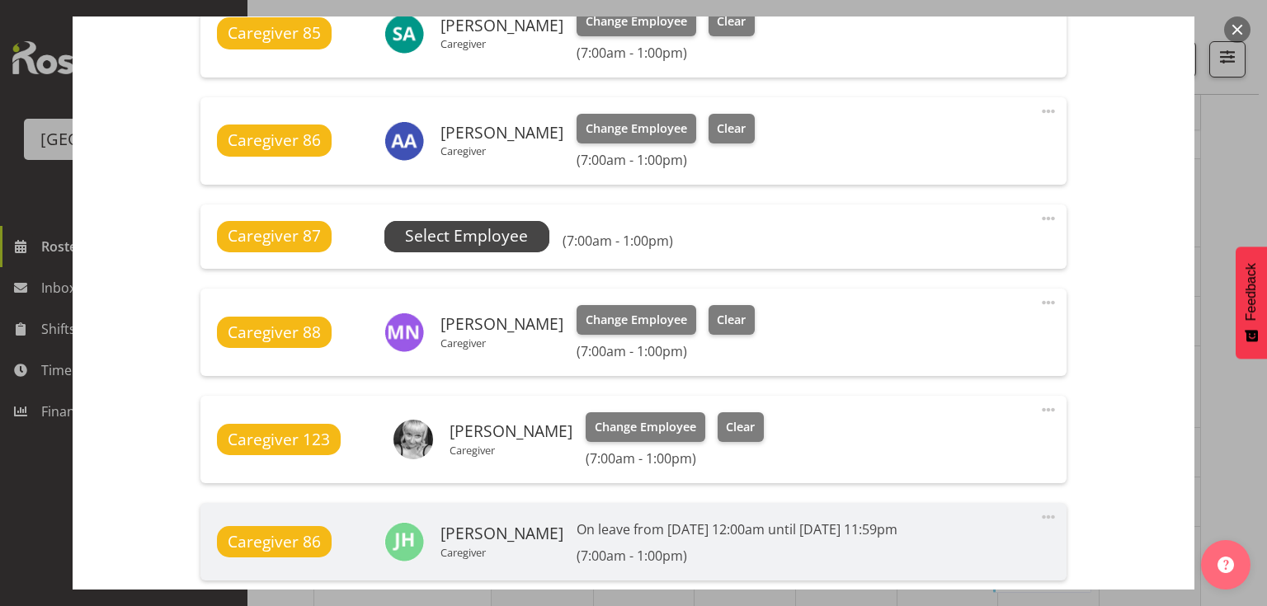
click at [456, 231] on span "Select Employee" at bounding box center [466, 236] width 123 height 24
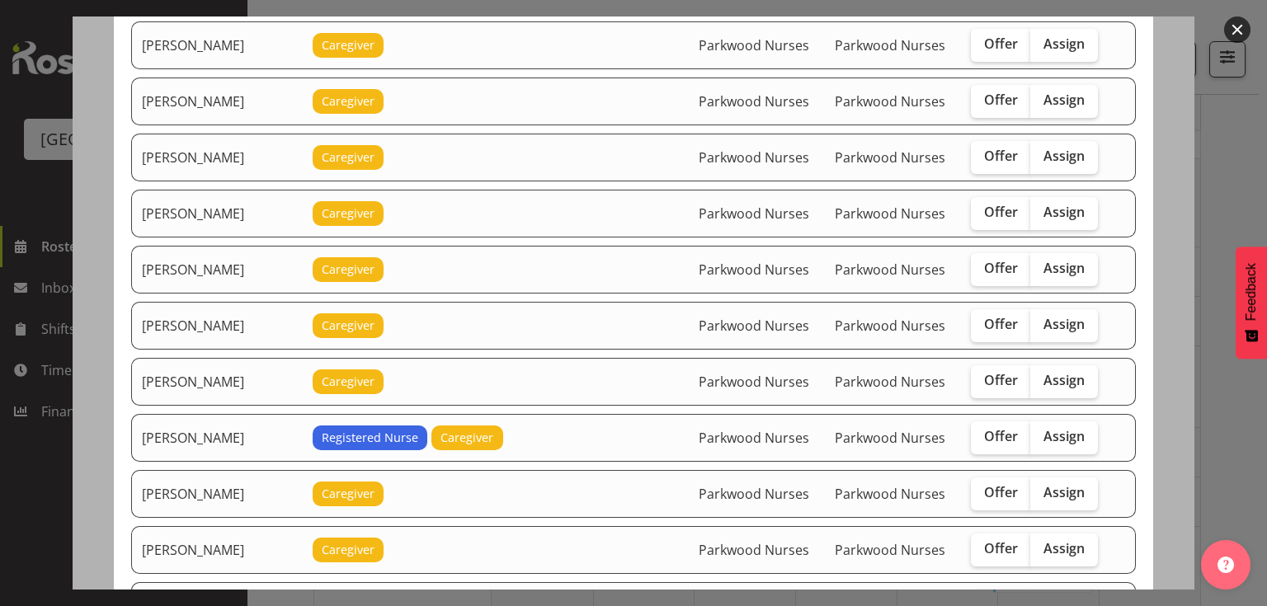
scroll to position [726, 0]
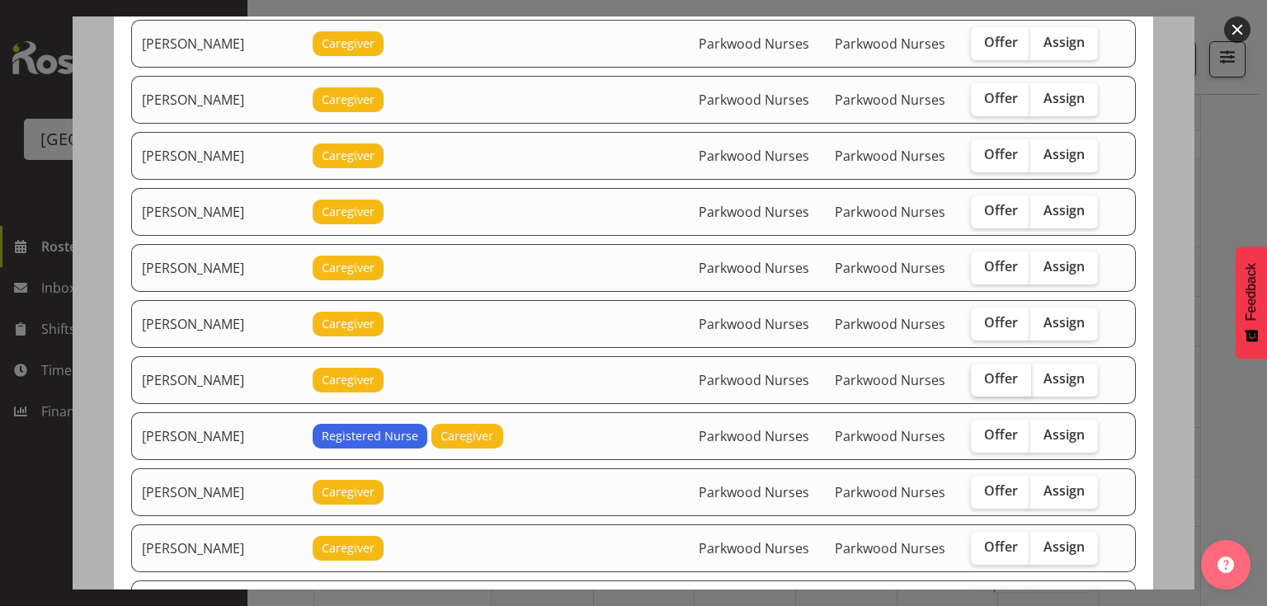
click at [988, 370] on span "Offer" at bounding box center [1001, 378] width 34 height 16
click at [981, 374] on input "Offer" at bounding box center [976, 379] width 11 height 11
checkbox input "true"
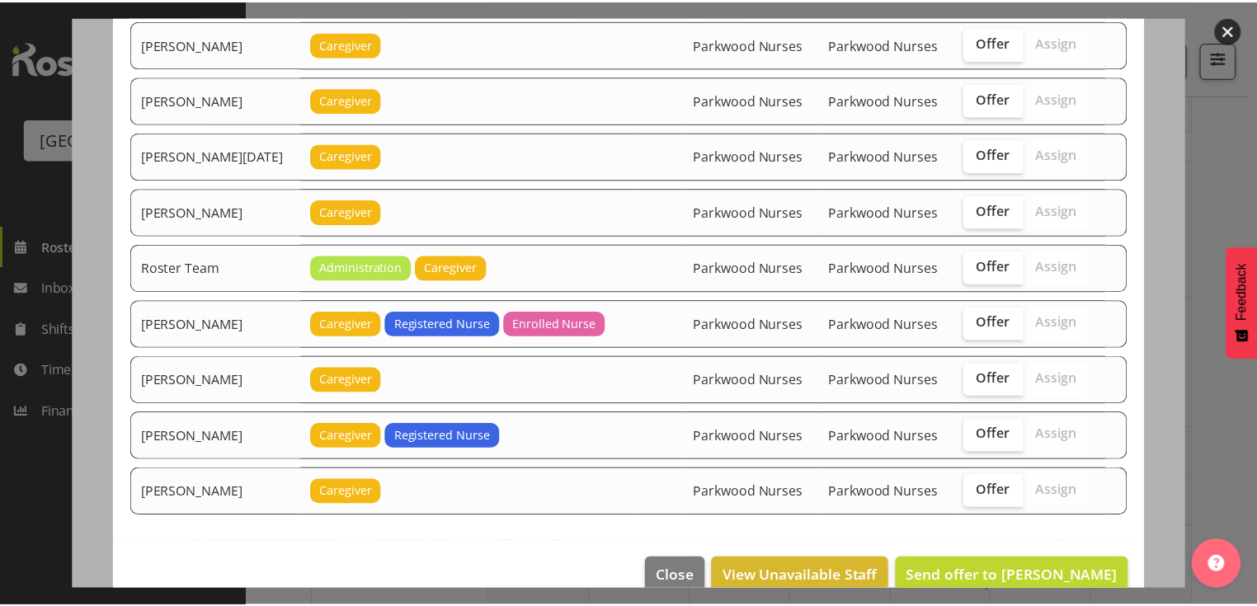
scroll to position [1960, 0]
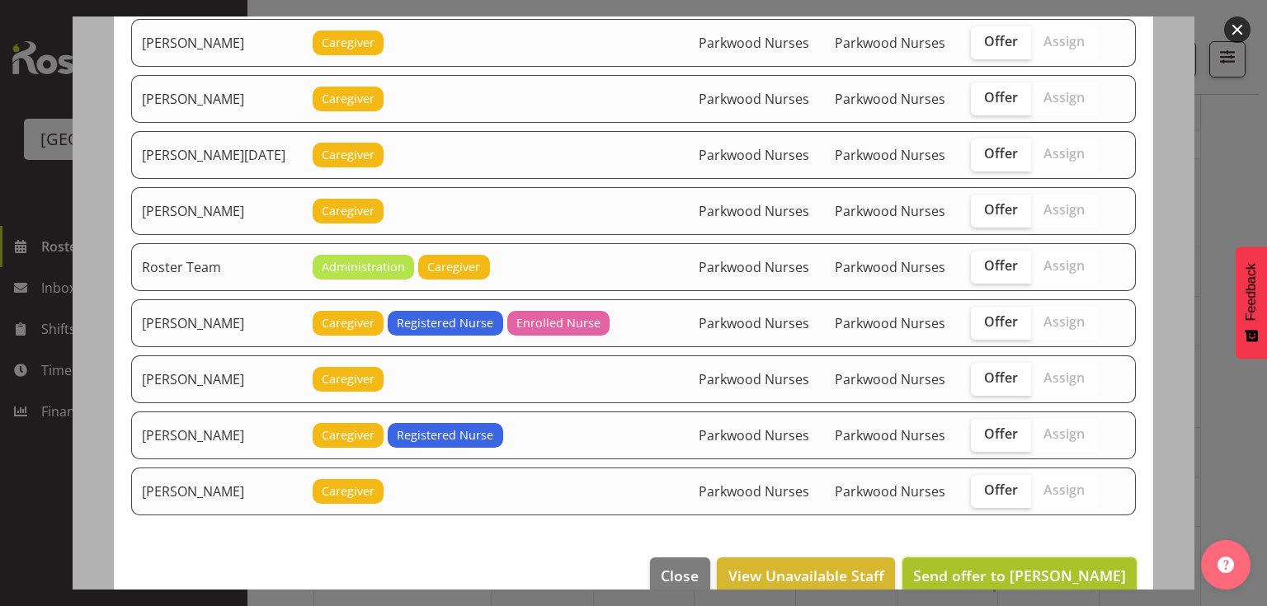
click at [1026, 566] on span "Send offer to Jessa Catapang" at bounding box center [1019, 576] width 213 height 20
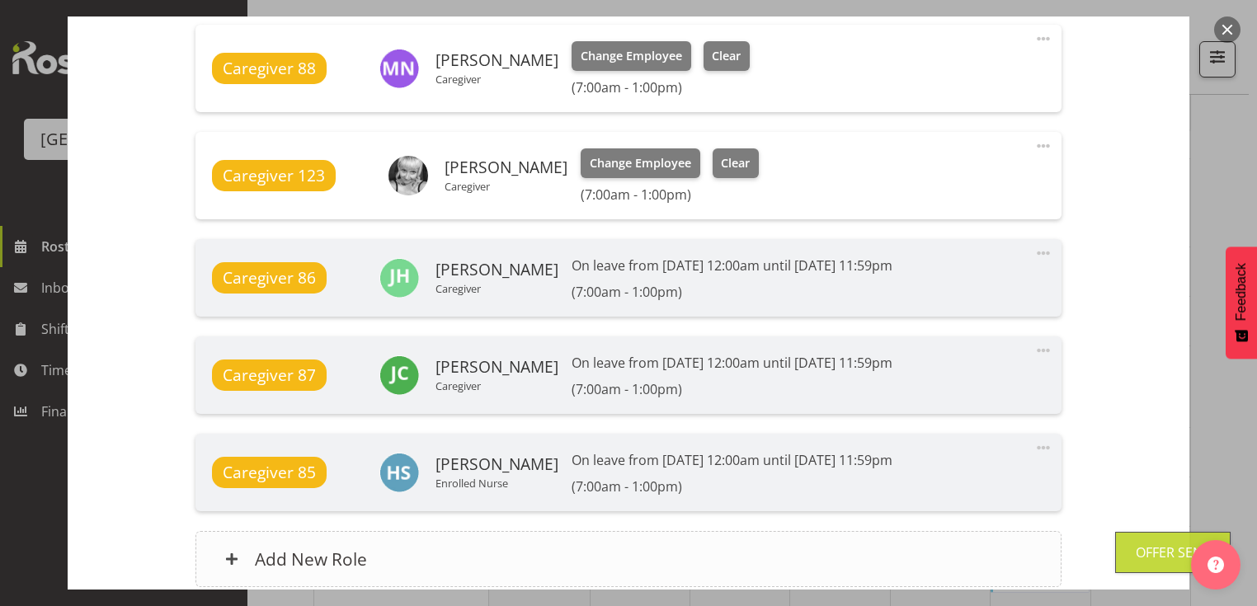
scroll to position [1463, 0]
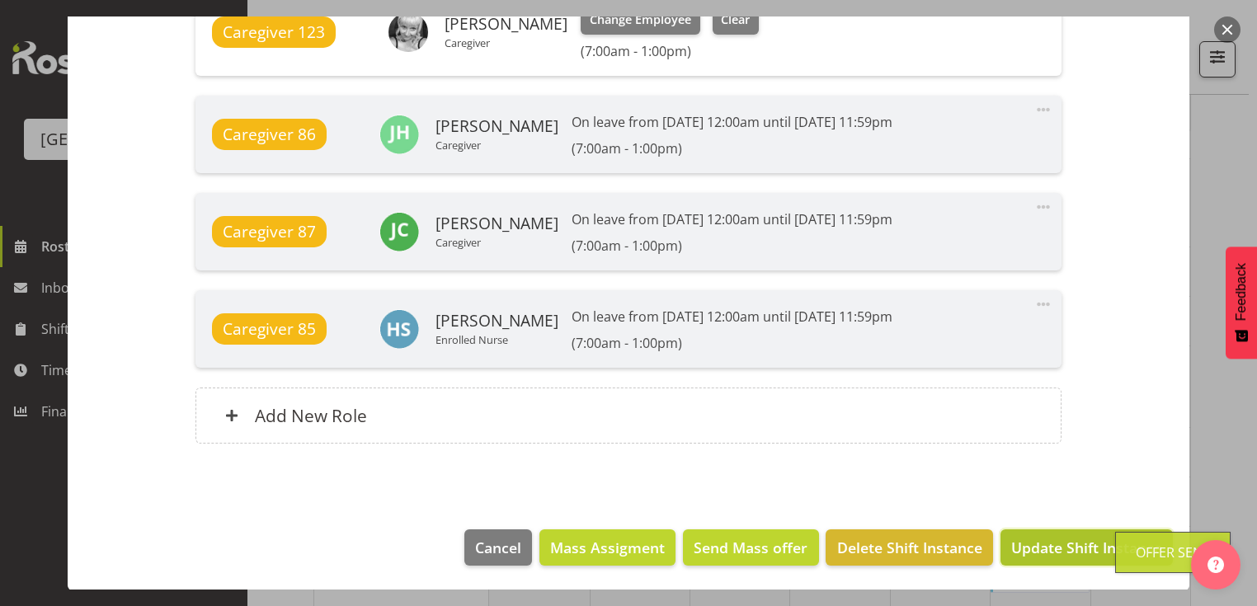
click at [1042, 548] on span "Update Shift Instance" at bounding box center [1086, 547] width 151 height 21
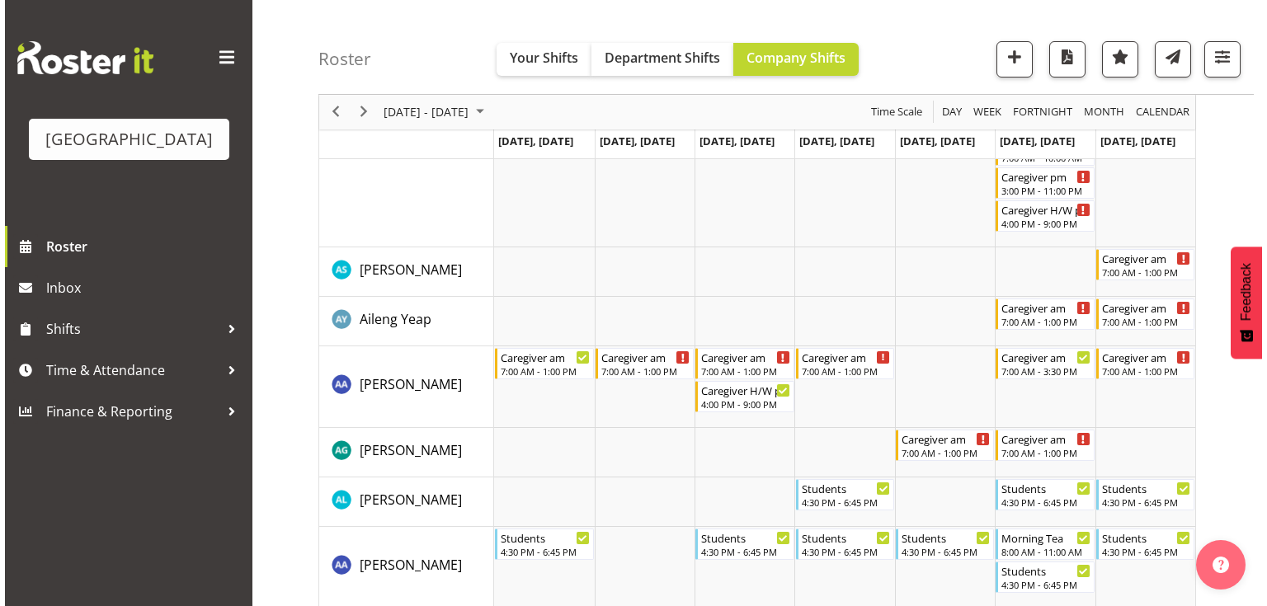
scroll to position [0, 0]
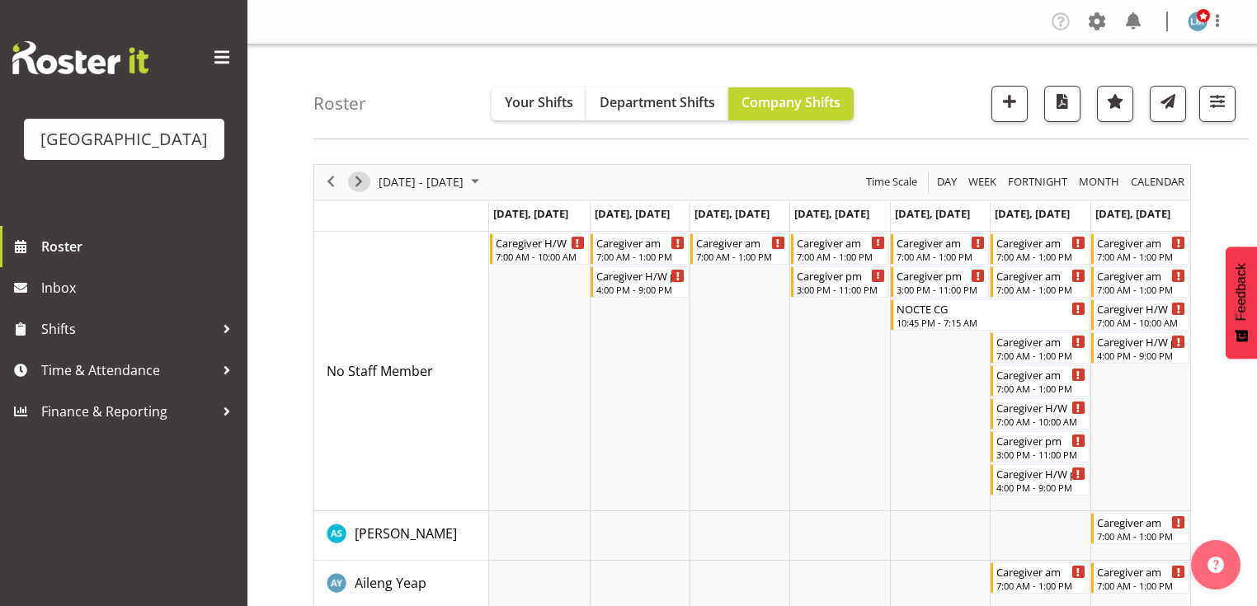
click at [360, 178] on span "Next" at bounding box center [359, 182] width 20 height 21
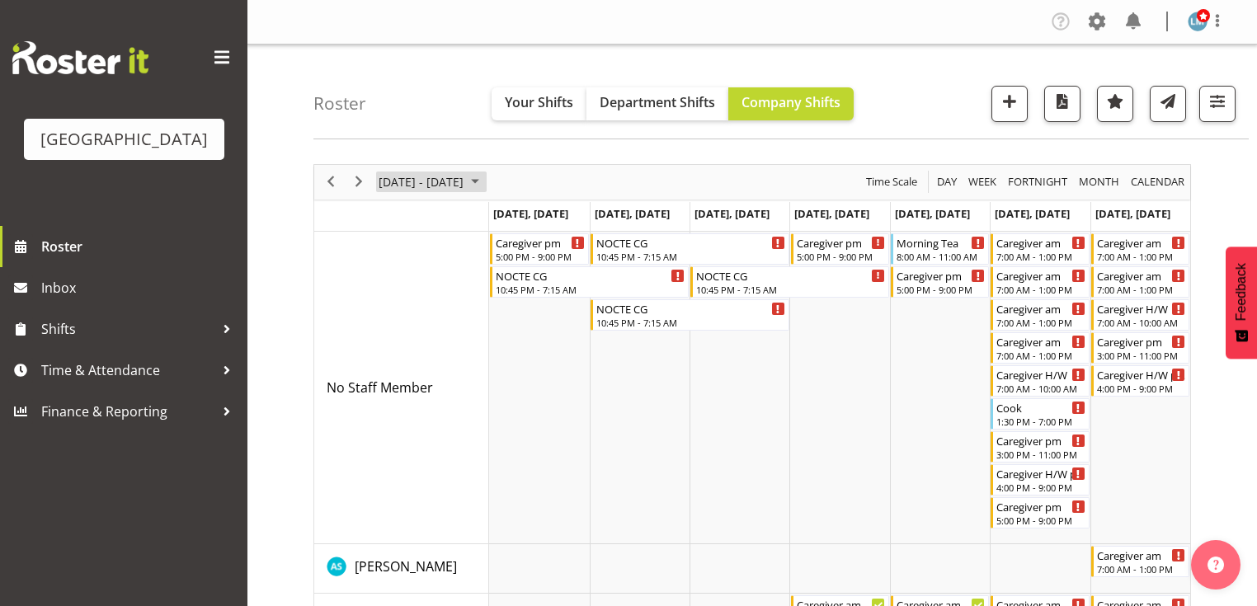
click at [485, 181] on span "September 2025" at bounding box center [475, 182] width 20 height 21
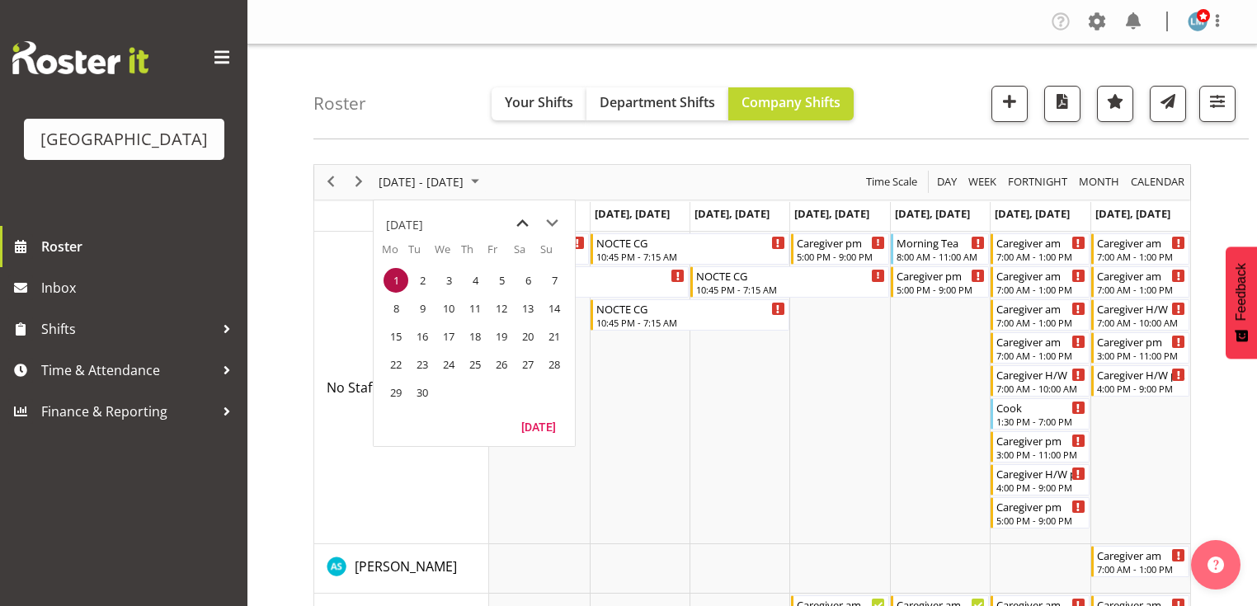
click at [523, 217] on span "previous month" at bounding box center [522, 224] width 29 height 30
click at [398, 330] on span "11" at bounding box center [396, 336] width 25 height 25
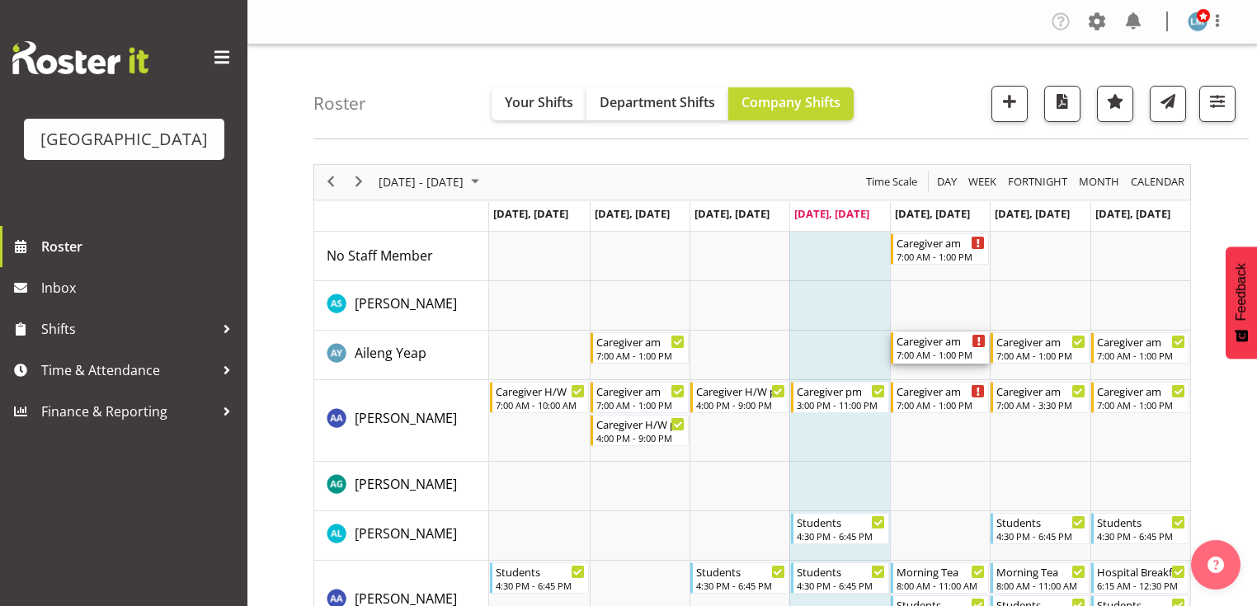
click at [921, 349] on div "7:00 AM - 1:00 PM" at bounding box center [941, 354] width 89 height 13
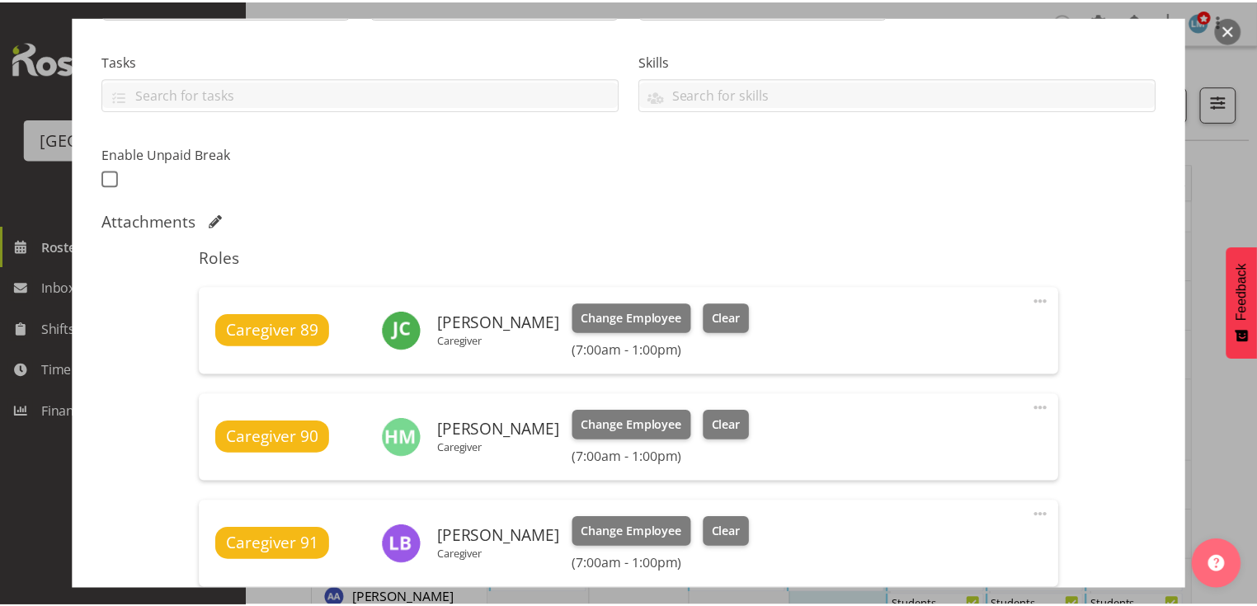
scroll to position [462, 0]
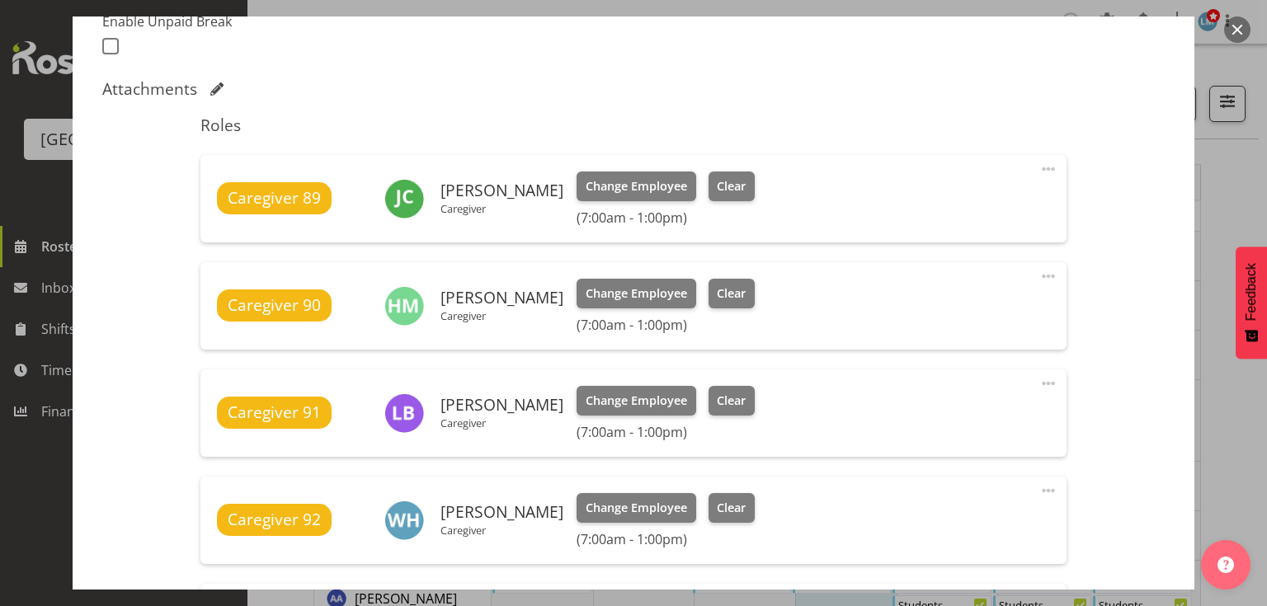
click at [1237, 18] on button "button" at bounding box center [1237, 29] width 26 height 26
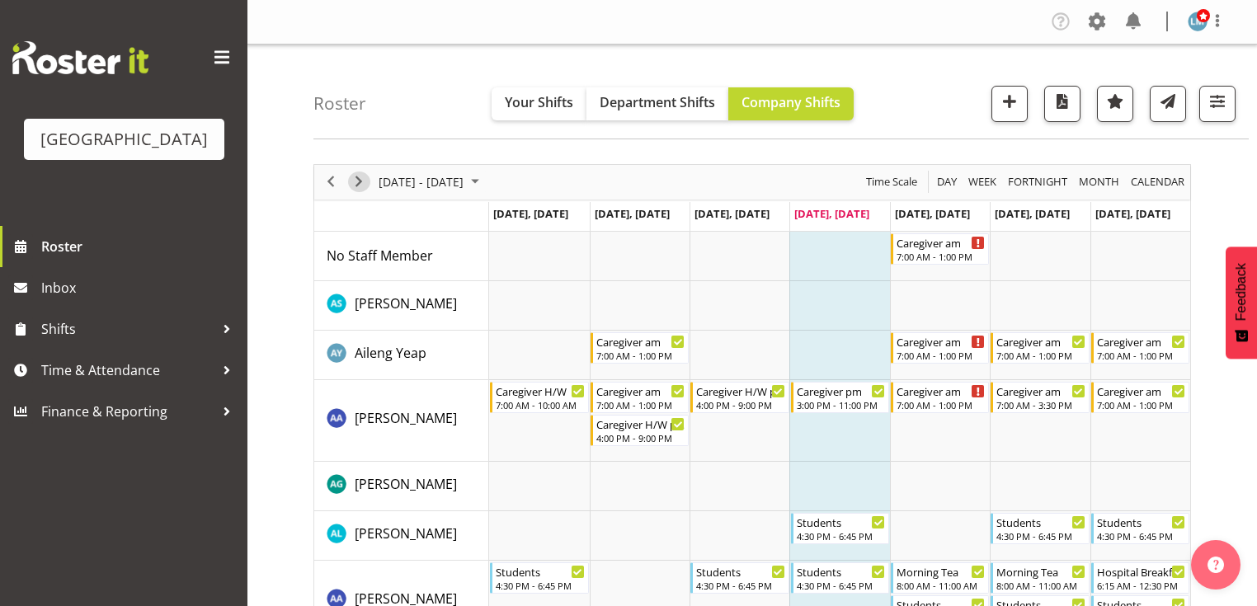
click at [362, 178] on span "Next" at bounding box center [359, 182] width 20 height 21
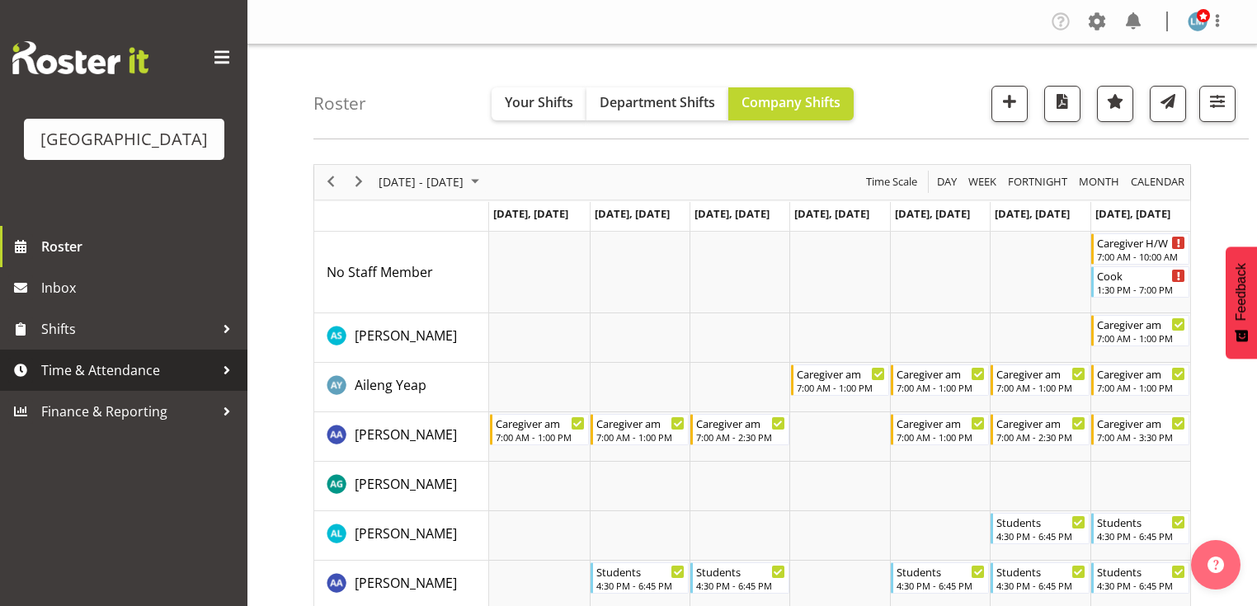
click at [226, 383] on div at bounding box center [226, 370] width 25 height 25
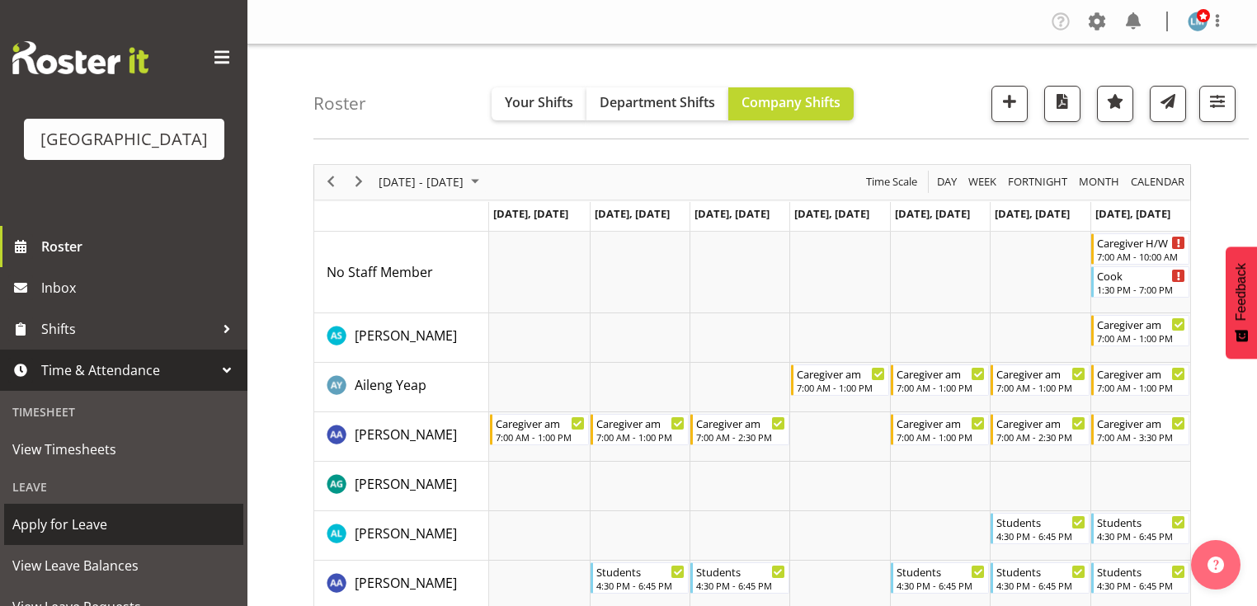
click at [152, 537] on span "Apply for Leave" at bounding box center [123, 524] width 223 height 25
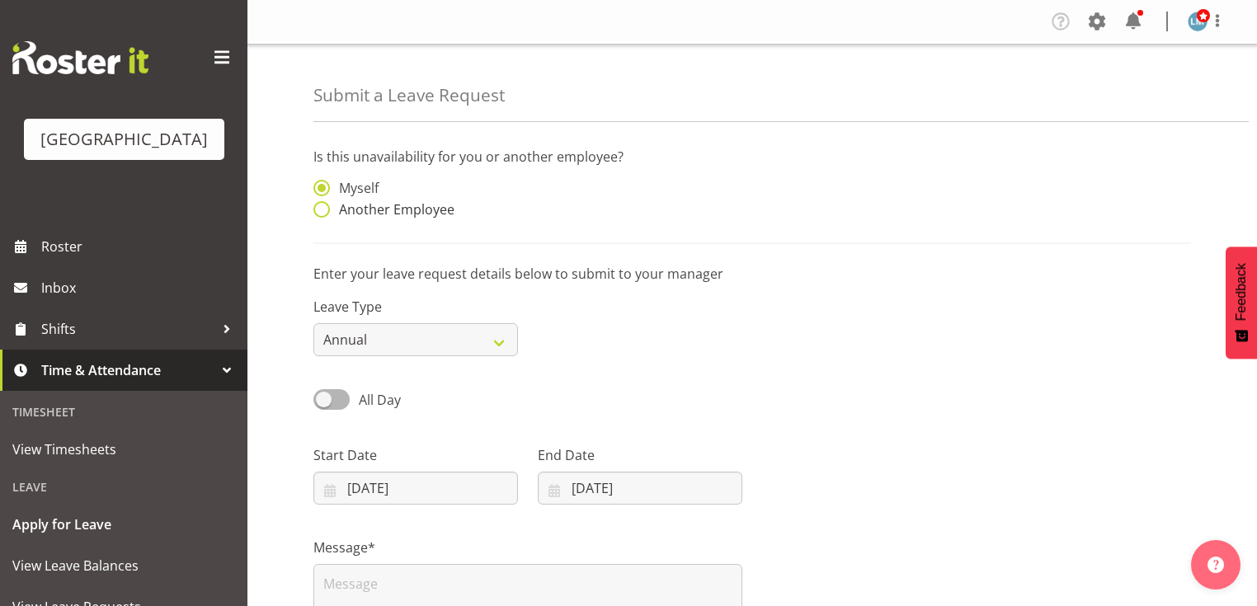
click at [322, 205] on span at bounding box center [321, 209] width 16 height 16
click at [322, 205] on input "Another Employee" at bounding box center [318, 210] width 11 height 11
radio input "true"
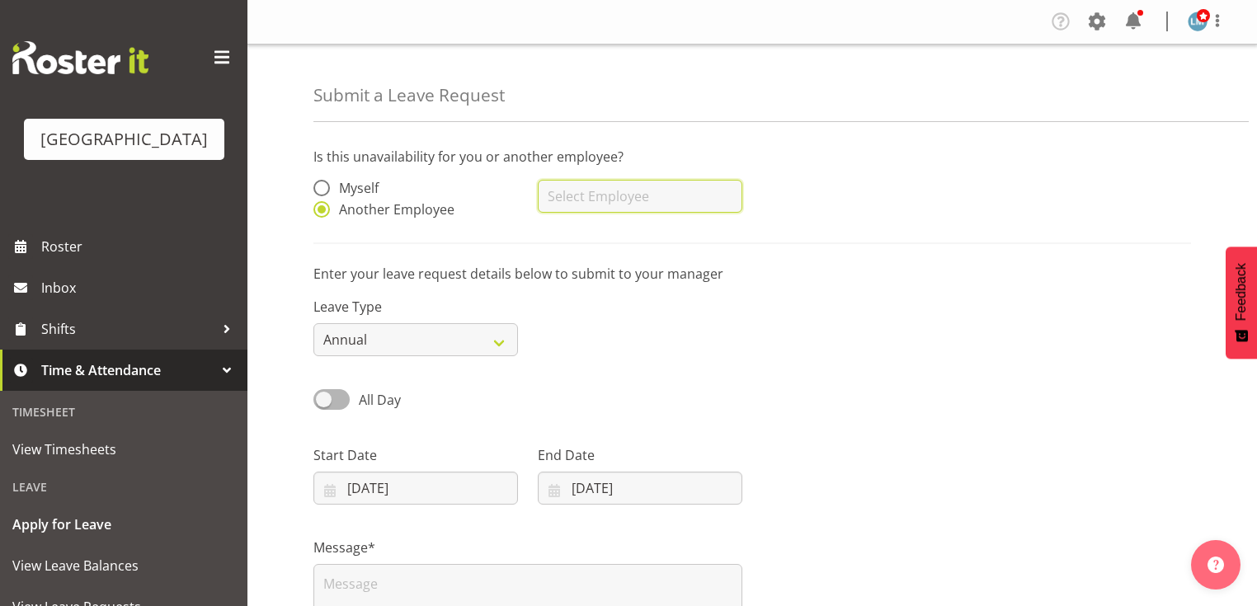
click at [631, 201] on input "text" at bounding box center [640, 196] width 205 height 33
click at [602, 238] on span "[PERSON_NAME]" at bounding box center [602, 237] width 102 height 18
type input "[PERSON_NAME]"
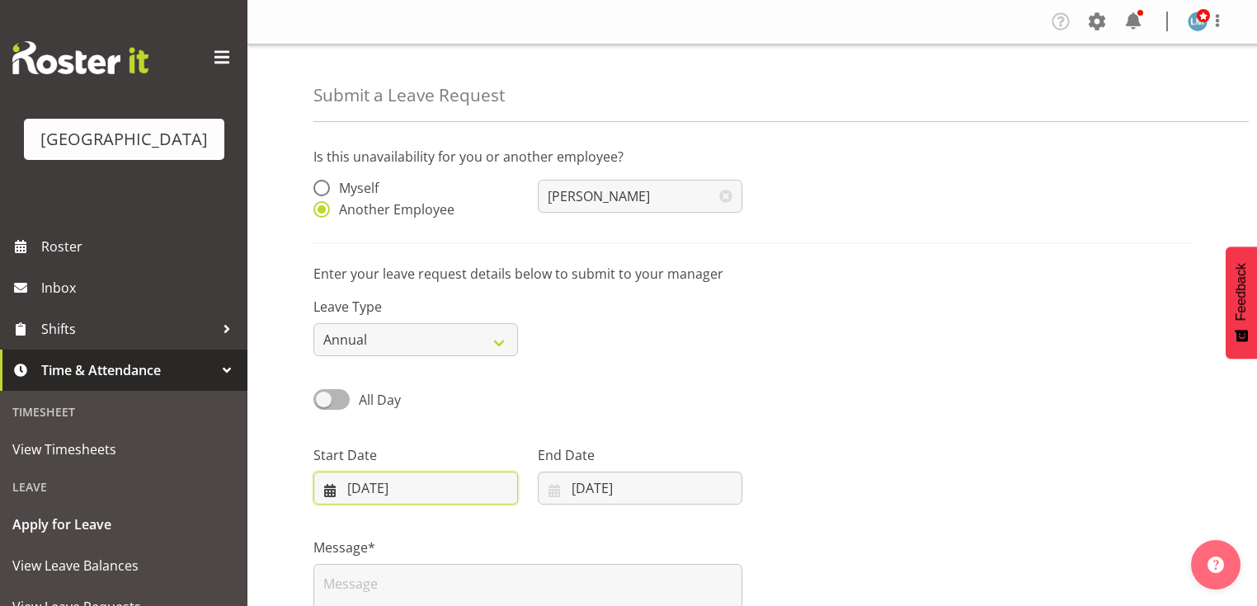
click at [327, 489] on input "[DATE]" at bounding box center [415, 488] width 205 height 33
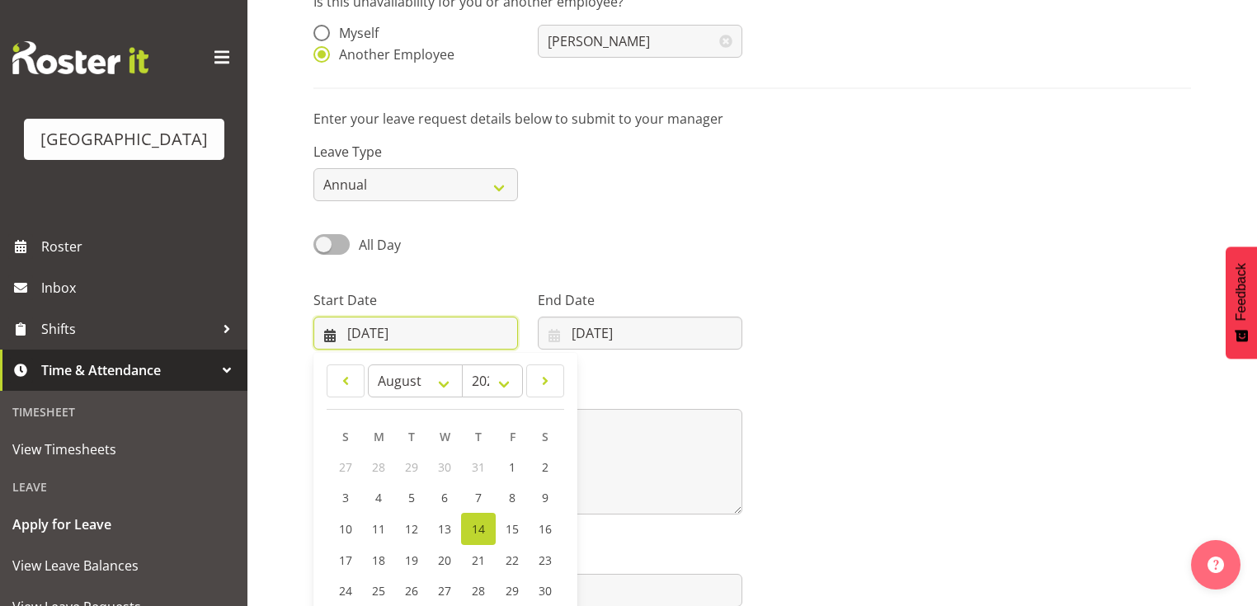
scroll to position [238, 0]
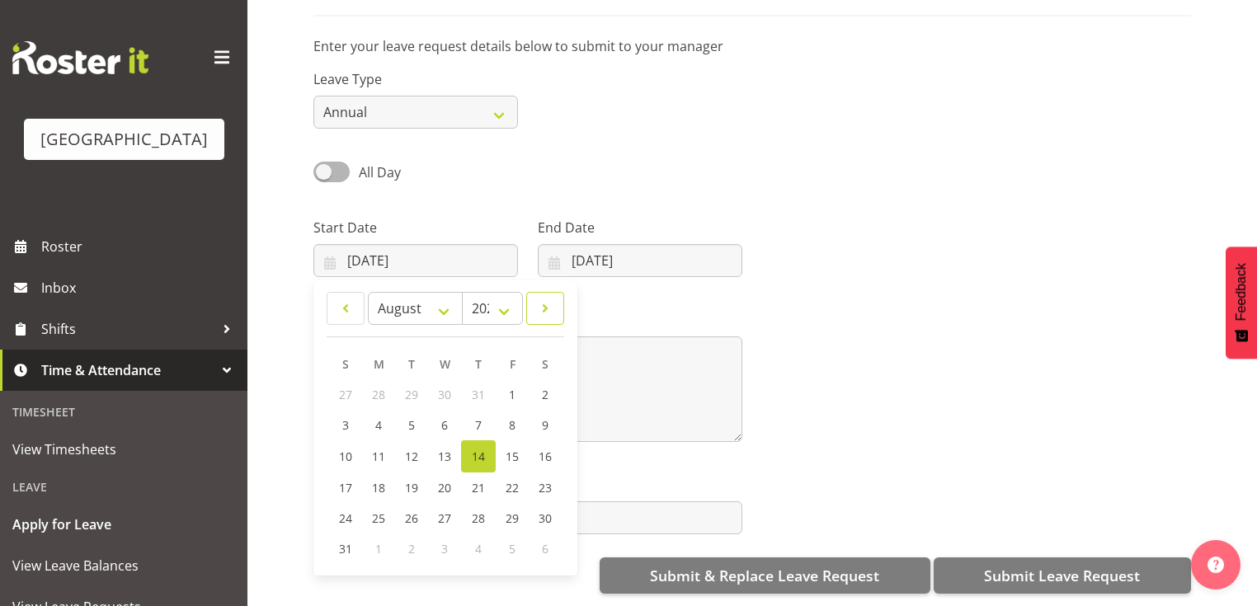
click at [548, 299] on span at bounding box center [545, 309] width 16 height 20
select select "8"
click at [379, 387] on span "1" at bounding box center [379, 395] width 7 height 16
type input "[DATE]"
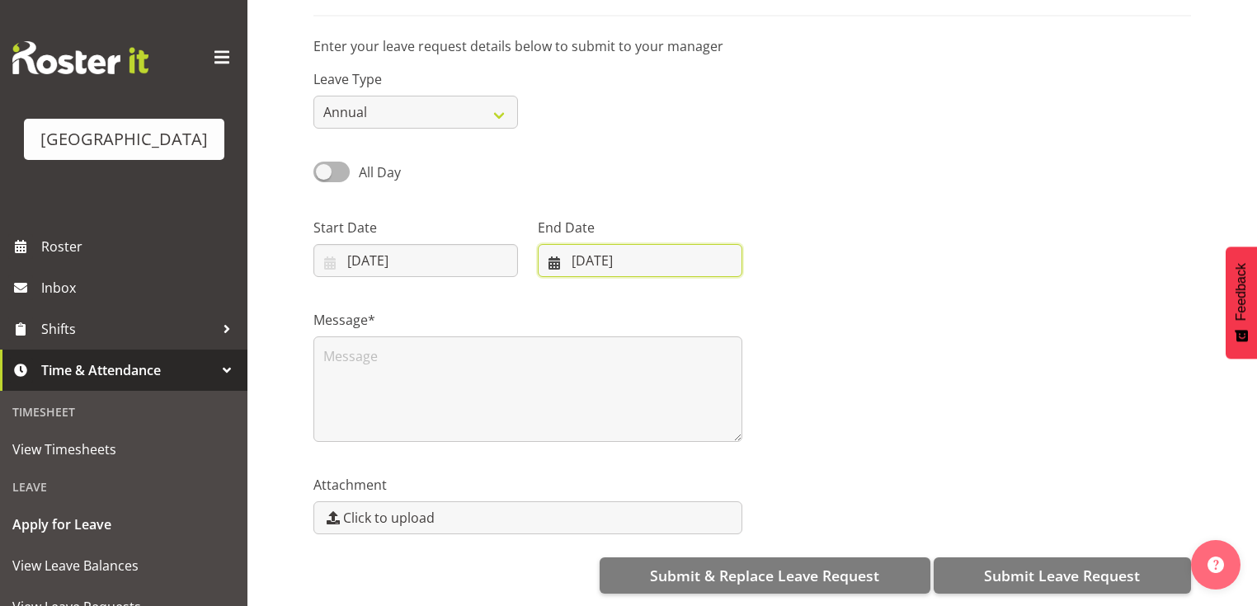
click at [554, 246] on input "[DATE]" at bounding box center [640, 260] width 205 height 33
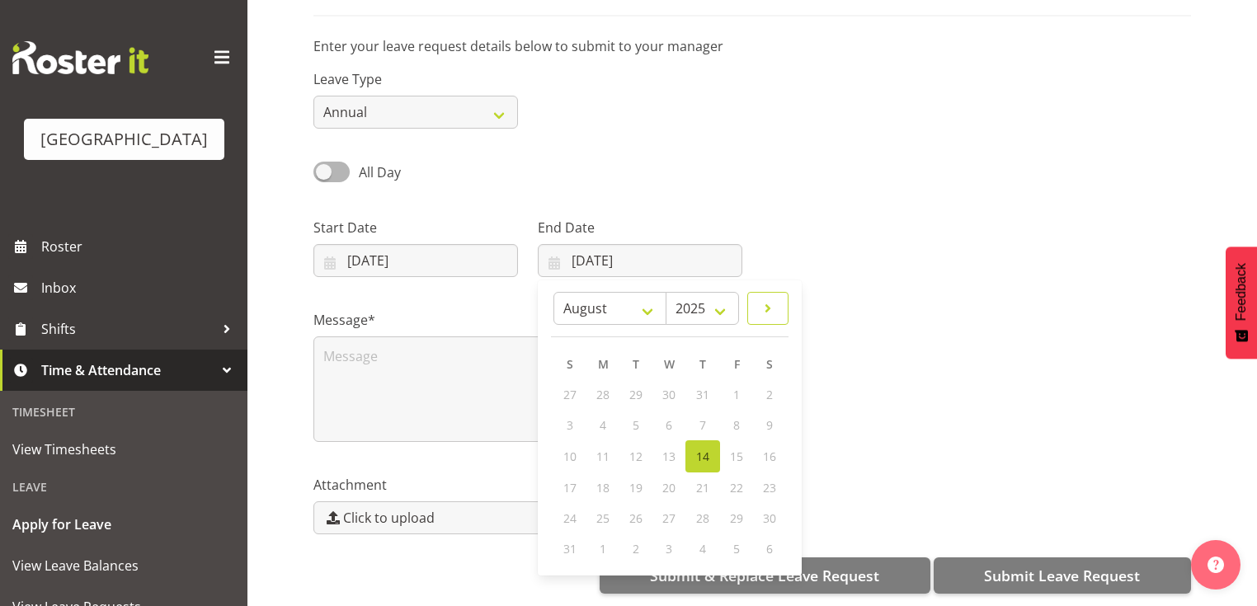
click at [773, 302] on span at bounding box center [768, 309] width 20 height 20
select select "8"
click at [637, 387] on span "2" at bounding box center [636, 395] width 7 height 16
type input "02/09/2025"
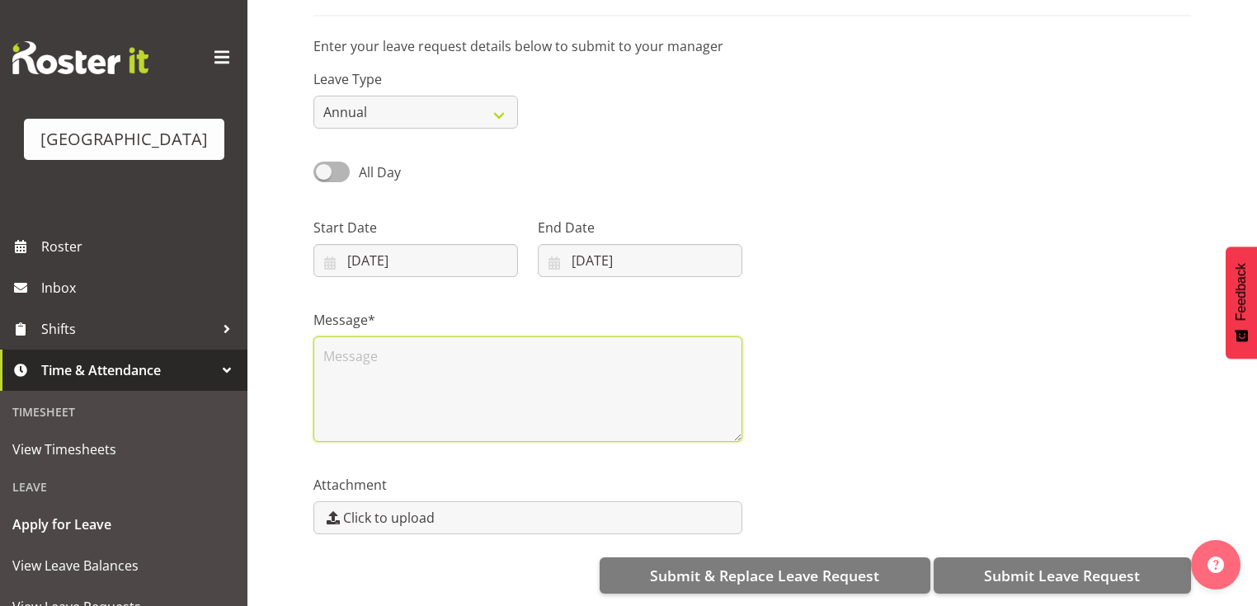
click at [501, 386] on textarea at bounding box center [527, 389] width 429 height 106
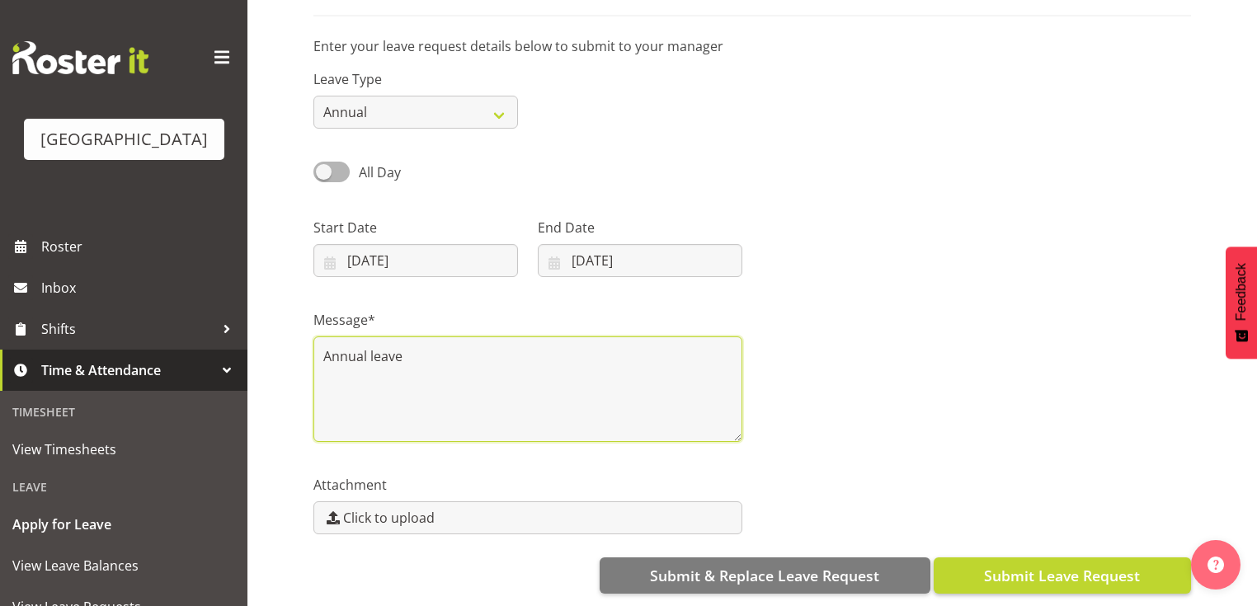
type textarea "Annual leave"
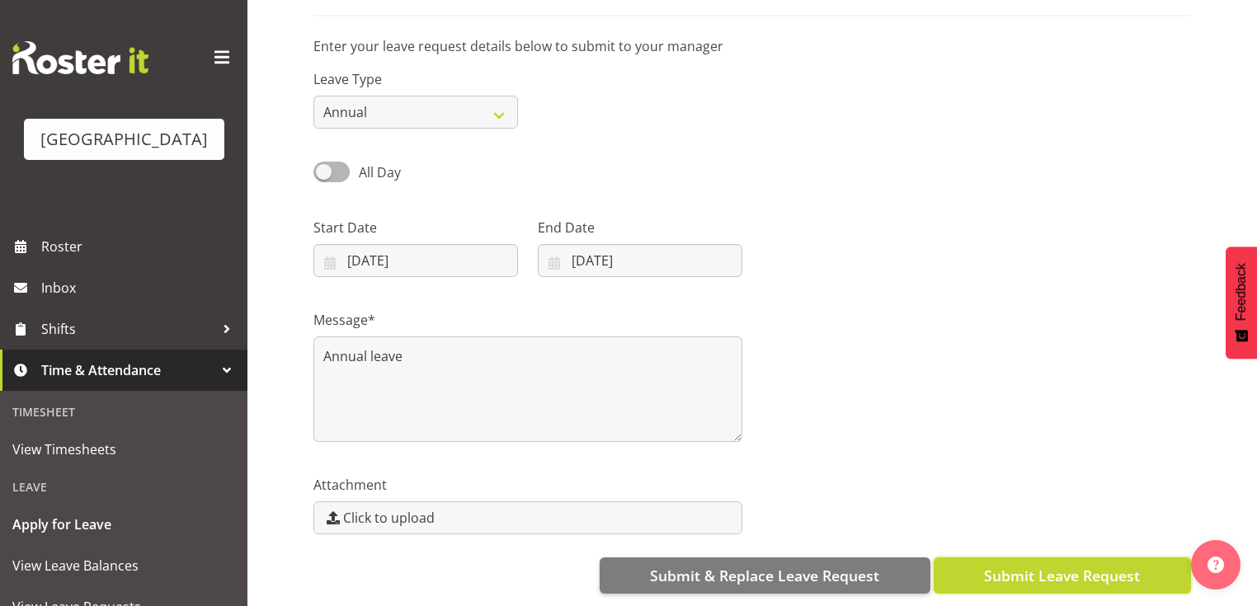
click at [1047, 570] on span "Submit Leave Request" at bounding box center [1062, 575] width 156 height 21
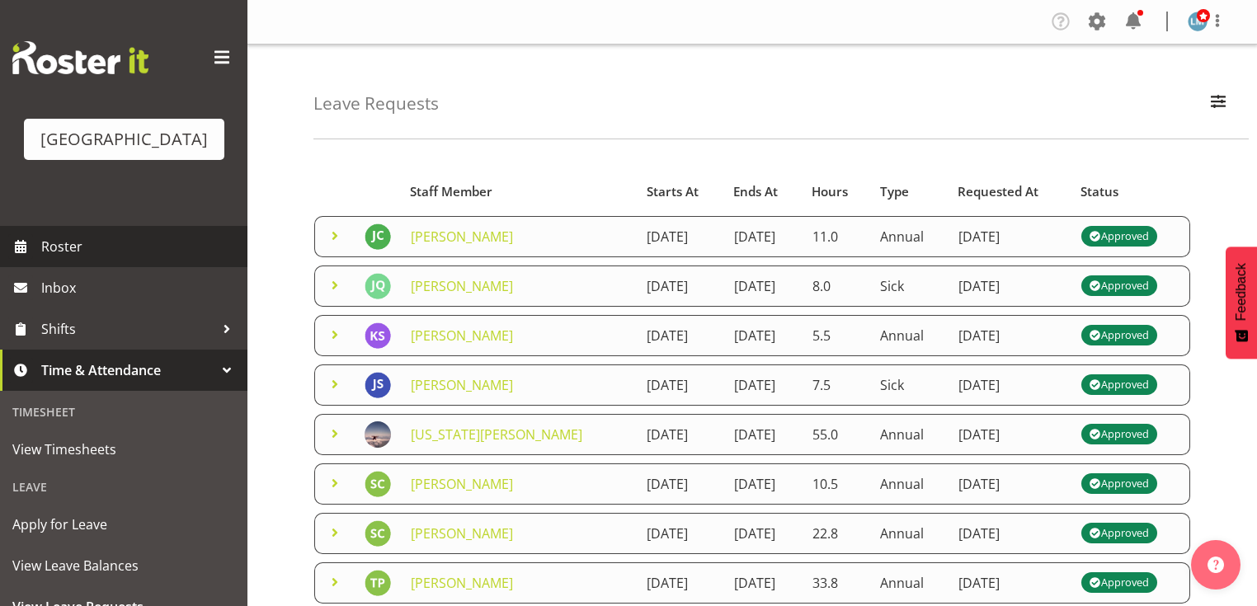
click at [84, 259] on span "Roster" at bounding box center [140, 246] width 198 height 25
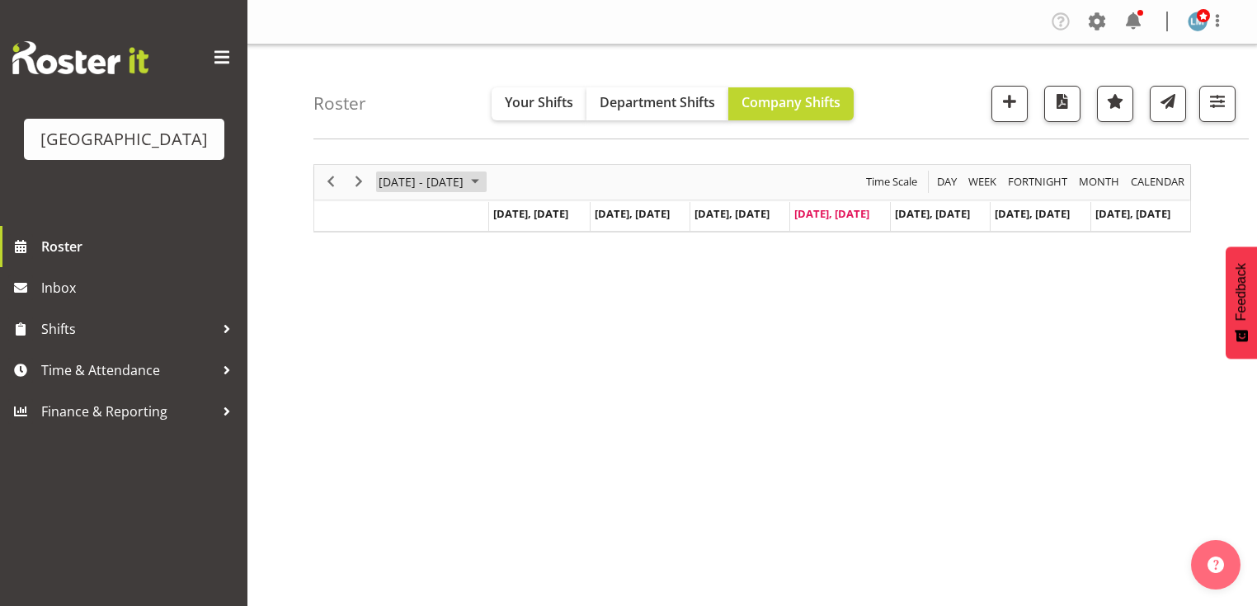
click at [485, 180] on span "August 2025" at bounding box center [475, 182] width 20 height 21
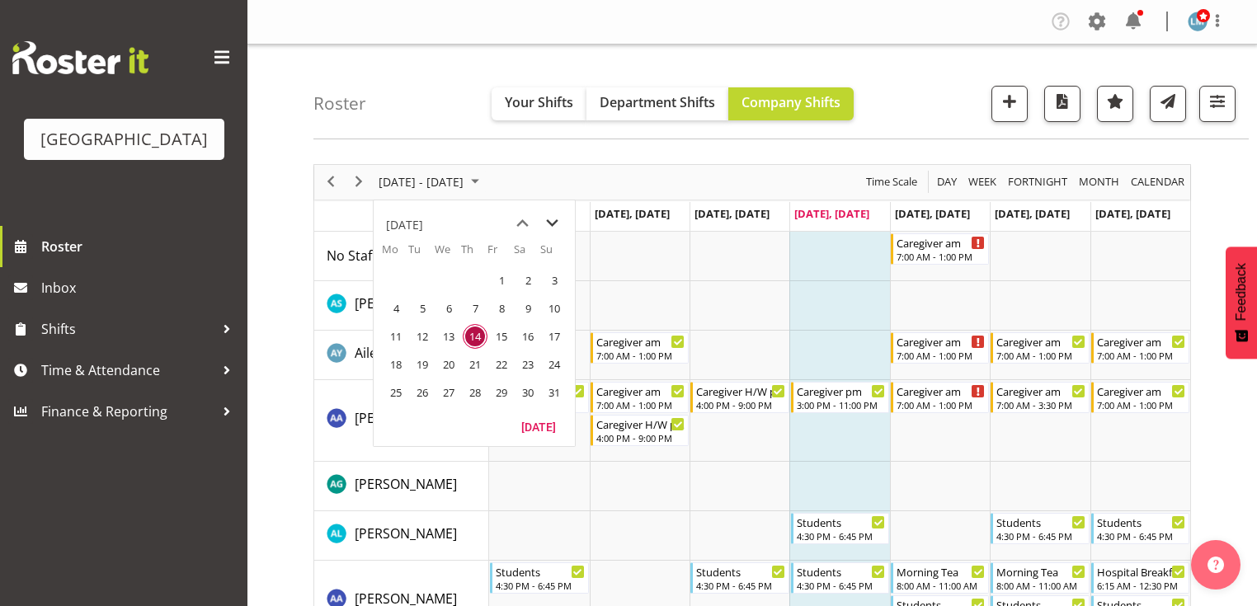
click at [547, 216] on span "next month" at bounding box center [552, 224] width 29 height 30
click at [393, 280] on span "1" at bounding box center [396, 280] width 25 height 25
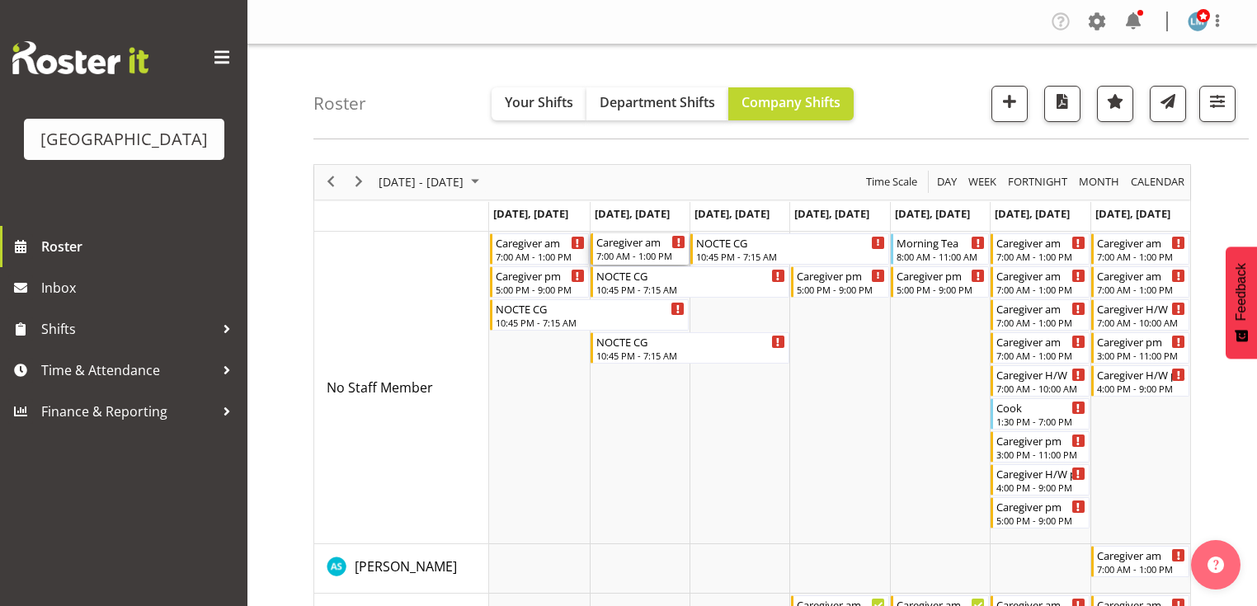
click at [627, 252] on div "7:00 AM - 1:00 PM" at bounding box center [640, 255] width 89 height 13
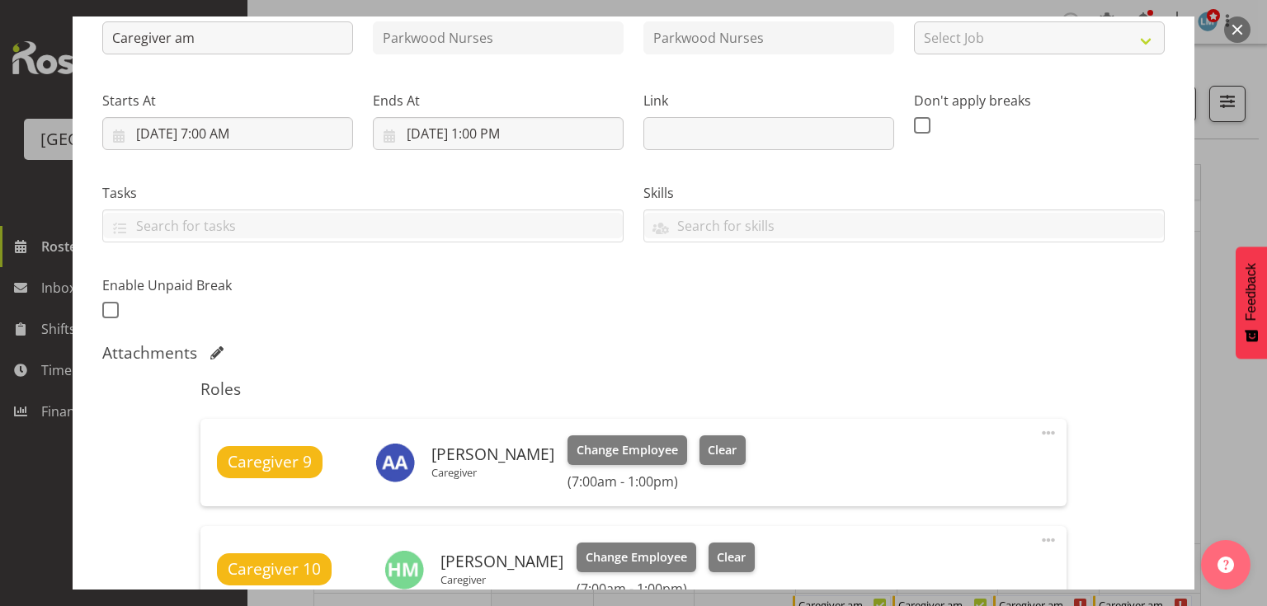
scroll to position [462, 0]
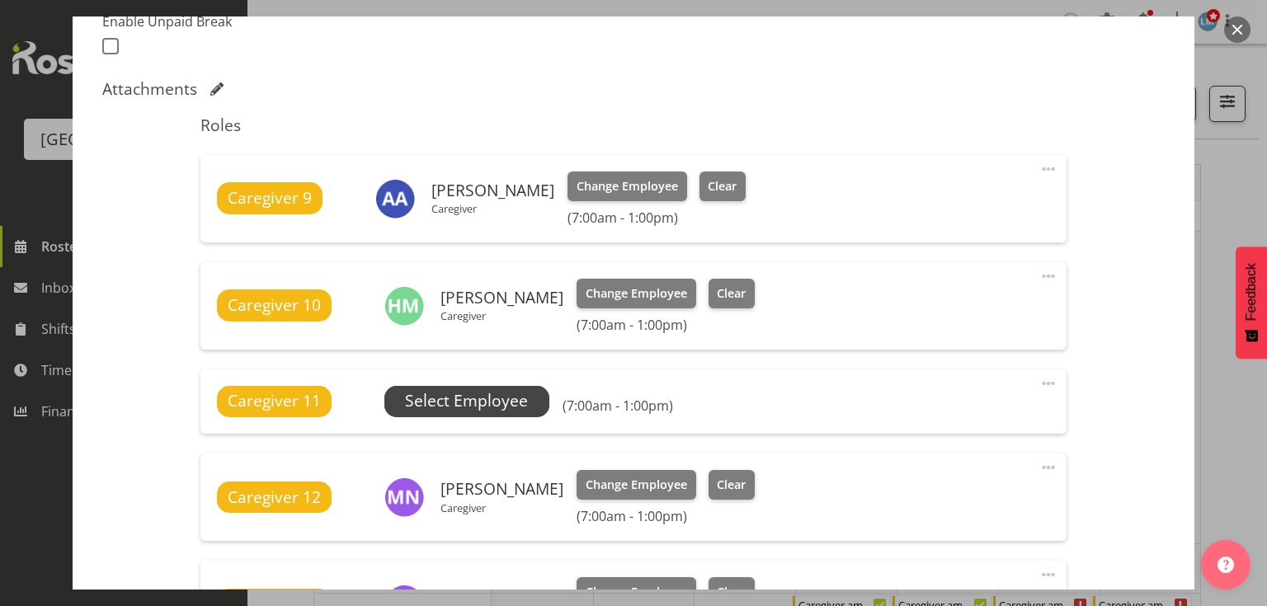
click at [475, 392] on span "Select Employee" at bounding box center [466, 401] width 123 height 24
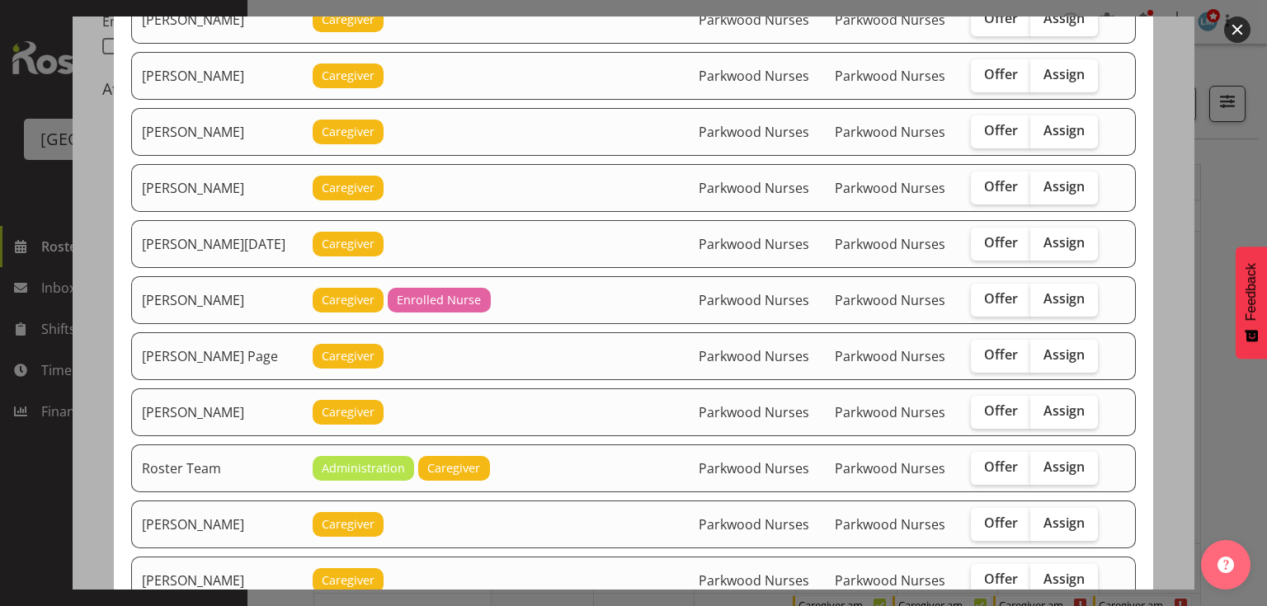
scroll to position [2111, 0]
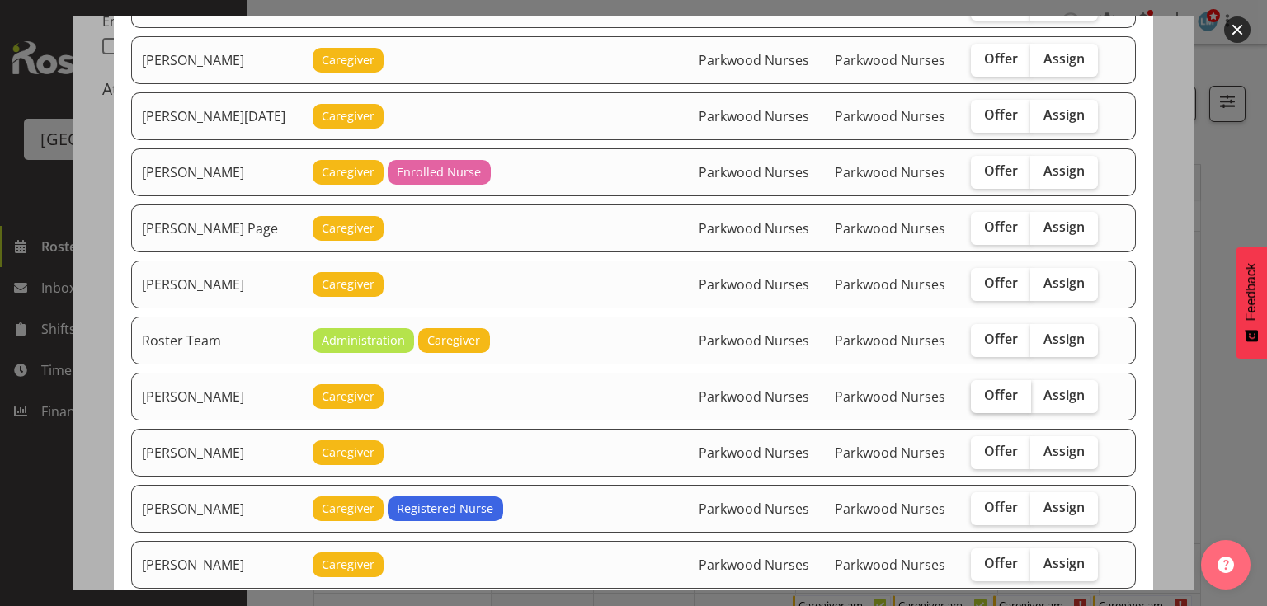
click at [989, 387] on span "Offer" at bounding box center [1001, 395] width 34 height 16
click at [981, 390] on input "Offer" at bounding box center [976, 395] width 11 height 11
checkbox input "true"
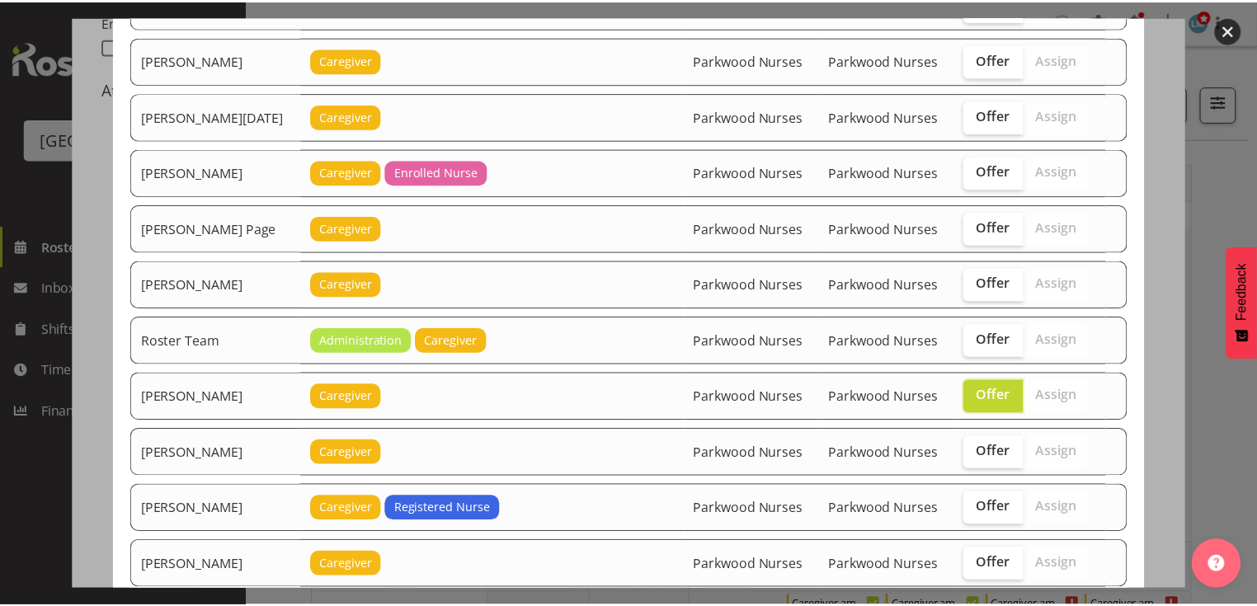
scroll to position [2293, 0]
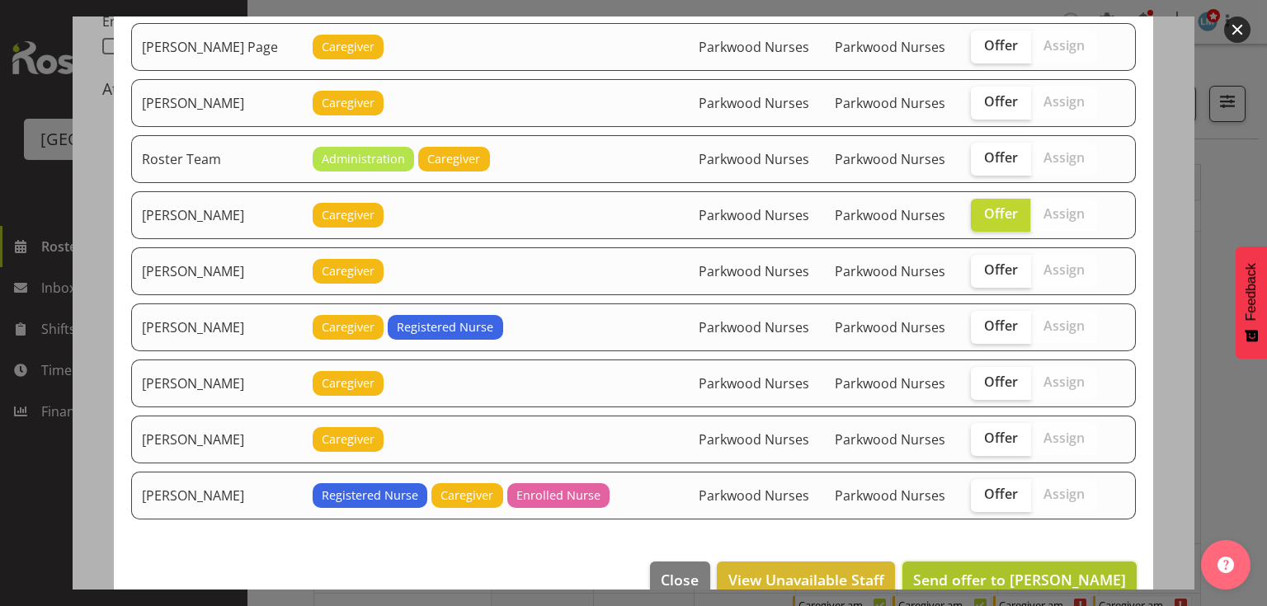
click at [1024, 570] on span "Send offer to Samah Aboud" at bounding box center [1019, 580] width 213 height 20
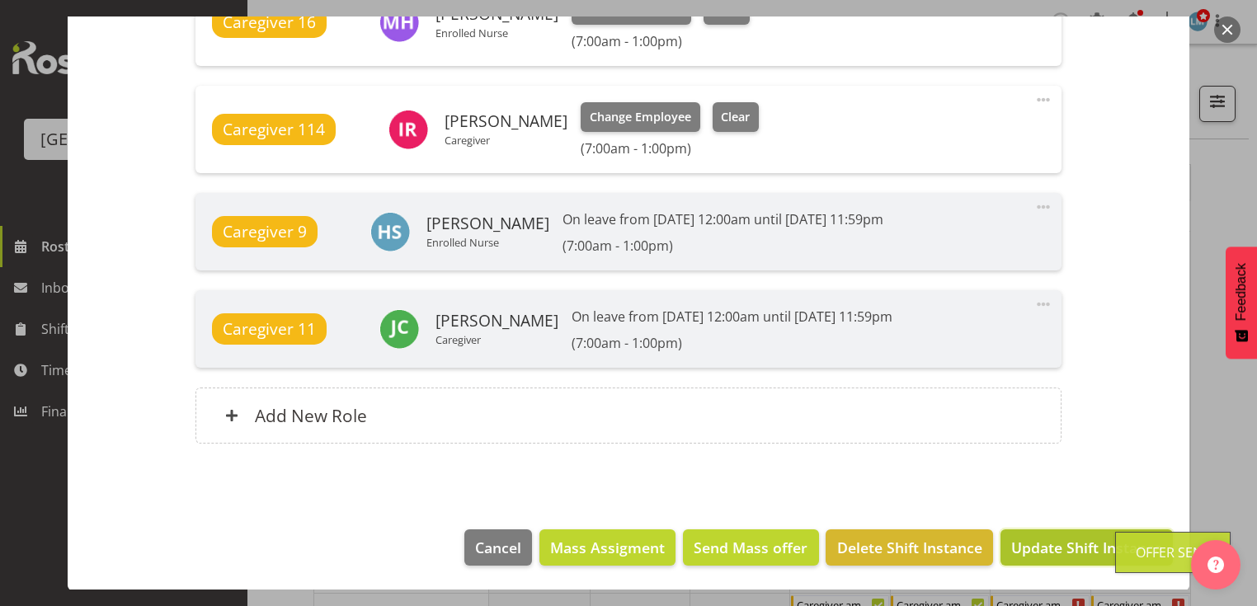
click at [1057, 547] on span "Update Shift Instance" at bounding box center [1086, 547] width 151 height 21
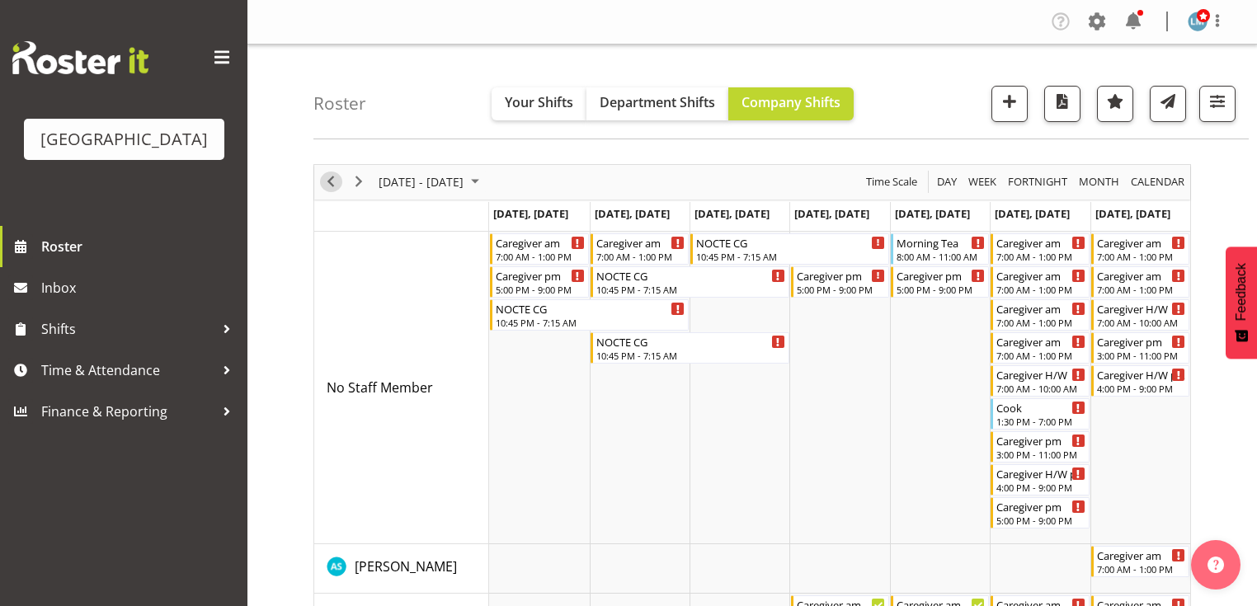
click at [332, 181] on span "Previous" at bounding box center [331, 182] width 20 height 21
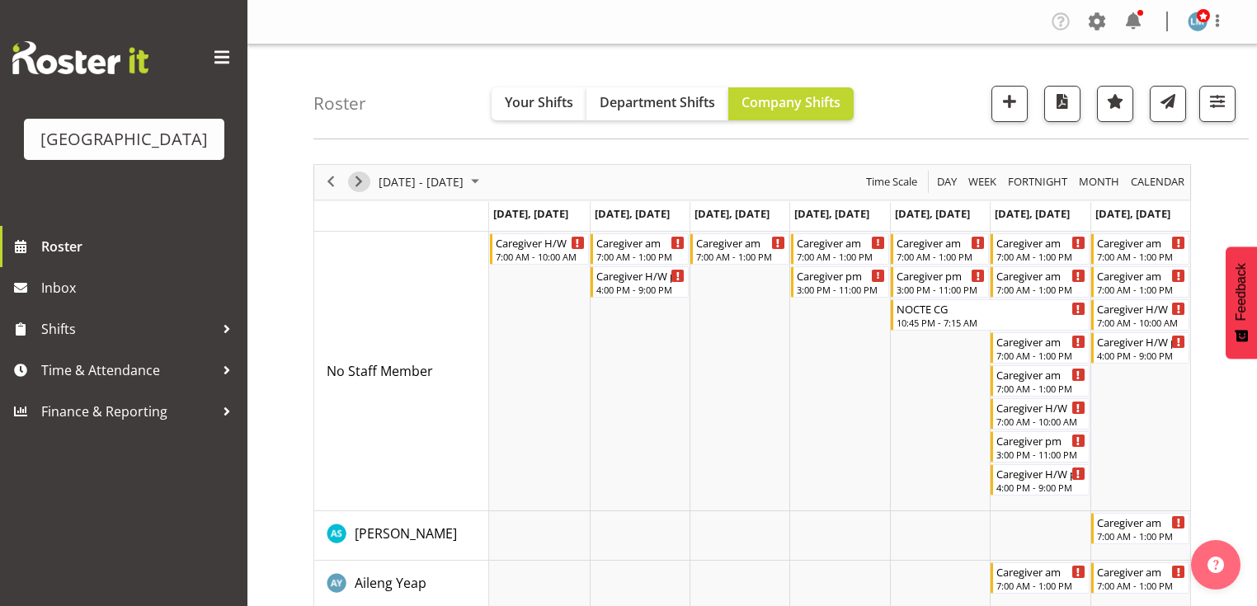
click at [360, 177] on span "Next" at bounding box center [359, 182] width 20 height 21
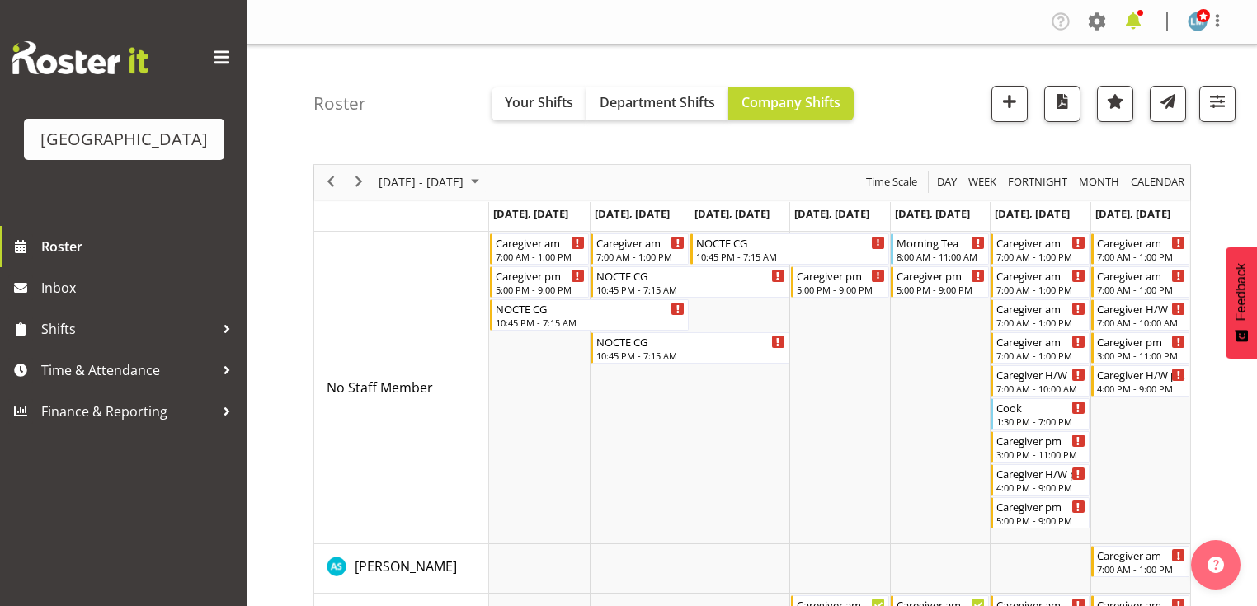
click at [1135, 18] on span at bounding box center [1133, 21] width 26 height 26
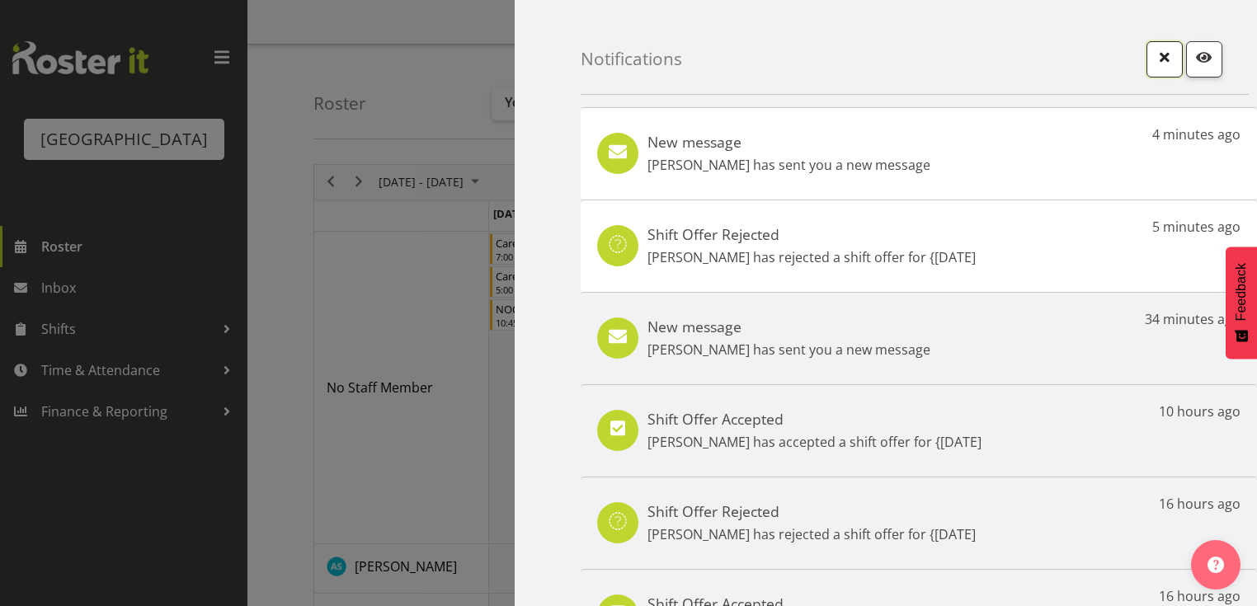
click at [1154, 58] on span "button" at bounding box center [1164, 56] width 21 height 21
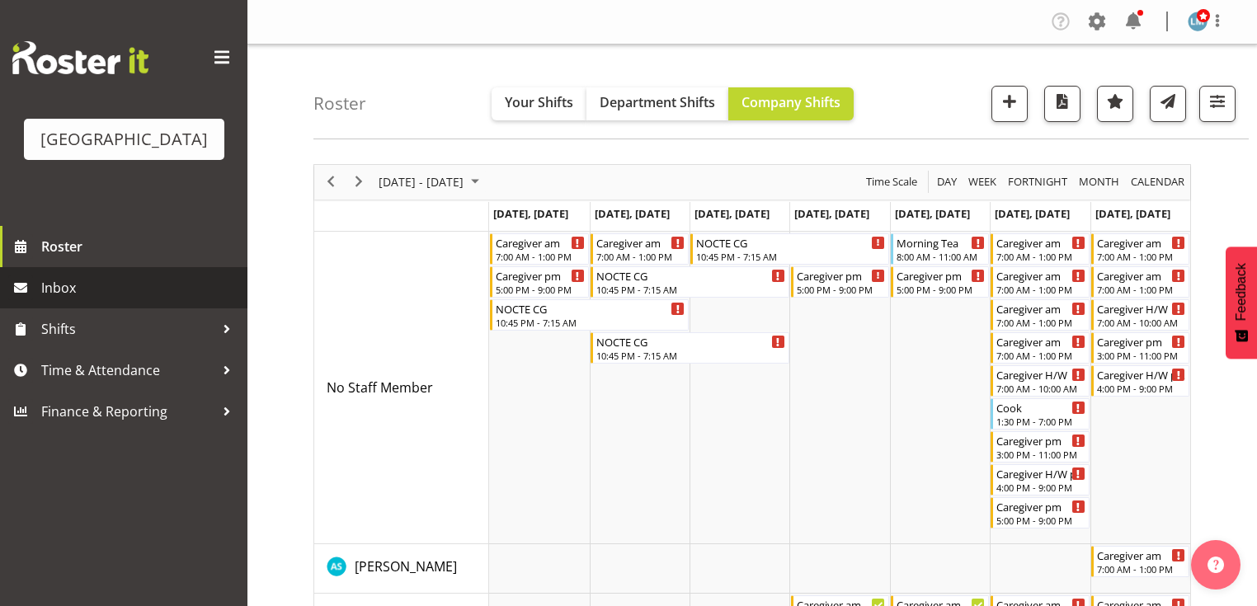
click at [66, 300] on span "Inbox" at bounding box center [140, 287] width 198 height 25
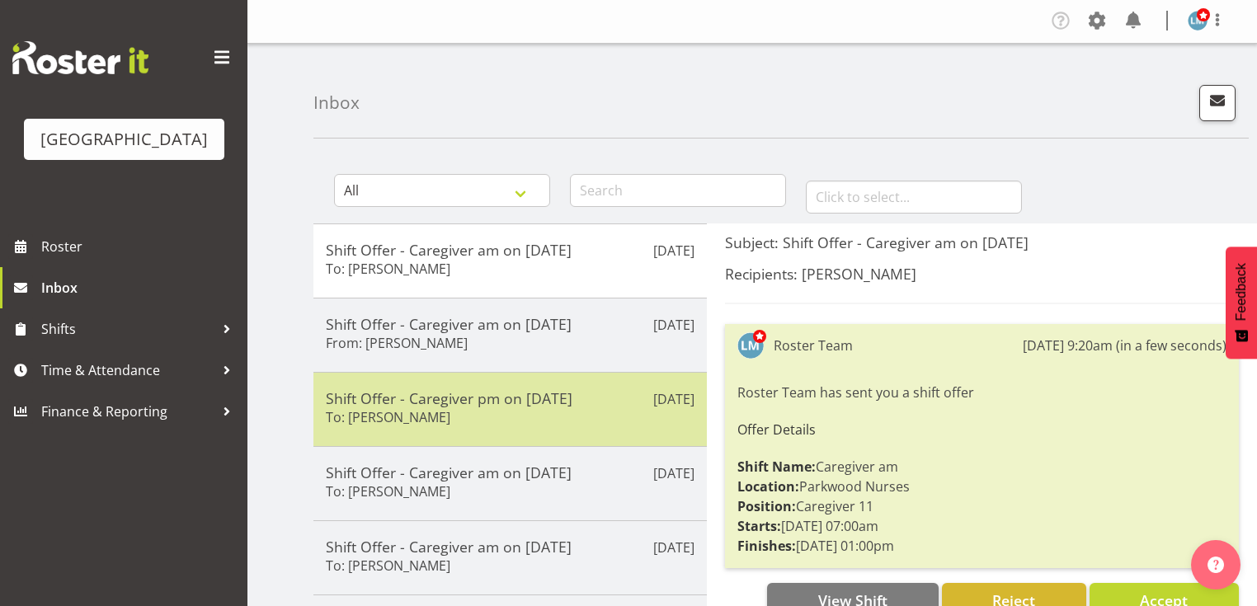
scroll to position [198, 0]
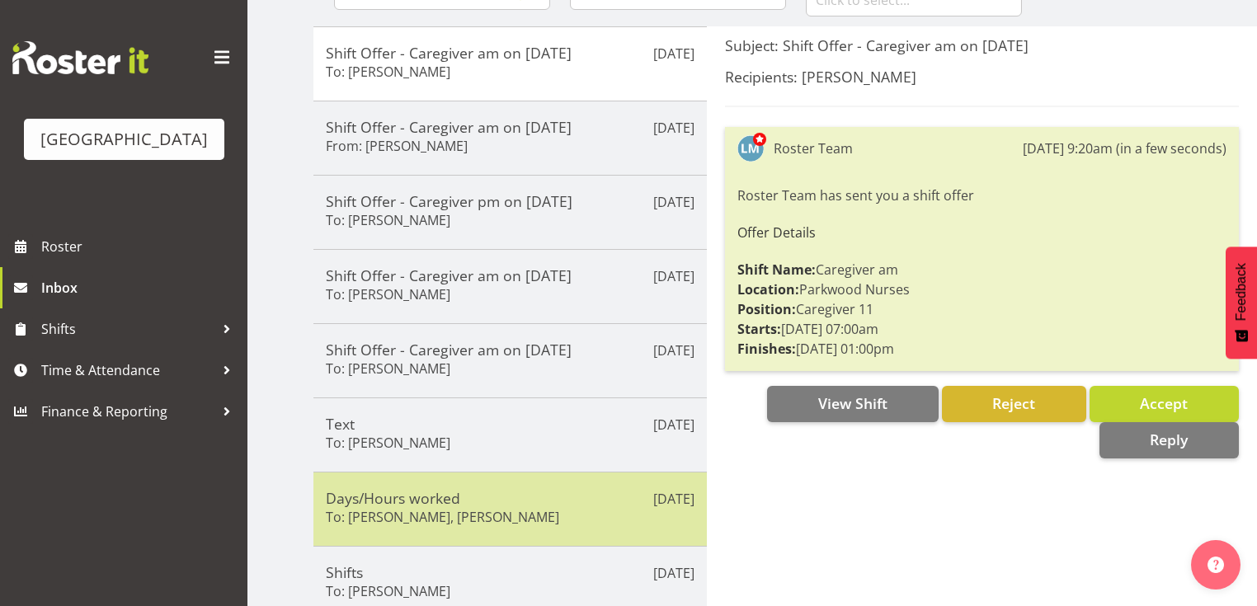
click at [572, 503] on div "Days/Hours worked To: [PERSON_NAME], [PERSON_NAME]" at bounding box center [510, 509] width 369 height 40
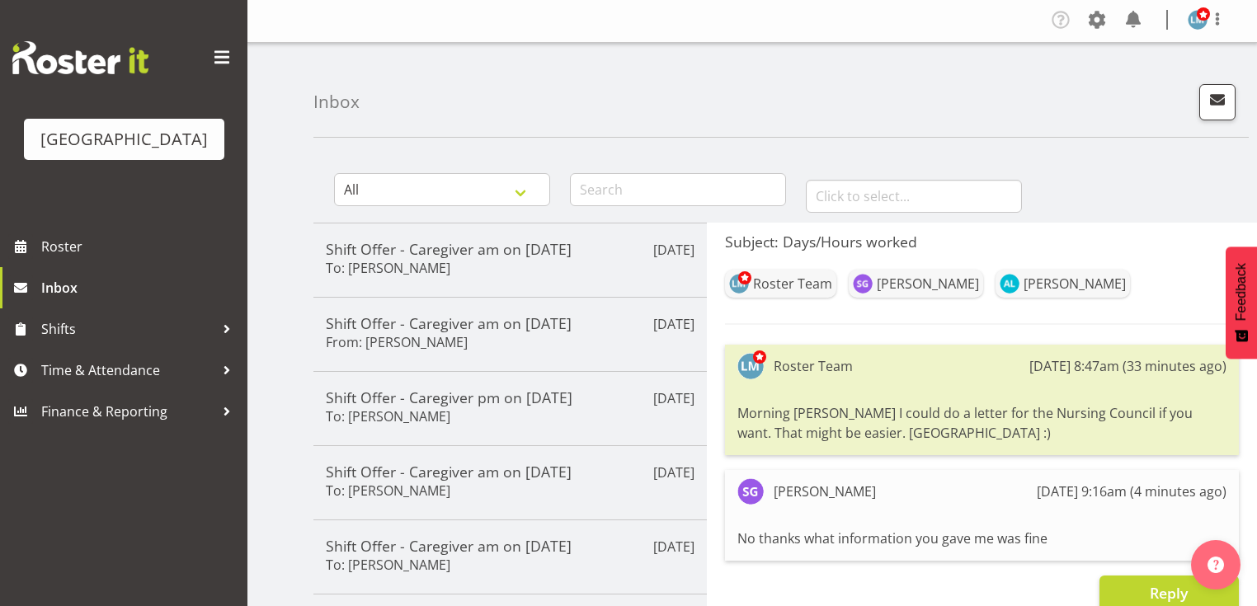
scroll to position [0, 0]
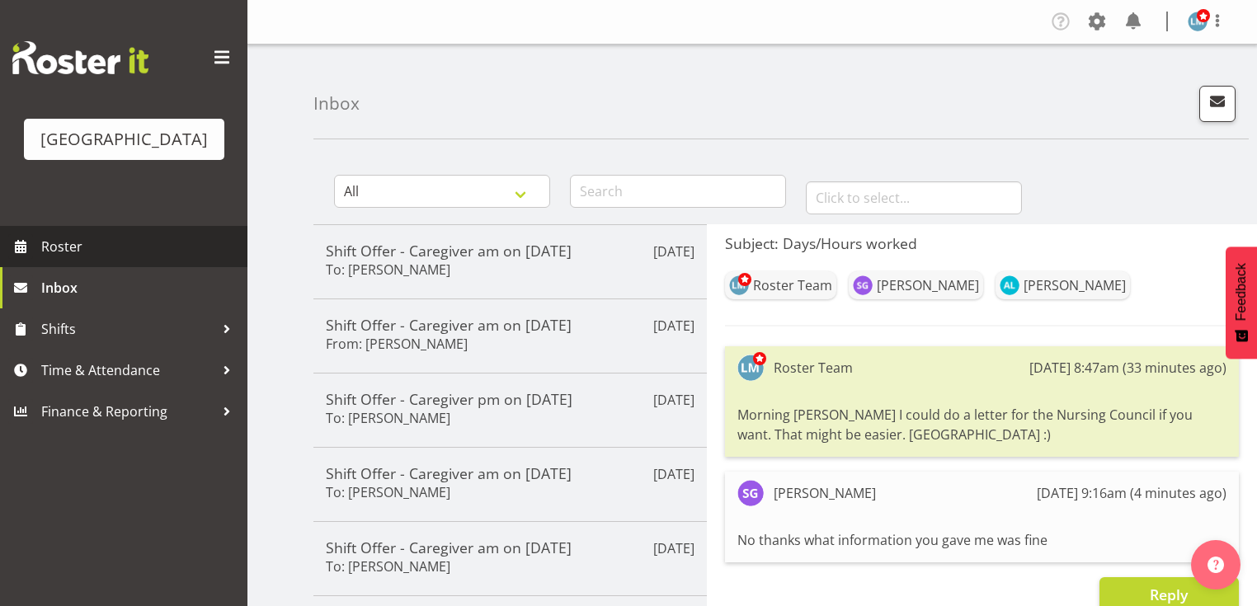
click at [99, 259] on span "Roster" at bounding box center [140, 246] width 198 height 25
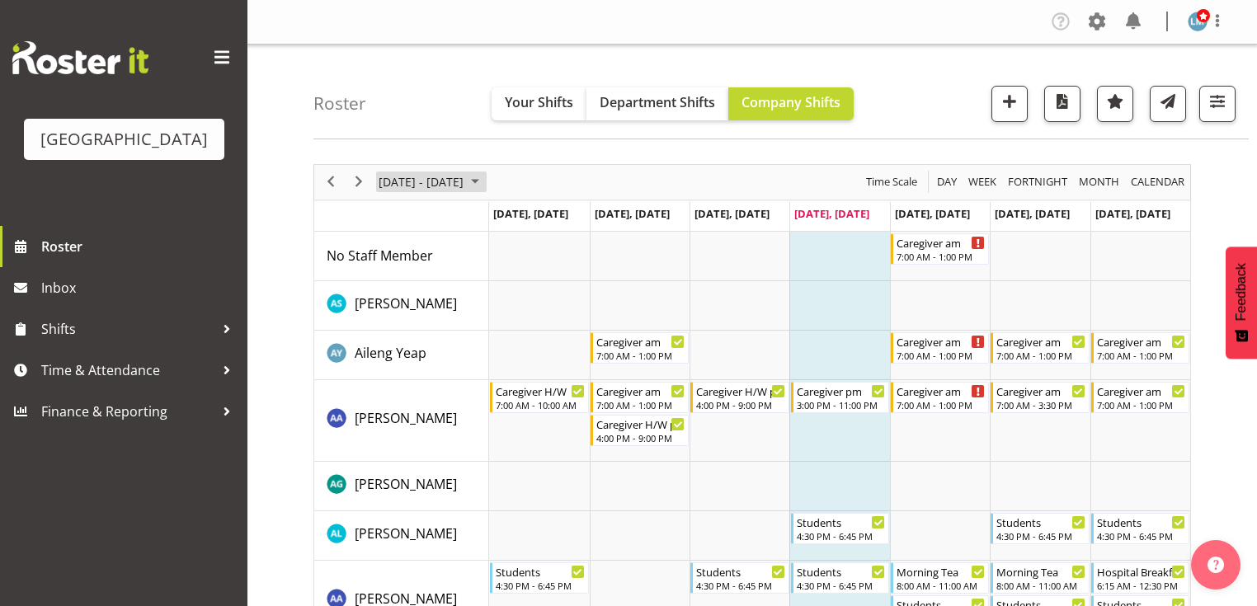
click at [485, 180] on span "August 2025" at bounding box center [475, 182] width 20 height 21
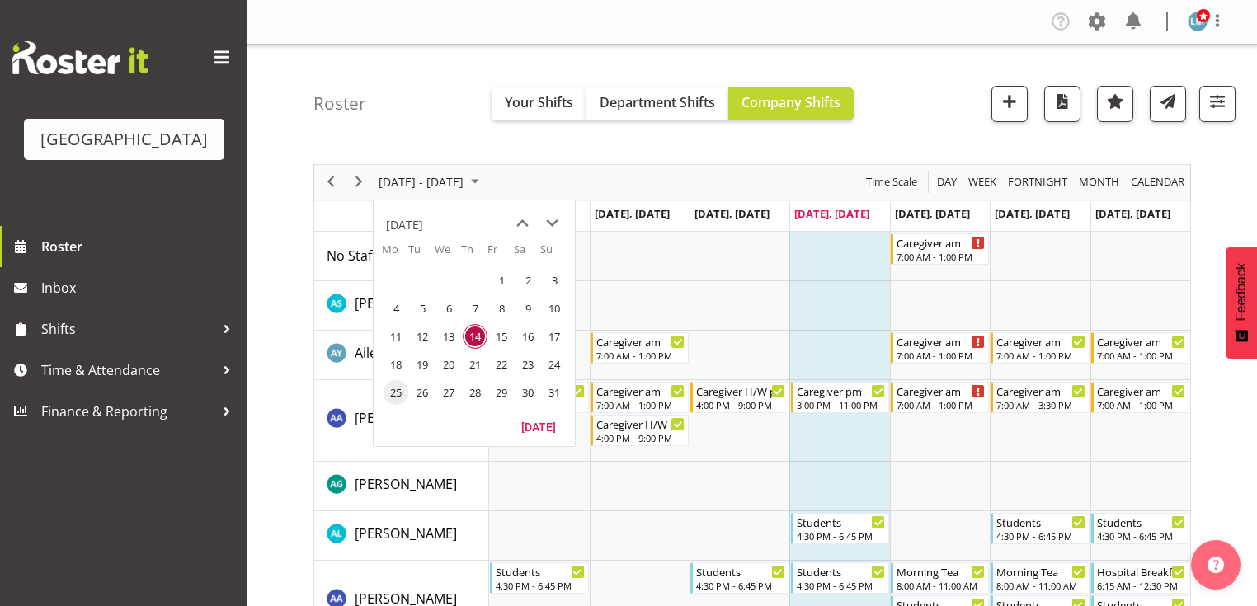
click at [401, 390] on span "25" at bounding box center [396, 392] width 25 height 25
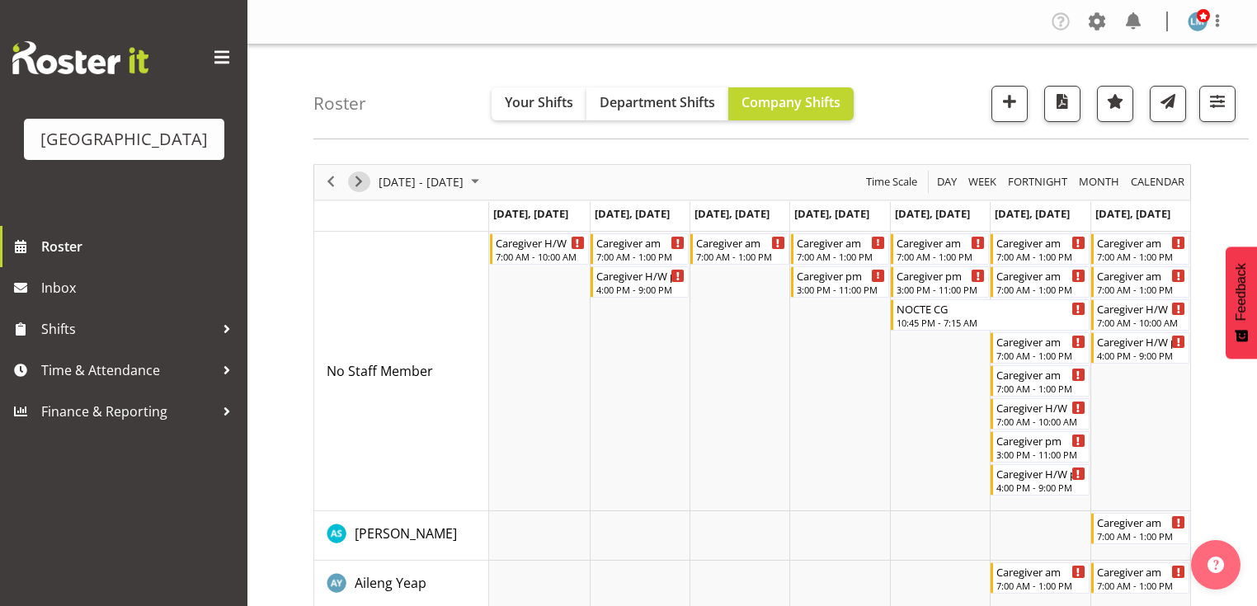
click at [360, 176] on span "Next" at bounding box center [359, 182] width 20 height 21
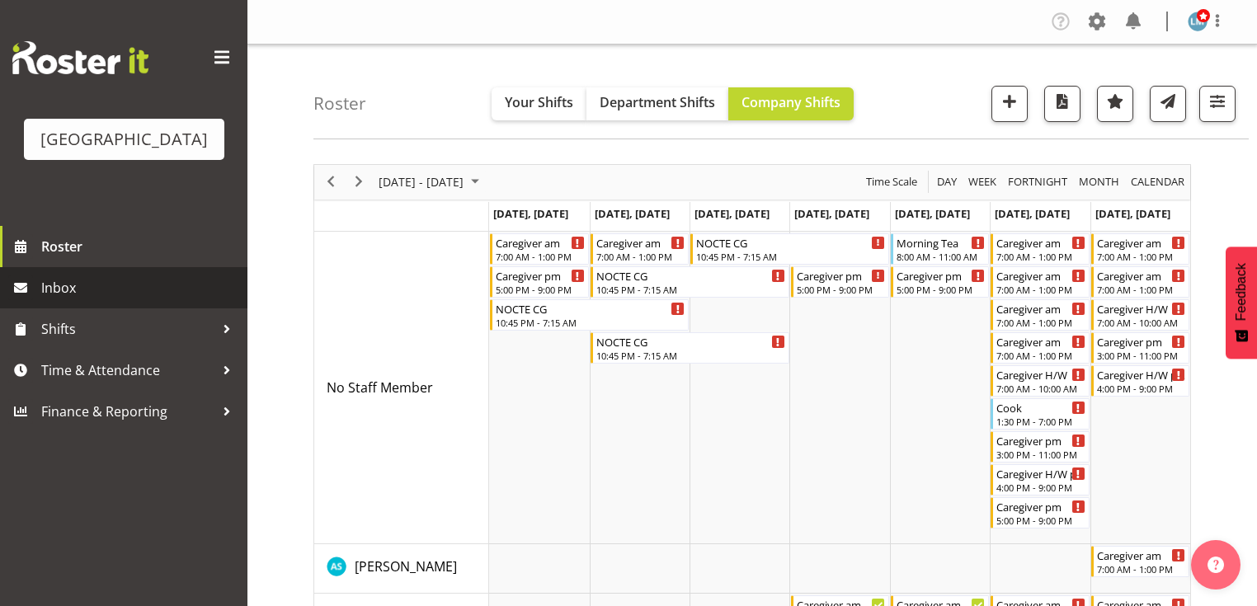
click at [93, 300] on span "Inbox" at bounding box center [140, 287] width 198 height 25
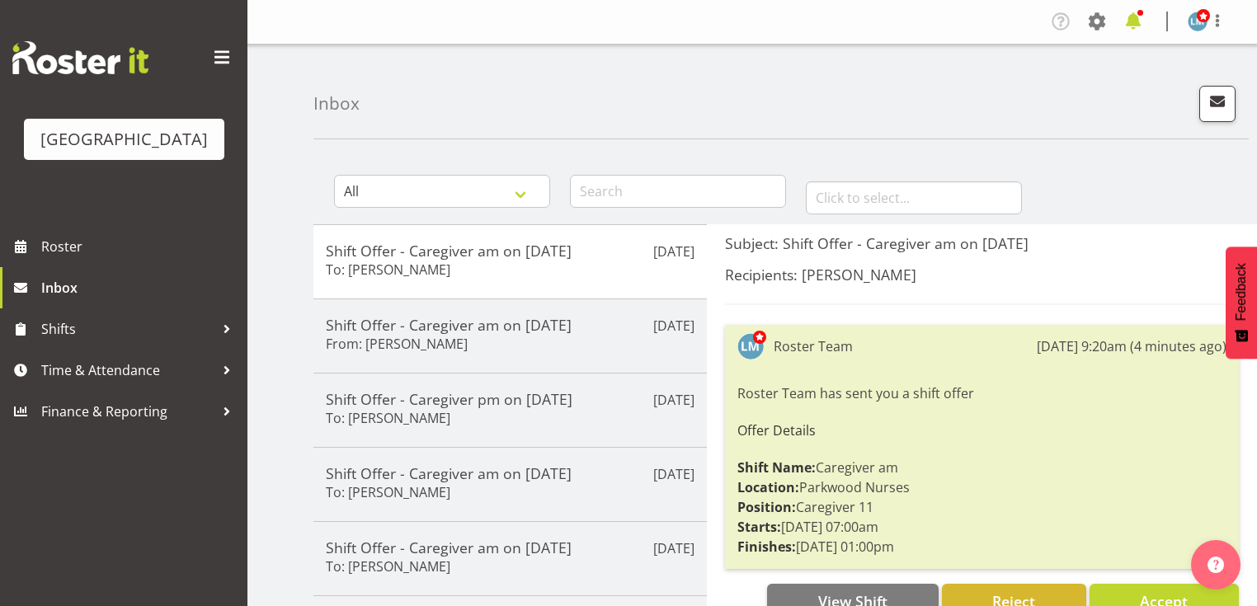
click at [1127, 21] on span at bounding box center [1133, 21] width 26 height 26
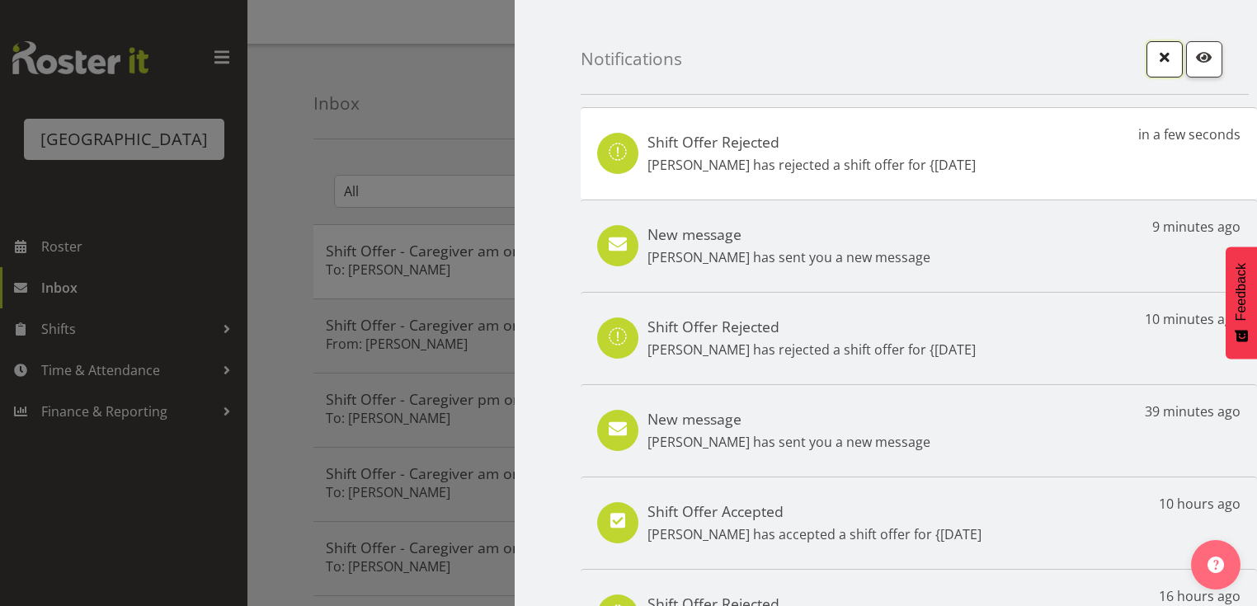
click at [1158, 53] on span "button" at bounding box center [1164, 56] width 21 height 21
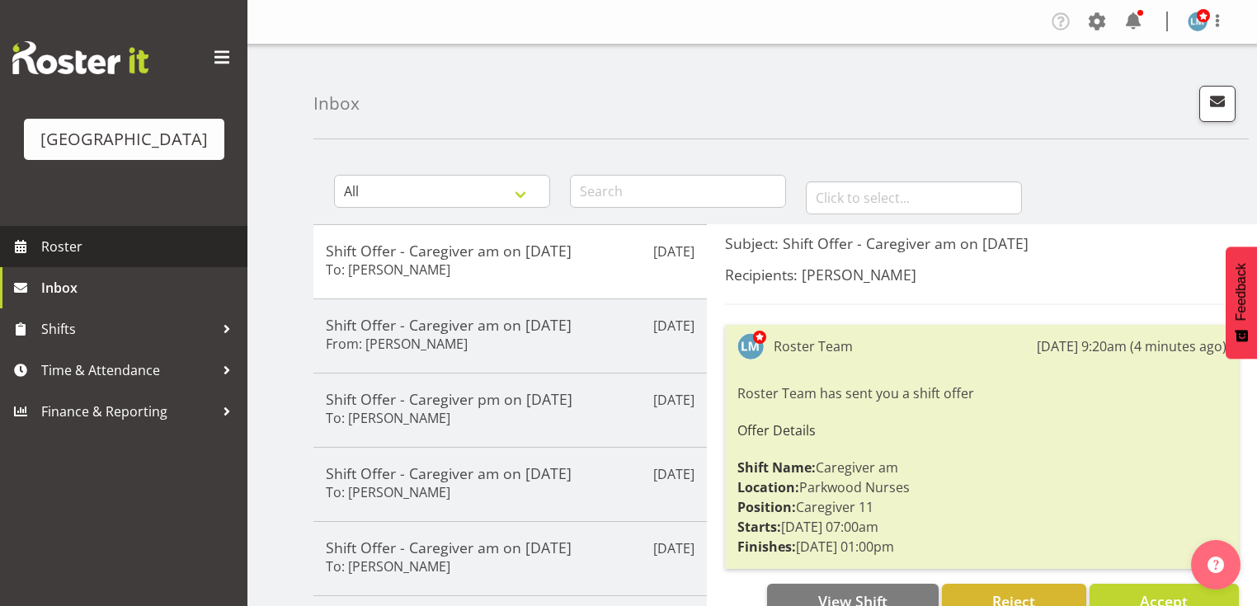
click at [64, 259] on span "Roster" at bounding box center [140, 246] width 198 height 25
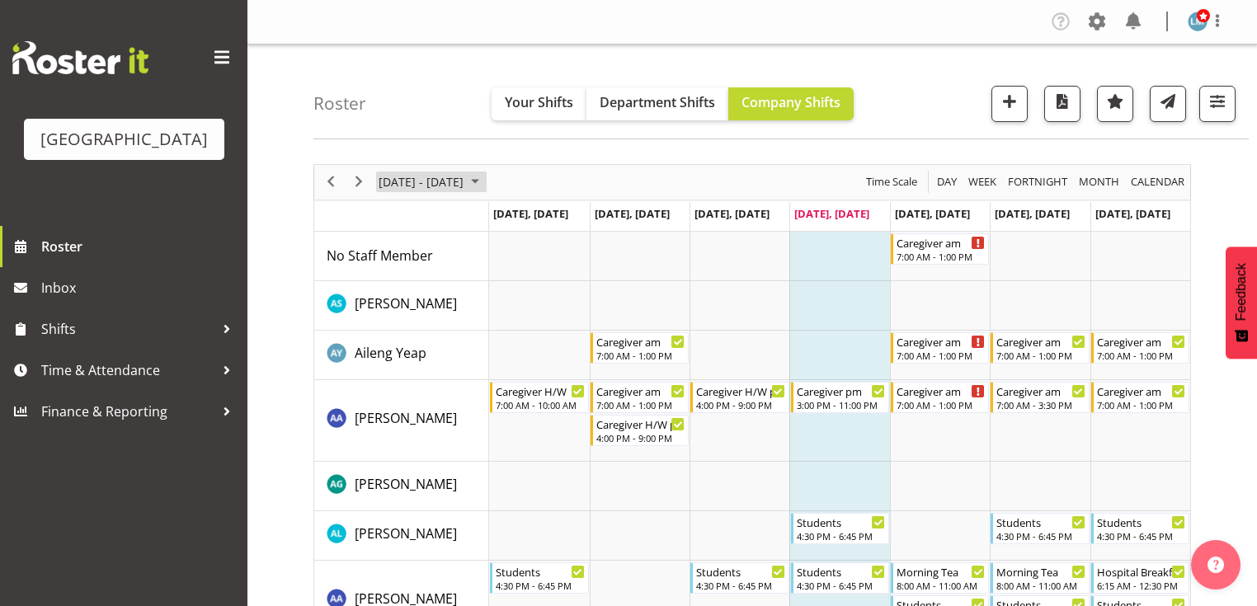
click at [485, 181] on span "August 2025" at bounding box center [475, 182] width 20 height 21
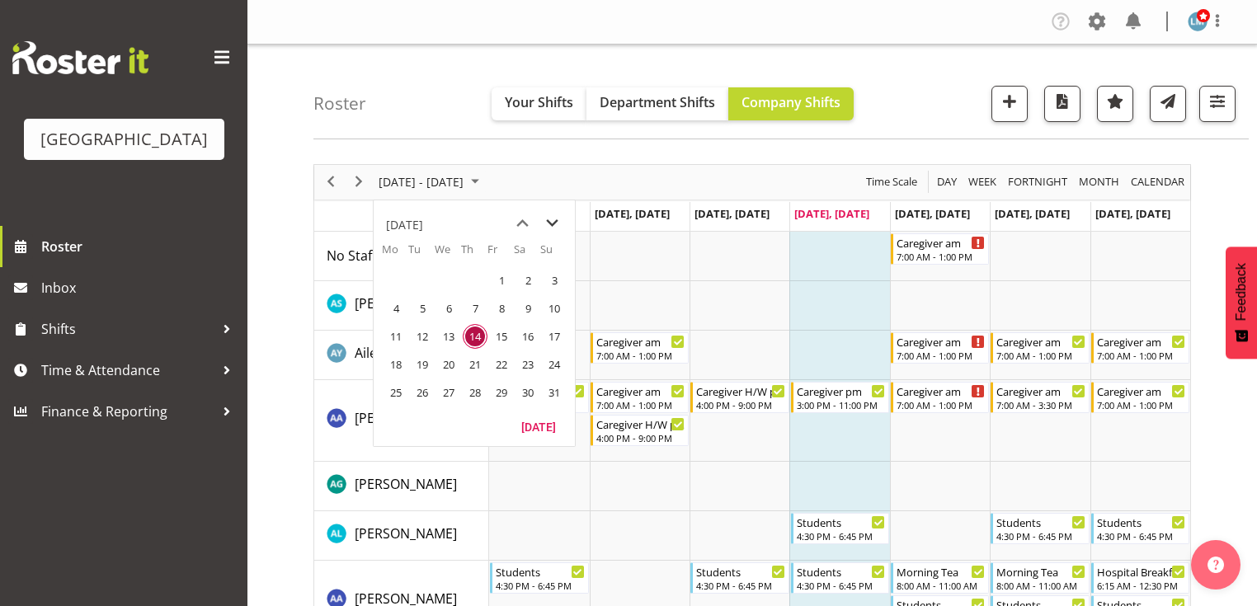
click at [557, 218] on span "next month" at bounding box center [552, 224] width 29 height 30
click at [393, 277] on span "1" at bounding box center [396, 280] width 25 height 25
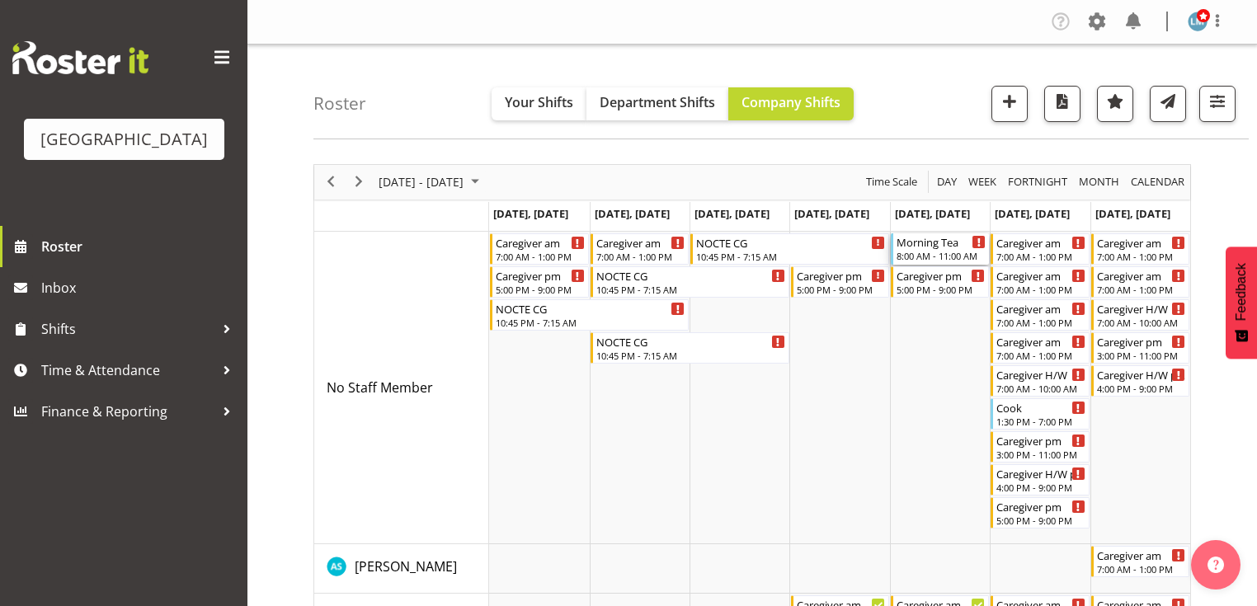
click at [904, 247] on div "Morning Tea" at bounding box center [941, 241] width 89 height 16
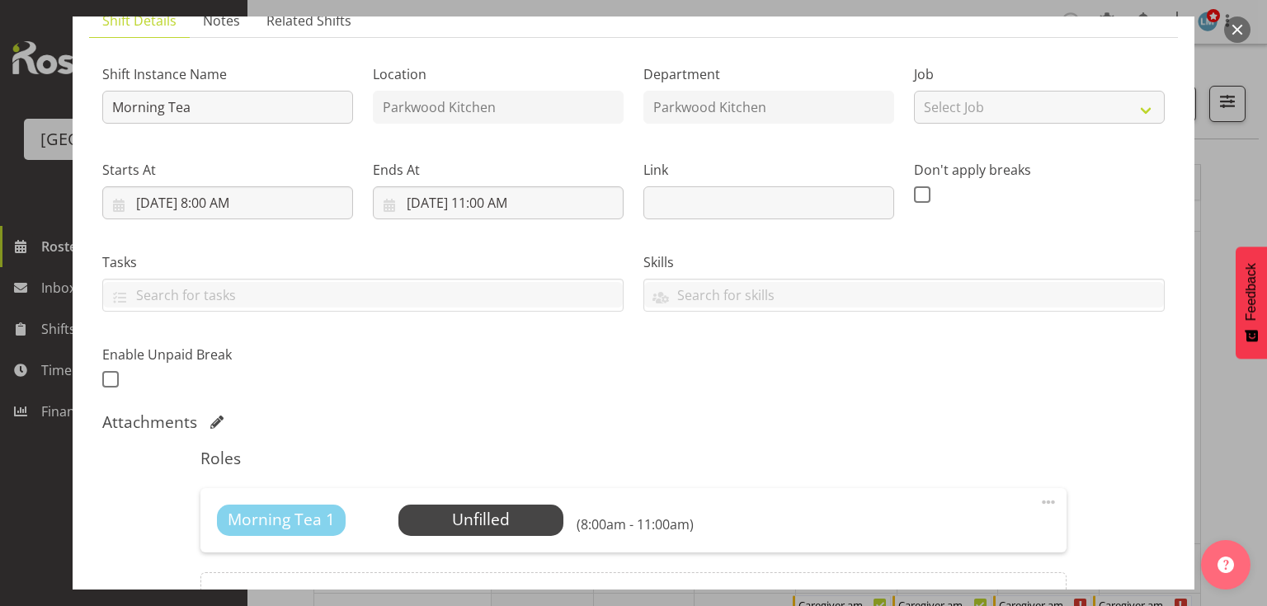
scroll to position [264, 0]
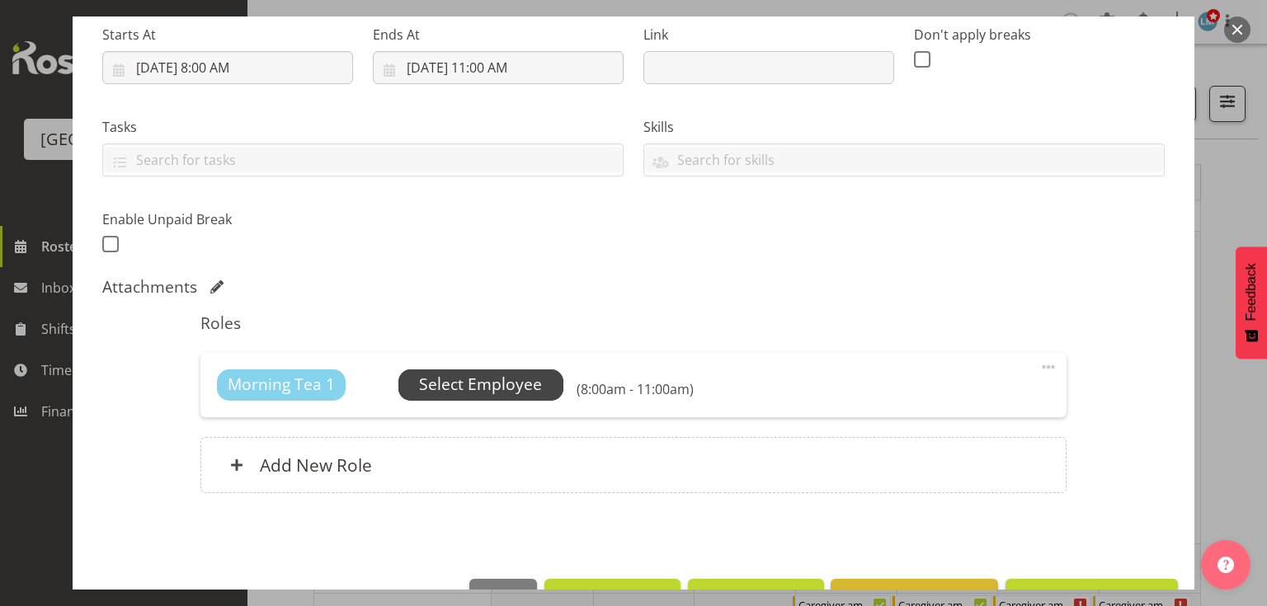
click at [506, 378] on span "Select Employee" at bounding box center [480, 385] width 123 height 24
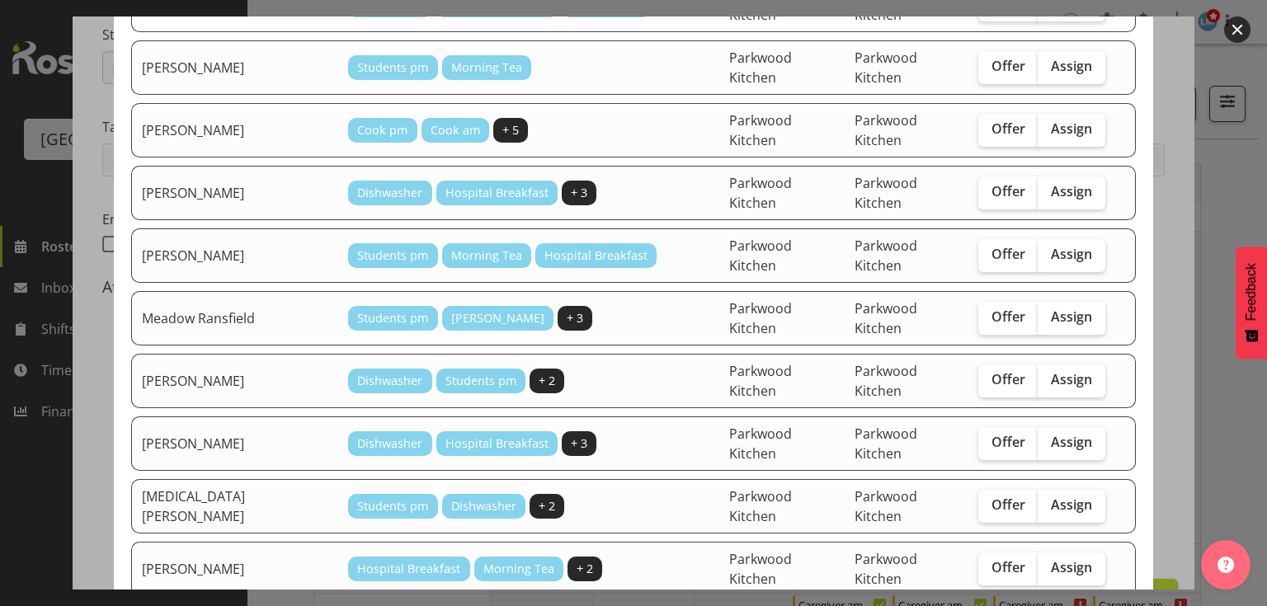
scroll to position [396, 0]
click at [1056, 370] on span "Assign" at bounding box center [1071, 378] width 41 height 16
click at [1048, 374] on input "Assign" at bounding box center [1043, 379] width 11 height 11
checkbox input "true"
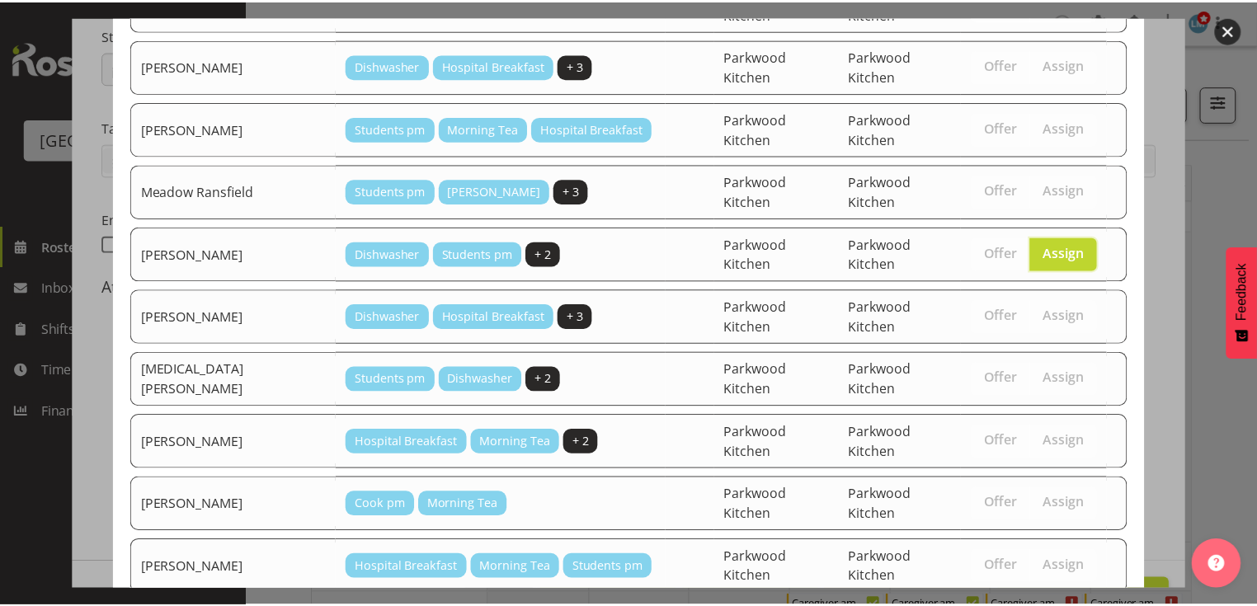
scroll to position [575, 0]
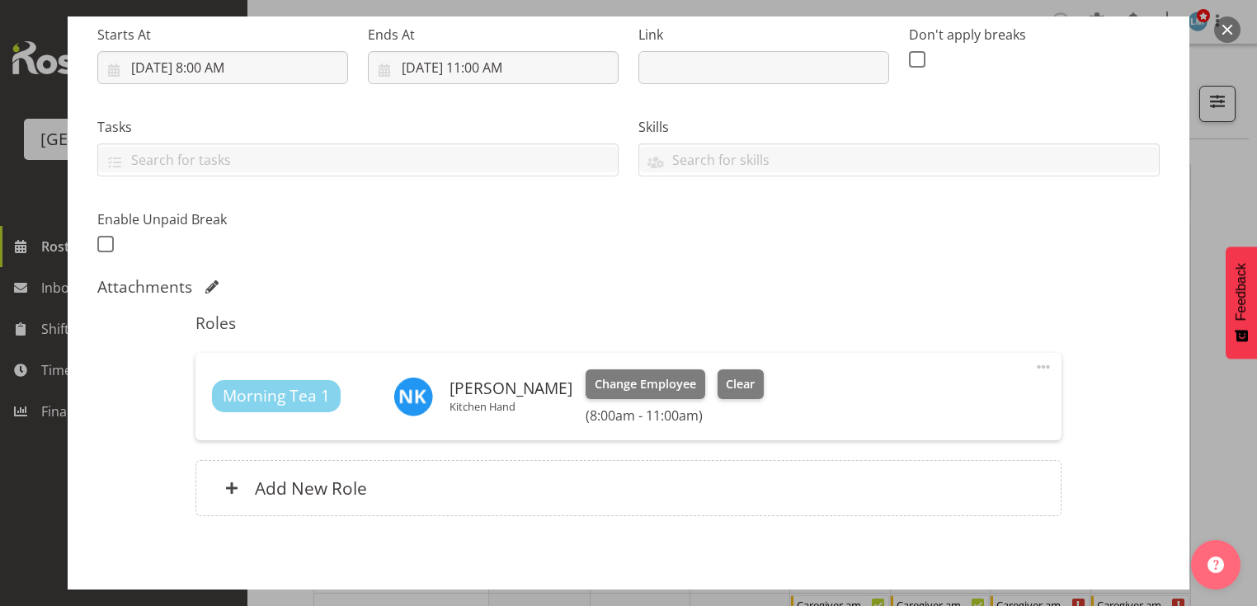
scroll to position [336, 0]
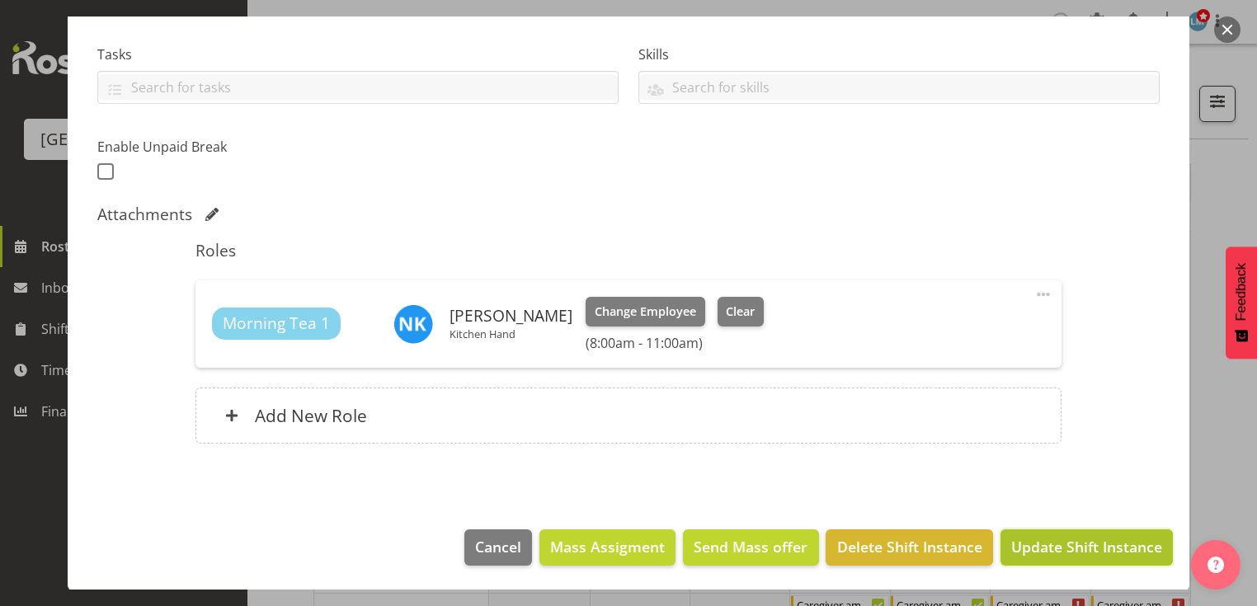
click at [1033, 552] on span "Update Shift Instance" at bounding box center [1086, 546] width 151 height 21
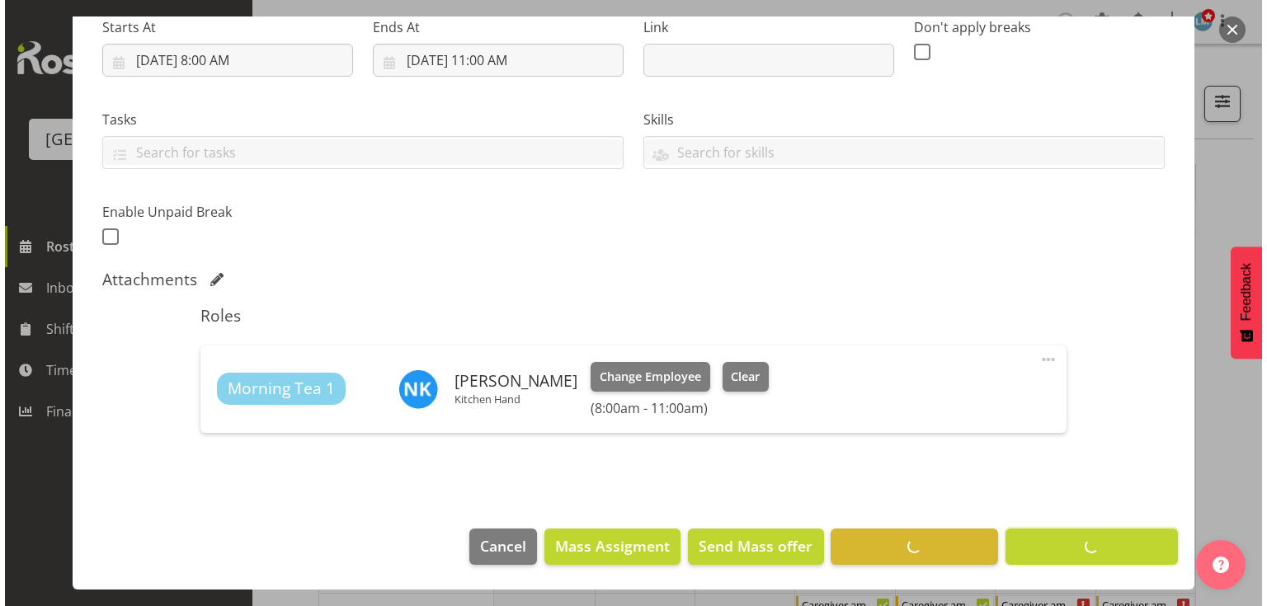
scroll to position [271, 0]
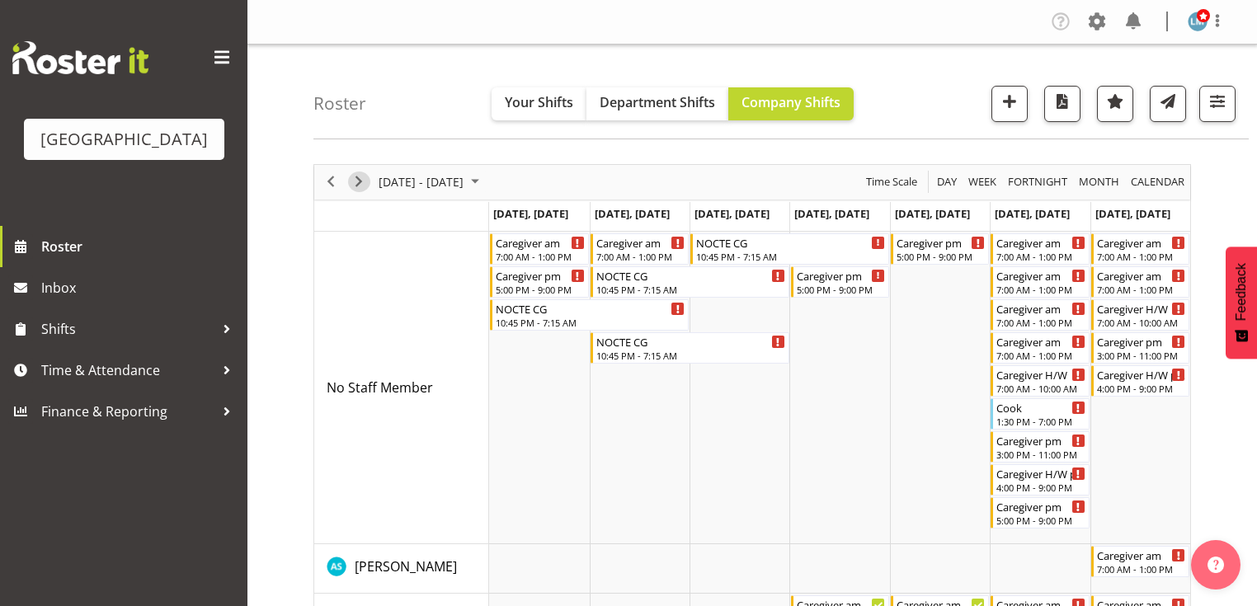
click at [360, 178] on span "Next" at bounding box center [359, 182] width 20 height 21
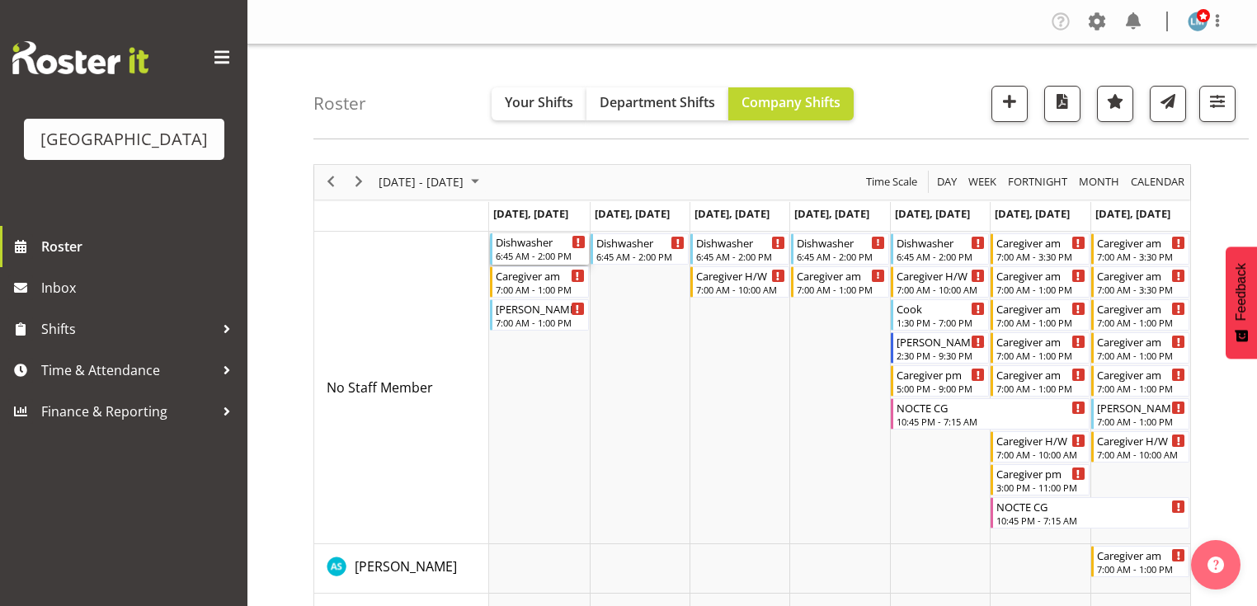
click at [529, 248] on div "Dishwasher" at bounding box center [540, 241] width 89 height 16
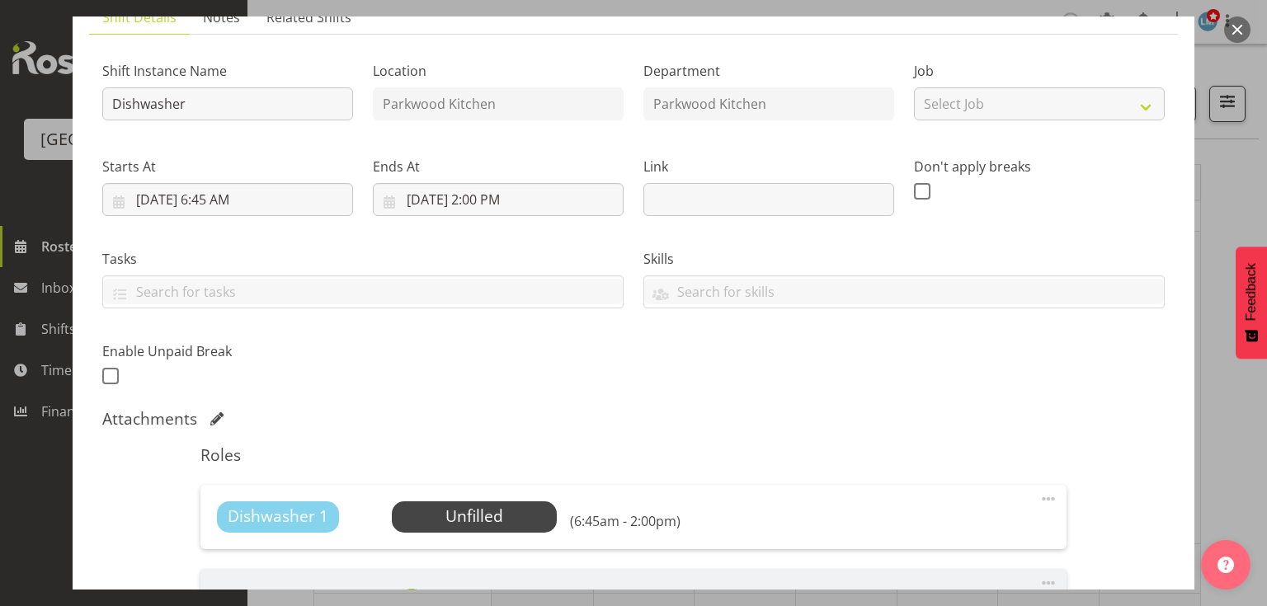
scroll to position [411, 0]
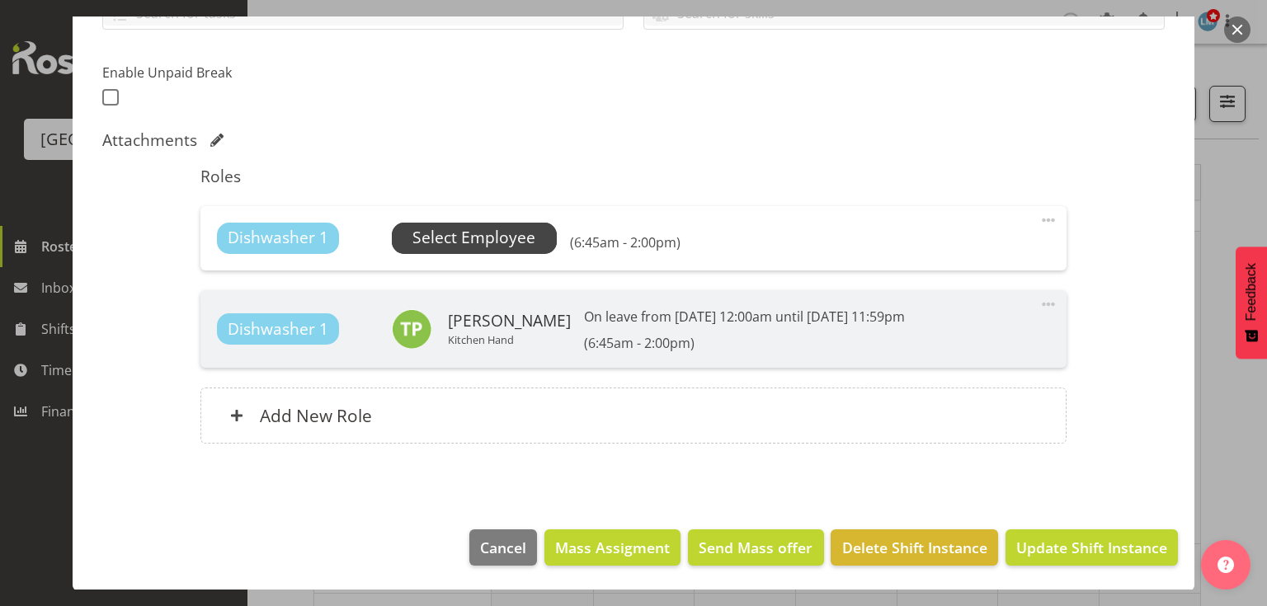
click at [478, 246] on span "Select Employee" at bounding box center [473, 238] width 123 height 24
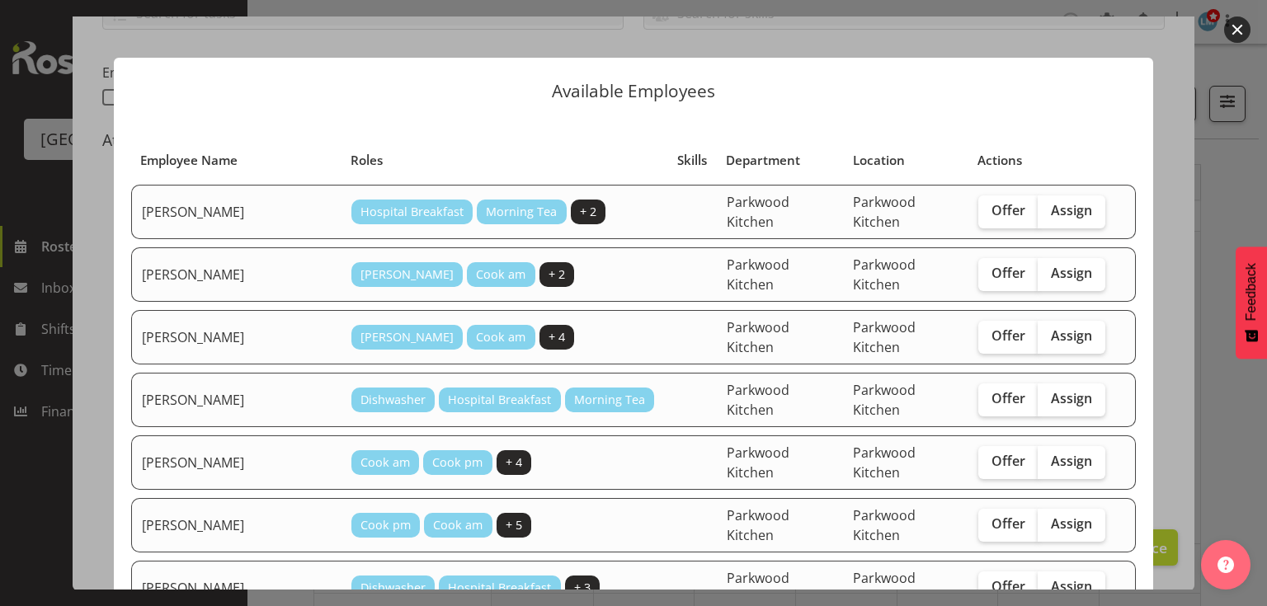
scroll to position [198, 0]
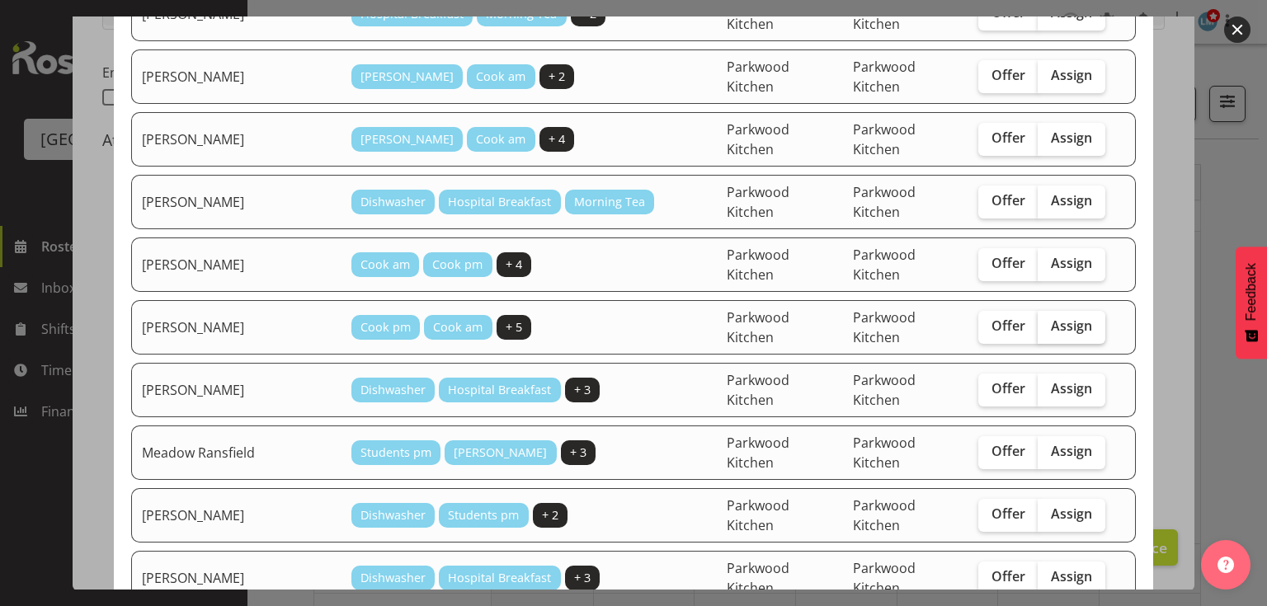
click at [1051, 318] on span "Assign" at bounding box center [1071, 326] width 41 height 16
click at [1048, 321] on input "Assign" at bounding box center [1043, 326] width 11 height 11
checkbox input "true"
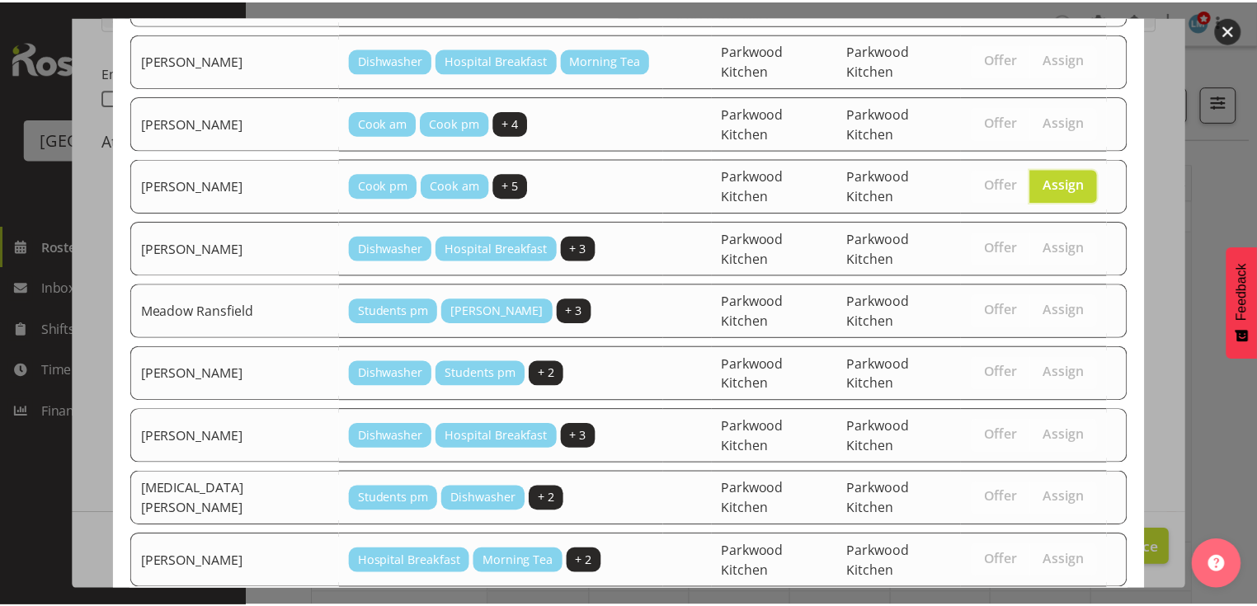
scroll to position [464, 0]
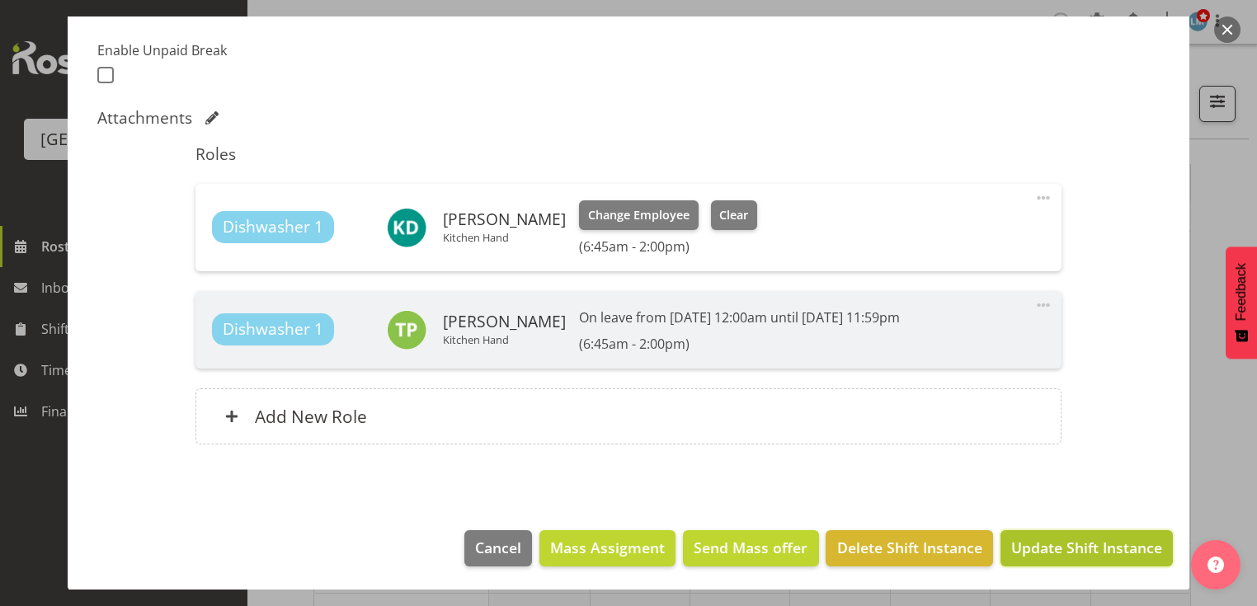
click at [1056, 541] on span "Update Shift Instance" at bounding box center [1086, 547] width 151 height 21
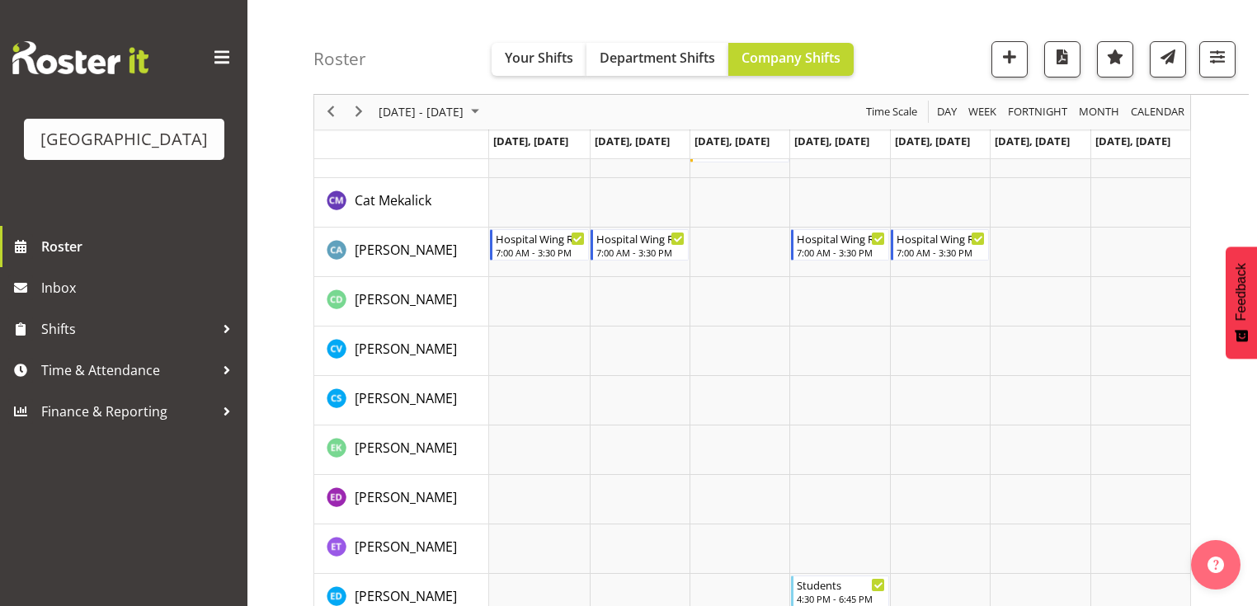
scroll to position [1188, 0]
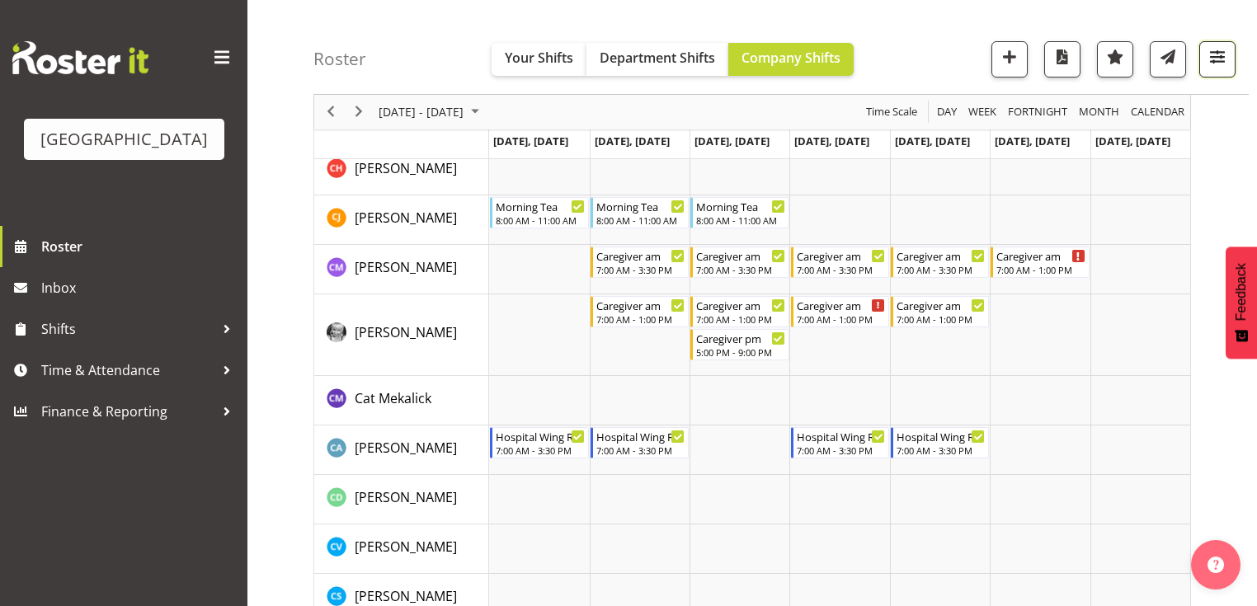
click at [1215, 58] on span "button" at bounding box center [1217, 56] width 21 height 21
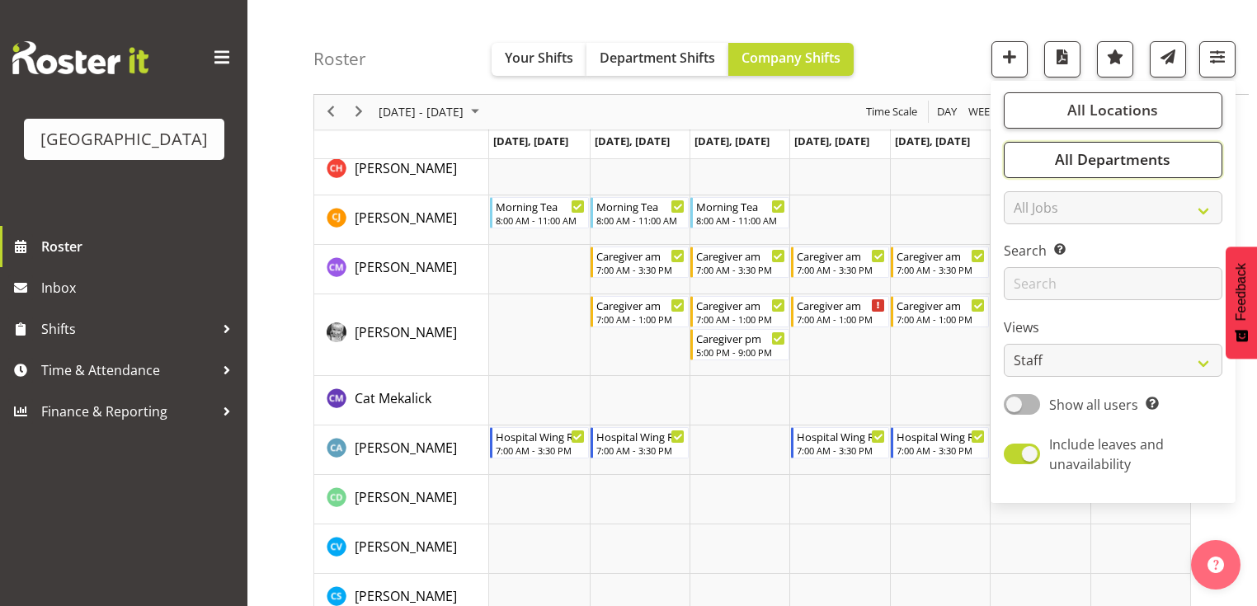
click at [1105, 165] on span "All Departments" at bounding box center [1112, 160] width 115 height 20
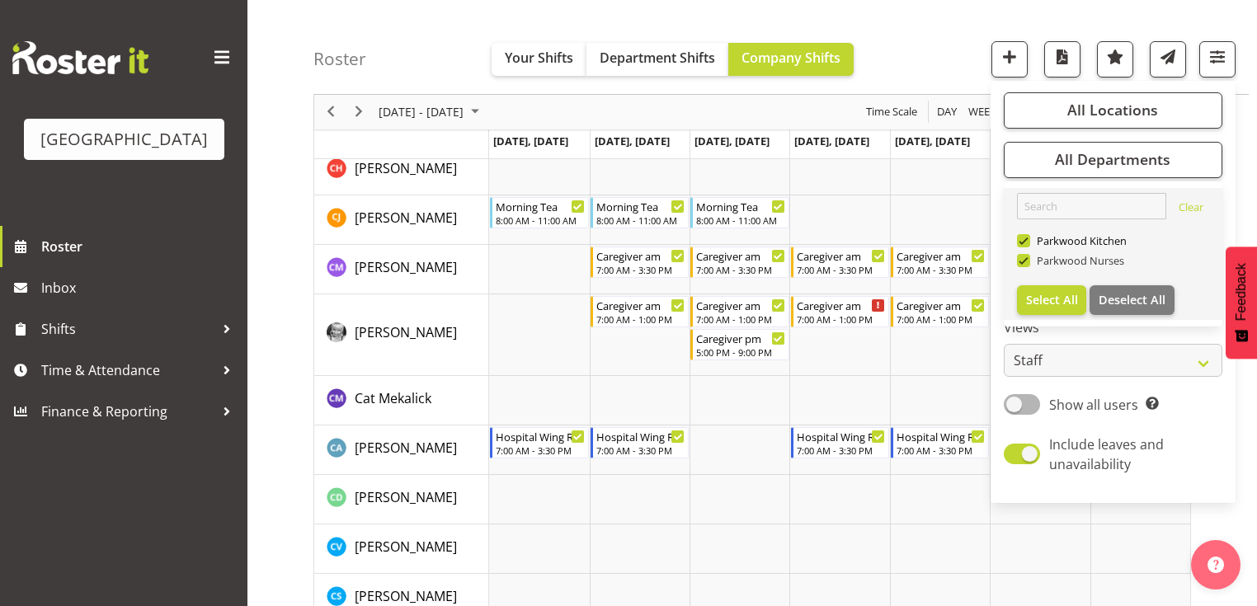
click at [1024, 254] on span at bounding box center [1023, 260] width 13 height 13
click at [1024, 256] on input "Parkwood Nurses" at bounding box center [1022, 261] width 11 height 11
checkbox input "false"
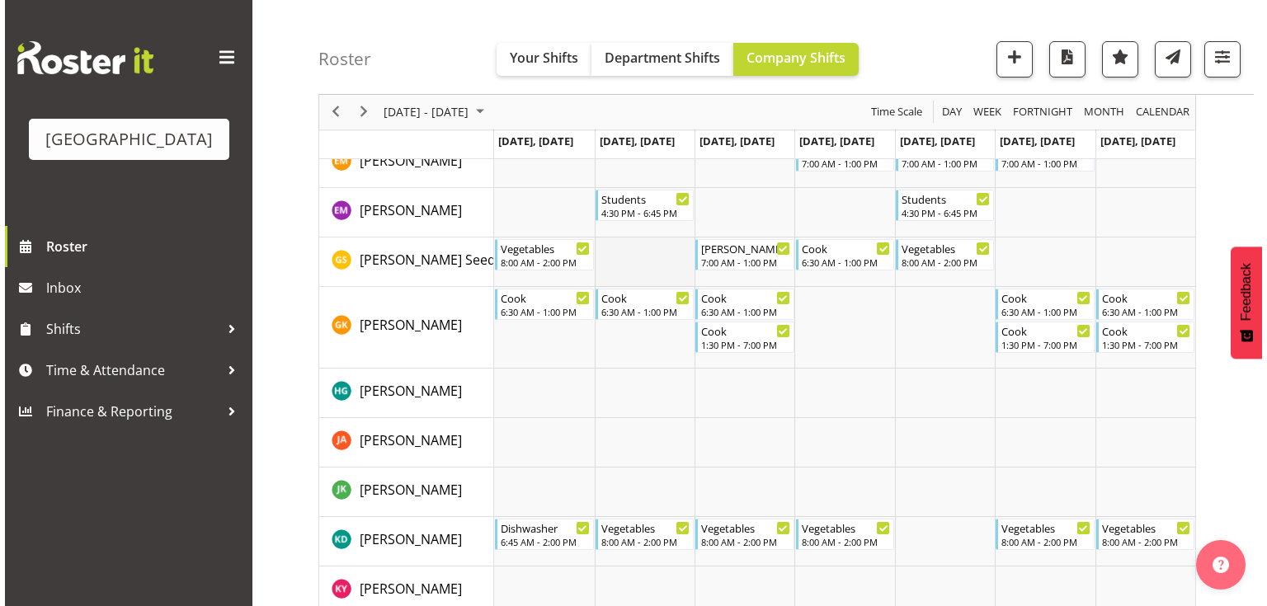
scroll to position [594, 0]
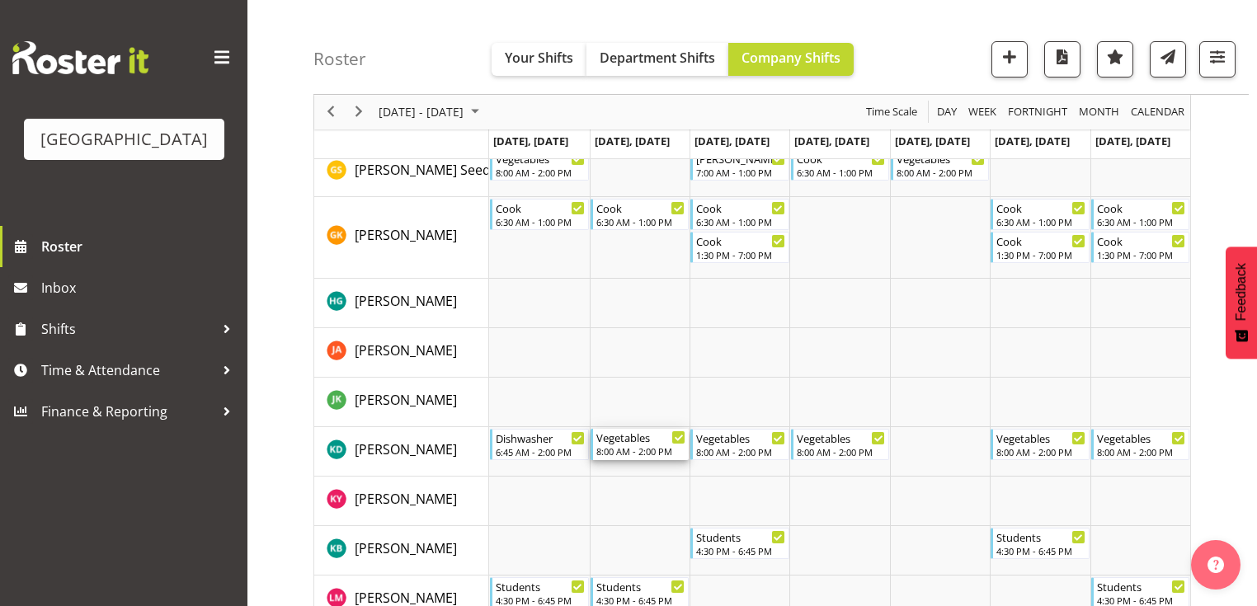
click at [631, 449] on div "8:00 AM - 2:00 PM" at bounding box center [640, 451] width 89 height 13
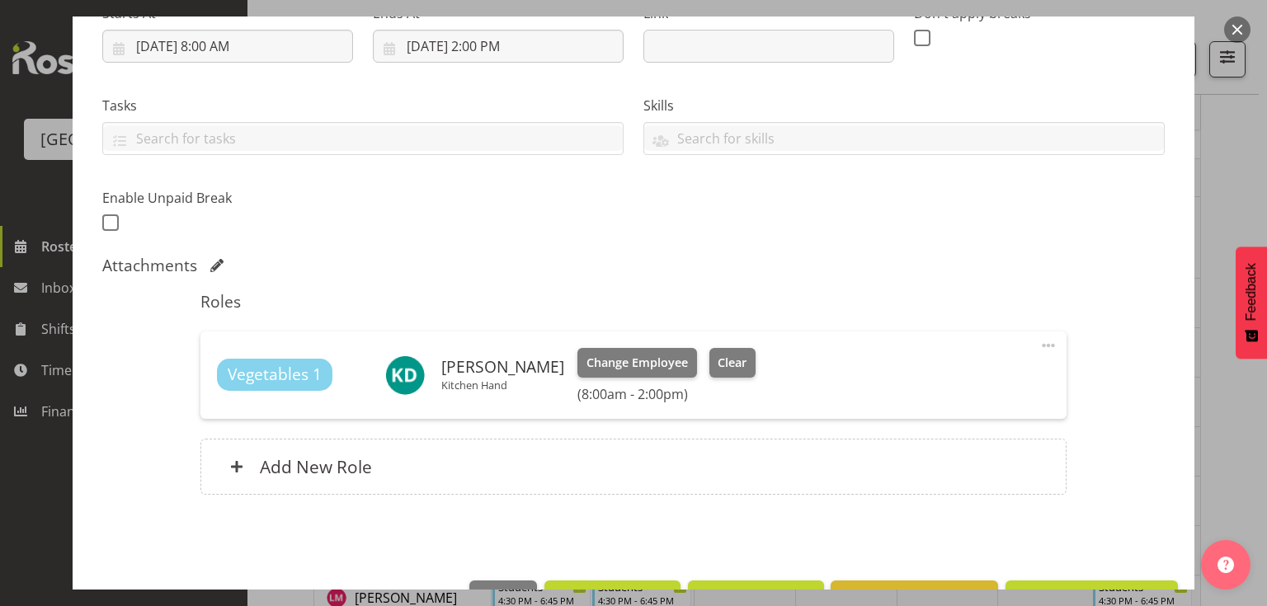
scroll to position [330, 0]
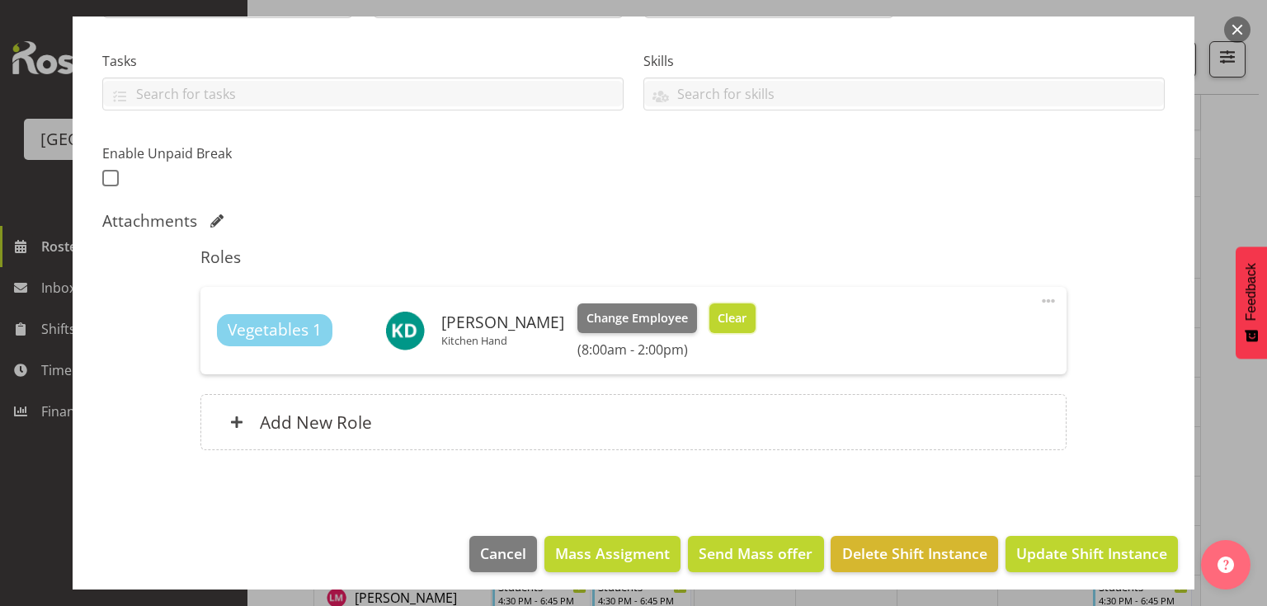
click at [722, 308] on button "Clear" at bounding box center [732, 319] width 47 height 30
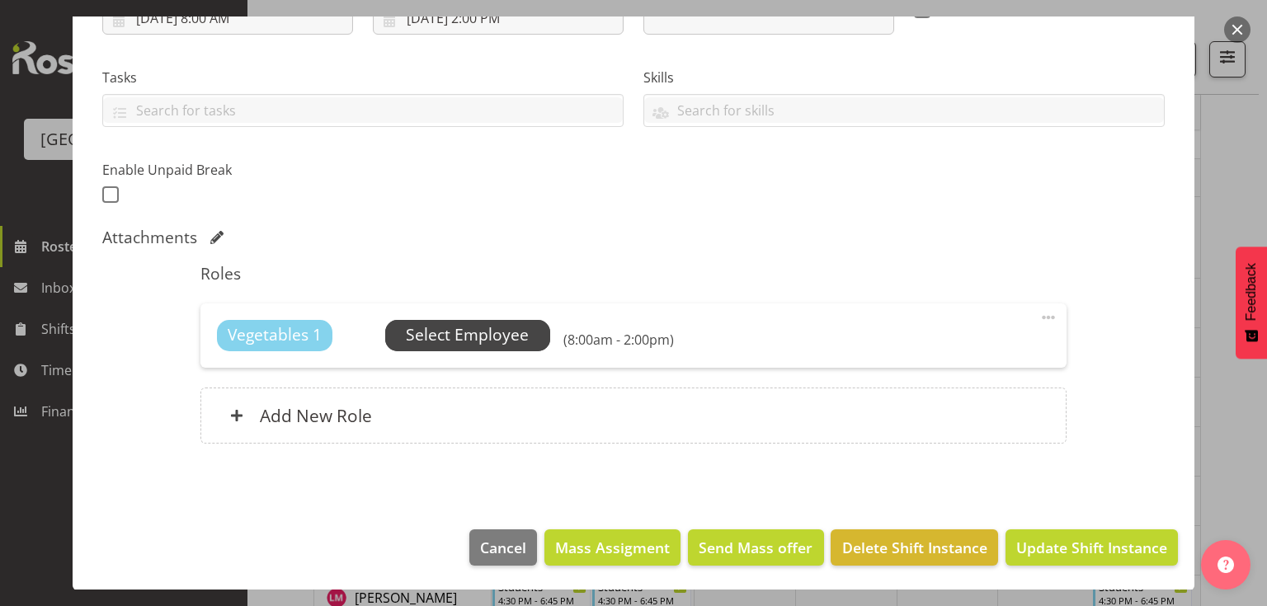
click at [438, 328] on span "Select Employee" at bounding box center [467, 335] width 123 height 24
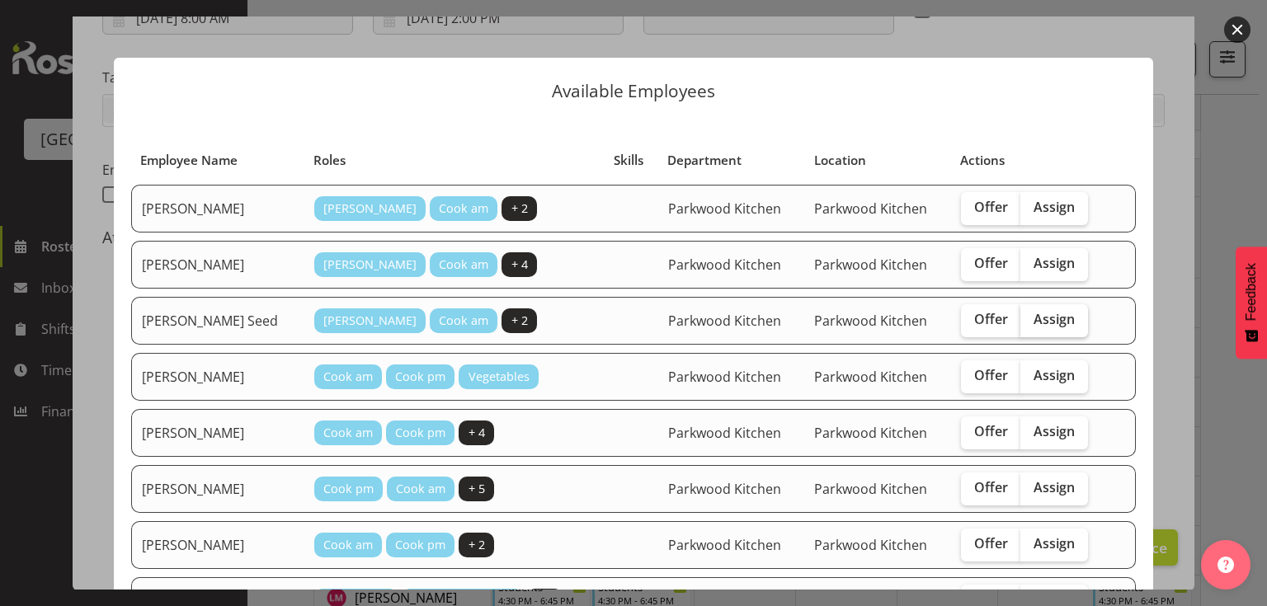
click at [1033, 314] on span "Assign" at bounding box center [1053, 319] width 41 height 16
click at [1024, 314] on input "Assign" at bounding box center [1025, 319] width 11 height 11
checkbox input "true"
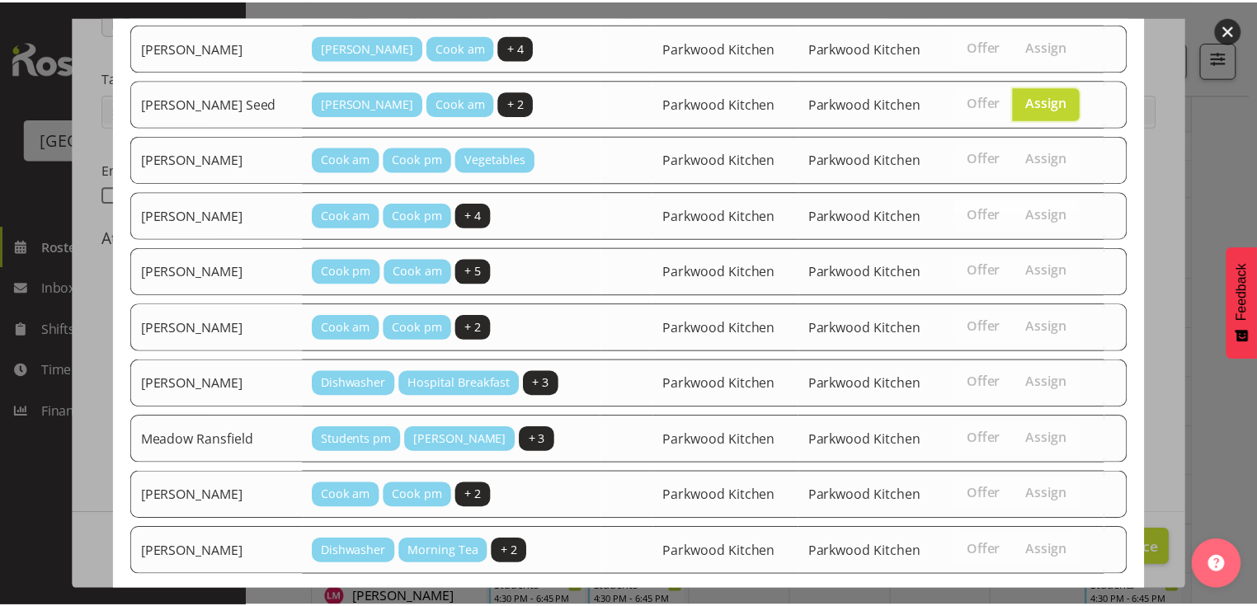
scroll to position [298, 0]
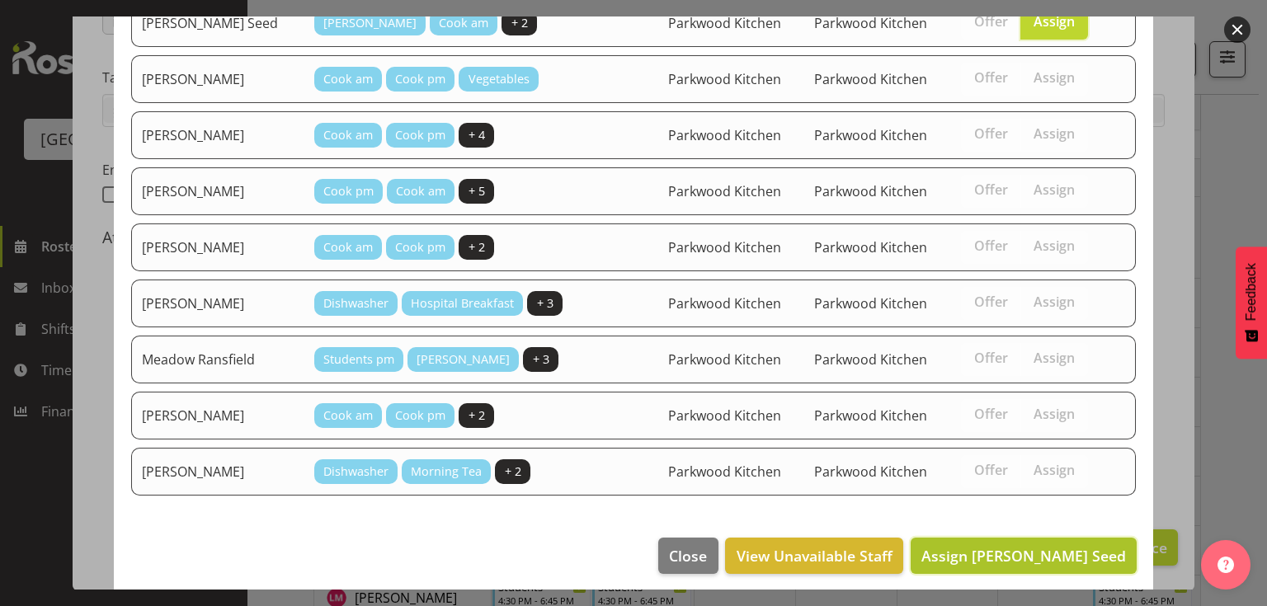
click at [1050, 551] on span "Assign [PERSON_NAME] Seed" at bounding box center [1023, 556] width 205 height 20
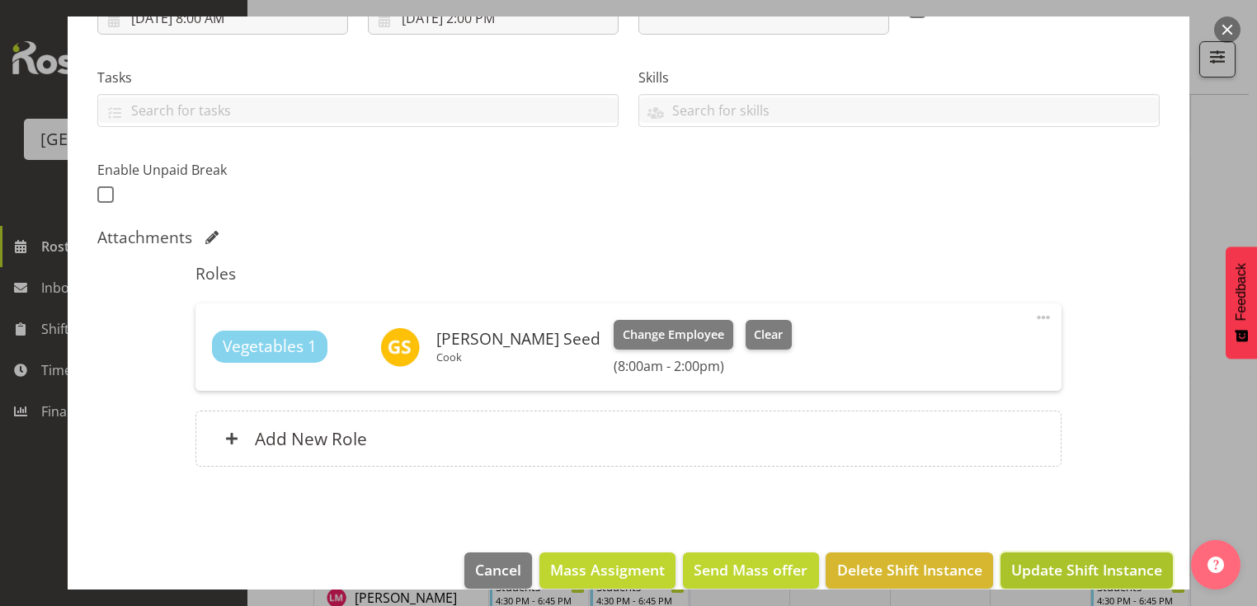
click at [1057, 560] on span "Update Shift Instance" at bounding box center [1086, 569] width 151 height 21
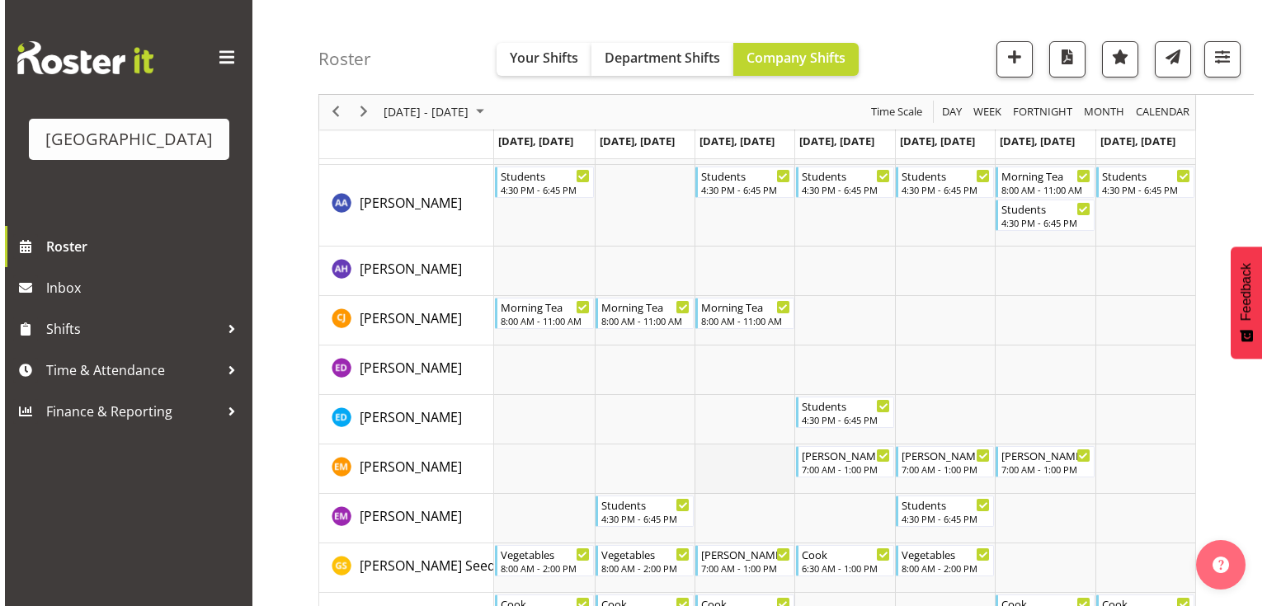
scroll to position [0, 0]
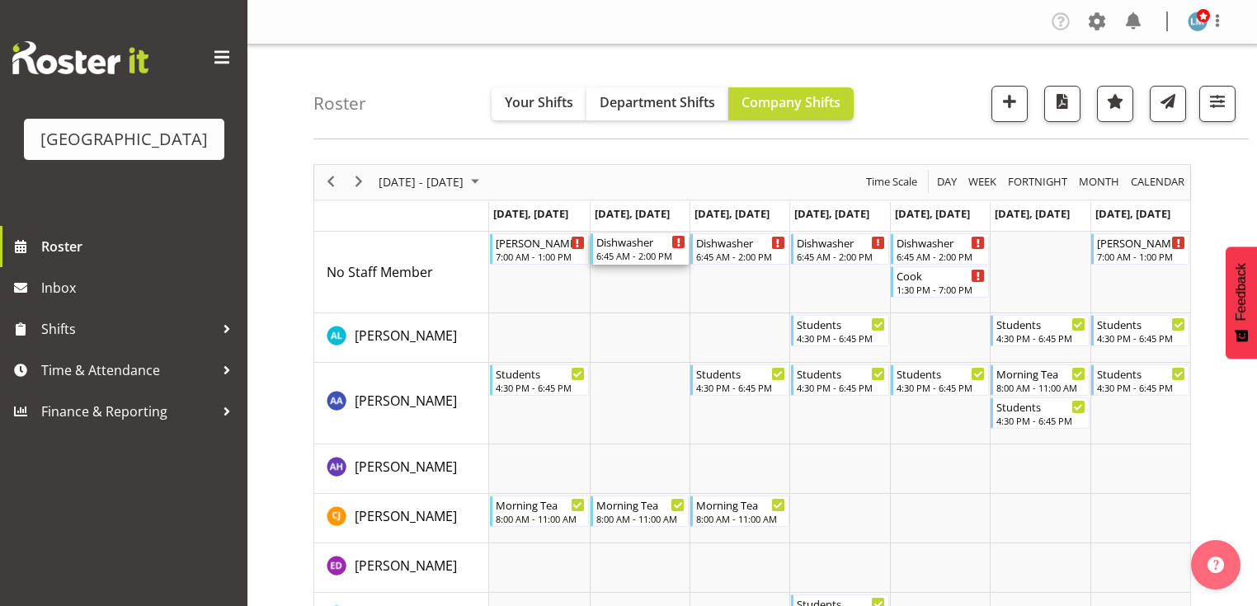
click at [633, 254] on div "6:45 AM - 2:00 PM" at bounding box center [640, 255] width 89 height 13
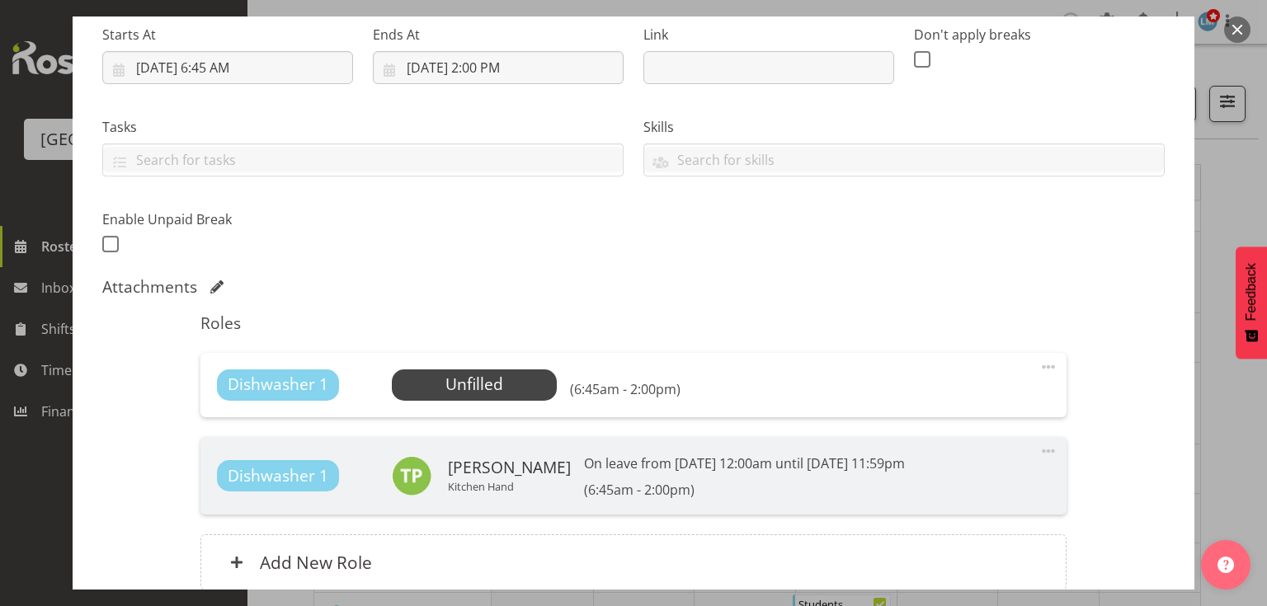
scroll to position [411, 0]
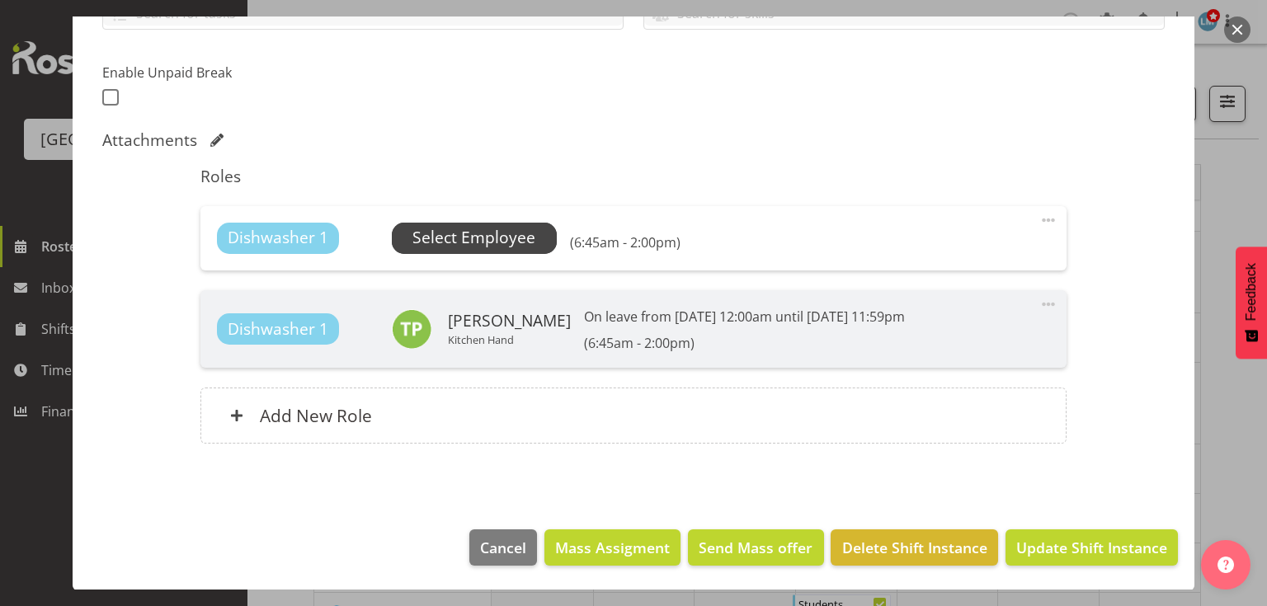
click at [449, 239] on span "Select Employee" at bounding box center [473, 238] width 123 height 24
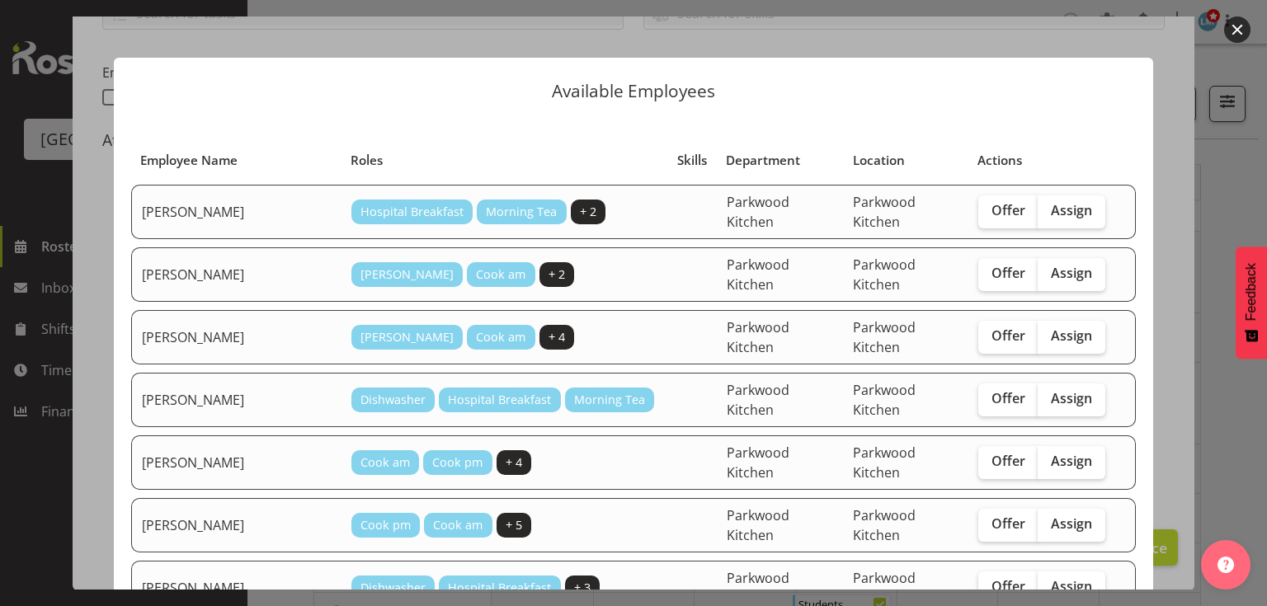
scroll to position [198, 0]
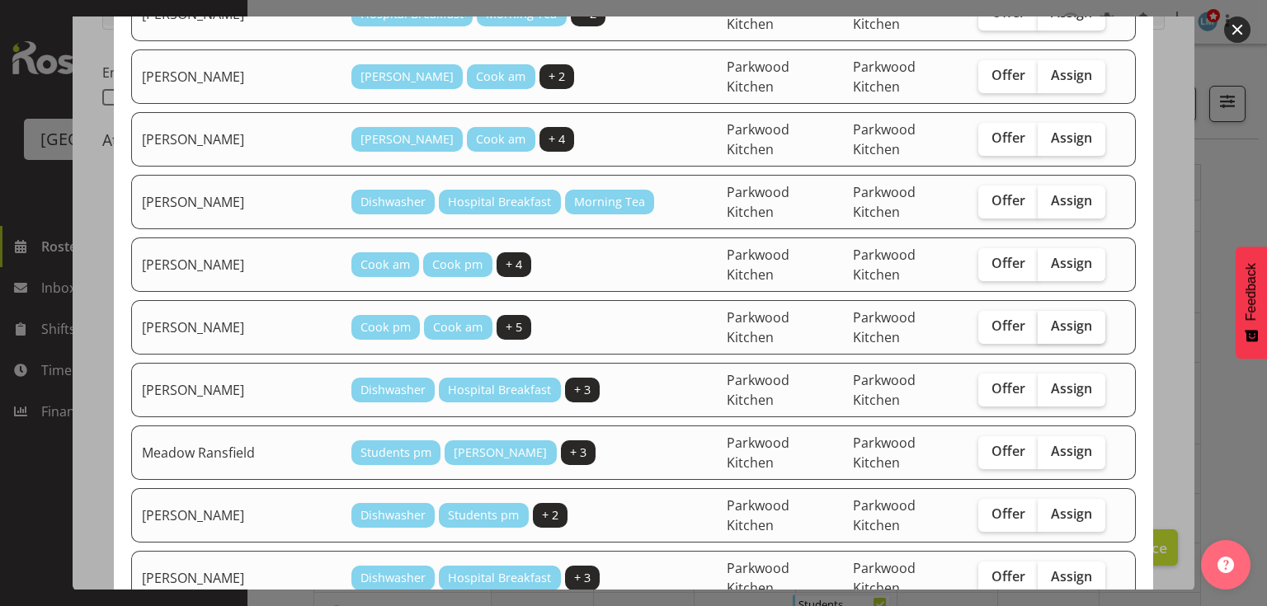
click at [1052, 318] on span "Assign" at bounding box center [1071, 326] width 41 height 16
click at [1048, 321] on input "Assign" at bounding box center [1043, 326] width 11 height 11
checkbox input "true"
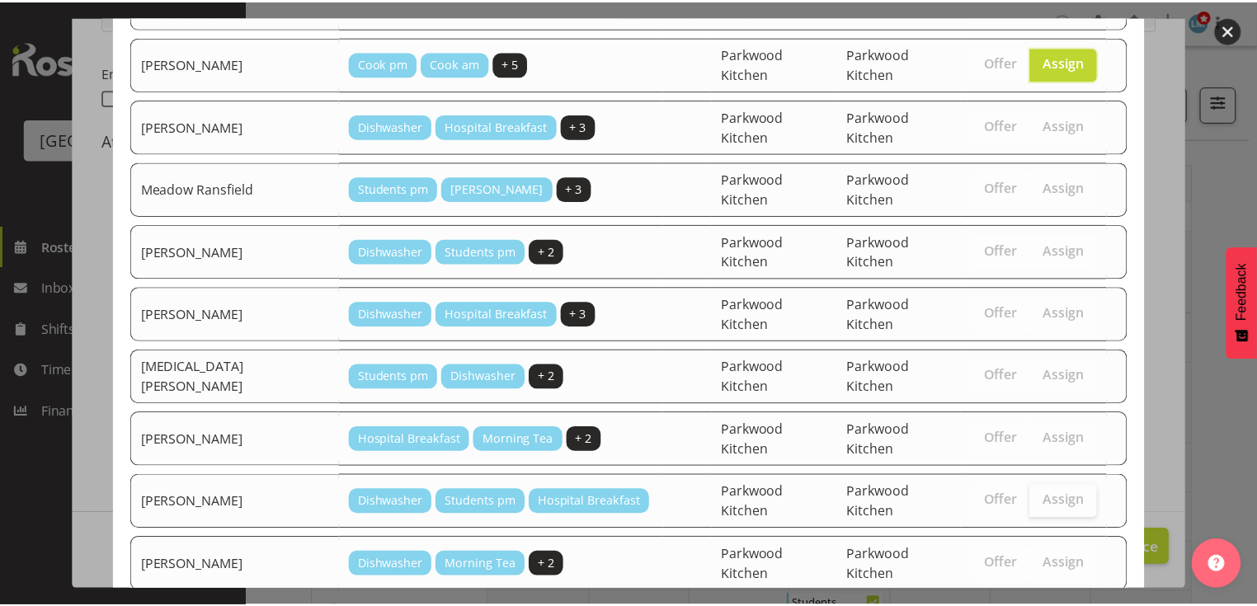
scroll to position [464, 0]
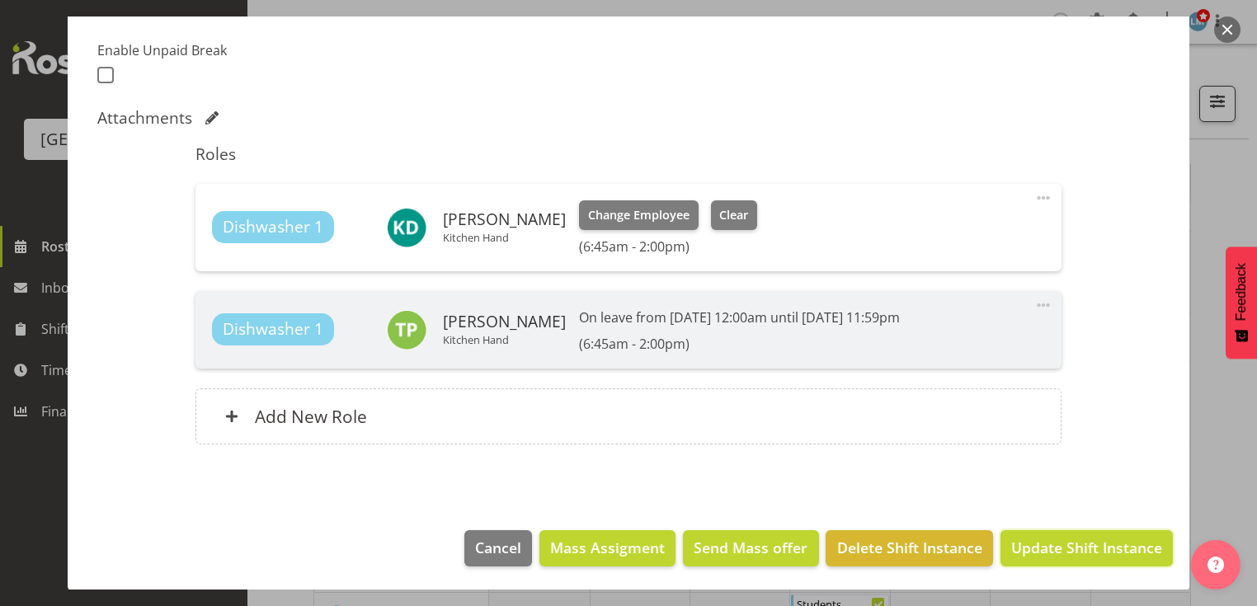
click at [1048, 544] on span "Update Shift Instance" at bounding box center [1086, 547] width 151 height 21
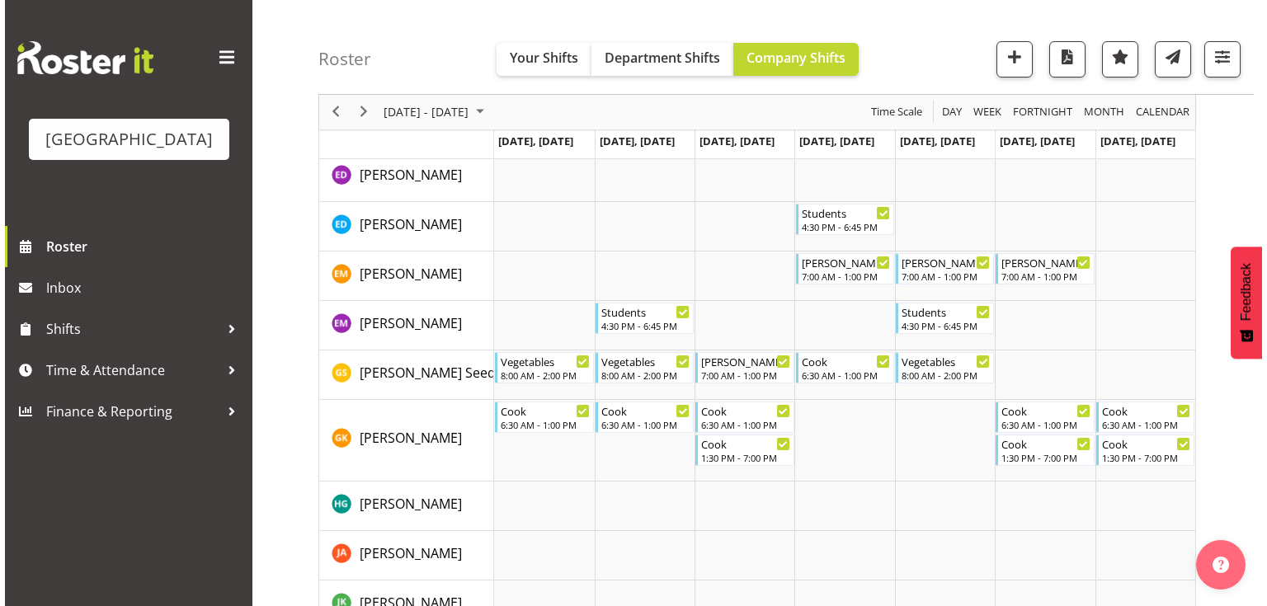
scroll to position [528, 0]
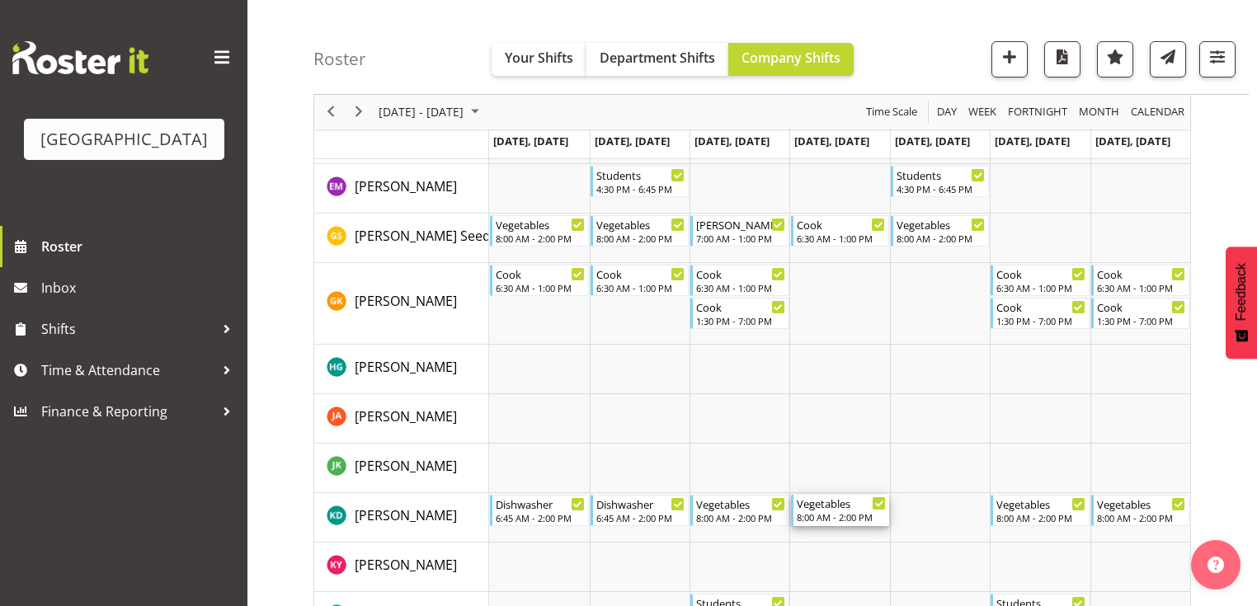
click at [831, 511] on div "8:00 AM - 2:00 PM" at bounding box center [841, 517] width 89 height 13
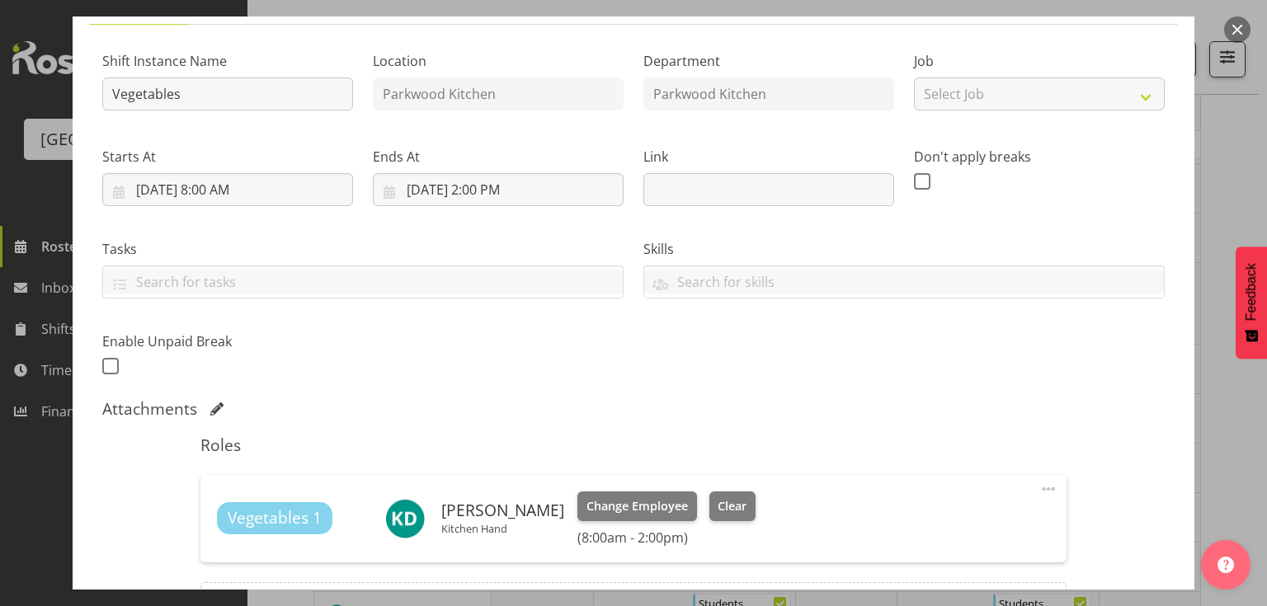
scroll to position [264, 0]
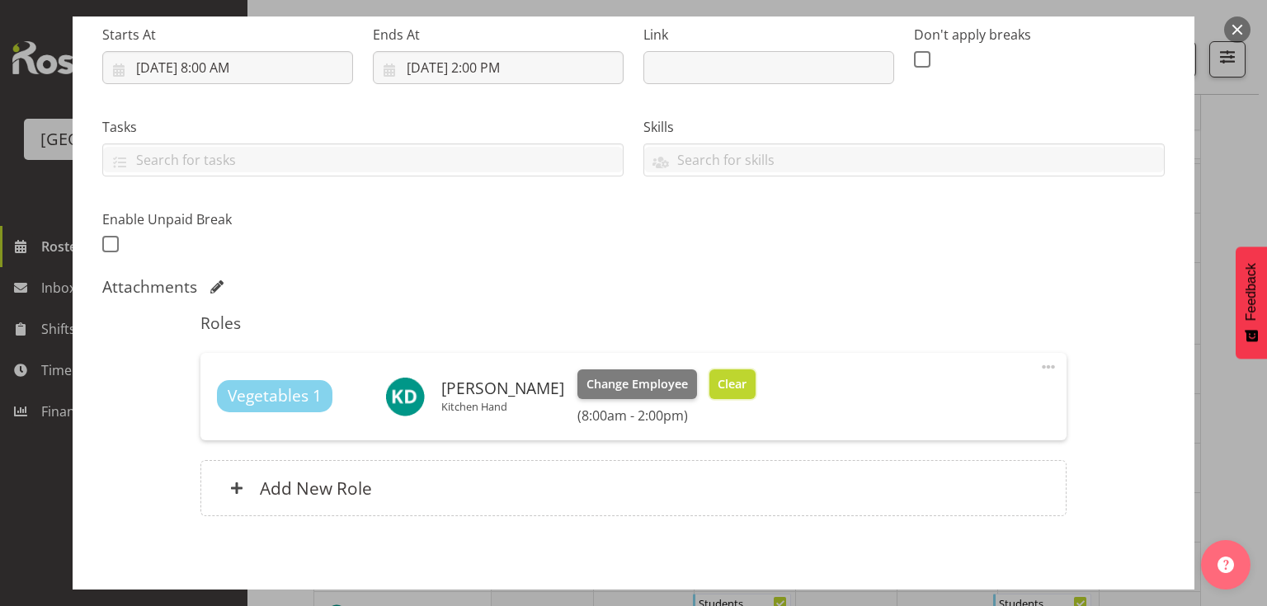
click at [718, 379] on span "Clear" at bounding box center [732, 384] width 29 height 18
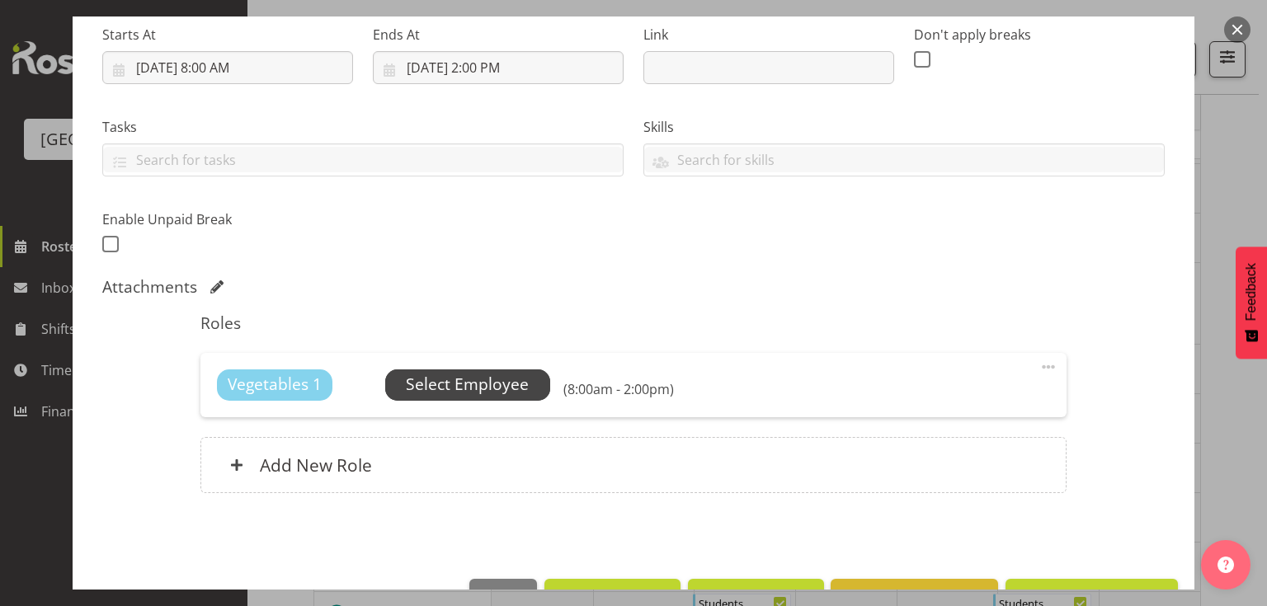
click at [486, 382] on span "Select Employee" at bounding box center [467, 385] width 123 height 24
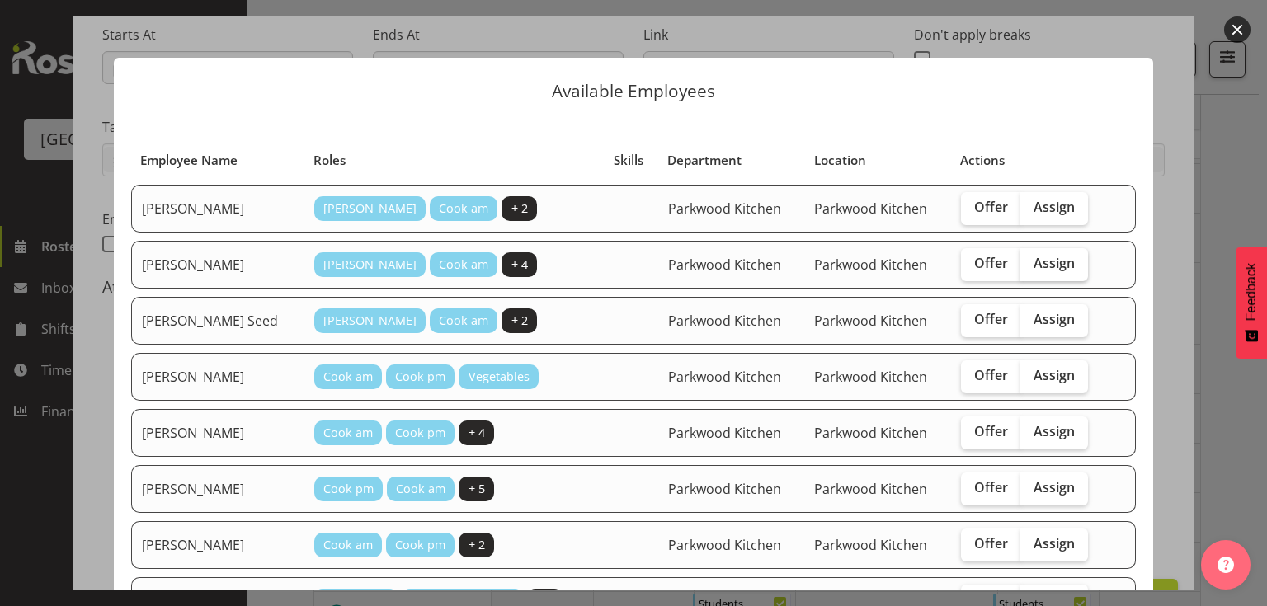
click at [1033, 256] on span "Assign" at bounding box center [1053, 263] width 41 height 16
click at [1028, 258] on input "Assign" at bounding box center [1025, 263] width 11 height 11
checkbox input "true"
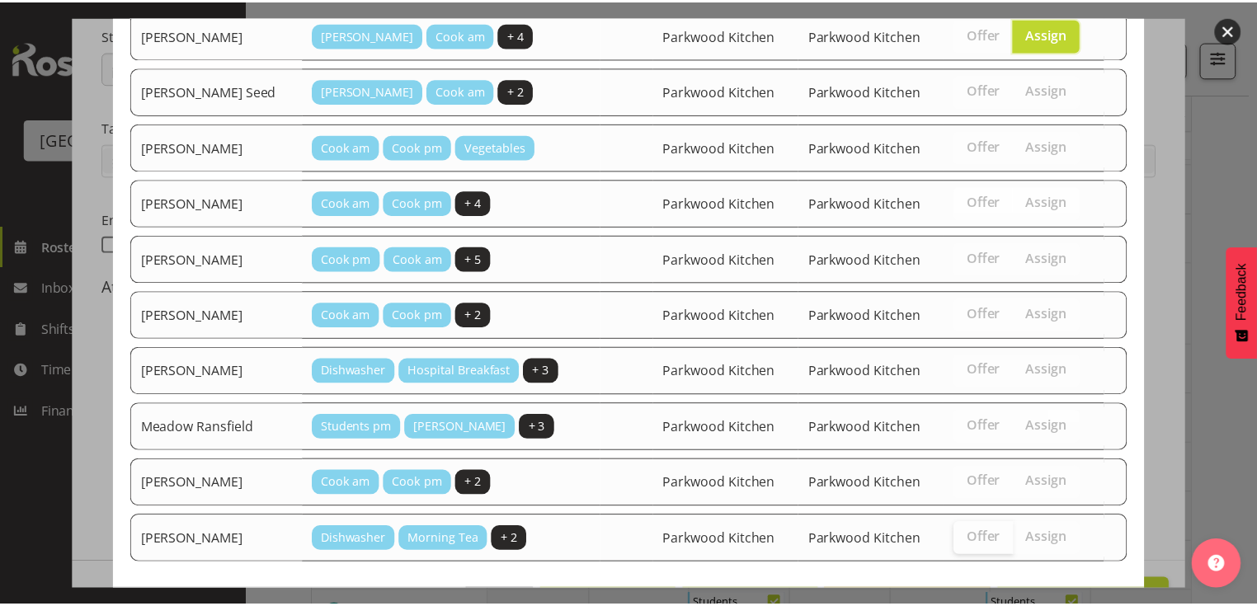
scroll to position [298, 0]
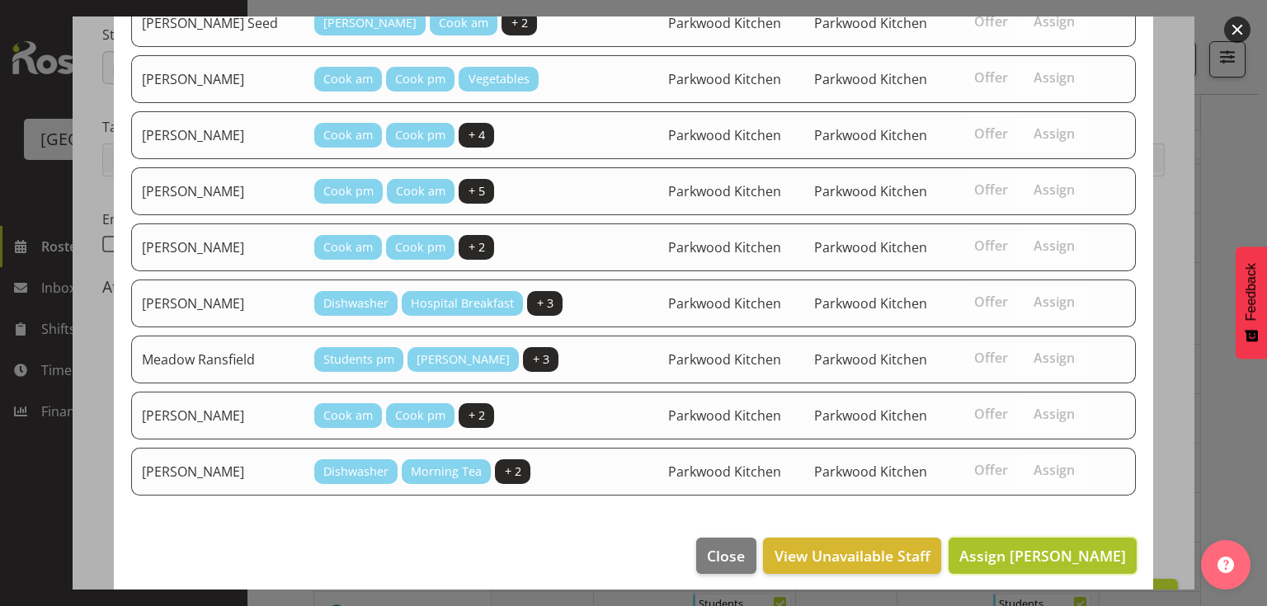
click at [1018, 546] on span "Assign [PERSON_NAME]" at bounding box center [1042, 556] width 167 height 20
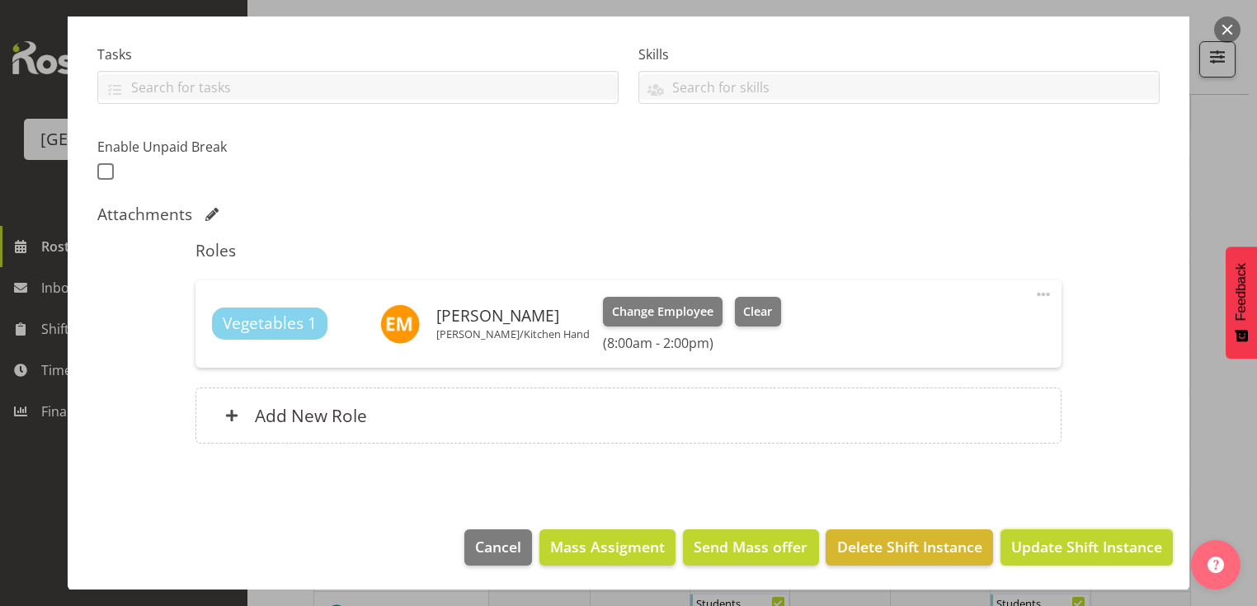
click at [1019, 539] on span "Update Shift Instance" at bounding box center [1086, 546] width 151 height 21
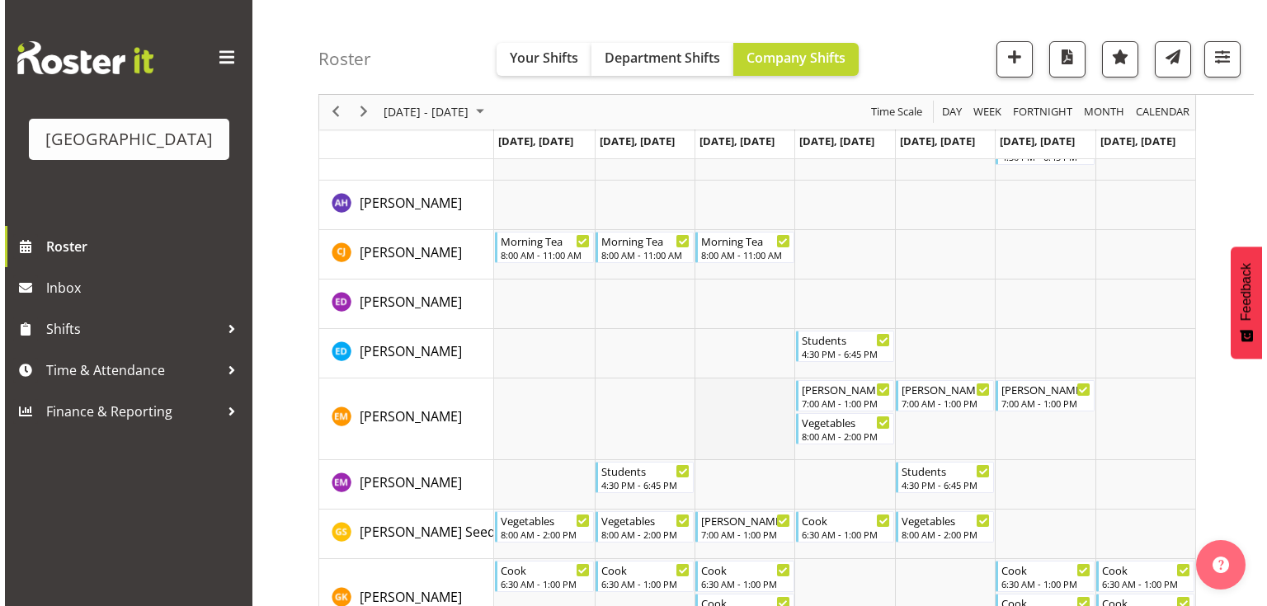
scroll to position [0, 0]
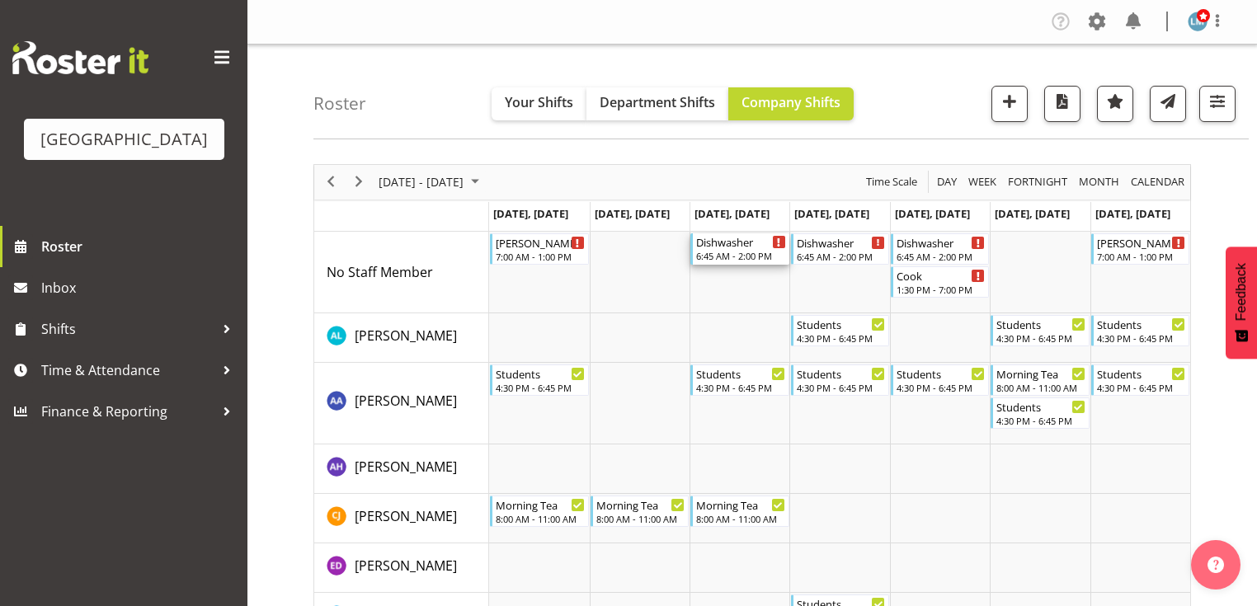
click at [719, 254] on div "6:45 AM - 2:00 PM" at bounding box center [740, 255] width 89 height 13
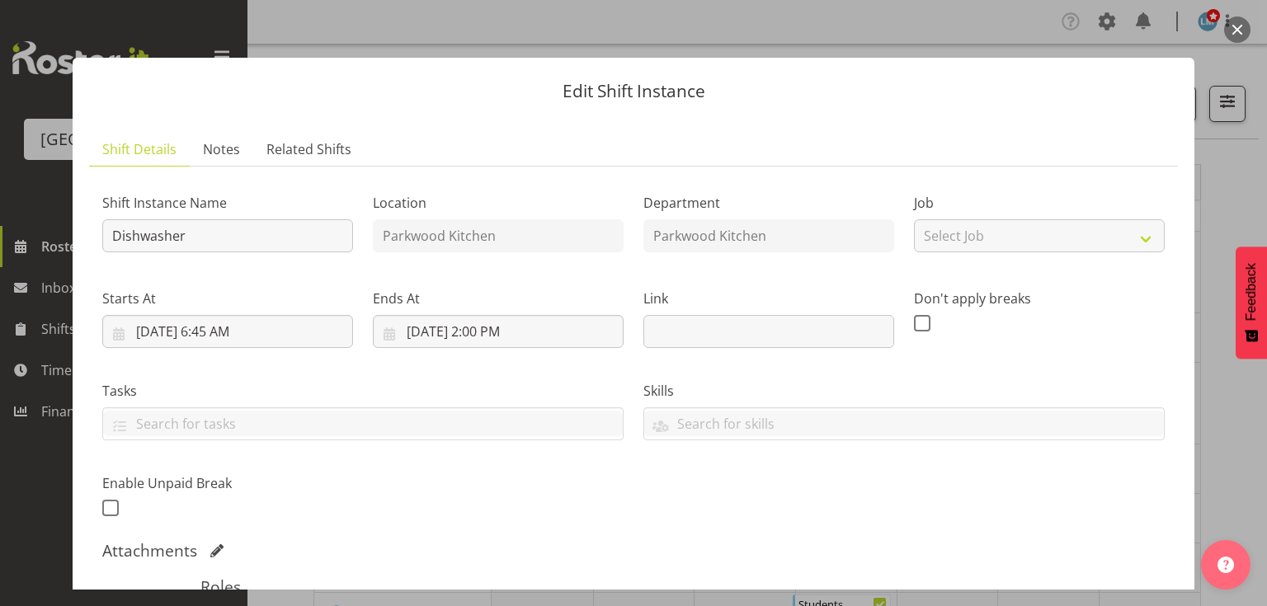
scroll to position [330, 0]
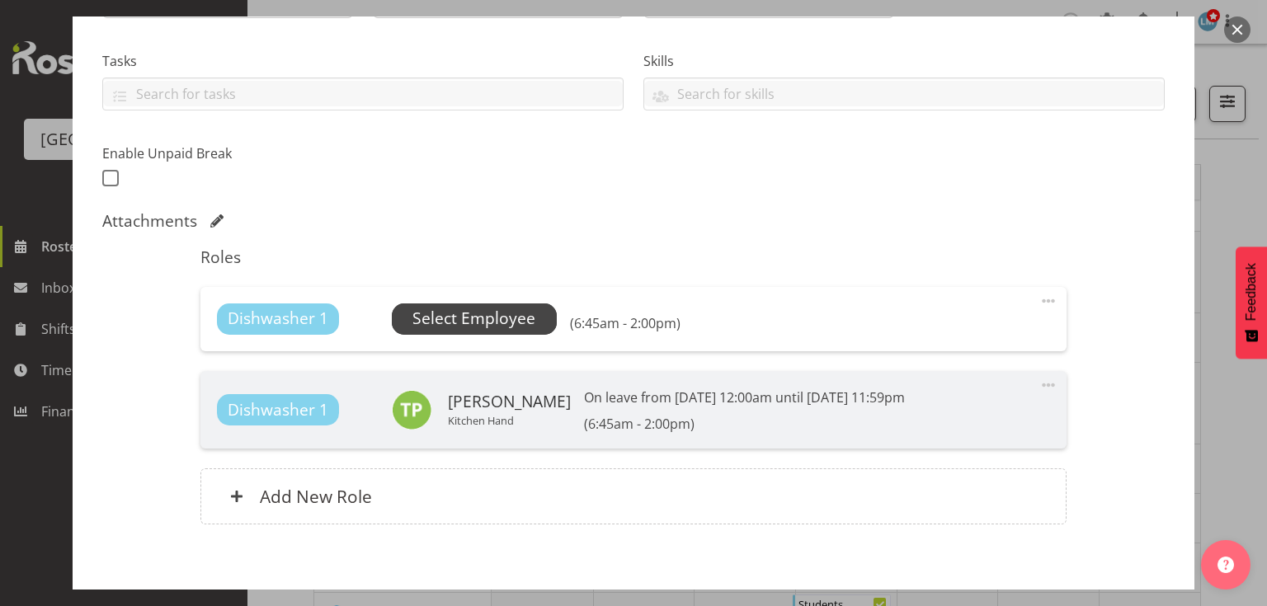
click at [470, 319] on span "Select Employee" at bounding box center [473, 319] width 123 height 24
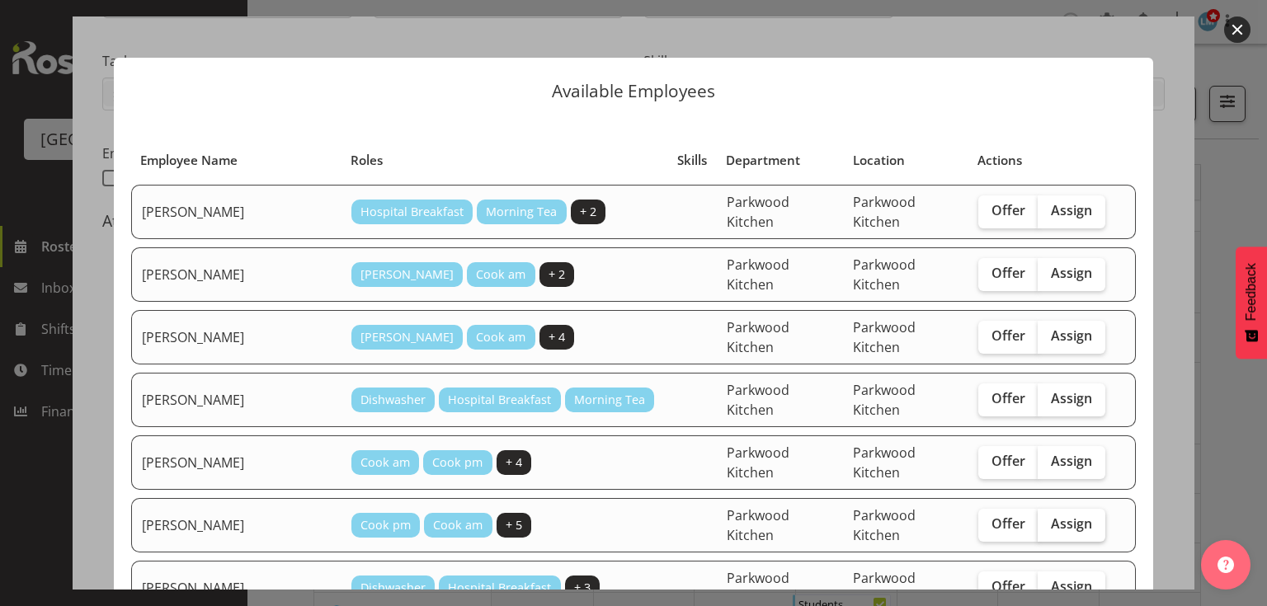
click at [1051, 515] on span "Assign" at bounding box center [1071, 523] width 41 height 16
click at [1048, 519] on input "Assign" at bounding box center [1043, 524] width 11 height 11
checkbox input "true"
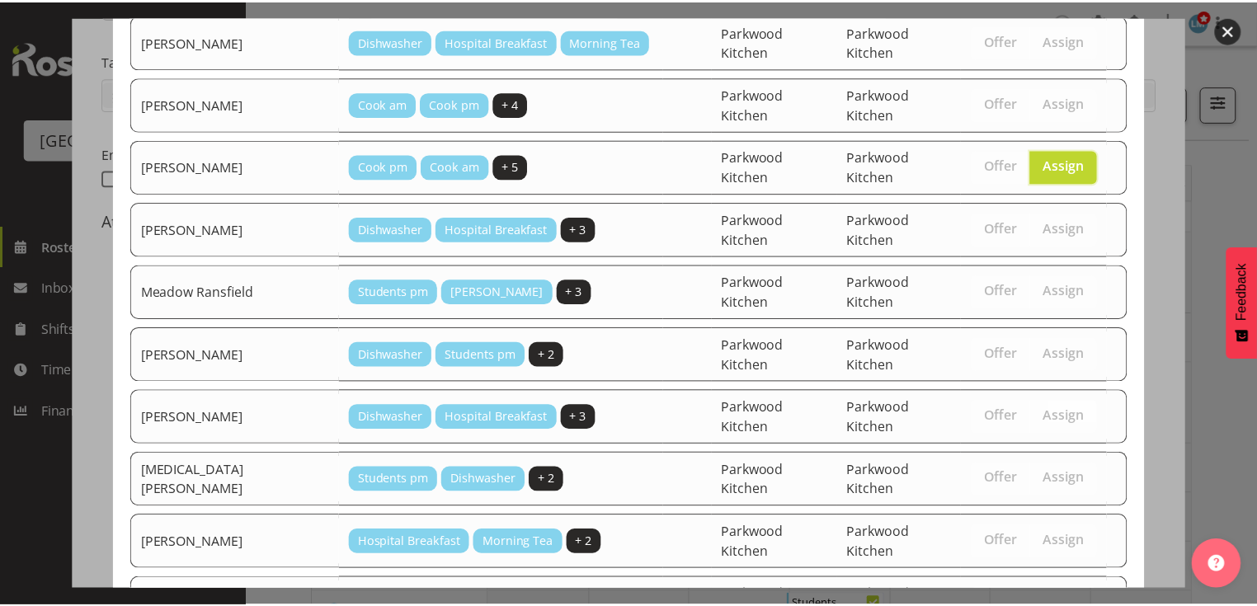
scroll to position [464, 0]
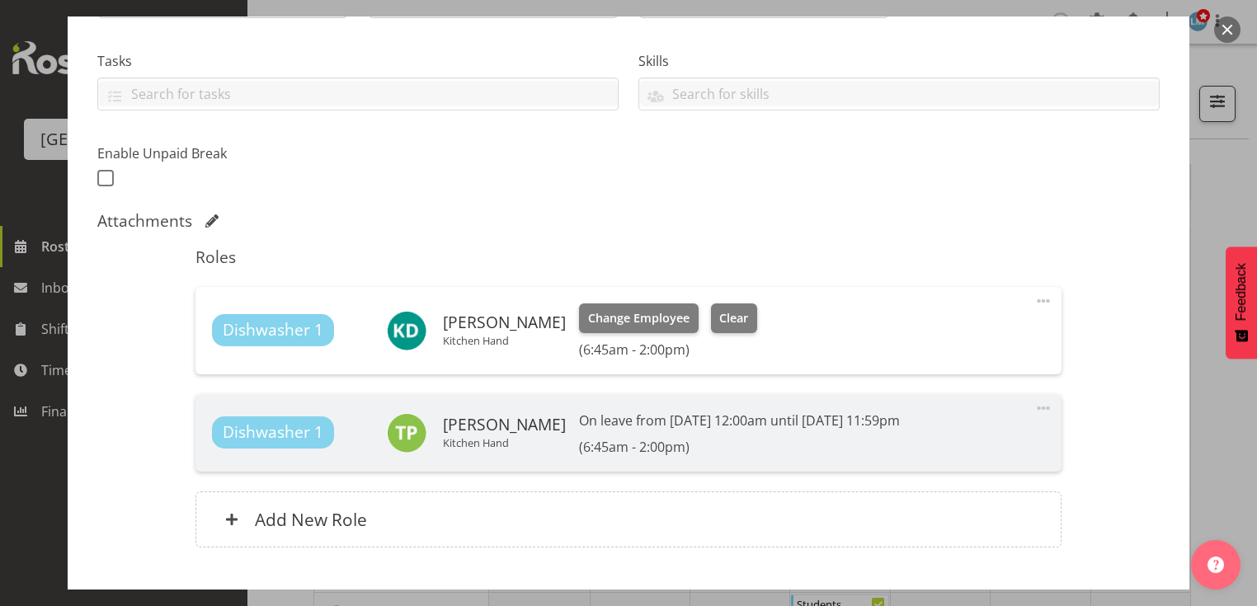
scroll to position [433, 0]
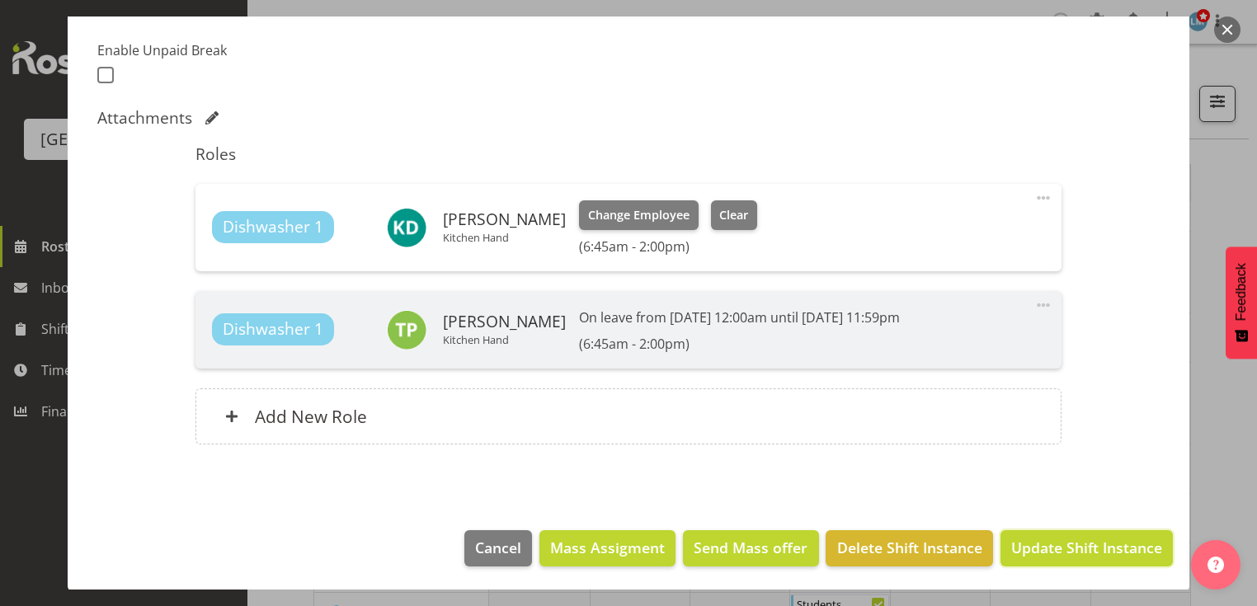
click at [1047, 546] on span "Update Shift Instance" at bounding box center [1086, 547] width 151 height 21
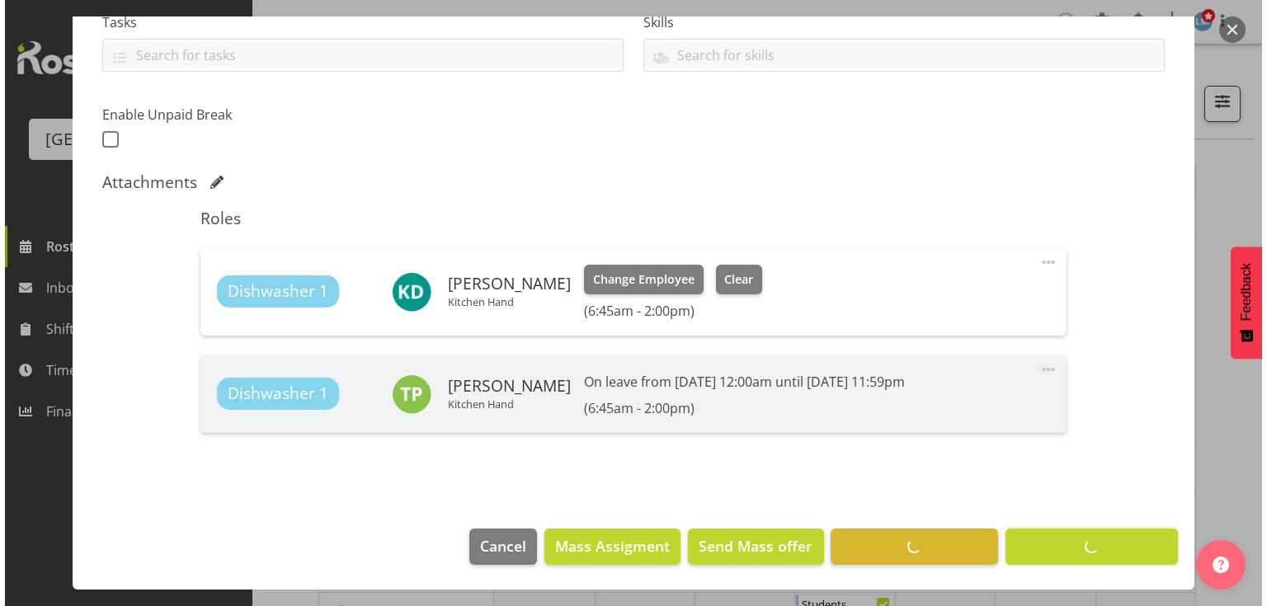
scroll to position [368, 0]
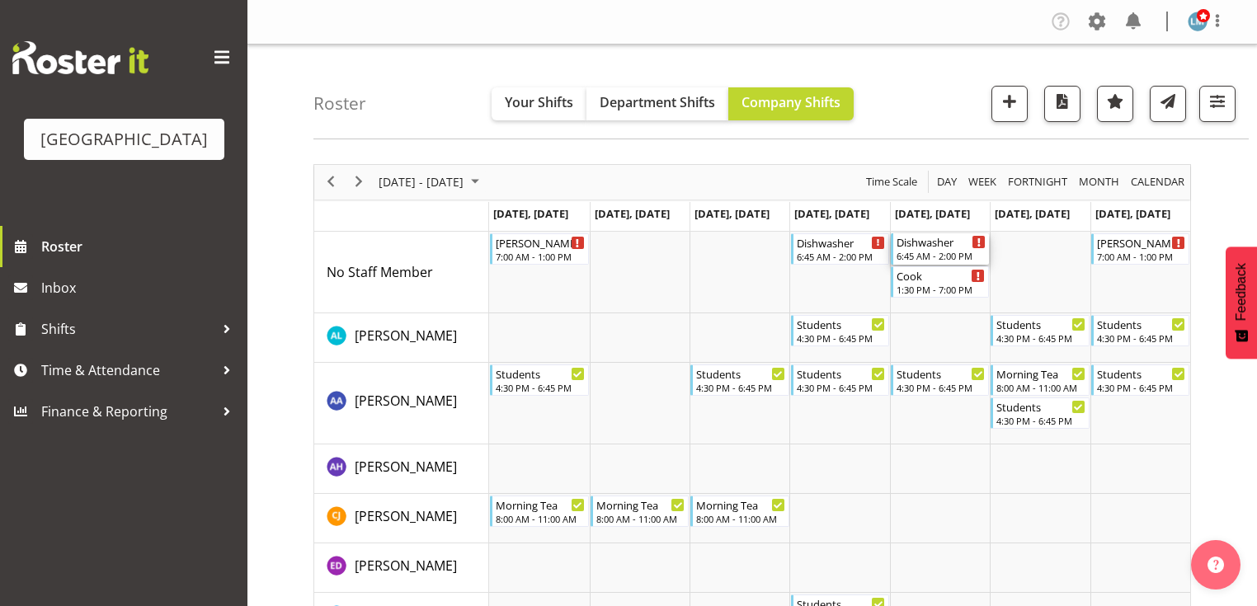
click at [926, 245] on div "Dishwasher" at bounding box center [941, 241] width 89 height 16
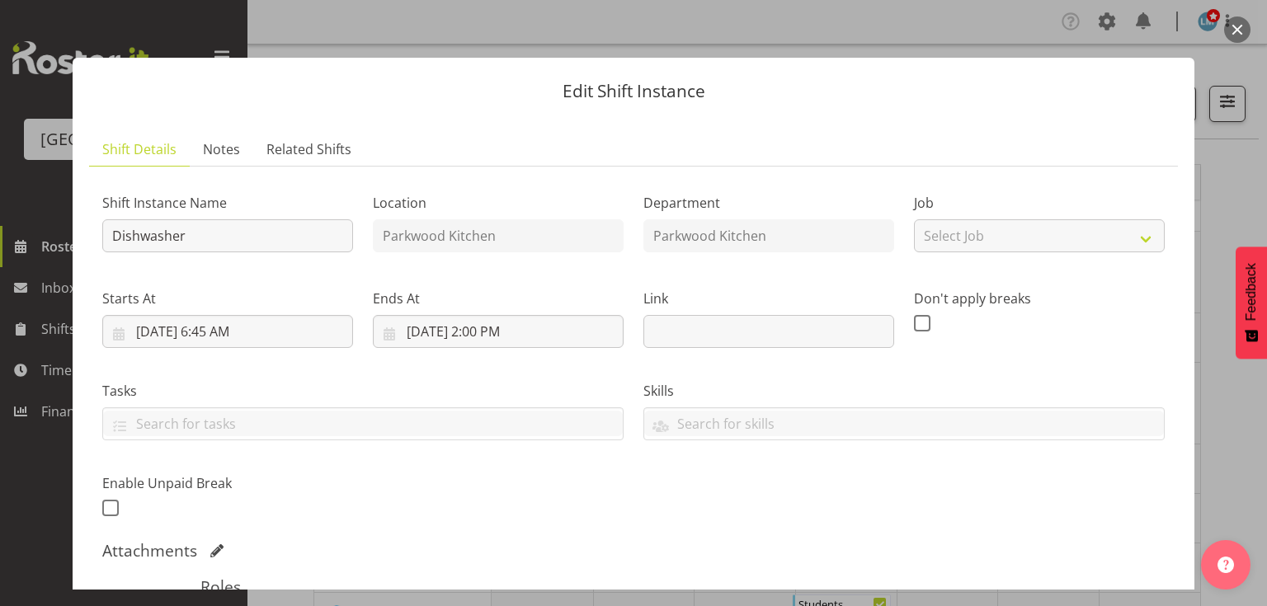
scroll to position [264, 0]
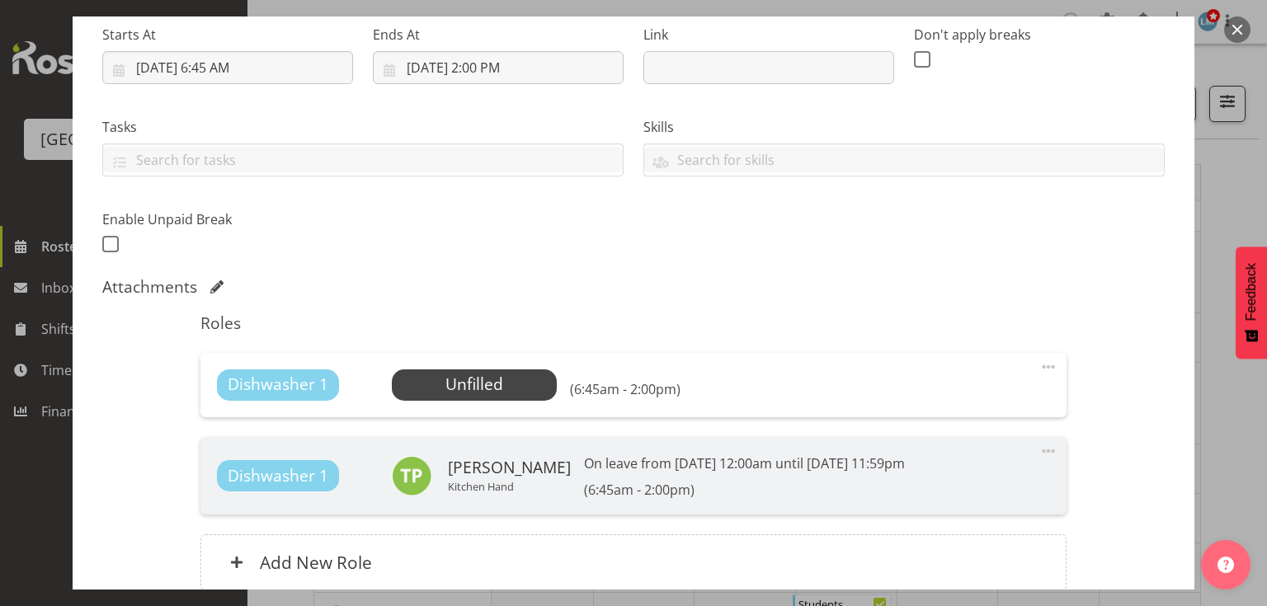
click at [472, 368] on div "Dishwasher 1 Unfilled Select Employee (6:45am - 2:00pm) Edit Cover Role Delete" at bounding box center [632, 385] width 865 height 64
click at [477, 376] on span "Select Employee" at bounding box center [473, 385] width 123 height 24
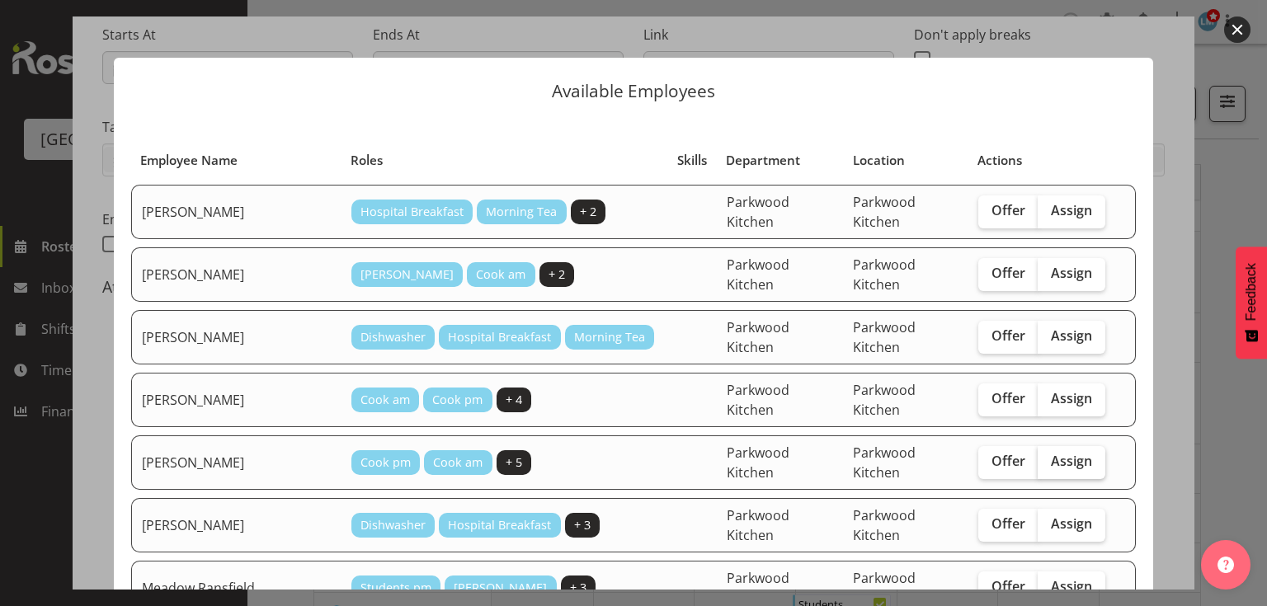
click at [1058, 453] on span "Assign" at bounding box center [1071, 461] width 41 height 16
click at [1048, 456] on input "Assign" at bounding box center [1043, 461] width 11 height 11
checkbox input "true"
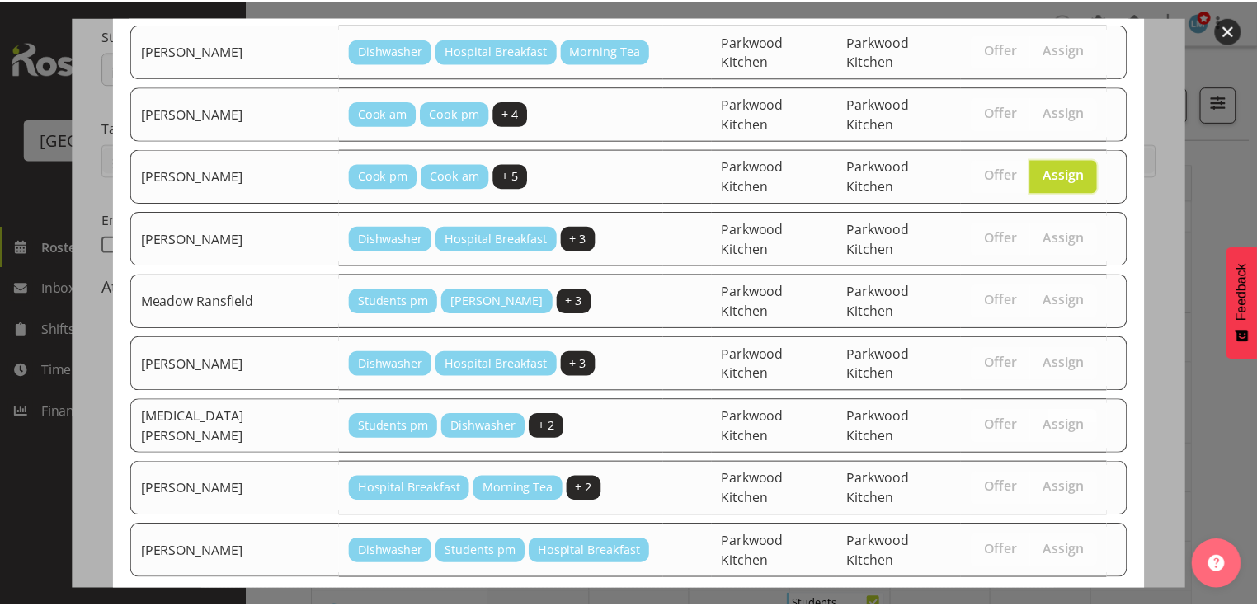
scroll to position [298, 0]
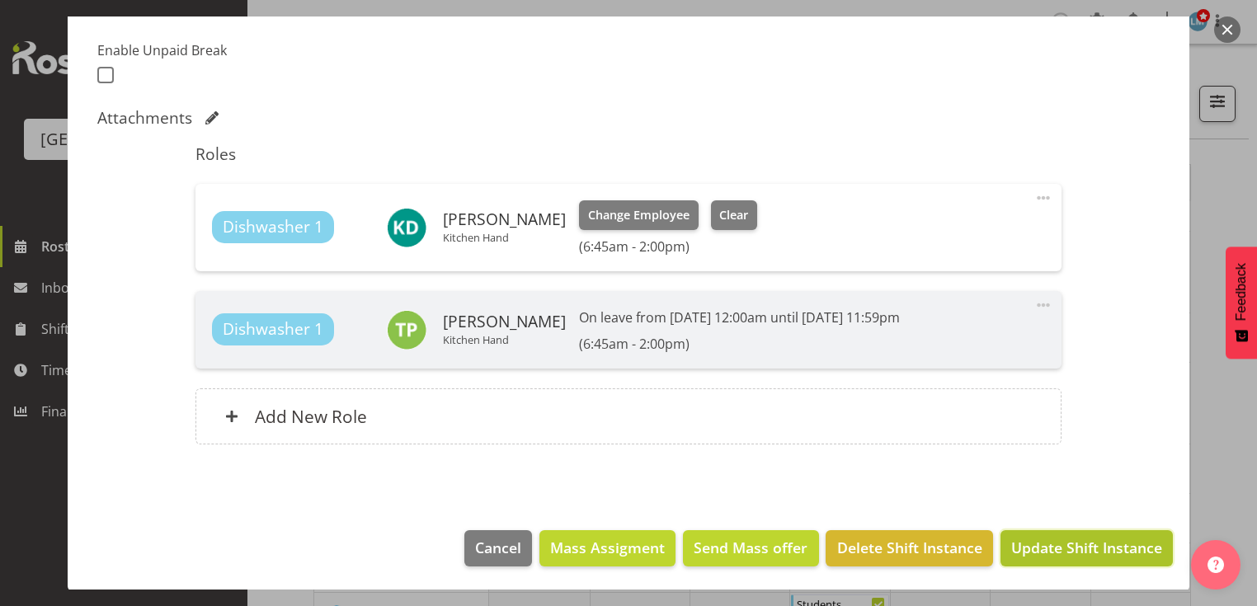
click at [1038, 541] on span "Update Shift Instance" at bounding box center [1086, 547] width 151 height 21
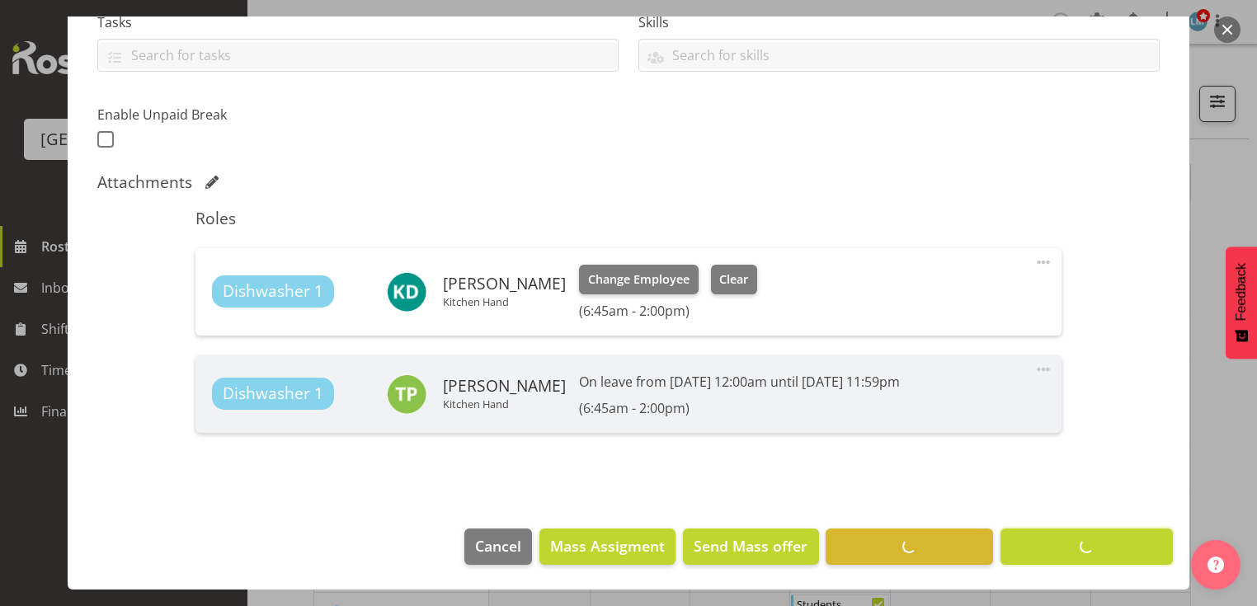
scroll to position [368, 0]
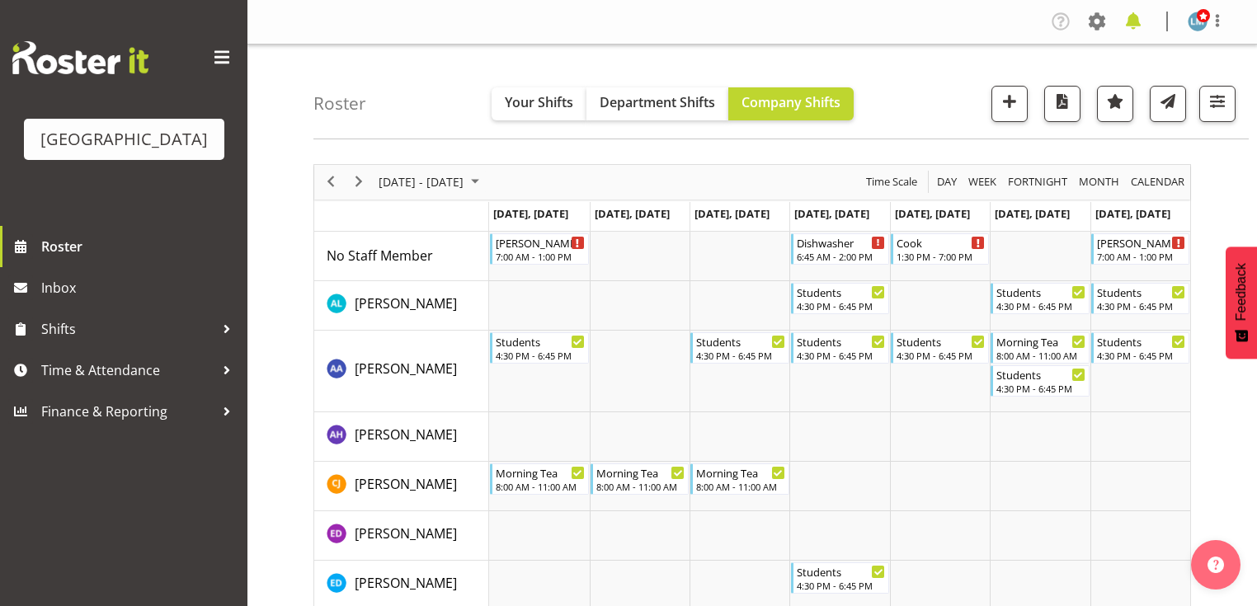
click at [1137, 14] on span at bounding box center [1133, 21] width 26 height 26
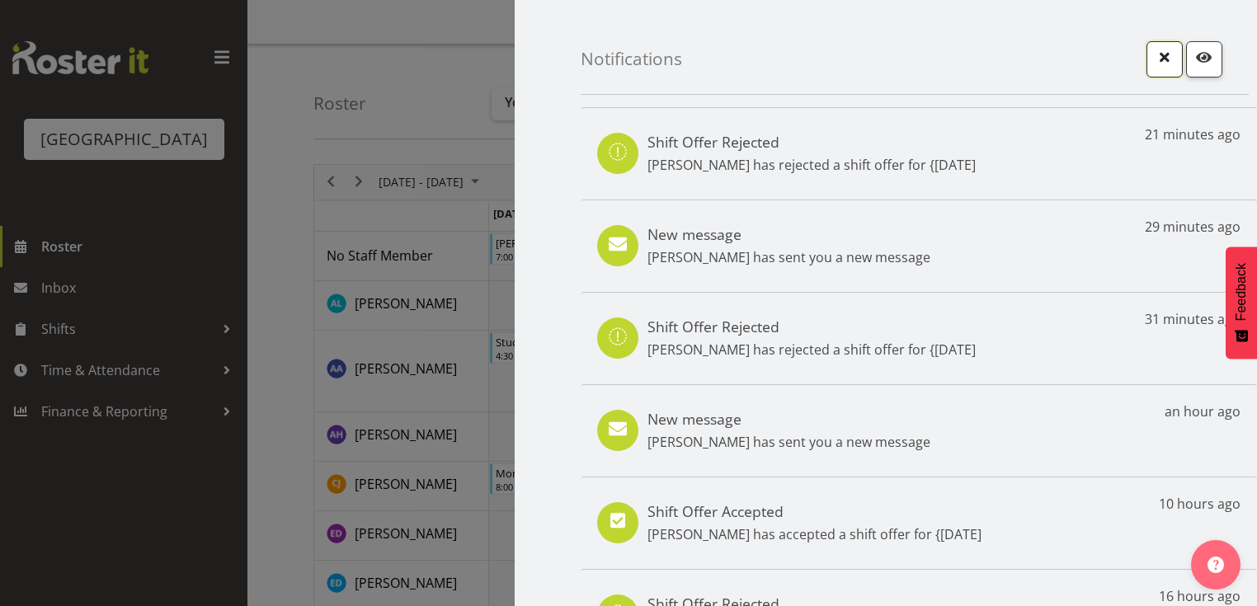
click at [1155, 62] on span "button" at bounding box center [1164, 56] width 21 height 21
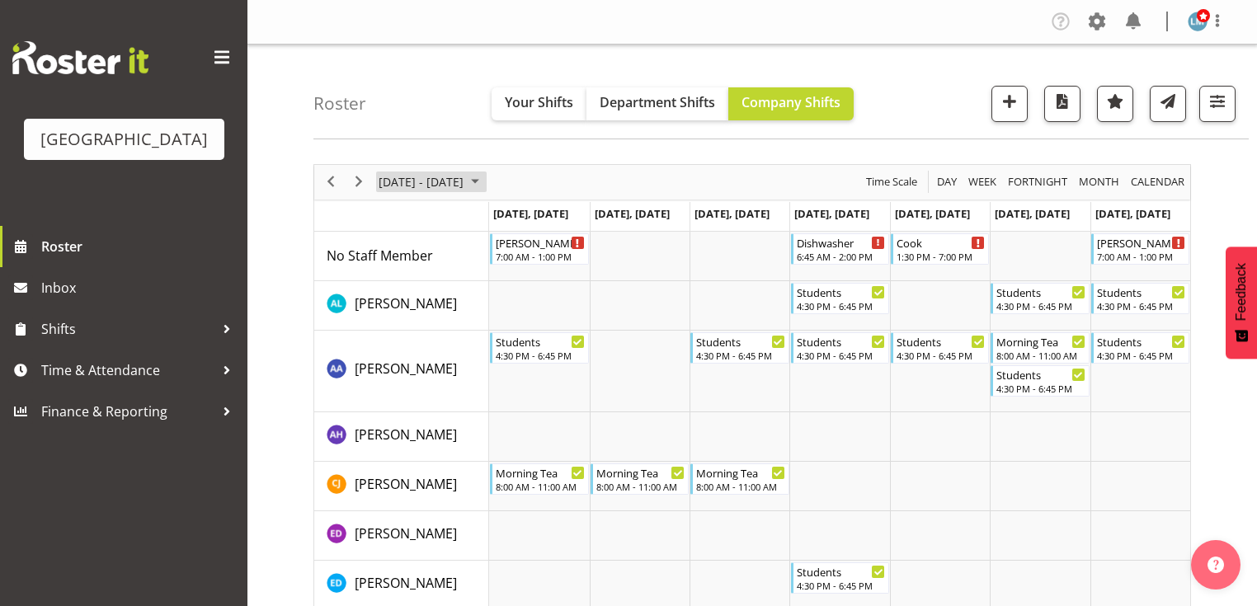
click at [485, 179] on span "September 2025" at bounding box center [475, 182] width 20 height 21
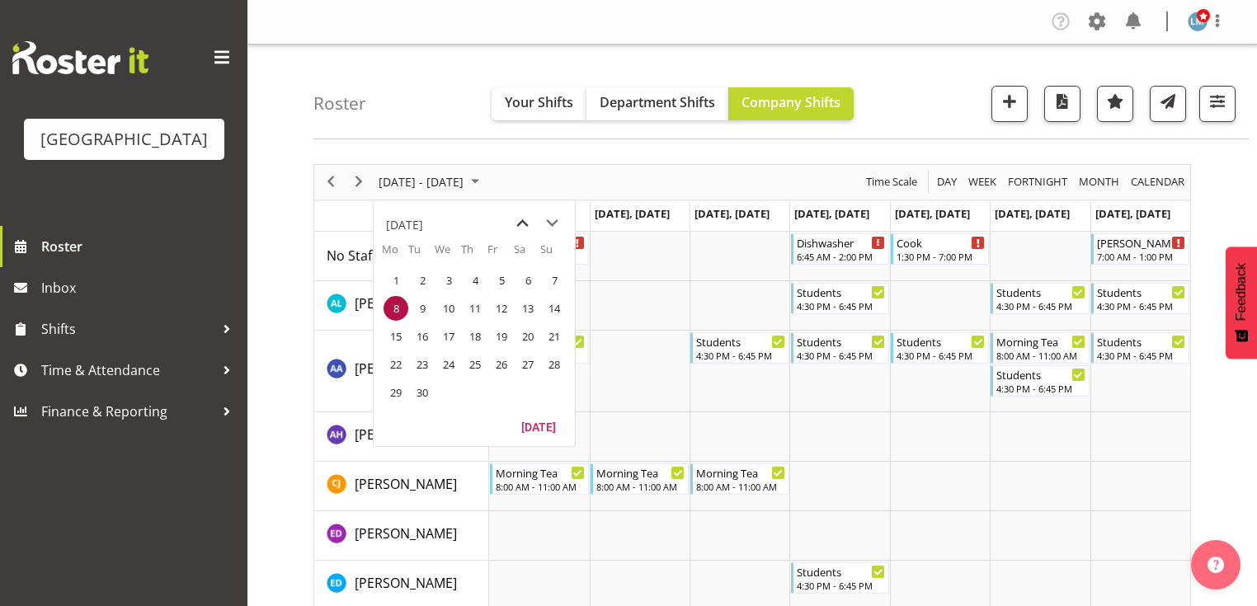
click at [525, 221] on span "previous month" at bounding box center [522, 224] width 29 height 30
click at [393, 332] on span "11" at bounding box center [396, 336] width 25 height 25
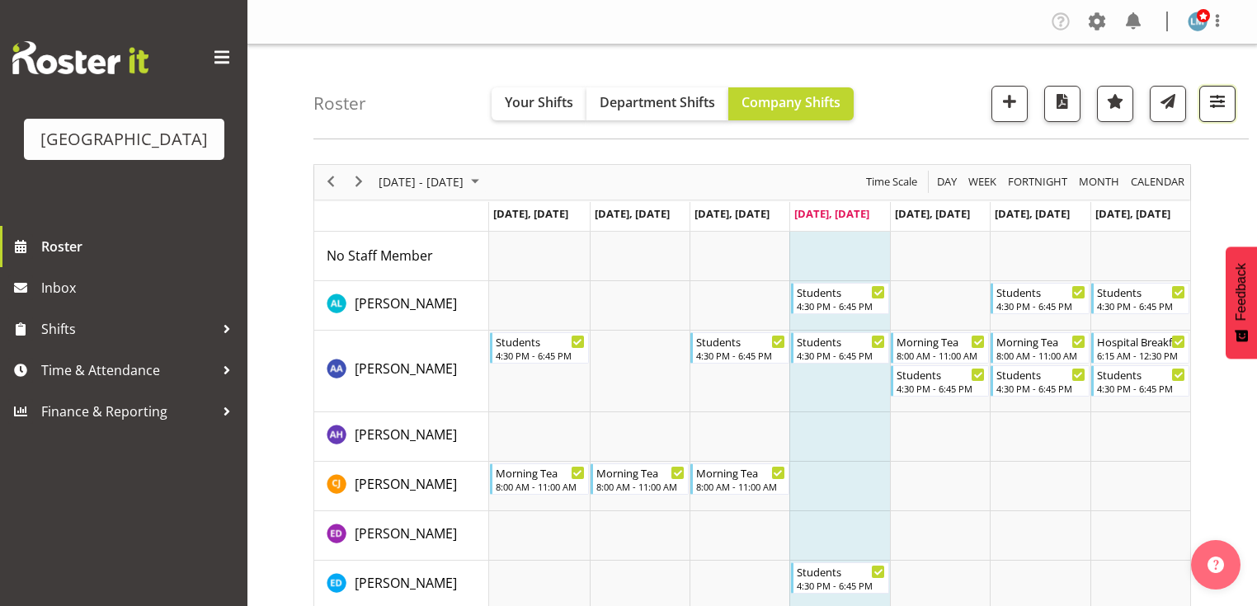
click at [1221, 99] on span "button" at bounding box center [1217, 101] width 21 height 21
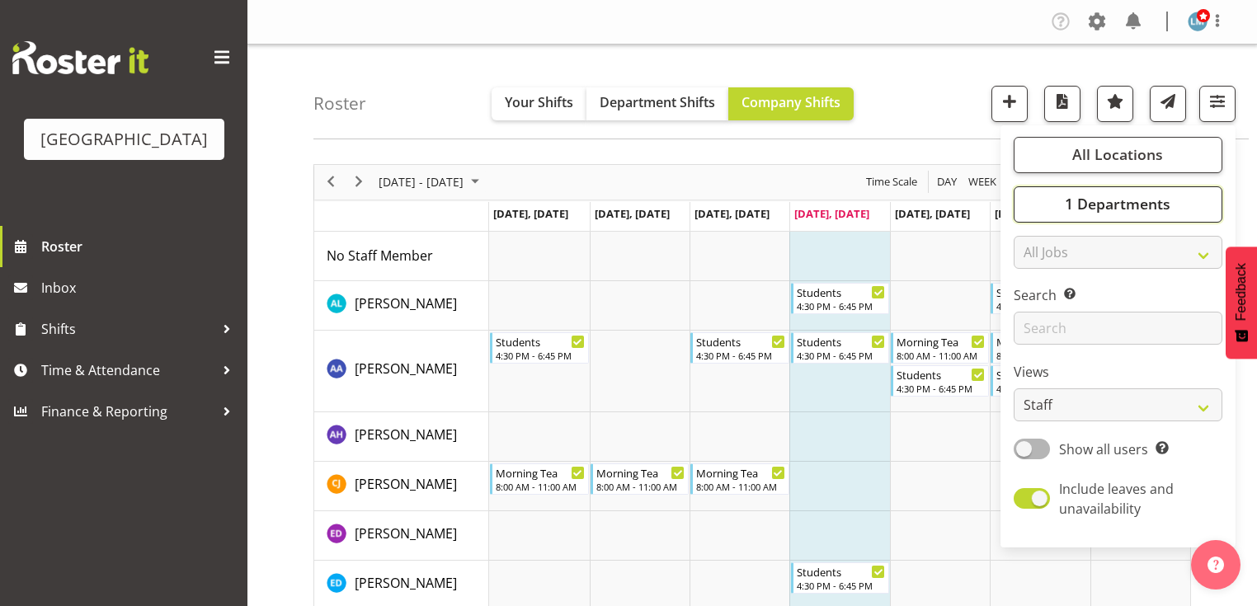
click at [1100, 209] on span "1 Departments" at bounding box center [1118, 204] width 106 height 20
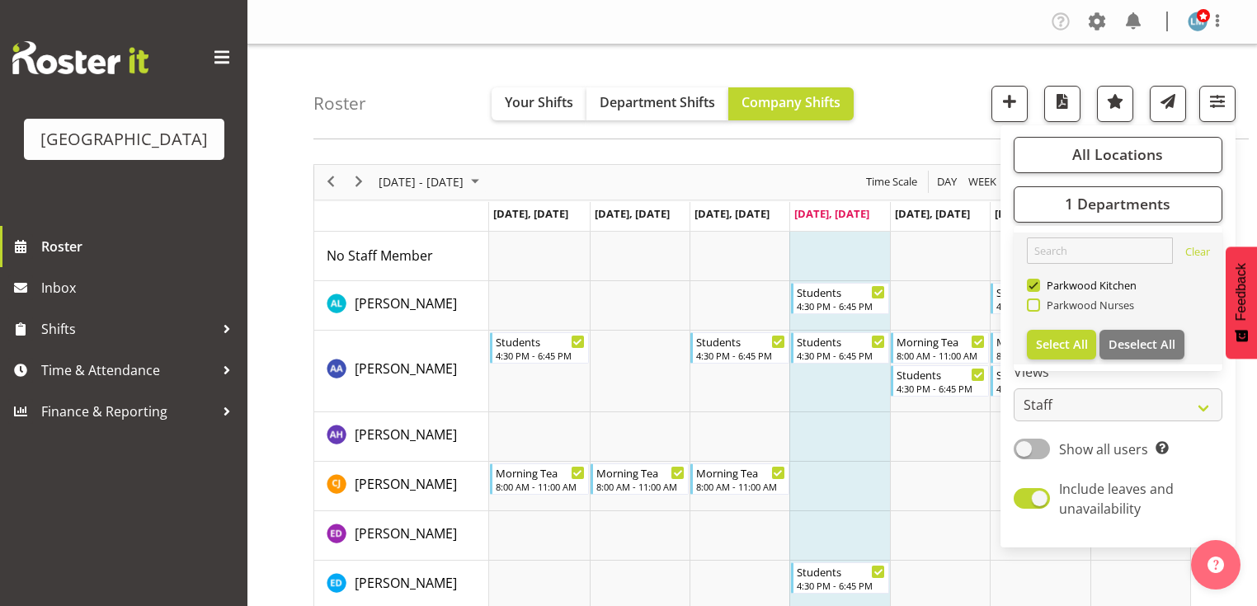
click at [1035, 304] on span at bounding box center [1033, 305] width 13 height 13
click at [1035, 304] on input "Parkwood Nurses" at bounding box center [1032, 304] width 11 height 11
checkbox input "true"
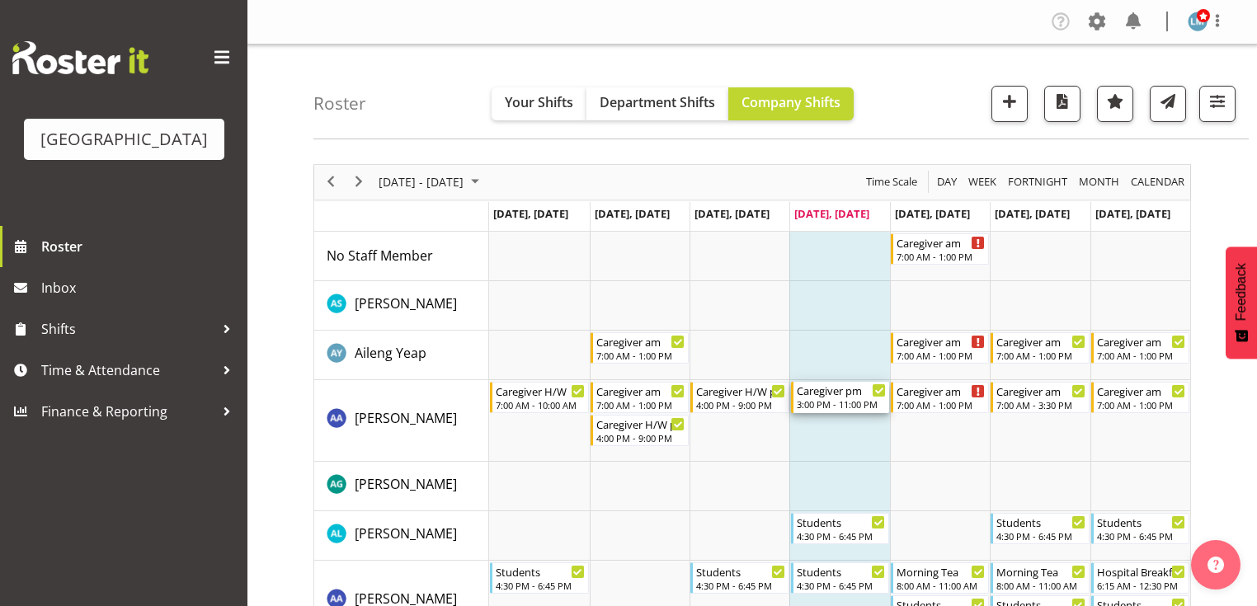
click at [832, 393] on div "Caregiver pm" at bounding box center [841, 390] width 89 height 16
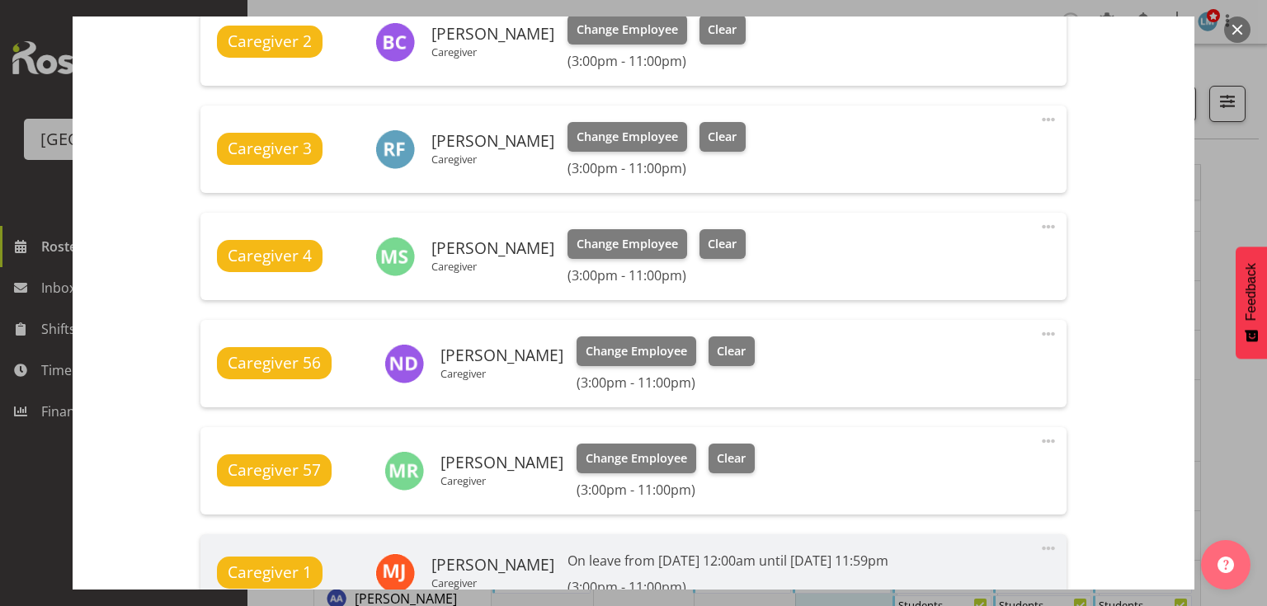
scroll to position [858, 0]
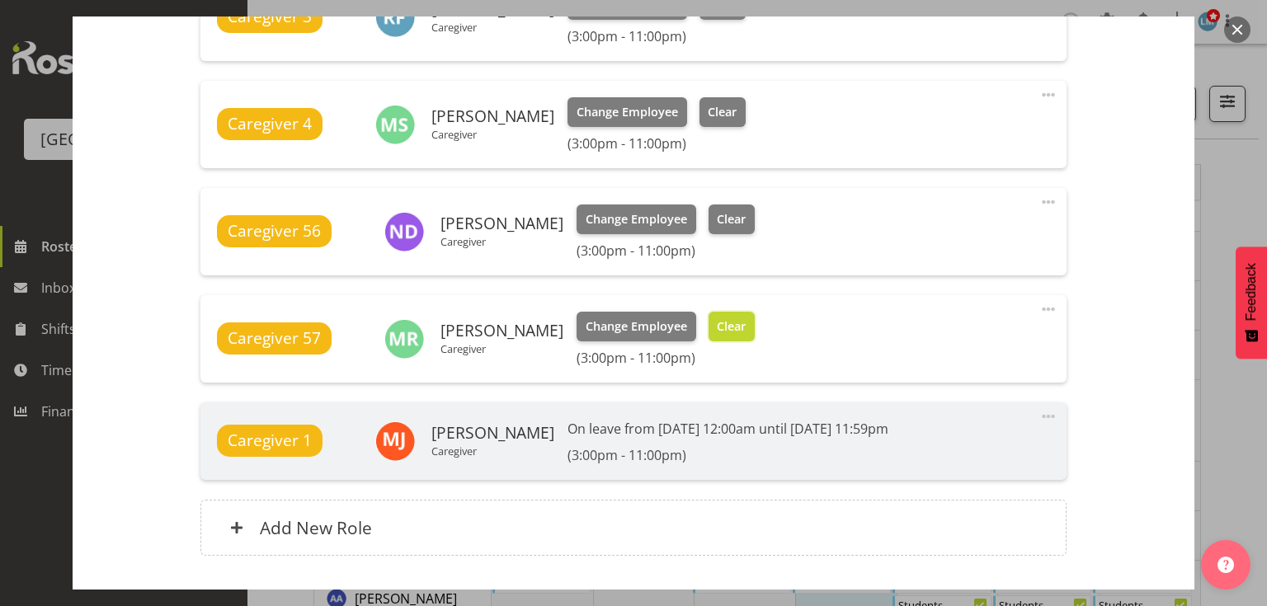
click at [736, 324] on span "Clear" at bounding box center [731, 327] width 29 height 18
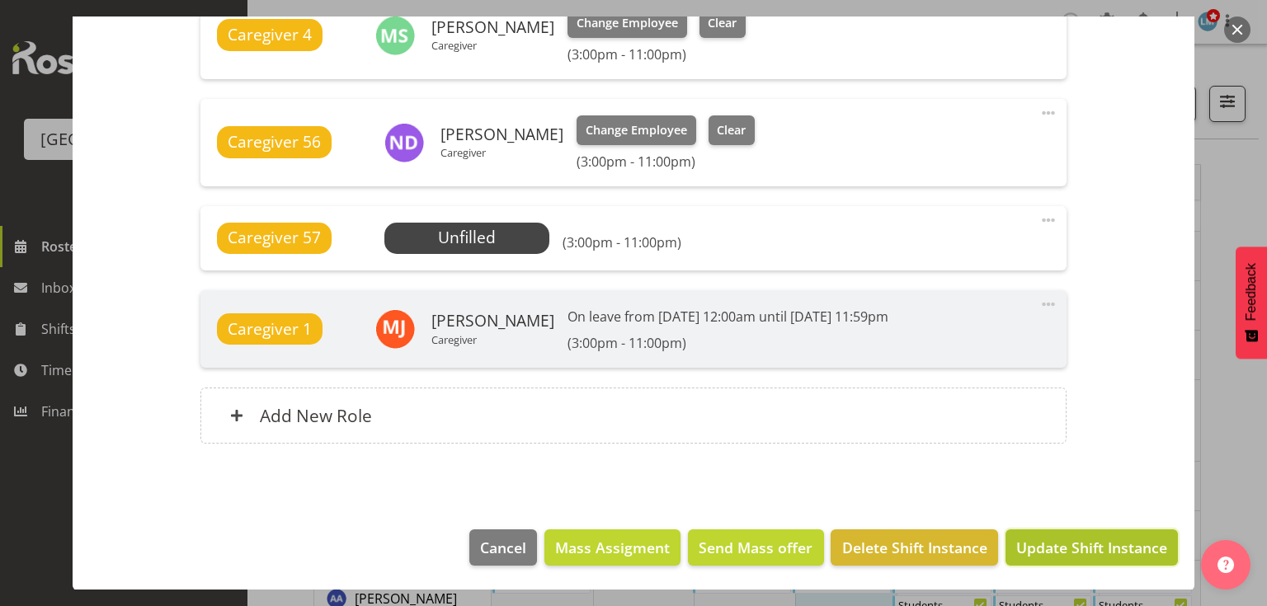
click at [1056, 540] on span "Update Shift Instance" at bounding box center [1091, 547] width 151 height 21
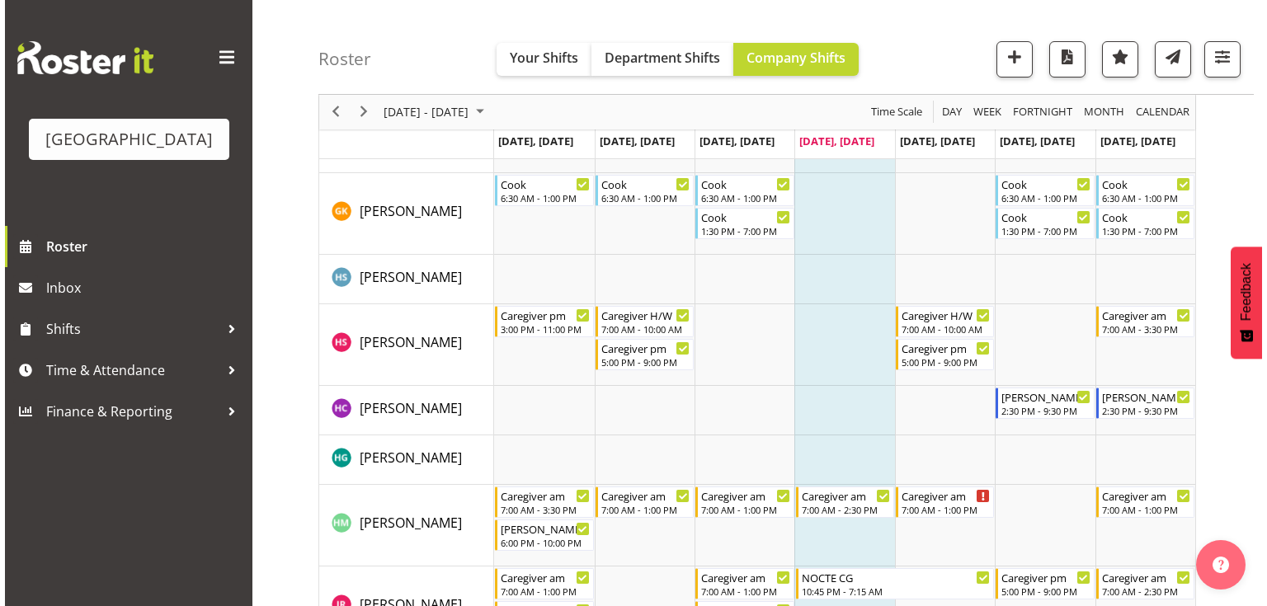
scroll to position [1979, 0]
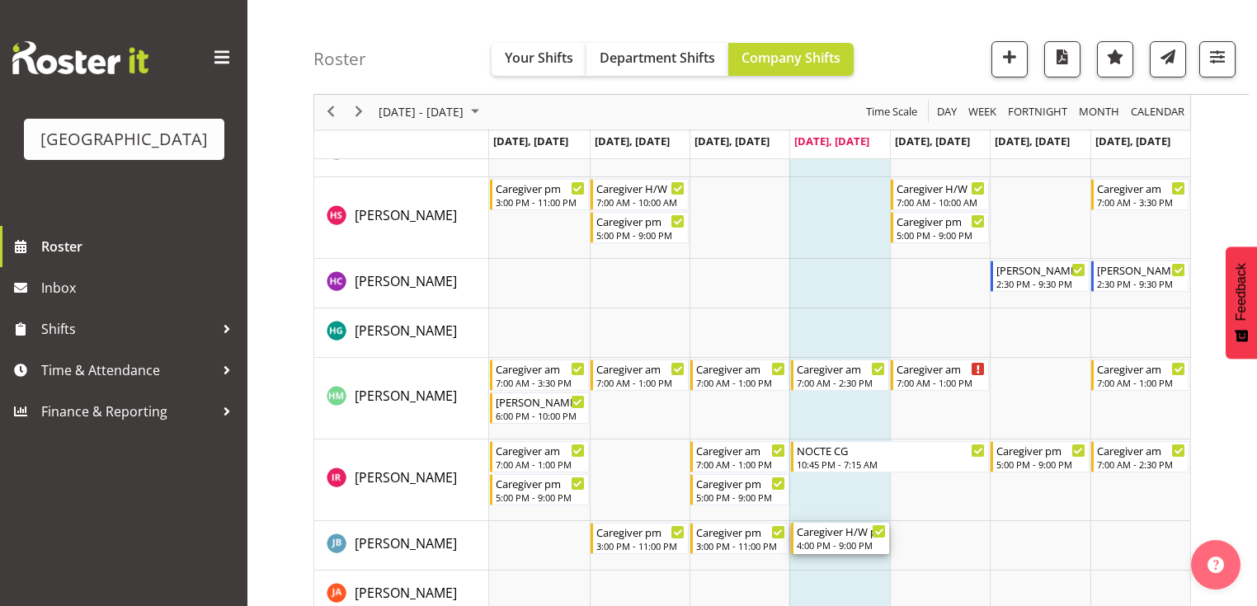
click at [829, 538] on div "Caregiver H/W pm" at bounding box center [841, 531] width 89 height 16
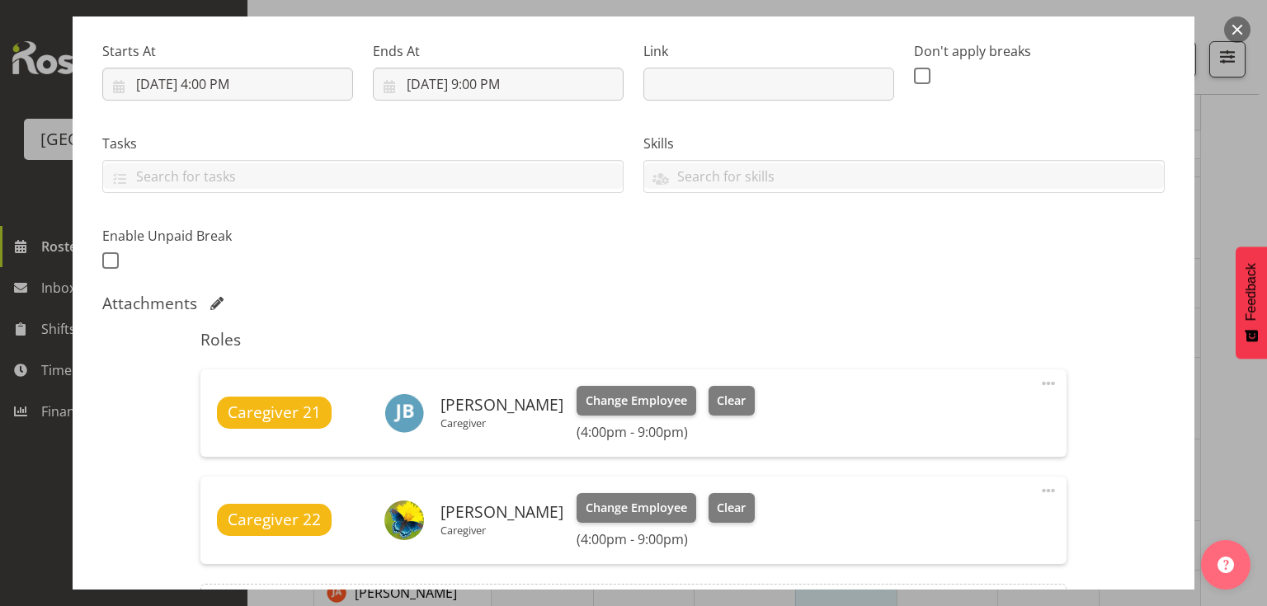
scroll to position [264, 0]
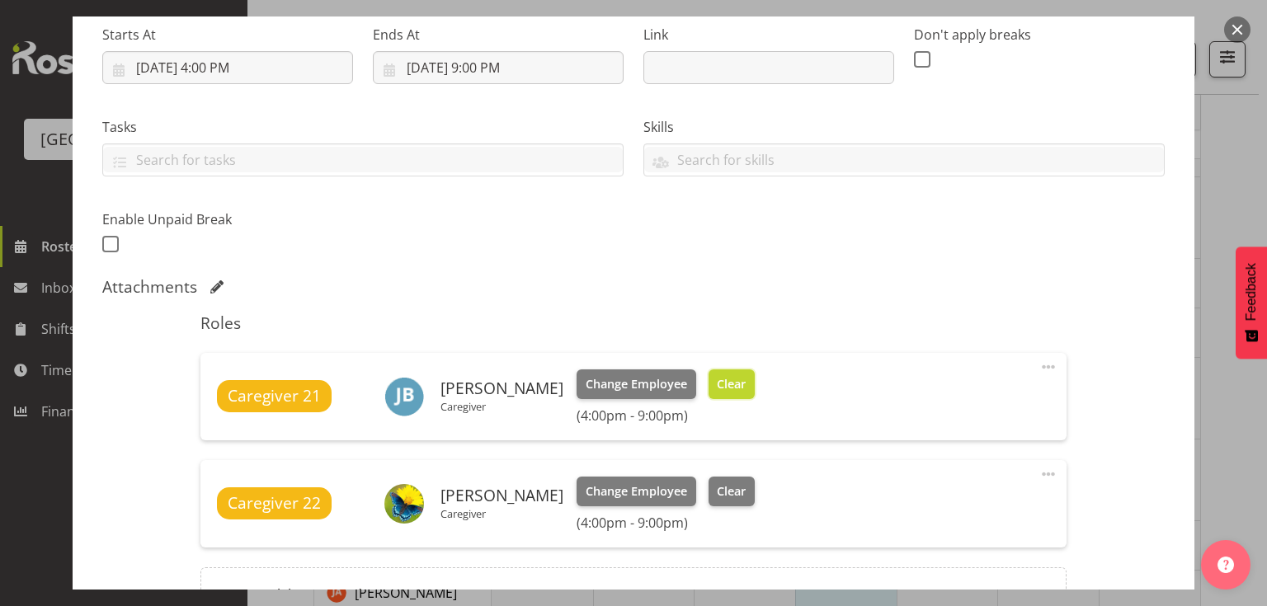
click at [742, 389] on span "Clear" at bounding box center [731, 384] width 29 height 18
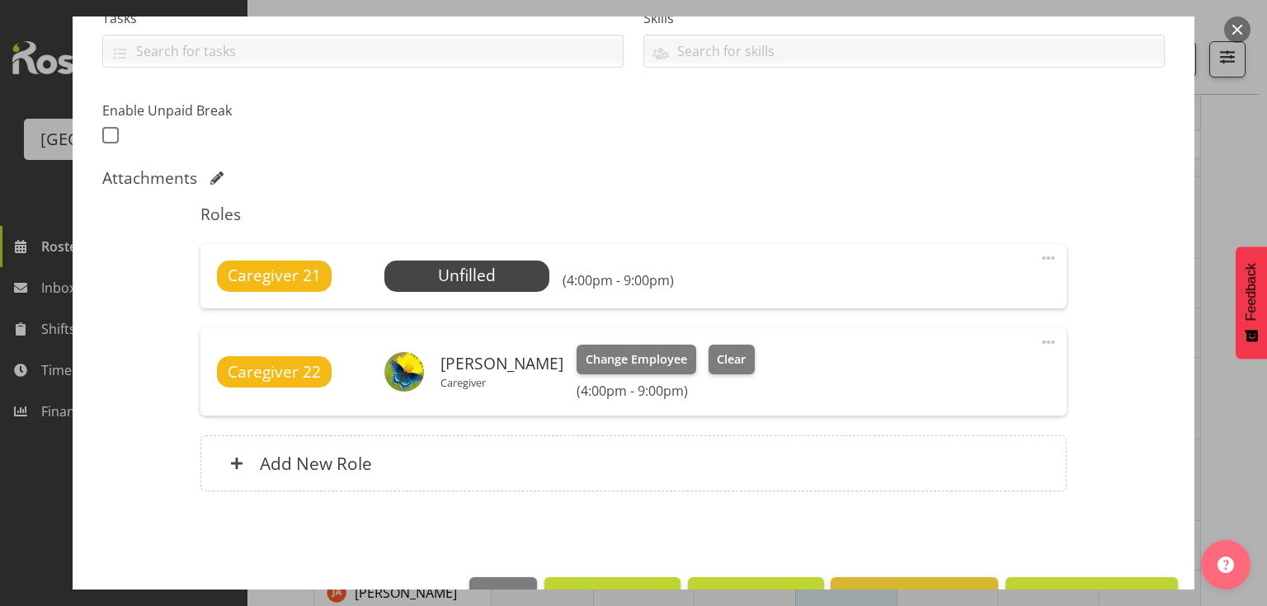
scroll to position [421, 0]
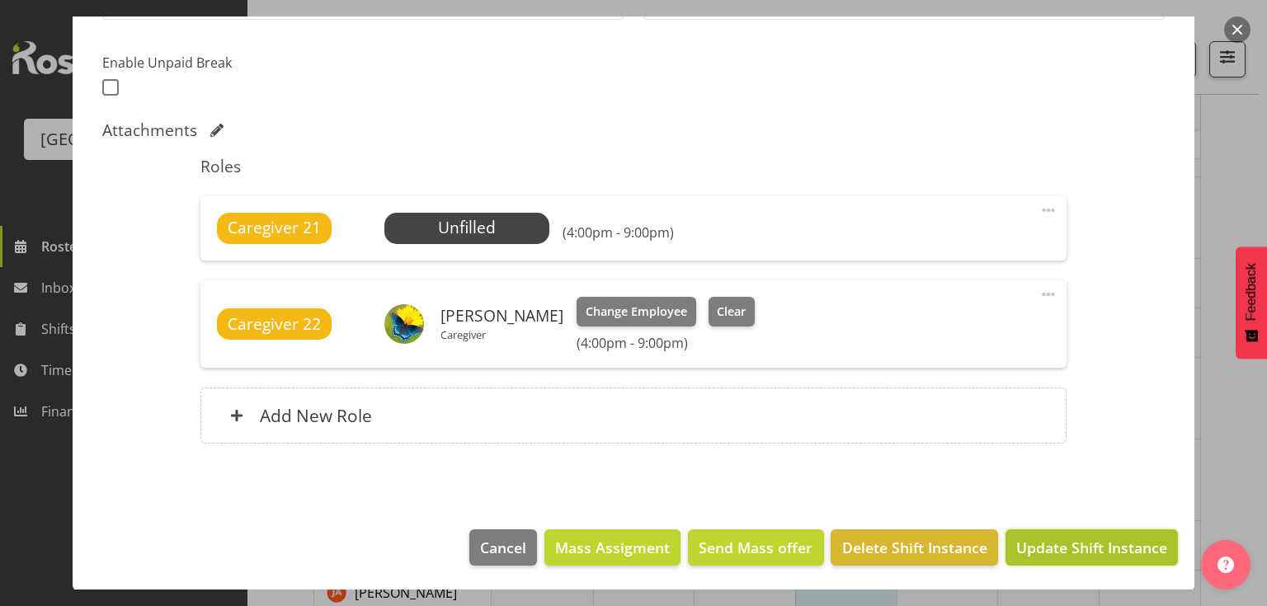
click at [1045, 542] on span "Update Shift Instance" at bounding box center [1091, 547] width 151 height 21
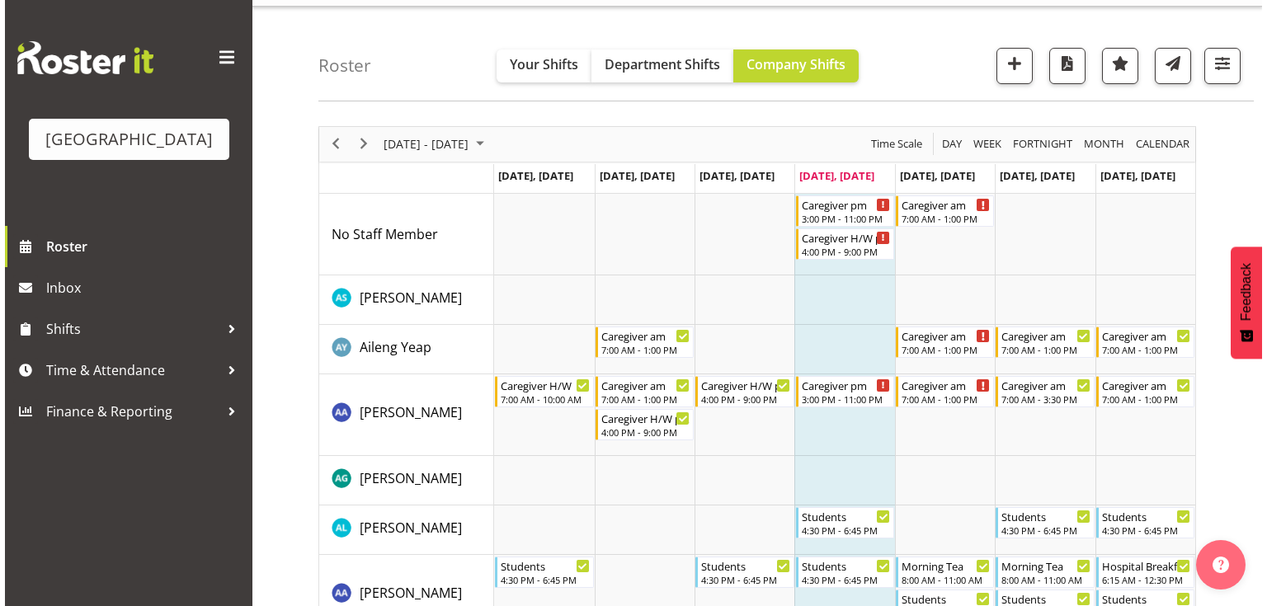
scroll to position [0, 0]
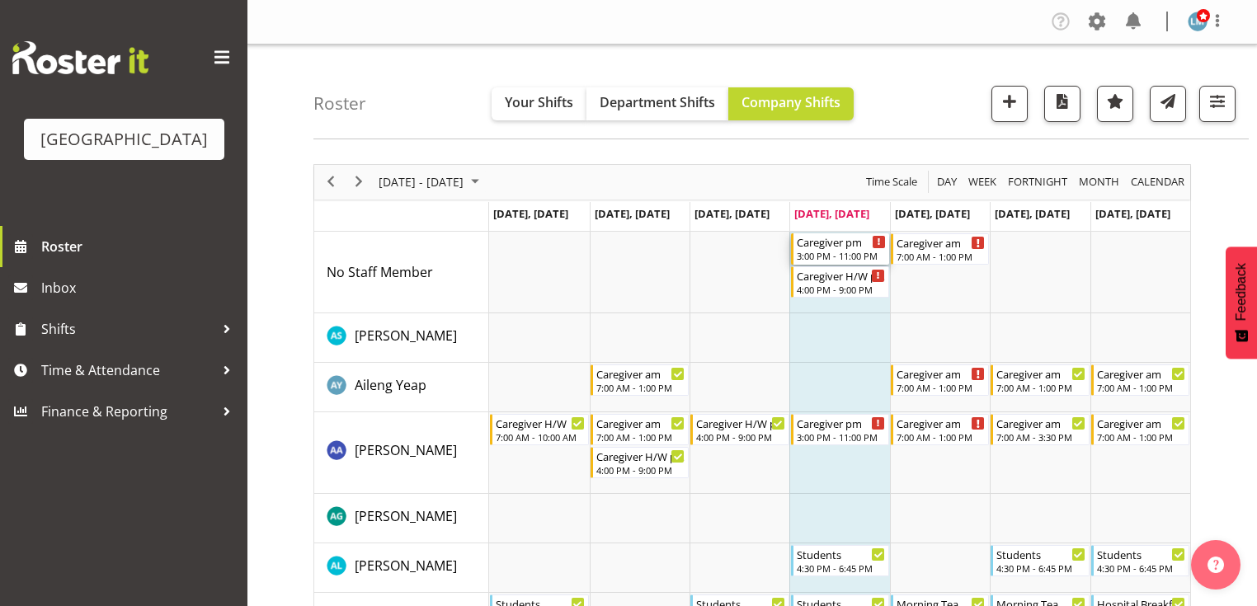
click at [818, 253] on div "3:00 PM - 11:00 PM" at bounding box center [841, 255] width 89 height 13
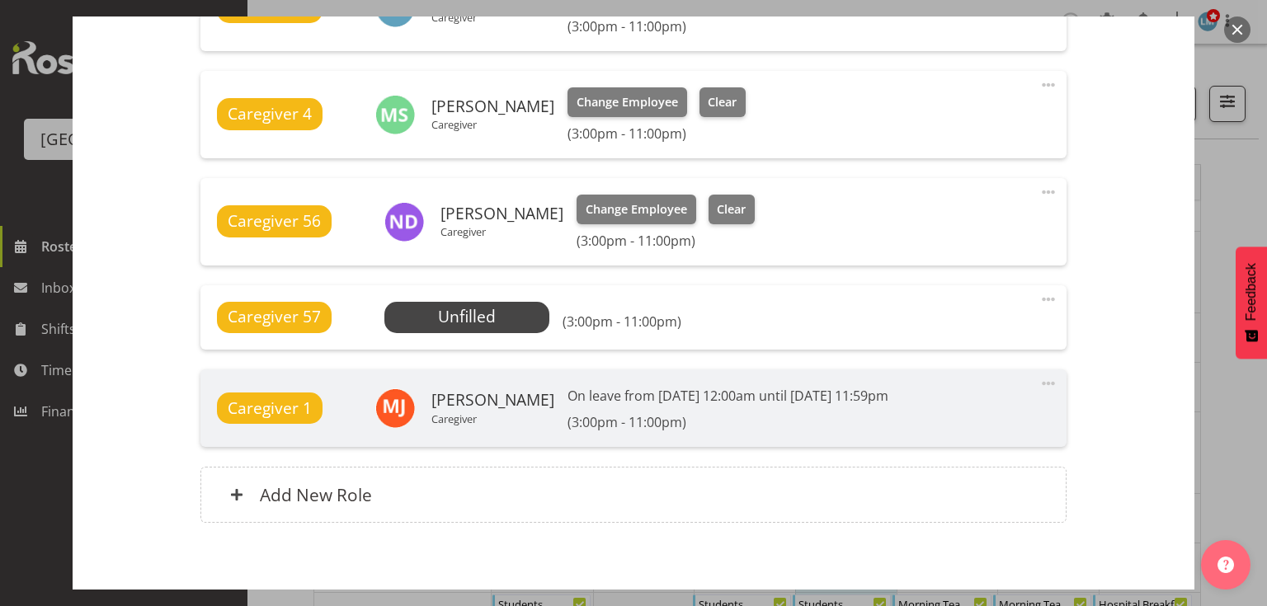
scroll to position [924, 0]
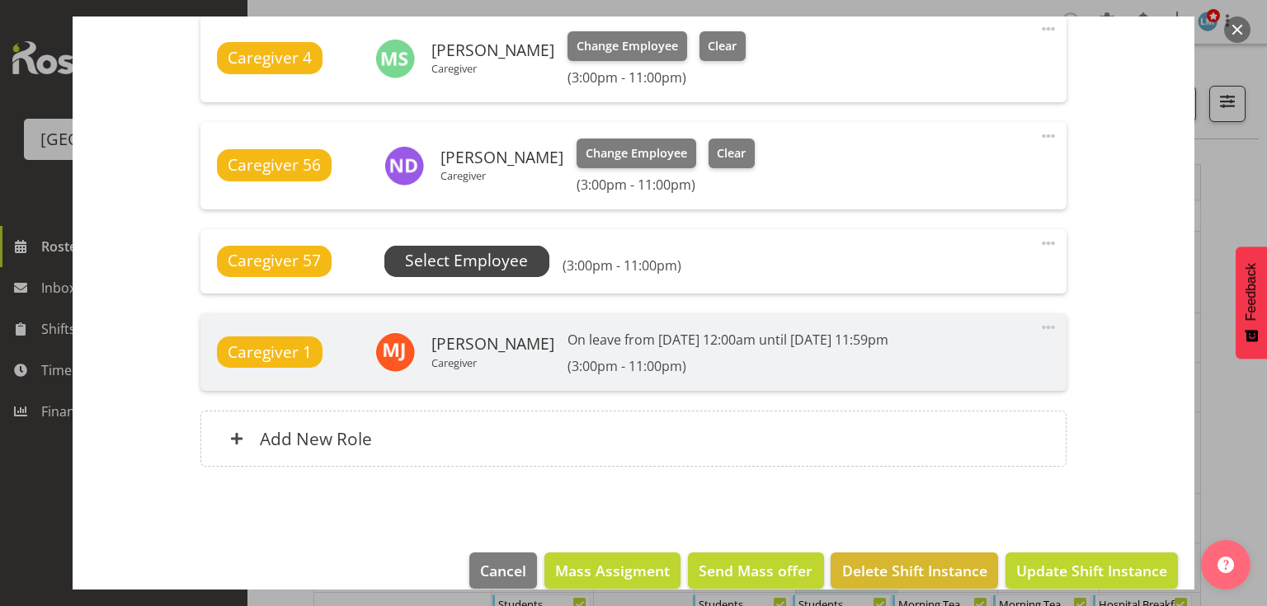
click at [471, 261] on span "Select Employee" at bounding box center [466, 261] width 123 height 24
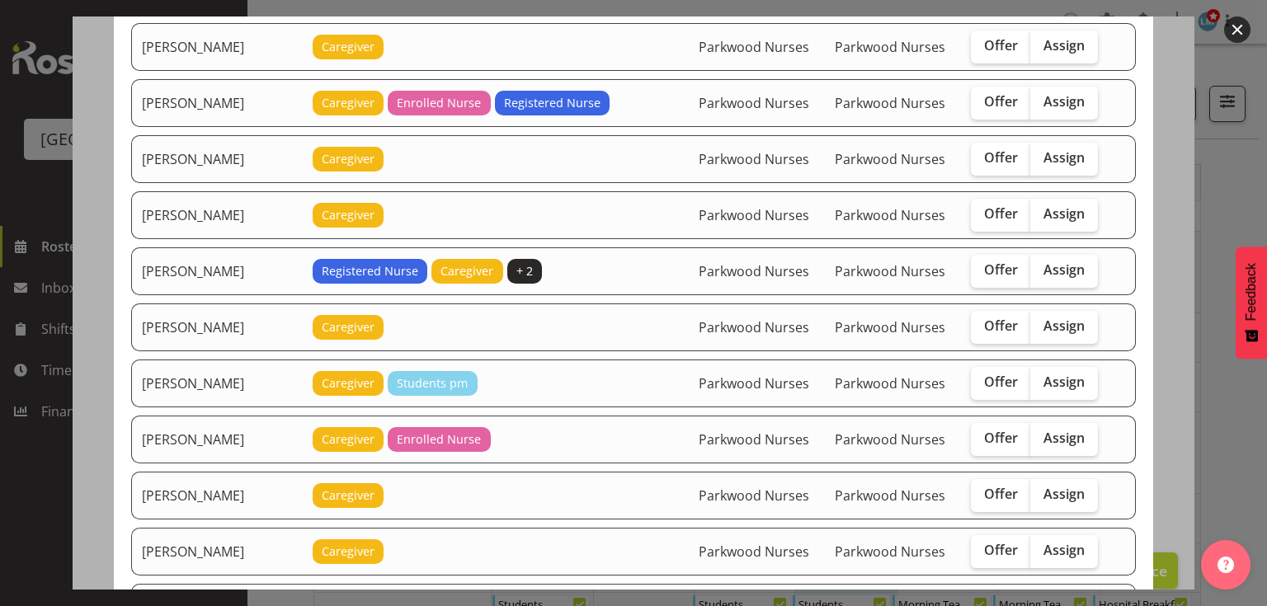
scroll to position [660, 0]
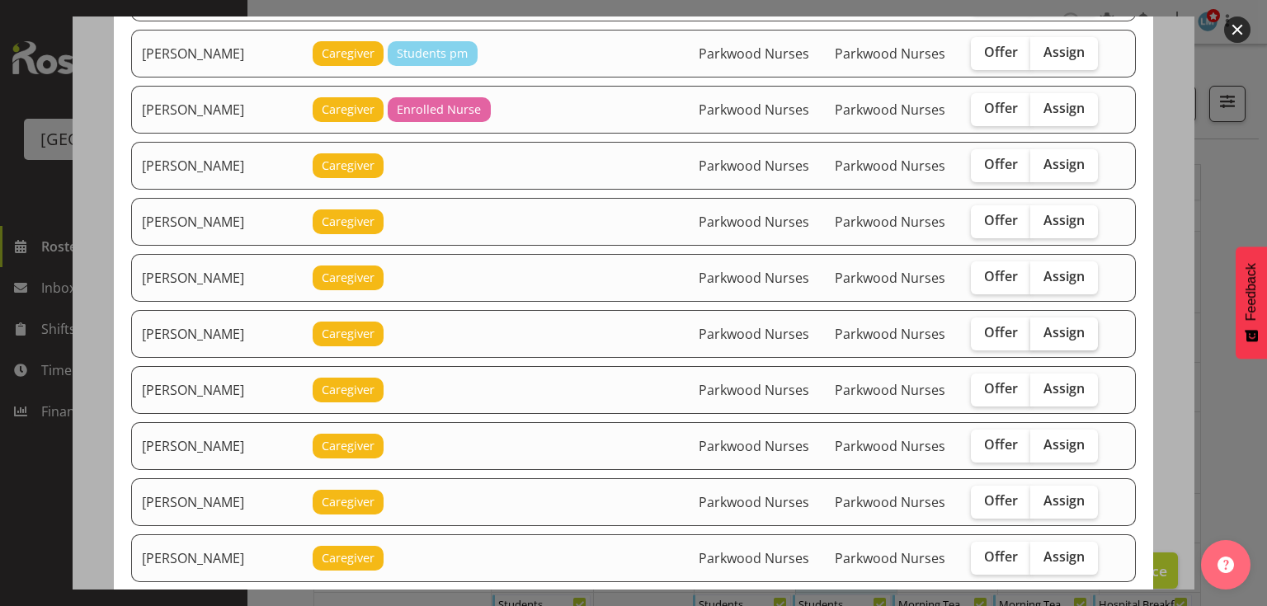
click at [1043, 328] on span "Assign" at bounding box center [1063, 332] width 41 height 16
click at [1038, 328] on input "Assign" at bounding box center [1035, 332] width 11 height 11
checkbox input "true"
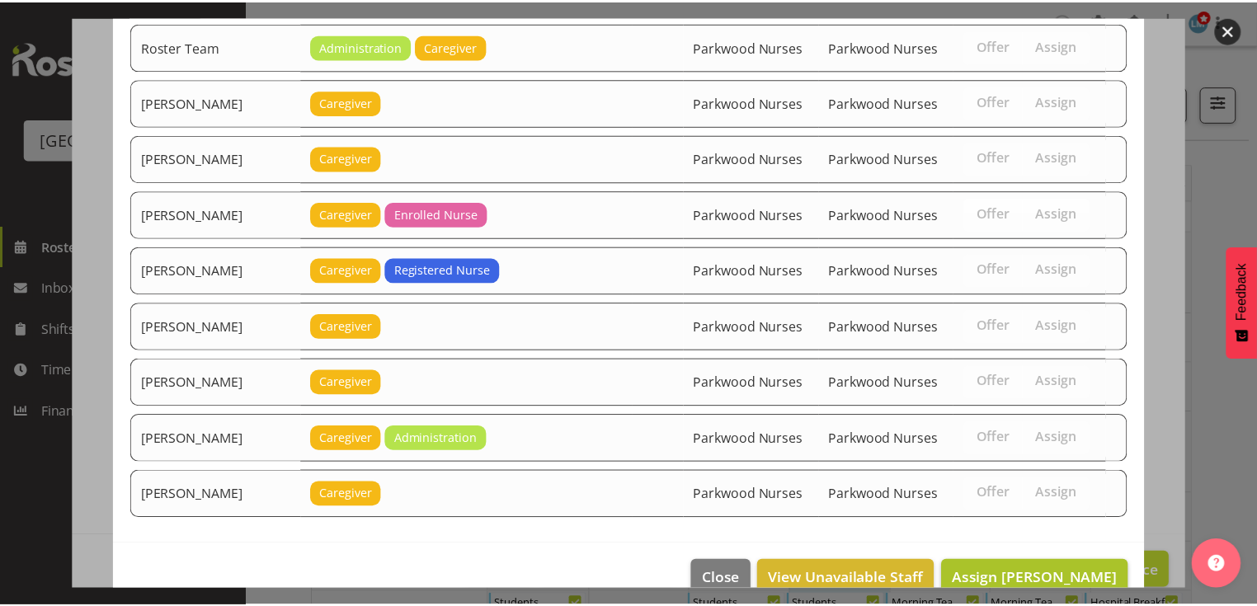
scroll to position [2182, 0]
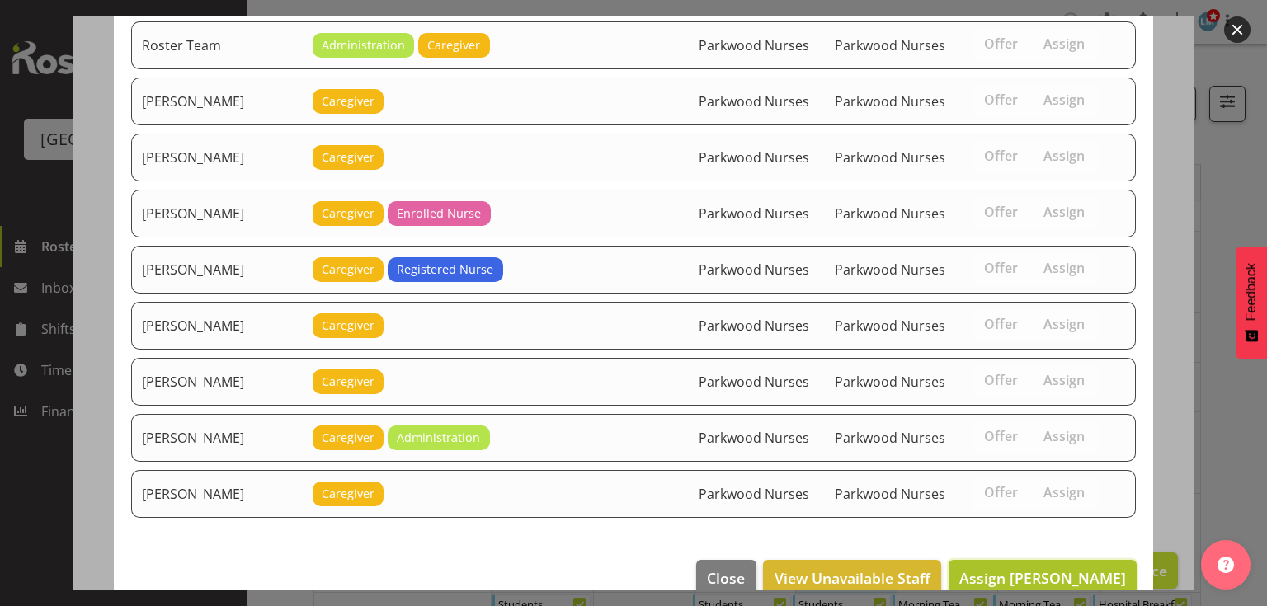
click at [1042, 568] on span "Assign [PERSON_NAME]" at bounding box center [1042, 578] width 167 height 20
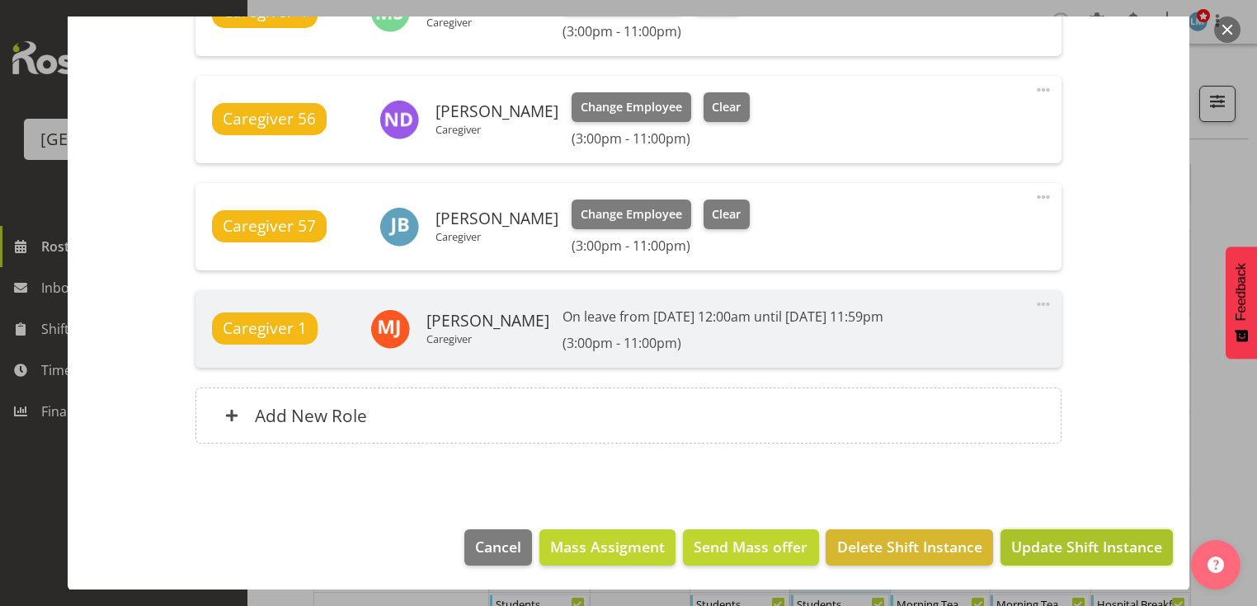
click at [1033, 548] on span "Update Shift Instance" at bounding box center [1086, 546] width 151 height 21
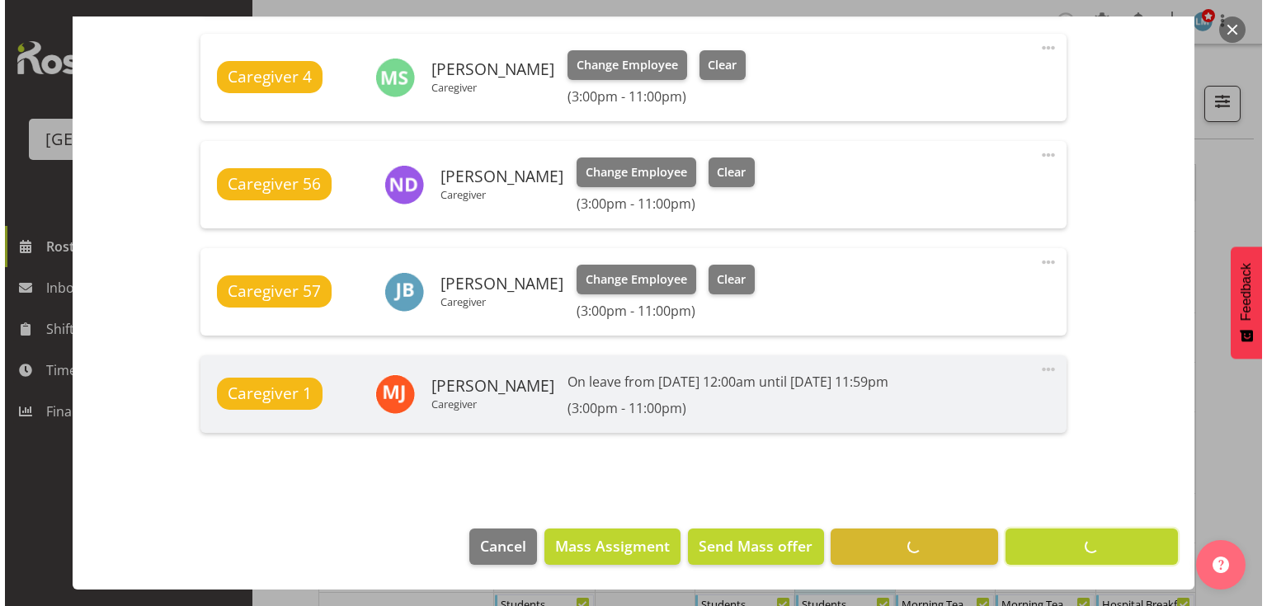
scroll to position [904, 0]
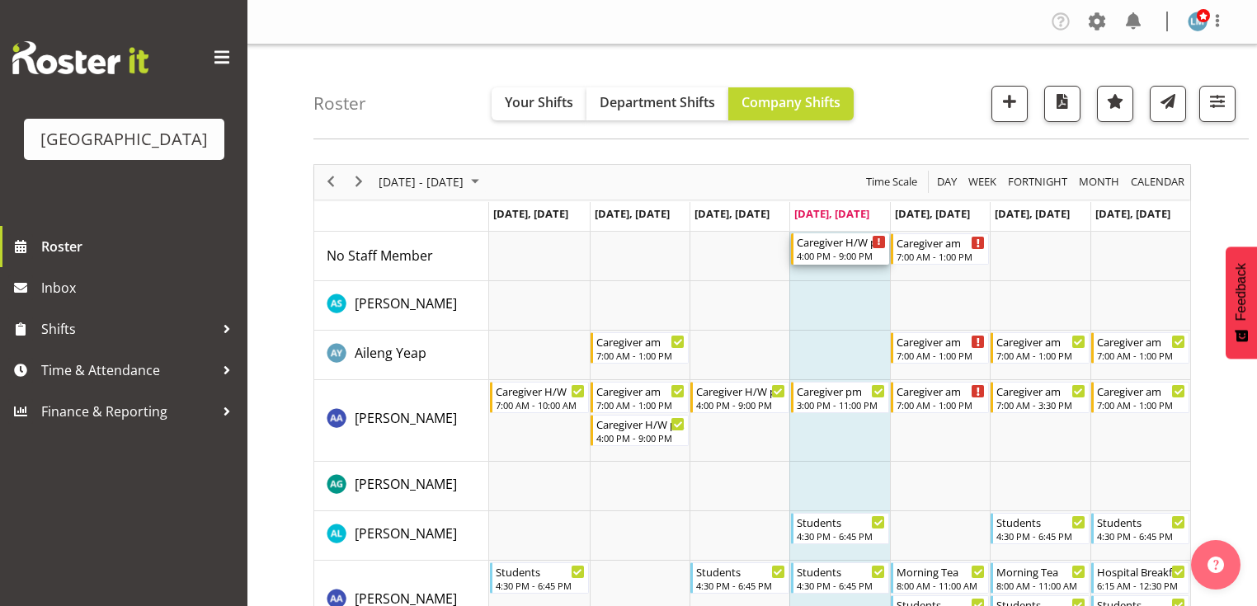
click at [825, 251] on div "4:00 PM - 9:00 PM" at bounding box center [841, 255] width 89 height 13
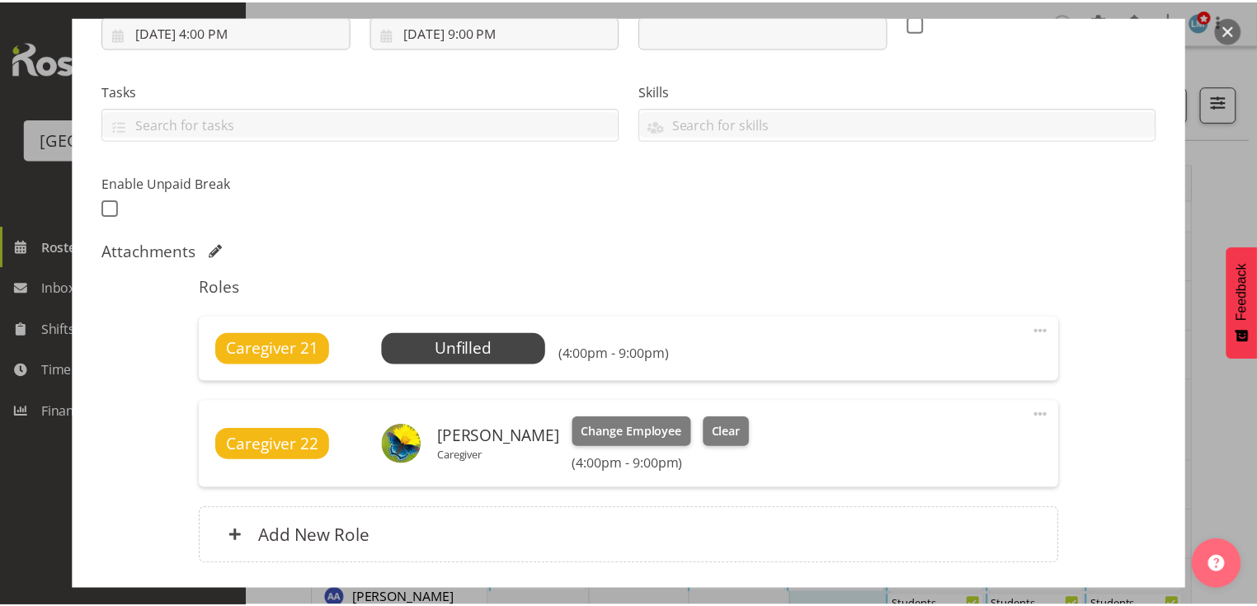
scroll to position [396, 0]
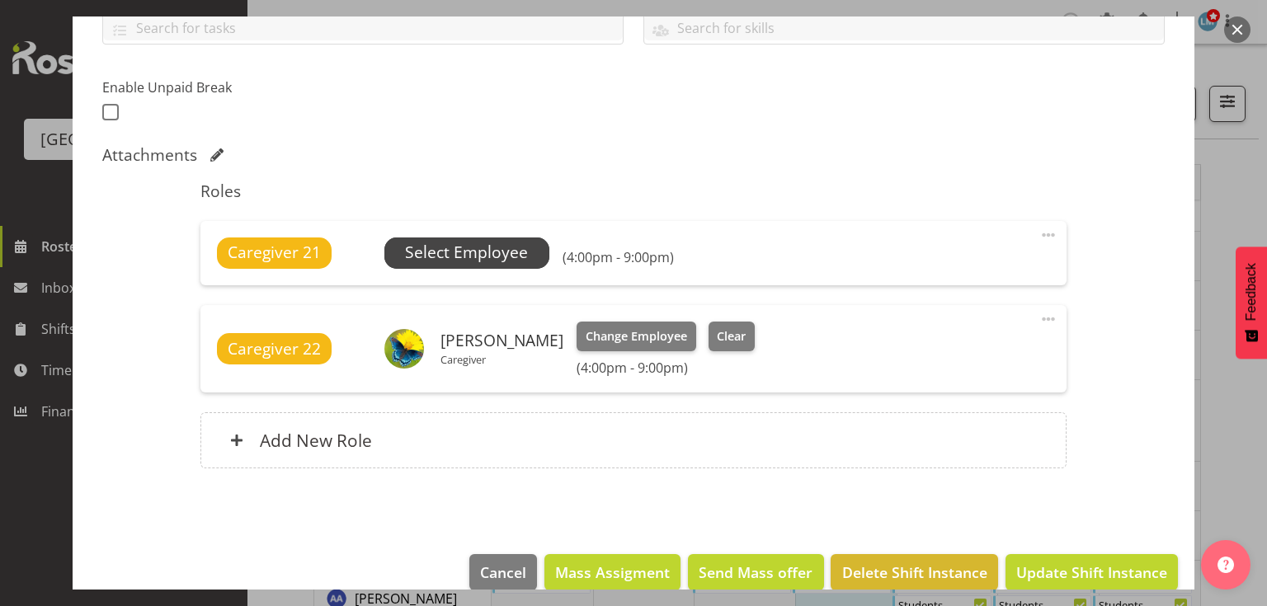
click at [457, 255] on span "Select Employee" at bounding box center [466, 253] width 123 height 24
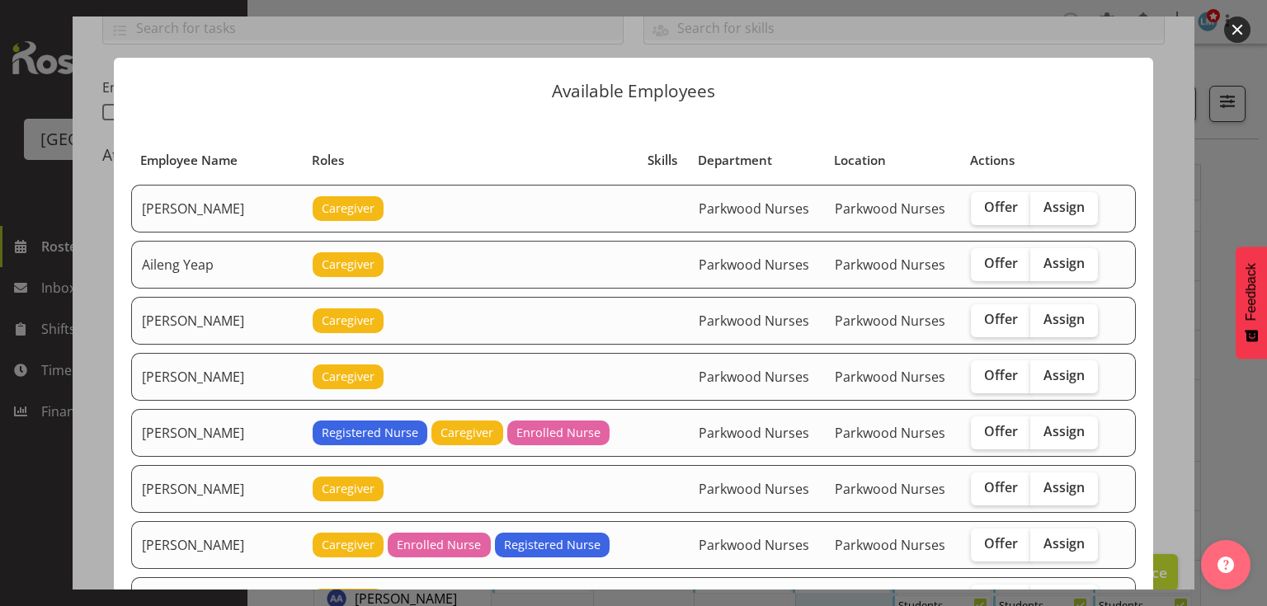
click at [1231, 25] on button "button" at bounding box center [1237, 29] width 26 height 26
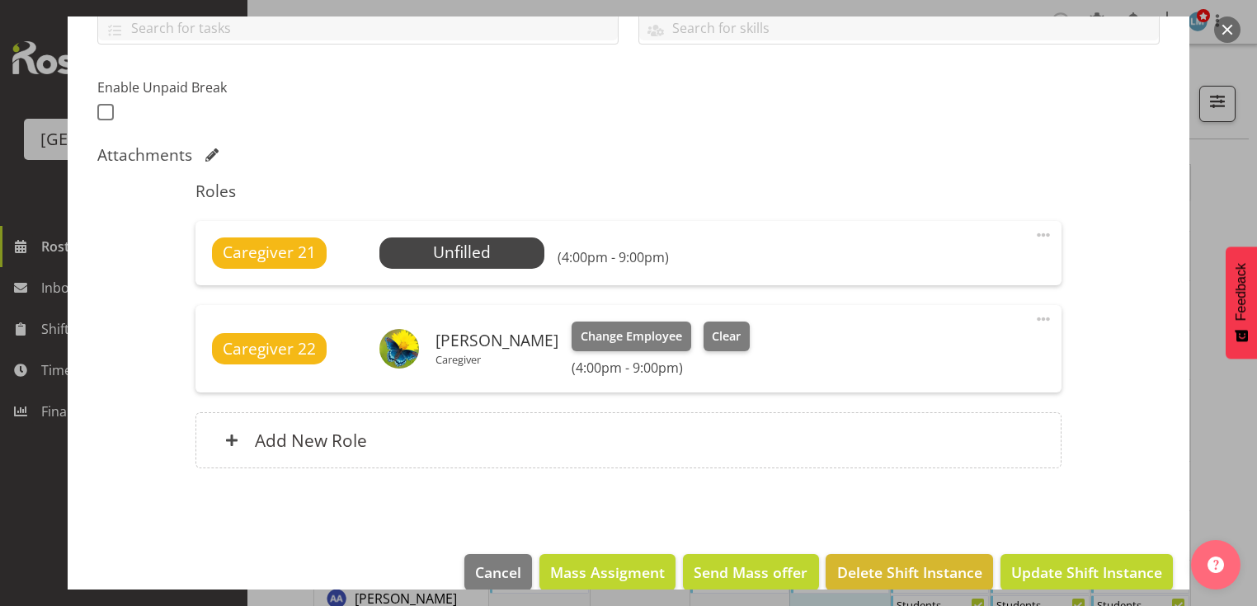
click at [1231, 25] on button "button" at bounding box center [1227, 29] width 26 height 26
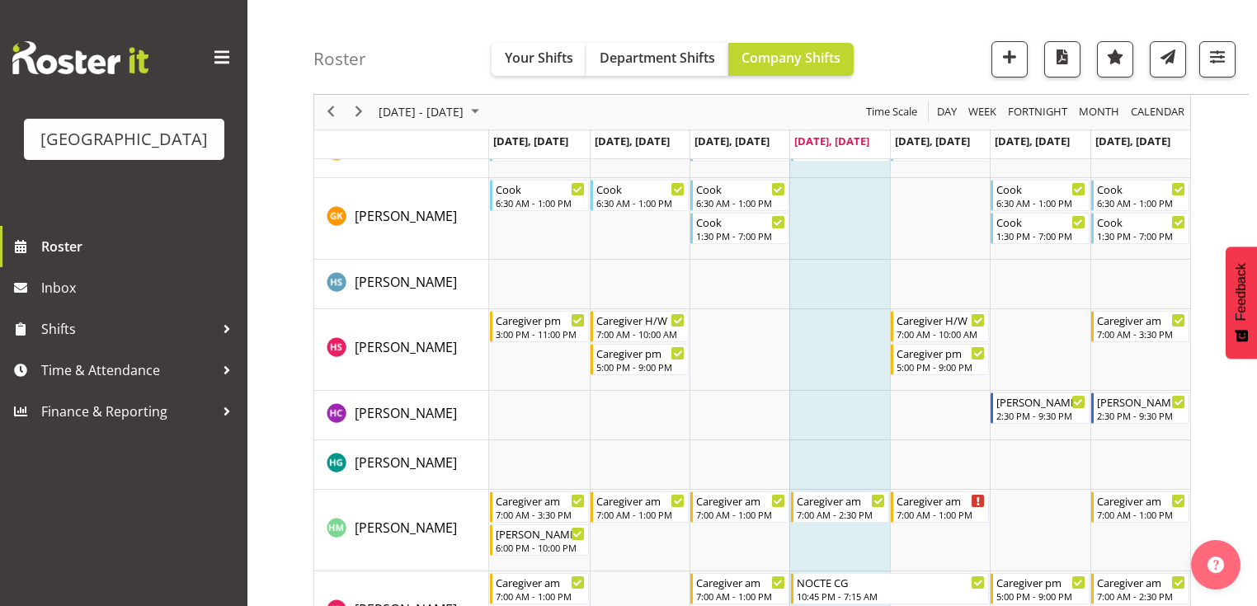
scroll to position [2111, 0]
